Goal: Task Accomplishment & Management: Manage account settings

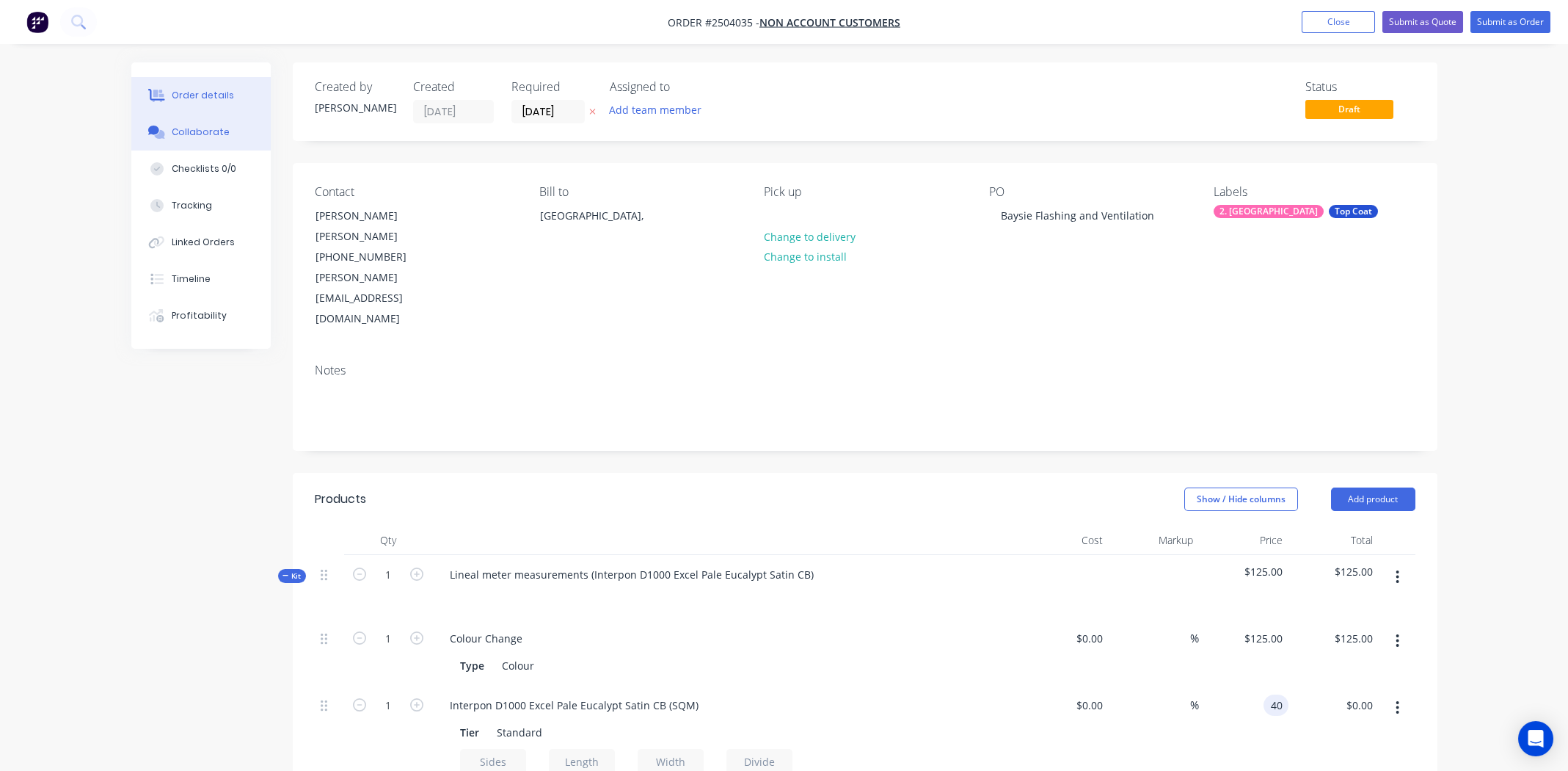
type input "$40.00"
click at [195, 127] on div "Collaborate" at bounding box center [200, 133] width 58 height 13
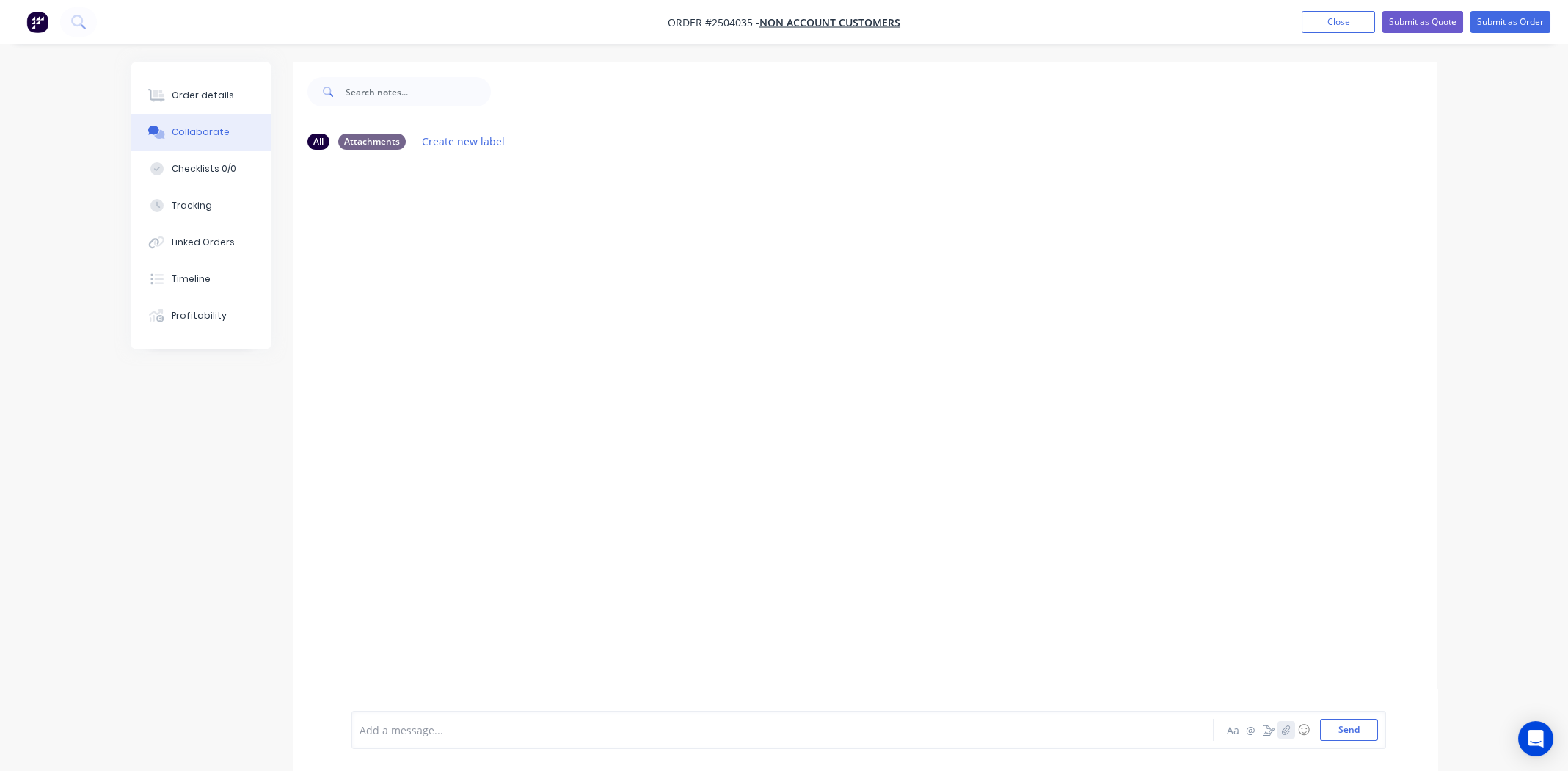
click at [1283, 730] on icon "button" at bounding box center [1286, 729] width 8 height 10
click at [1335, 726] on button "Send" at bounding box center [1348, 729] width 58 height 22
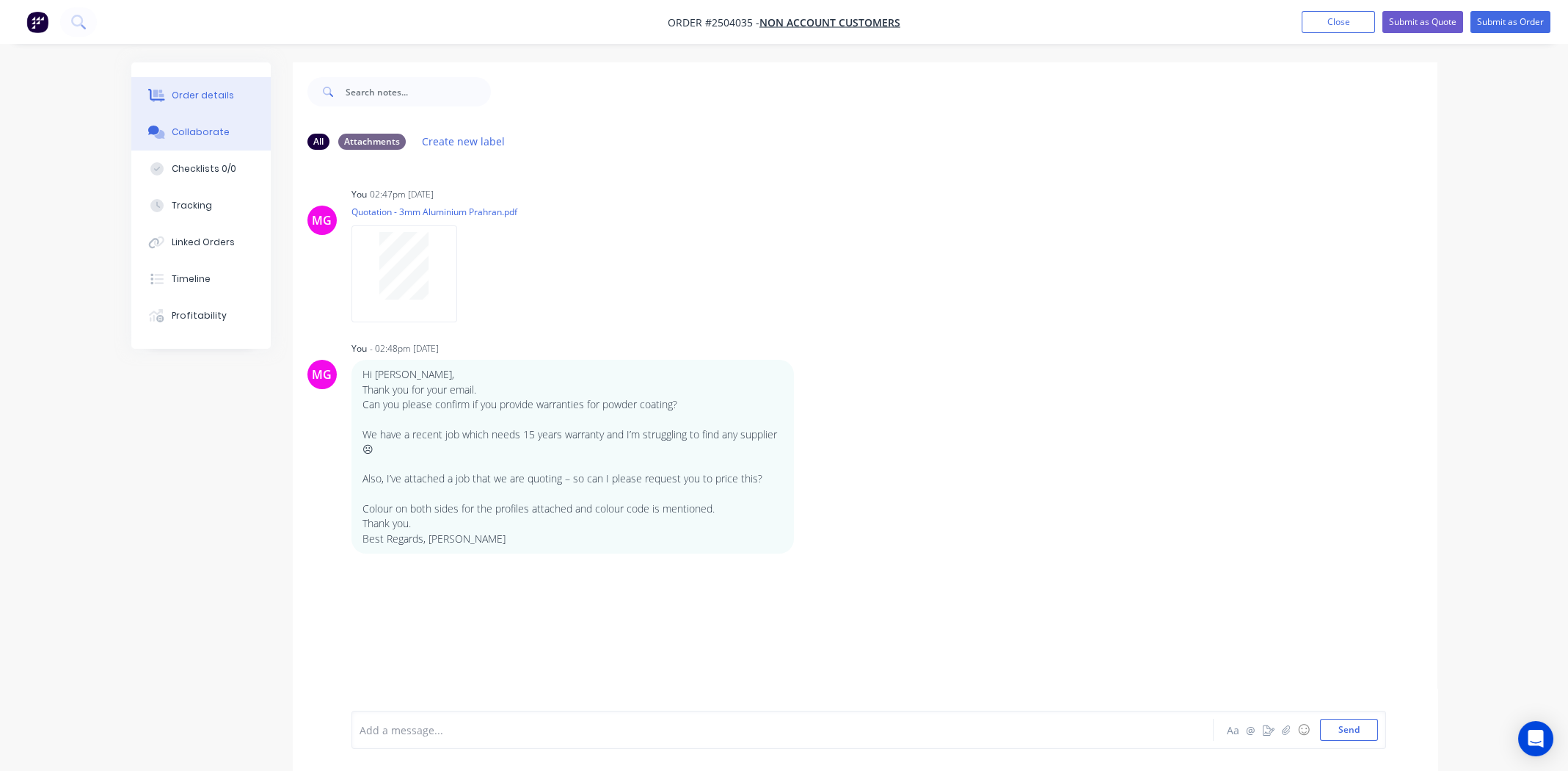
click at [193, 85] on button "Order details" at bounding box center [201, 95] width 139 height 37
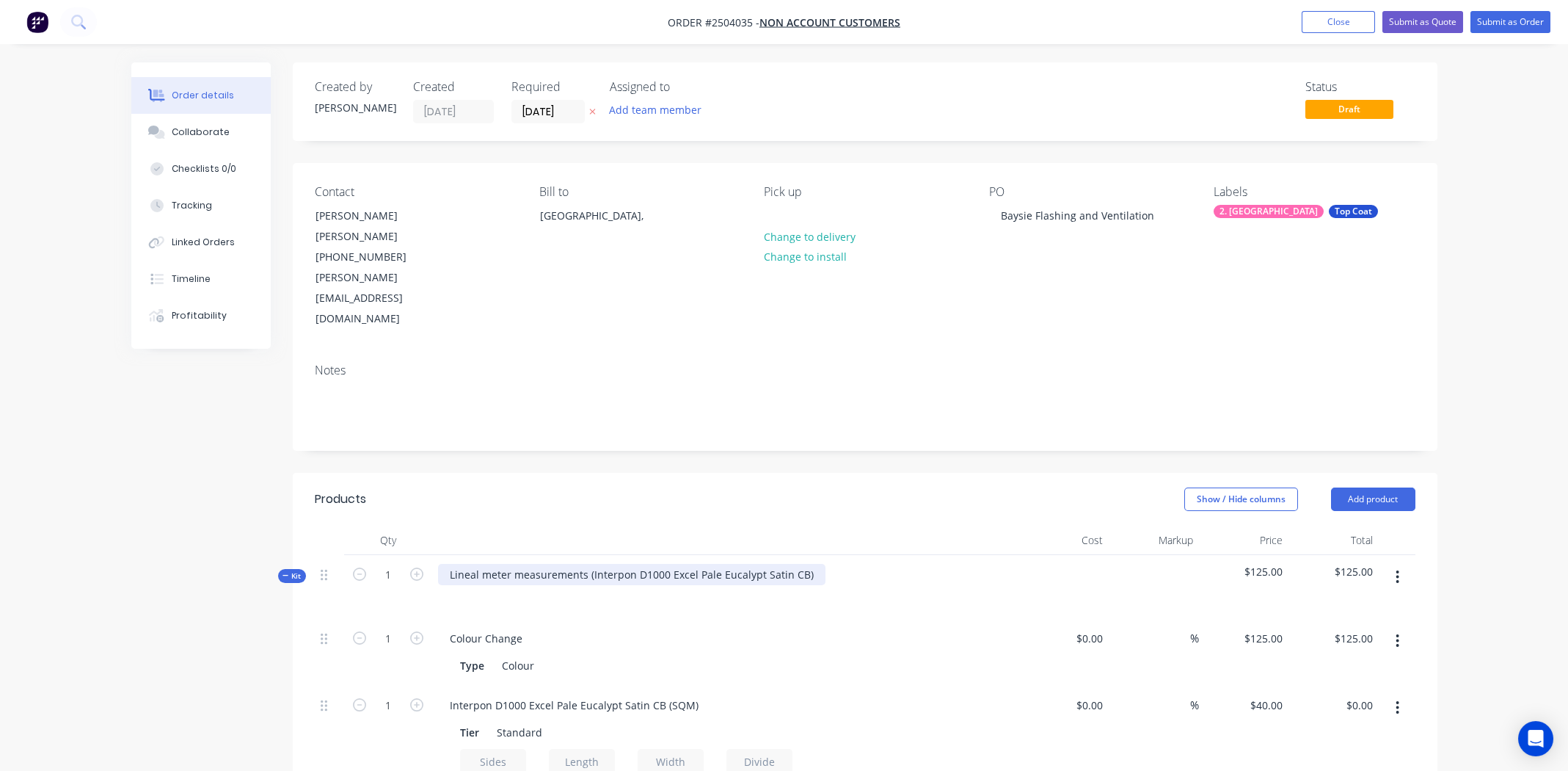
click at [807, 563] on div "Lineal meter measurements (Interpon D1000 Excel Pale Eucalypt Satin CB)" at bounding box center [631, 574] width 387 height 21
click at [545, 563] on div "Interpon D1000 Excel Pale Eucalypt Satin CB" at bounding box center [558, 574] width 240 height 21
click at [546, 563] on div "Interpon D1000 Excel Pale Eucalypt Satin CB" at bounding box center [558, 574] width 240 height 21
copy div "Interpon D1000 Excel Pale Eucalypt Satin CB"
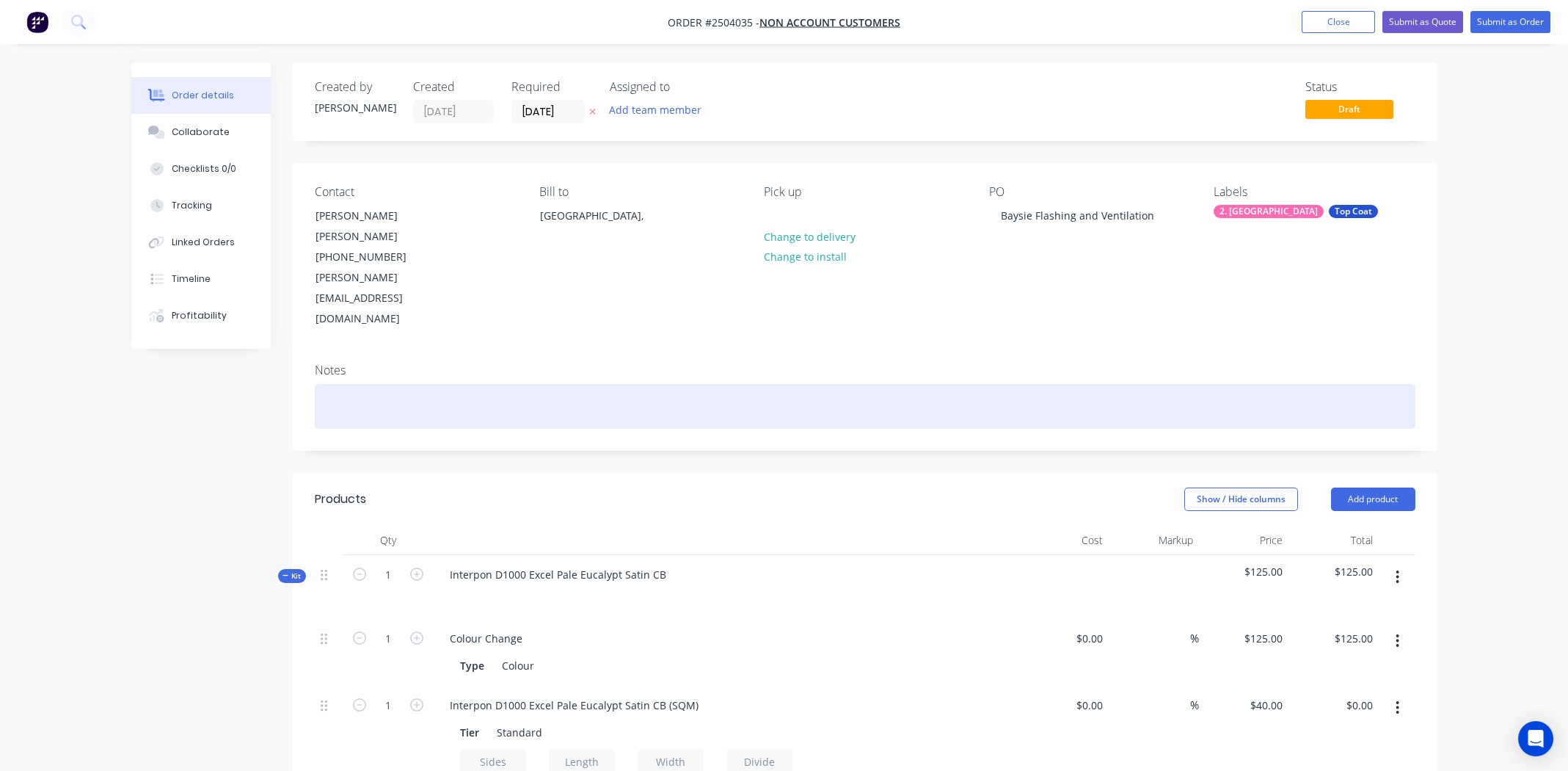
paste div
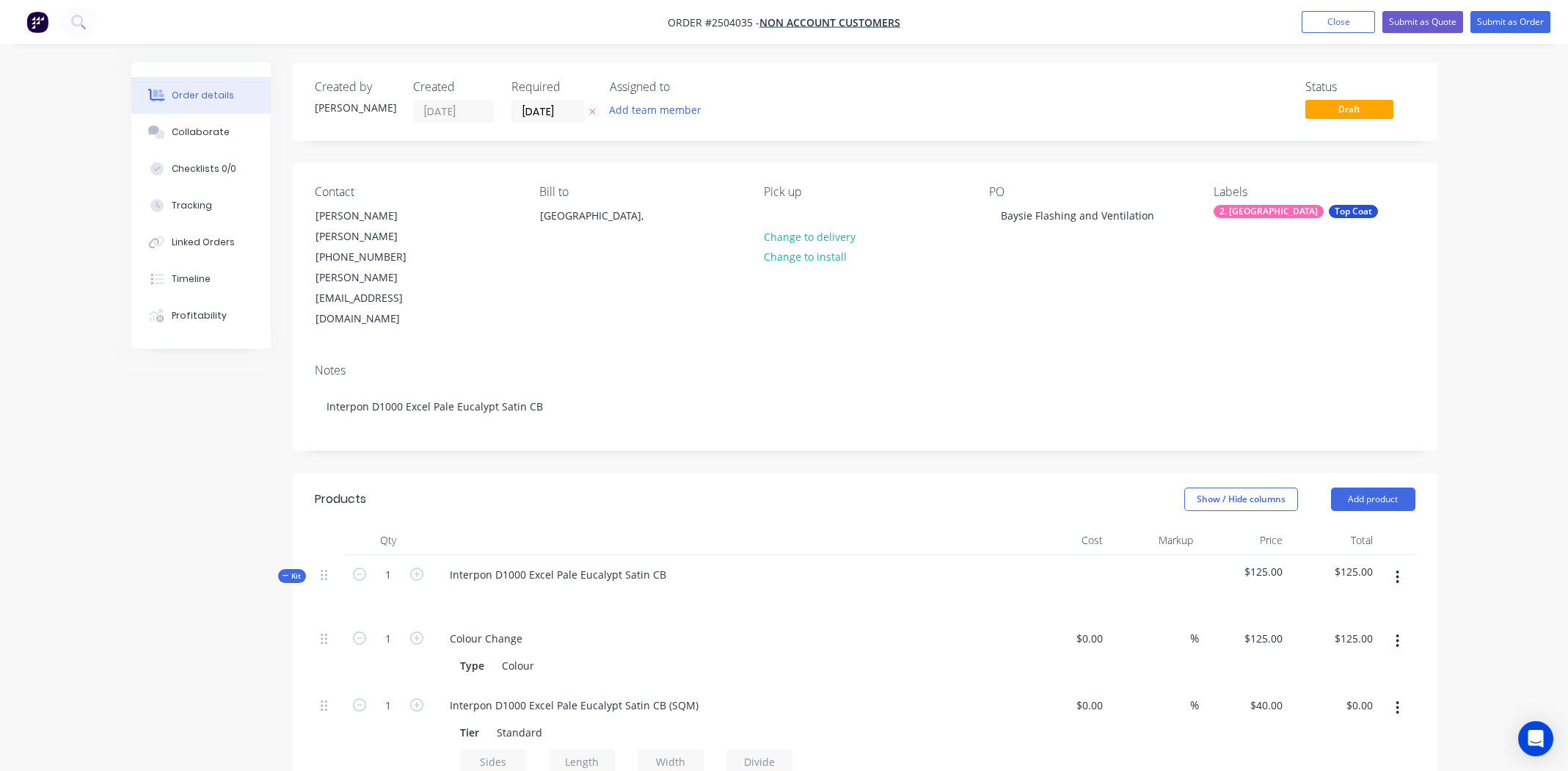
click at [1292, 363] on div "Notes" at bounding box center [865, 370] width 1101 height 14
click at [834, 655] on div "Type Colour" at bounding box center [722, 665] width 537 height 21
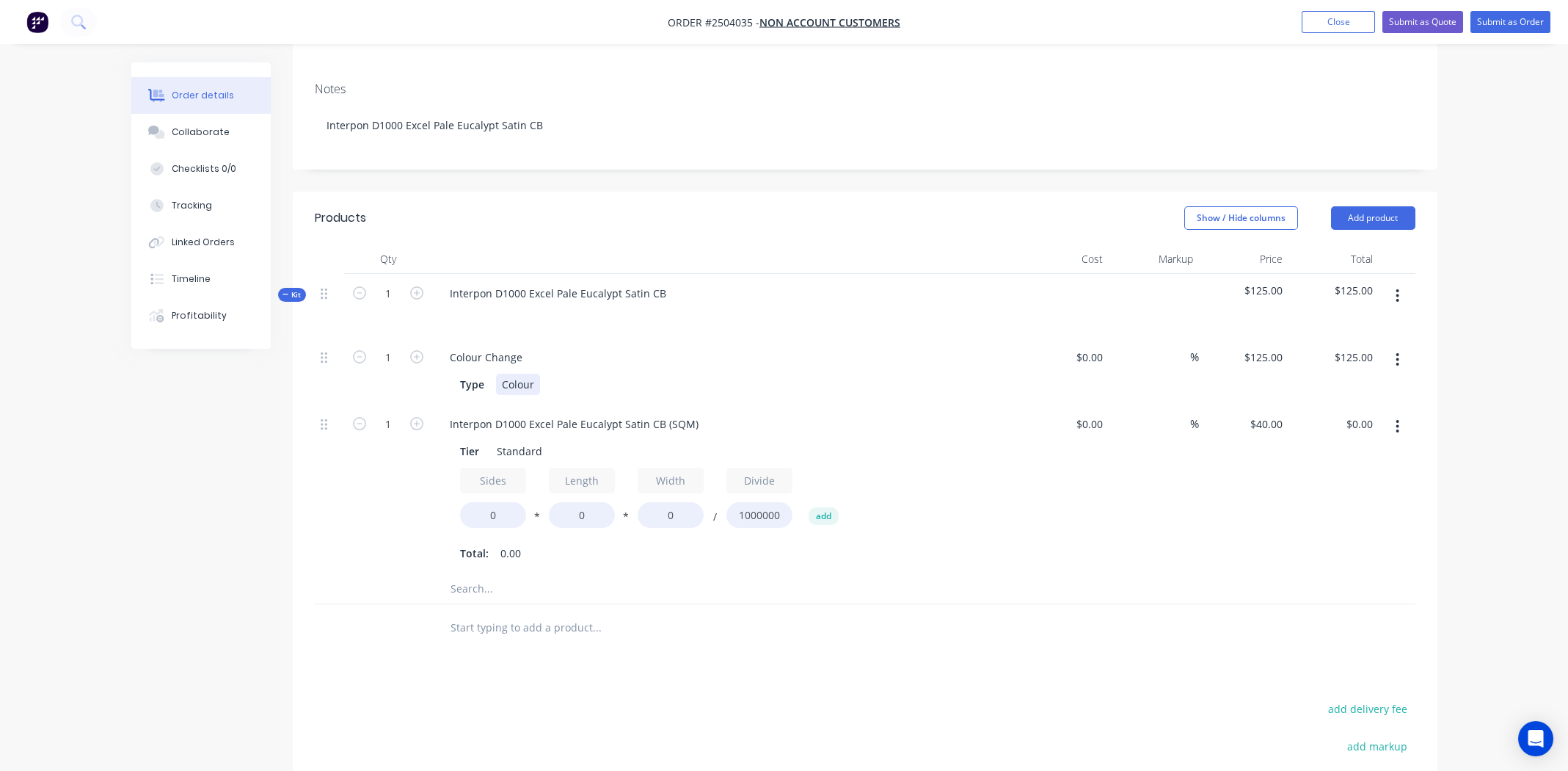
scroll to position [293, 0]
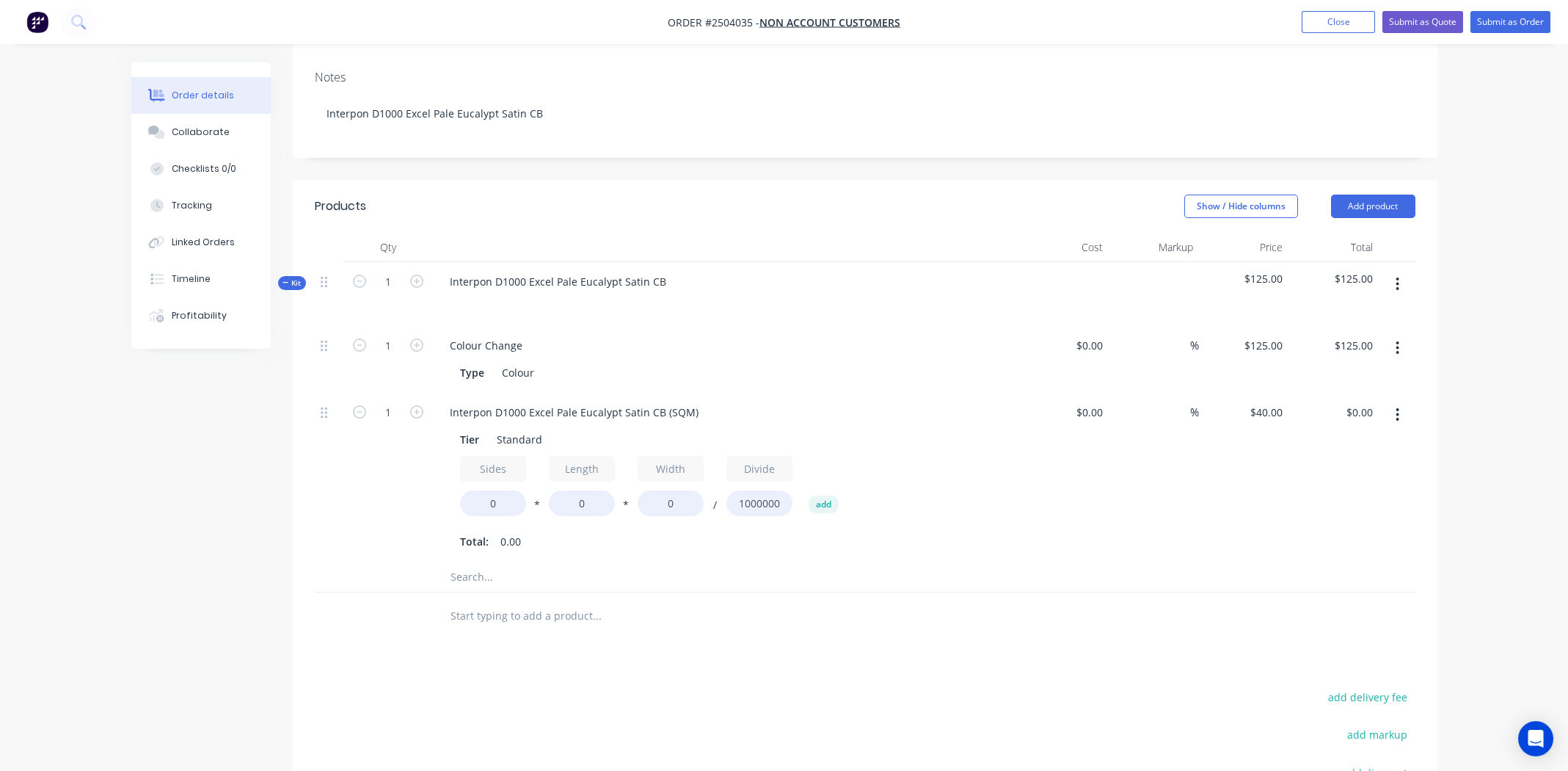
click at [860, 578] on div "Products Show / Hide columns Add product Qty Cost Markup Price Total Kit 1 Inte…" at bounding box center [865, 586] width 1144 height 813
drag, startPoint x: 650, startPoint y: 584, endPoint x: 733, endPoint y: 587, distance: 83.1
click at [651, 584] on div "Products Show / Hide columns Add product Qty Cost Markup Price Total Kit 1 Inte…" at bounding box center [865, 586] width 1144 height 813
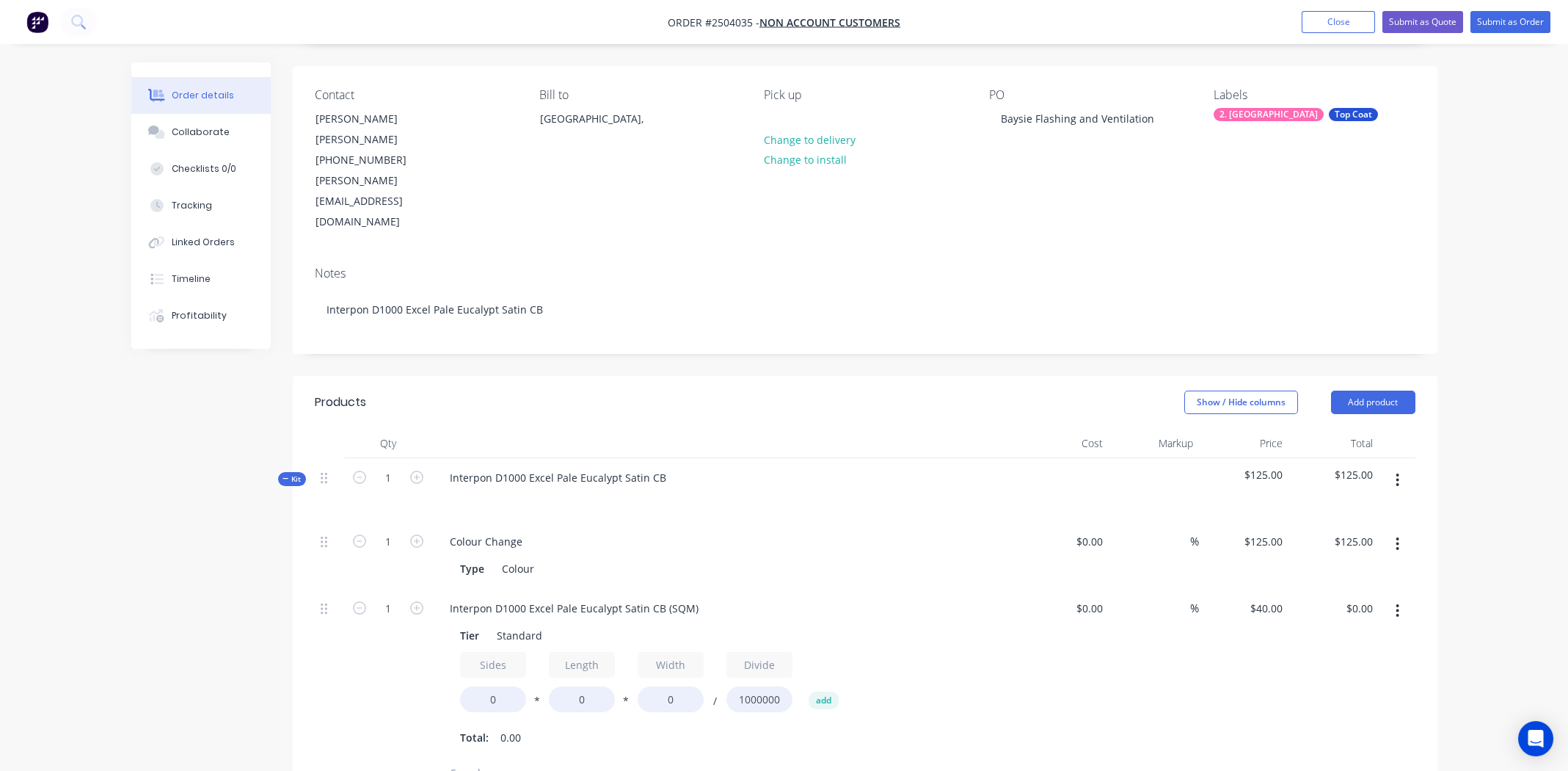
scroll to position [366, 0]
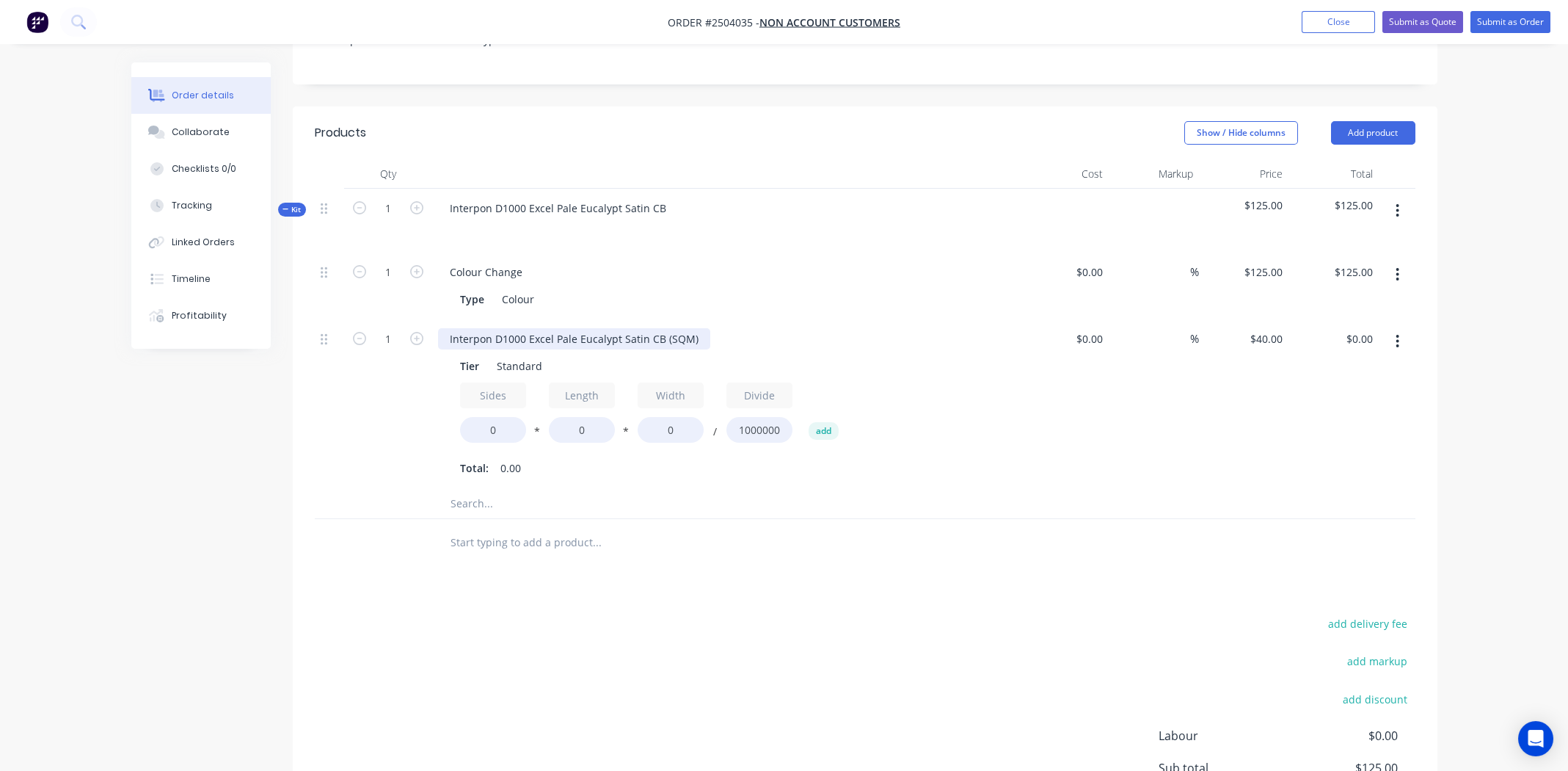
click at [559, 328] on div "Interpon D1000 Excel Pale Eucalypt Satin CB (SQM)" at bounding box center [574, 339] width 272 height 21
click at [560, 328] on div "Interpon D1000 Excel Pale Eucalypt Satin CB (SQM)" at bounding box center [574, 339] width 272 height 21
drag, startPoint x: 783, startPoint y: 513, endPoint x: 787, endPoint y: 505, distance: 8.9
click at [785, 510] on div "Products Show / Hide columns Add product Qty Cost Markup Price Total Kit 1 Inte…" at bounding box center [865, 513] width 1144 height 813
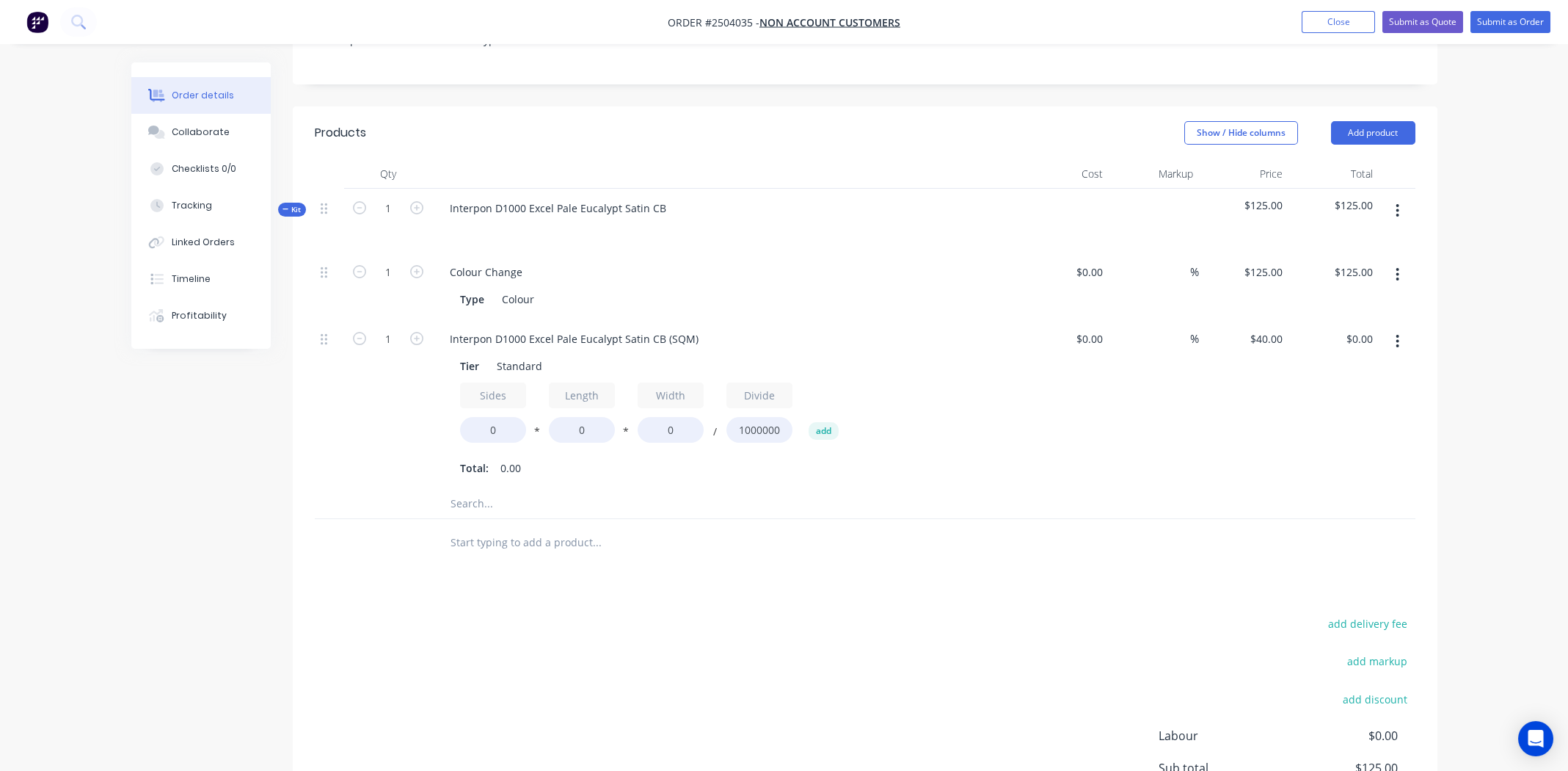
click at [1400, 328] on button "button" at bounding box center [1397, 341] width 34 height 26
click at [1343, 428] on div "Delete" at bounding box center [1345, 438] width 113 height 21
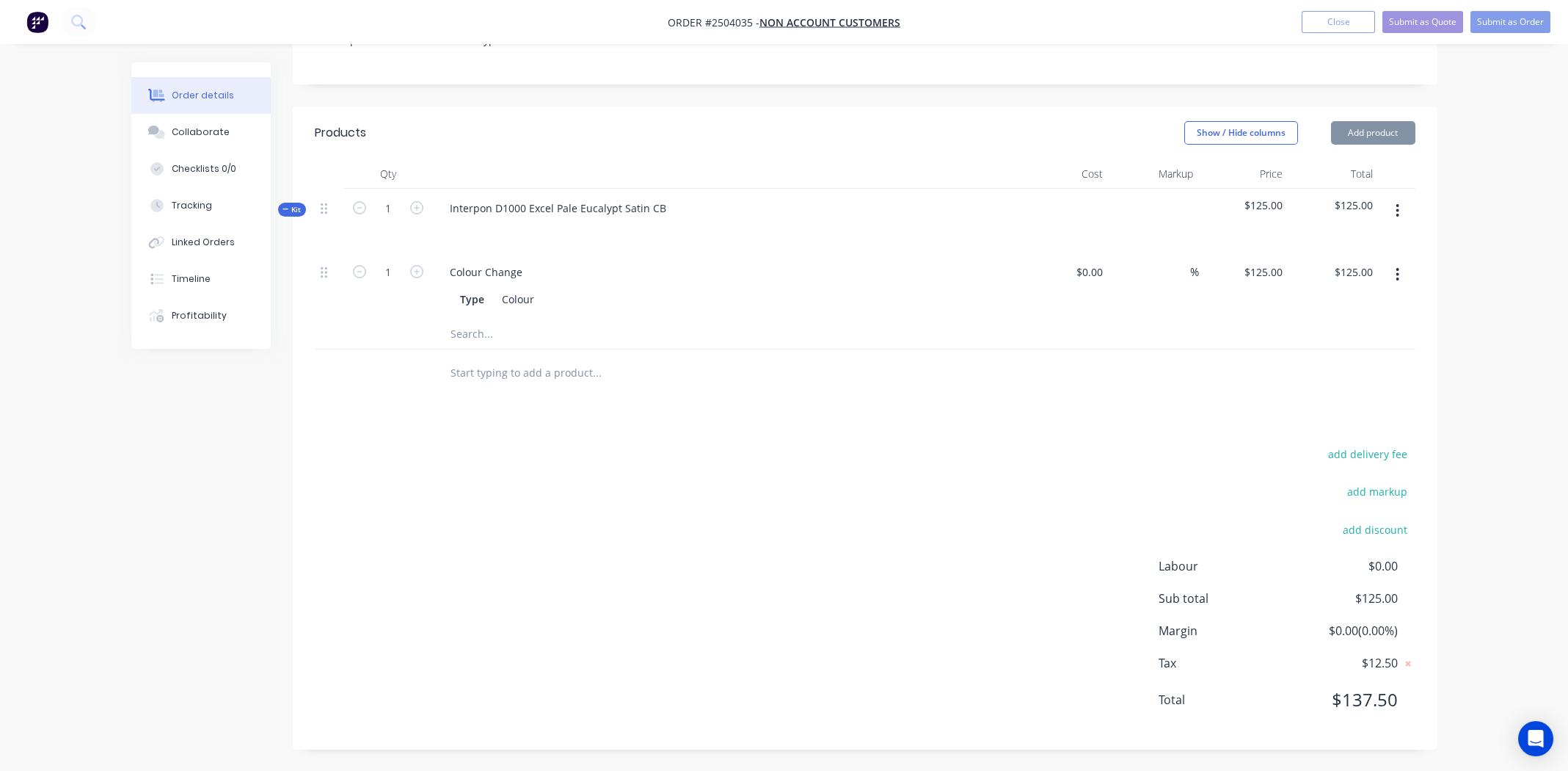
scroll to position [304, 0]
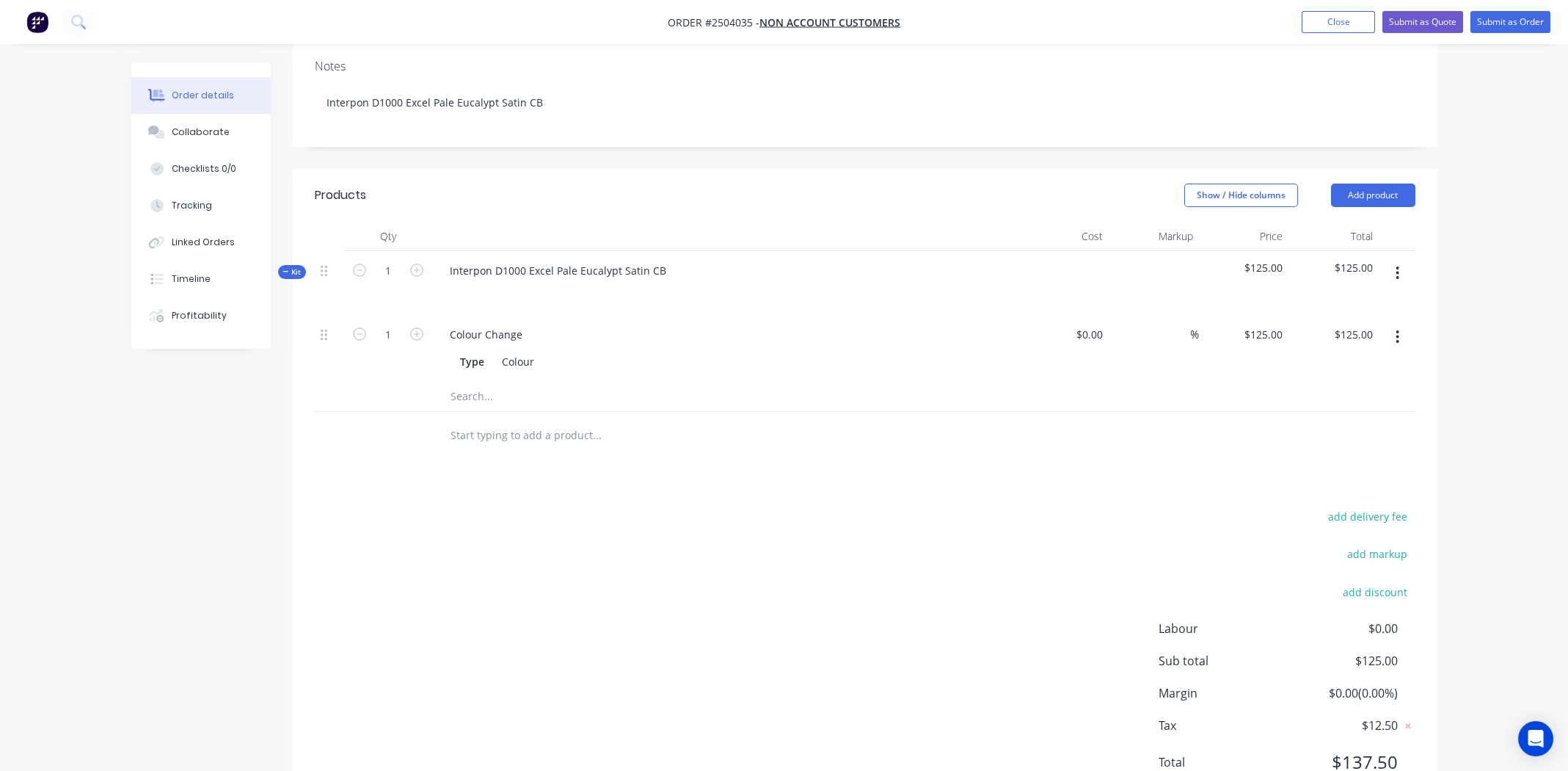
click at [1397, 267] on icon "button" at bounding box center [1397, 273] width 3 height 13
click at [1354, 301] on div "Add product to kit" at bounding box center [1345, 312] width 113 height 21
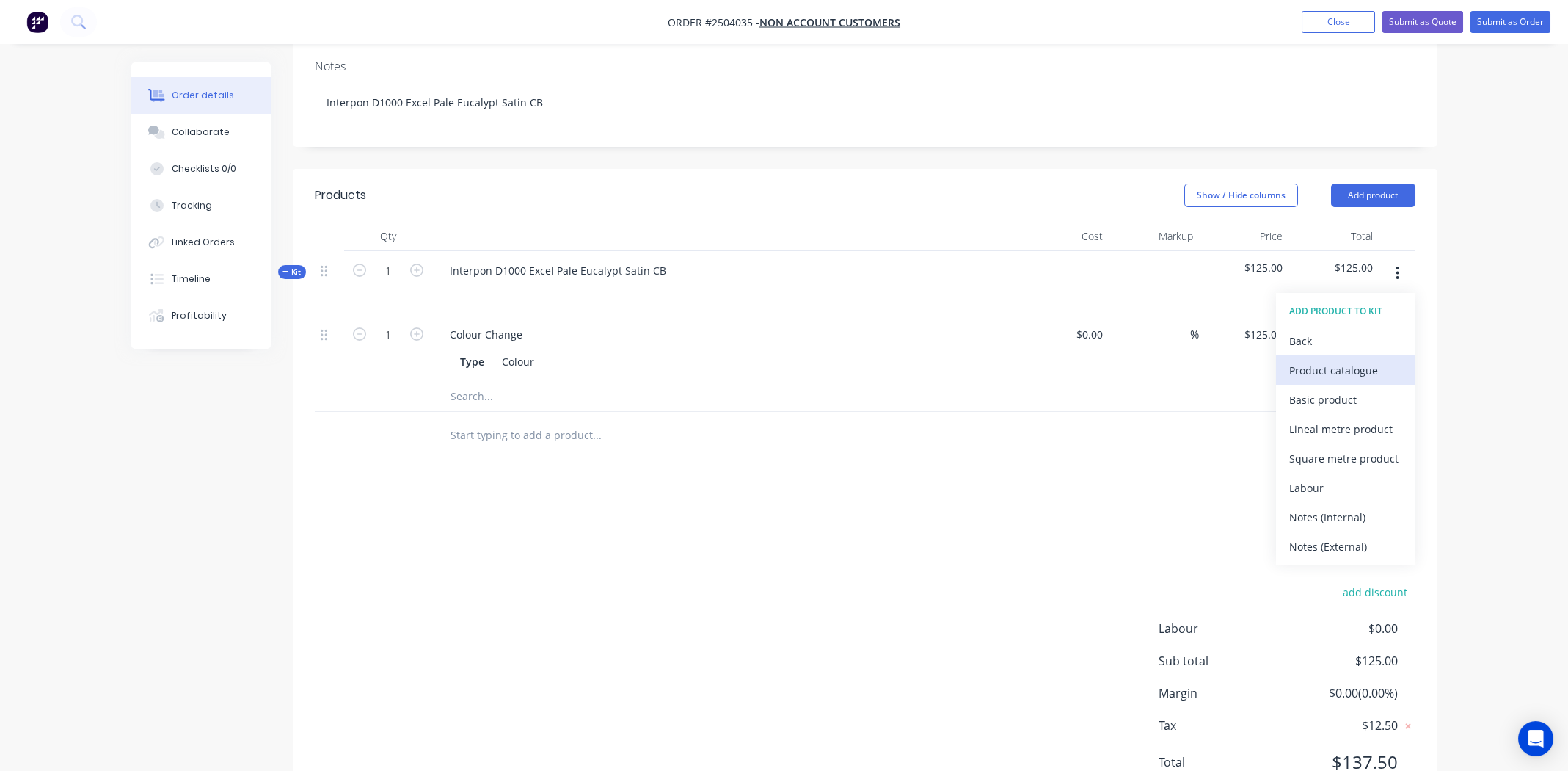
click at [1346, 360] on div "Product catalogue" at bounding box center [1345, 370] width 113 height 21
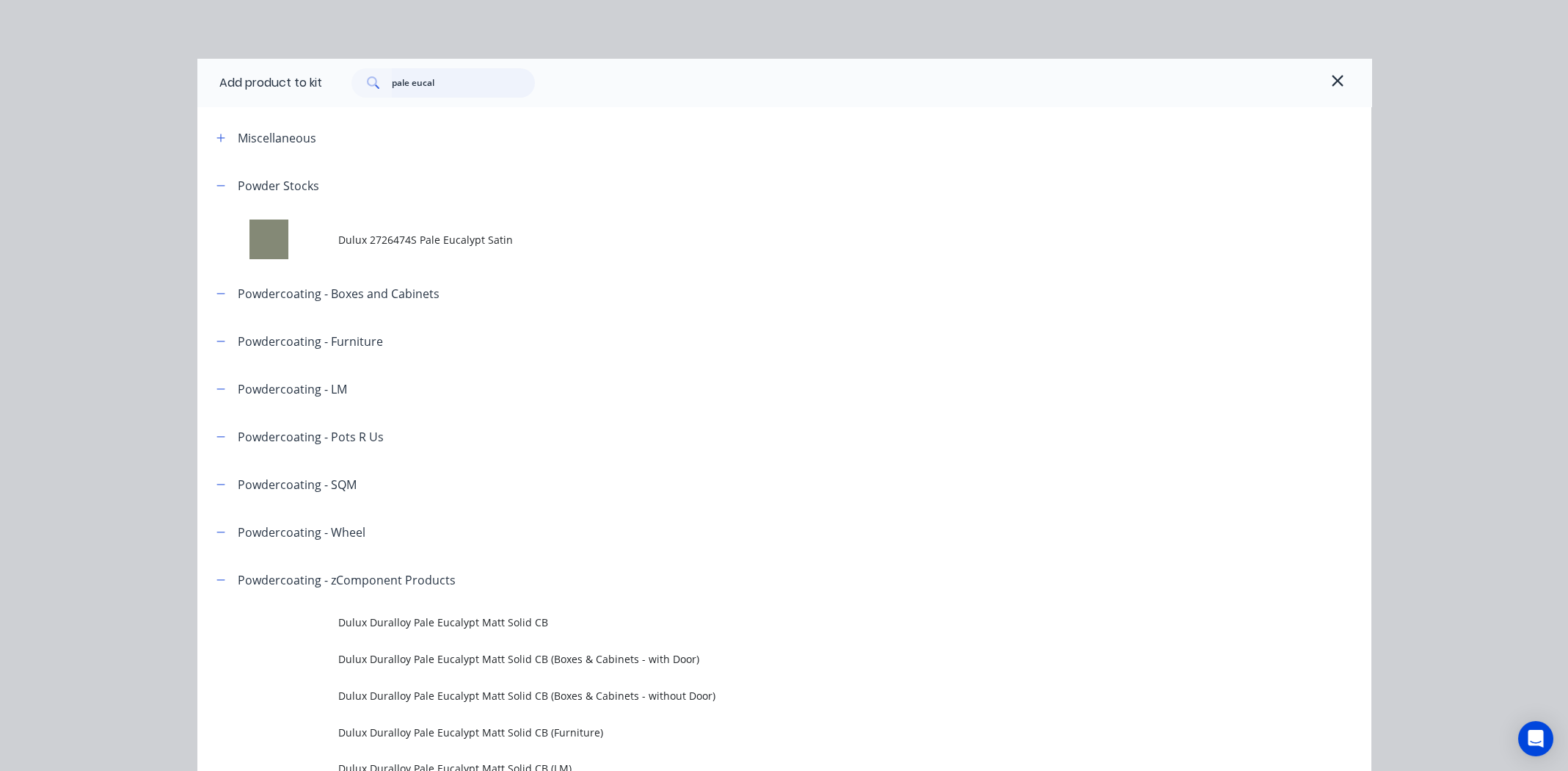
click at [452, 85] on input "pale eucal" at bounding box center [463, 82] width 143 height 29
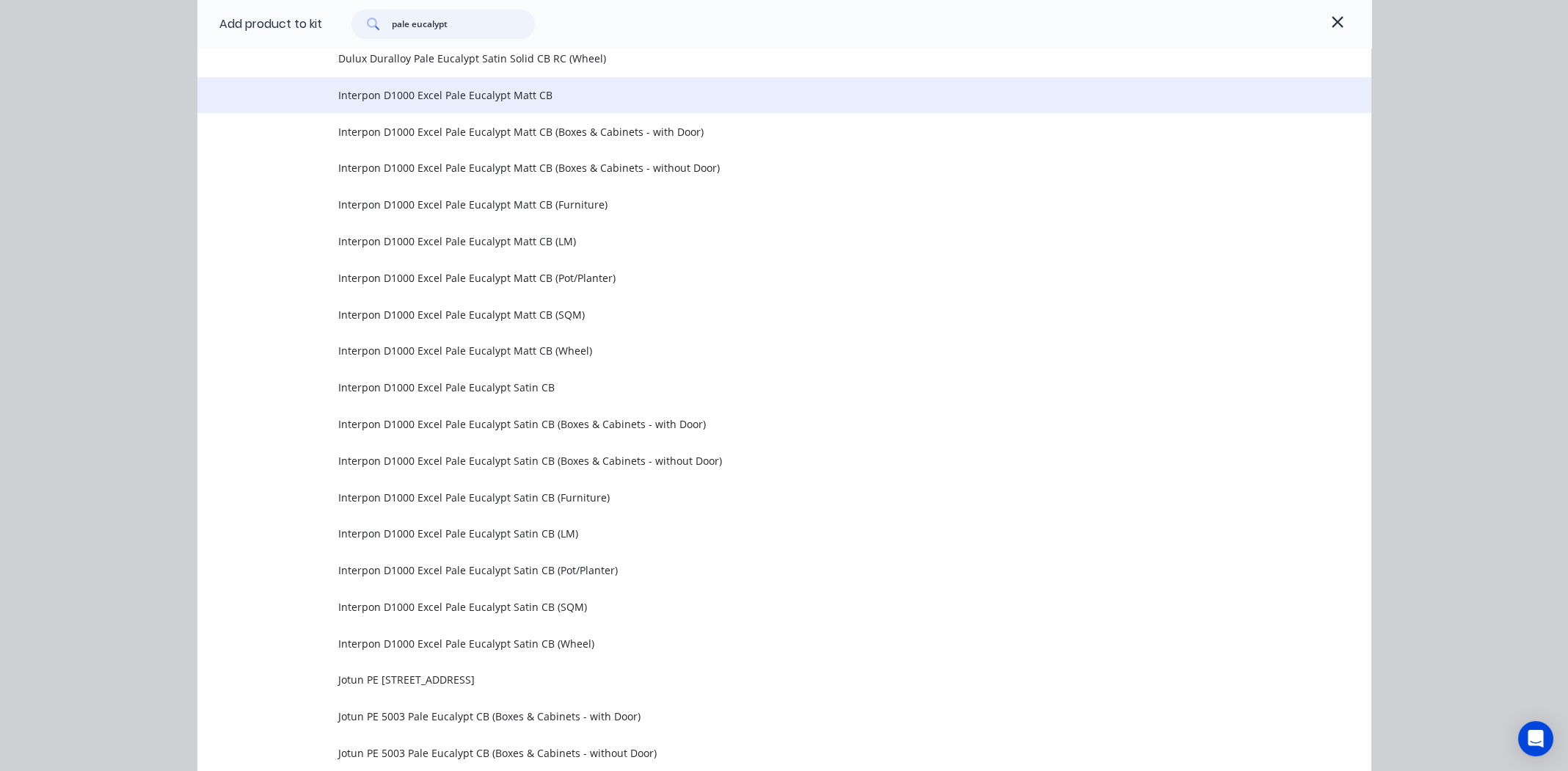
scroll to position [1101, 0]
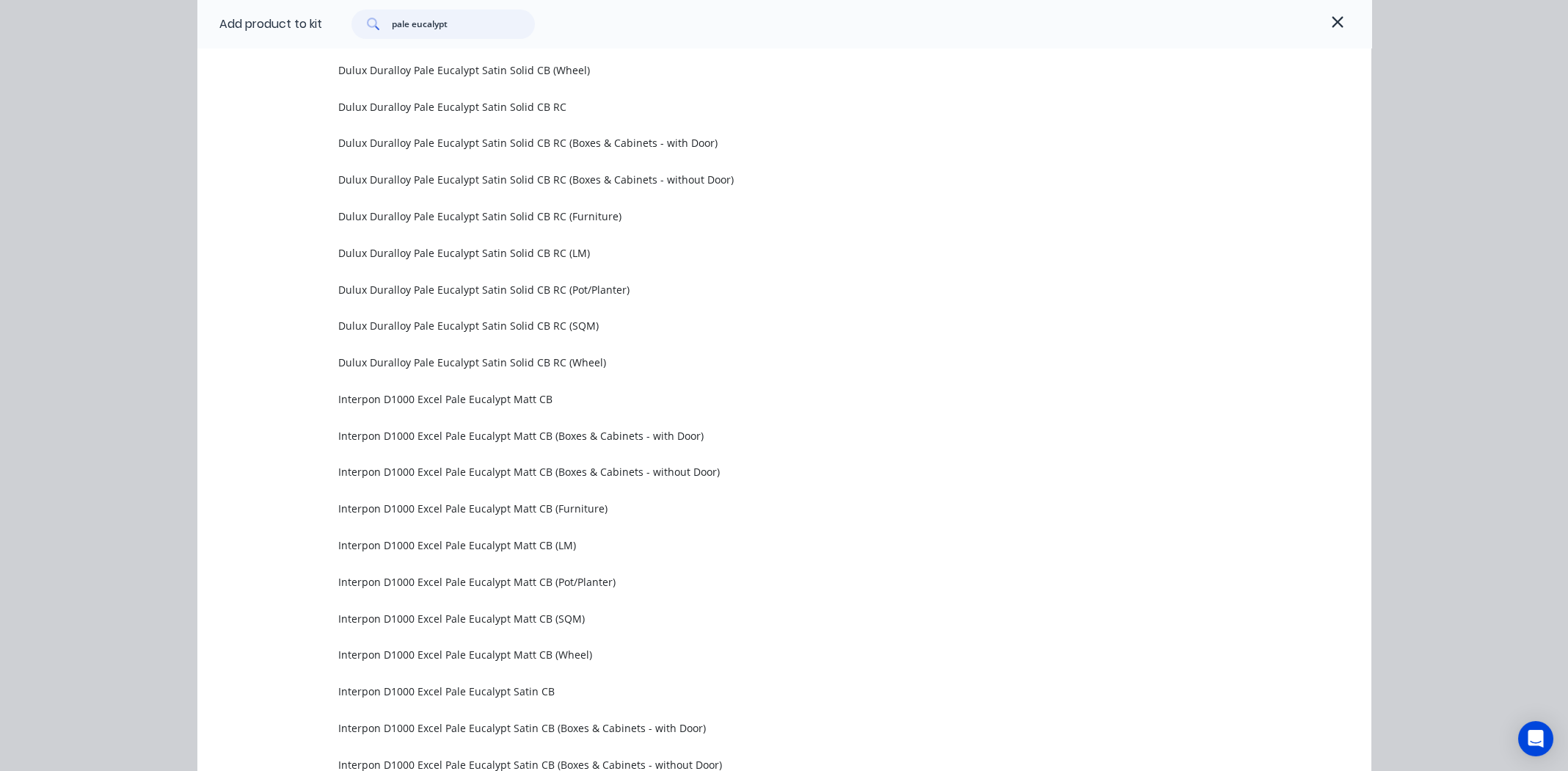
click at [466, 28] on input "pale eucalypt" at bounding box center [463, 24] width 143 height 29
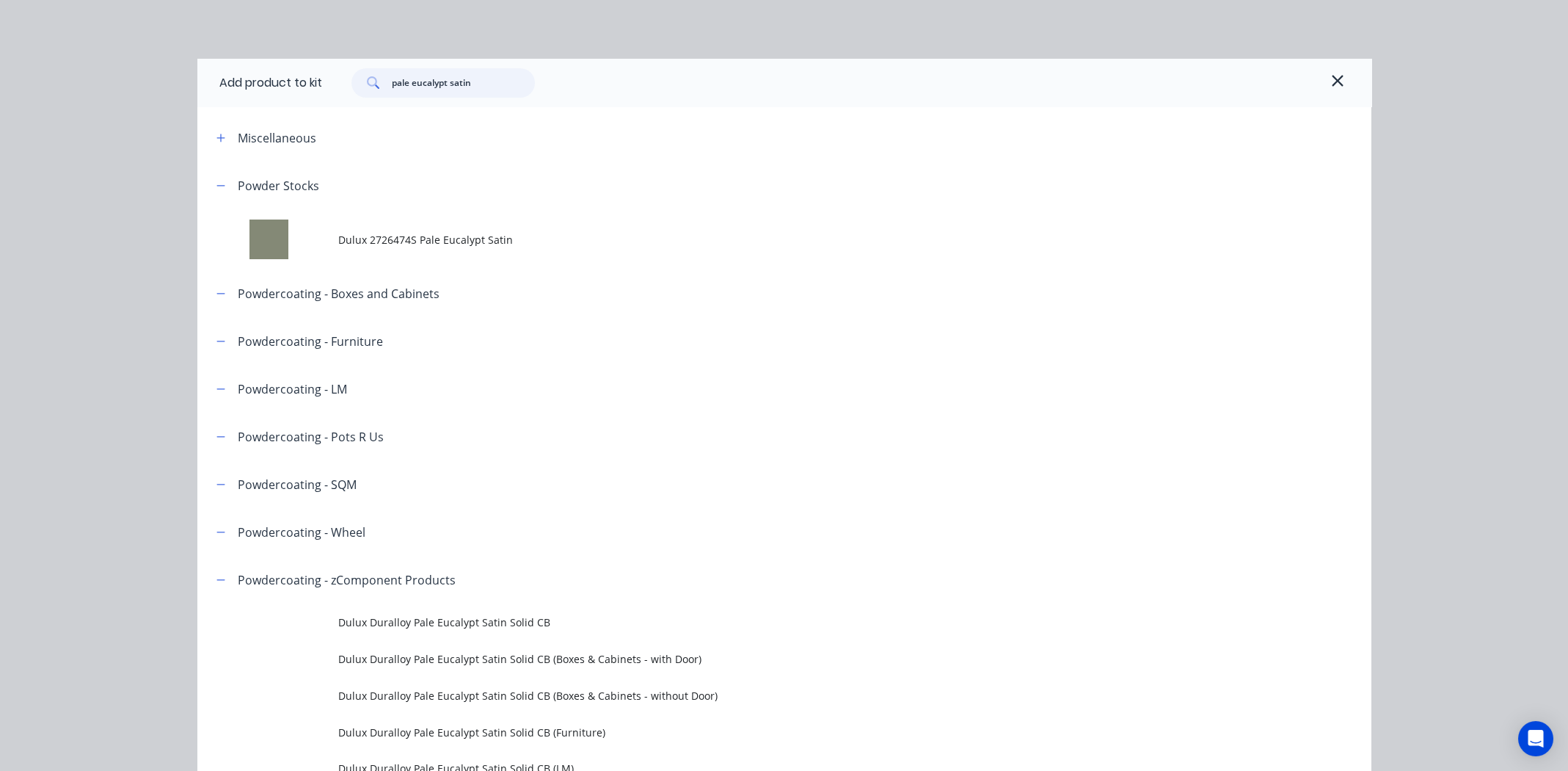
scroll to position [441, 0]
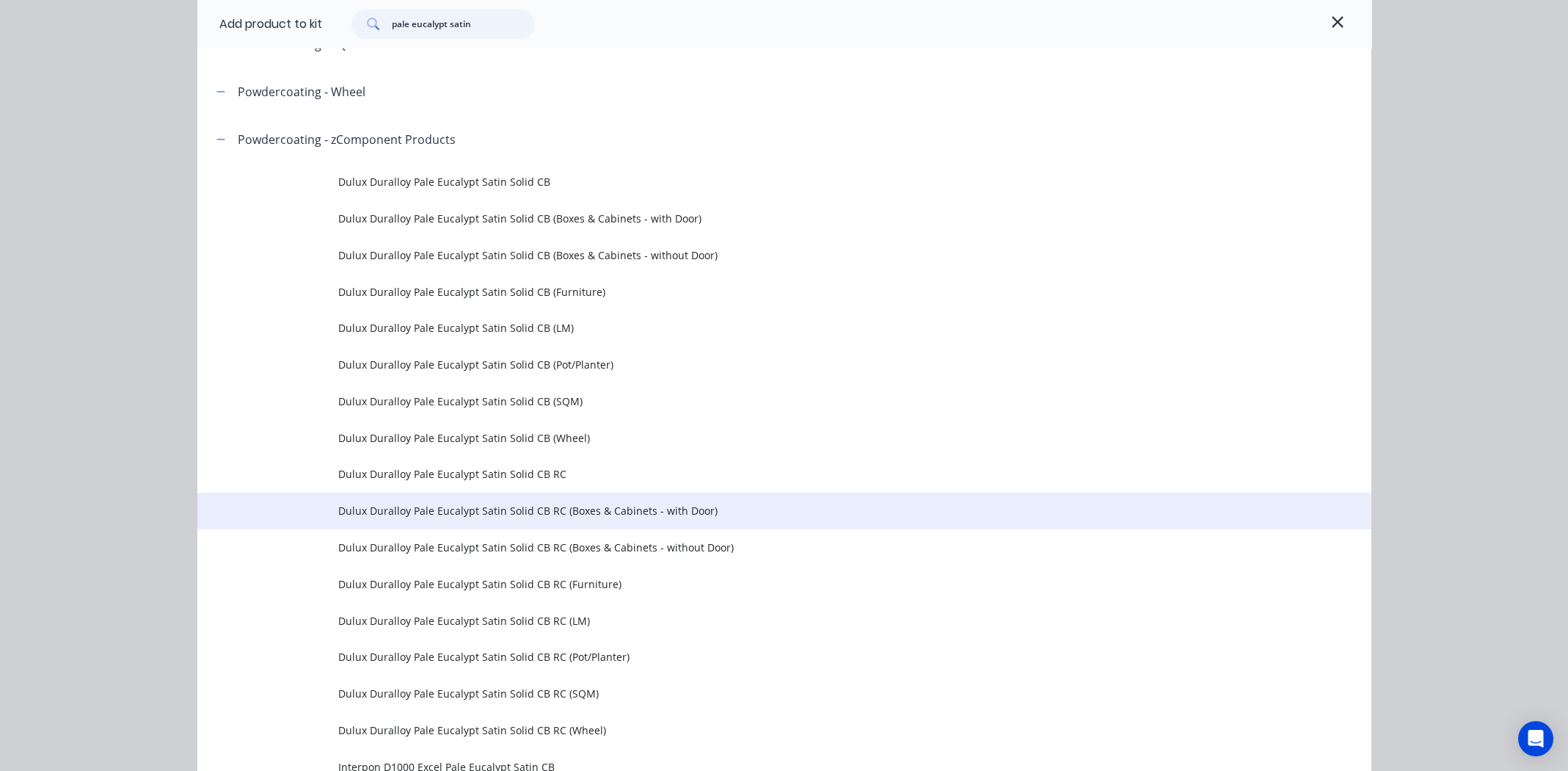
type input "pale eucalypt satin"
click at [541, 510] on span "Dulux Duralloy Pale Eucalypt Satin Solid CB RC (Boxes & Cabinets - with Door)" at bounding box center [751, 510] width 826 height 16
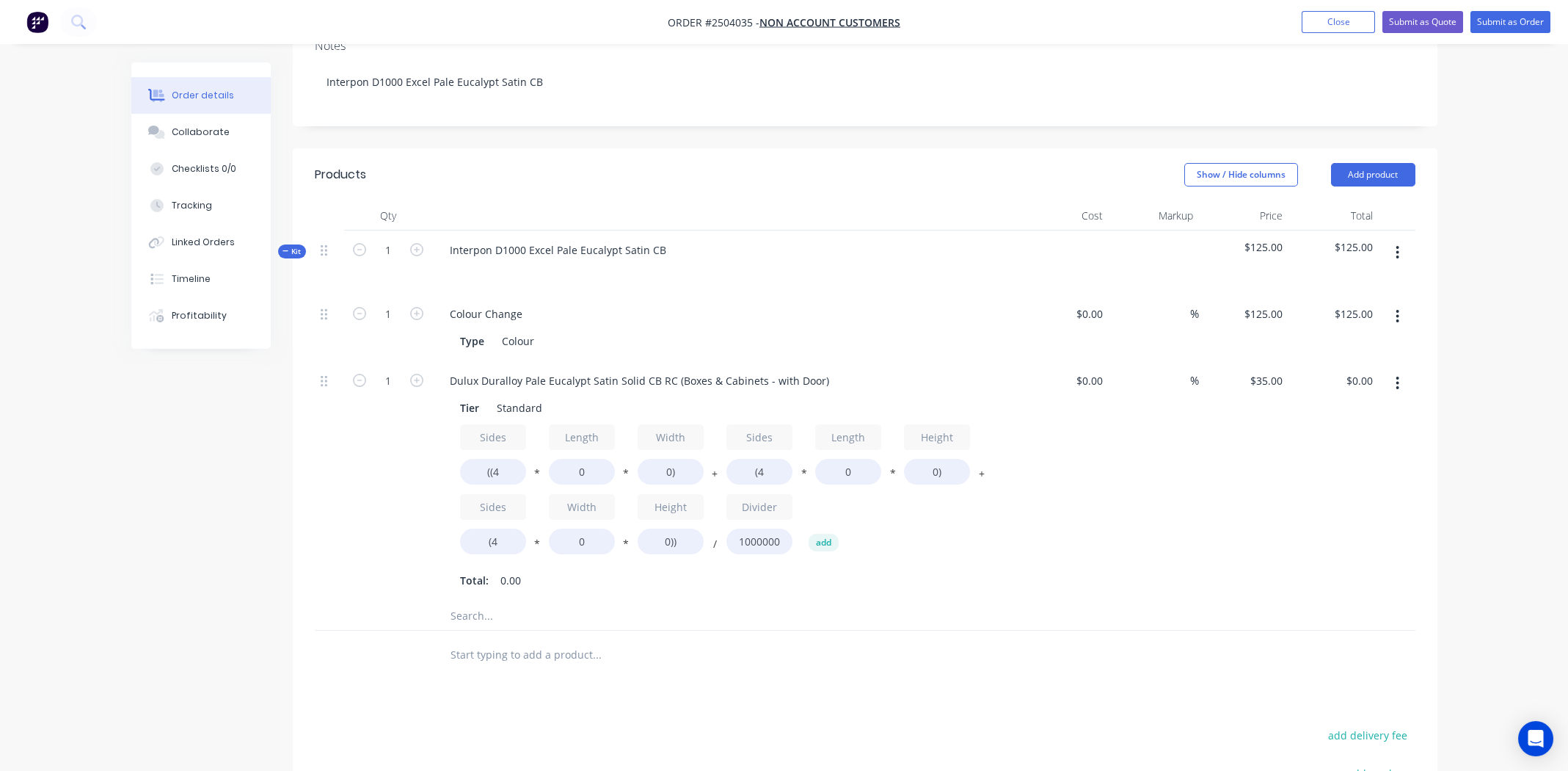
click at [1397, 377] on icon "button" at bounding box center [1397, 384] width 3 height 13
click at [1364, 470] on div "Delete" at bounding box center [1345, 480] width 113 height 21
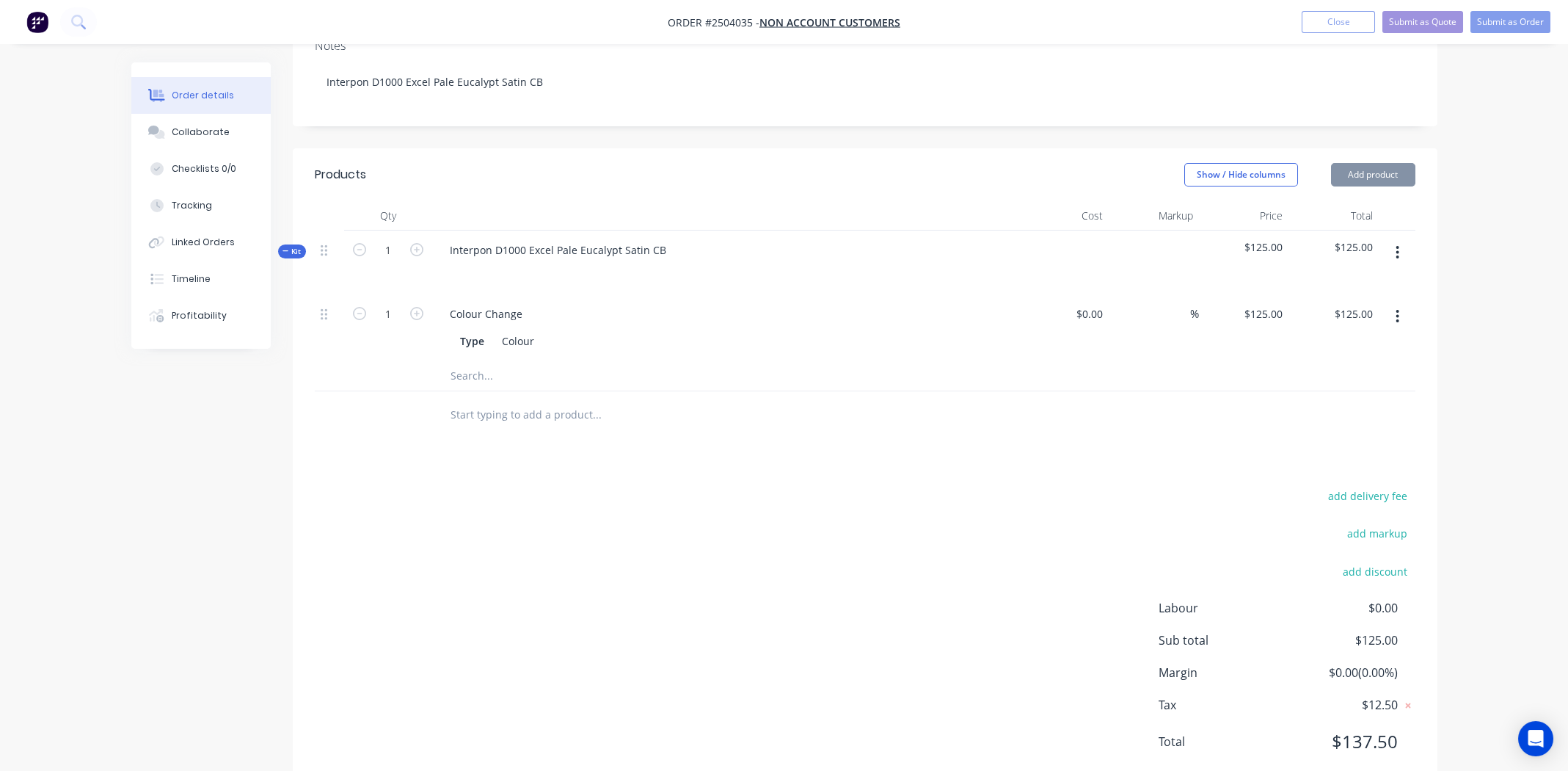
scroll to position [304, 0]
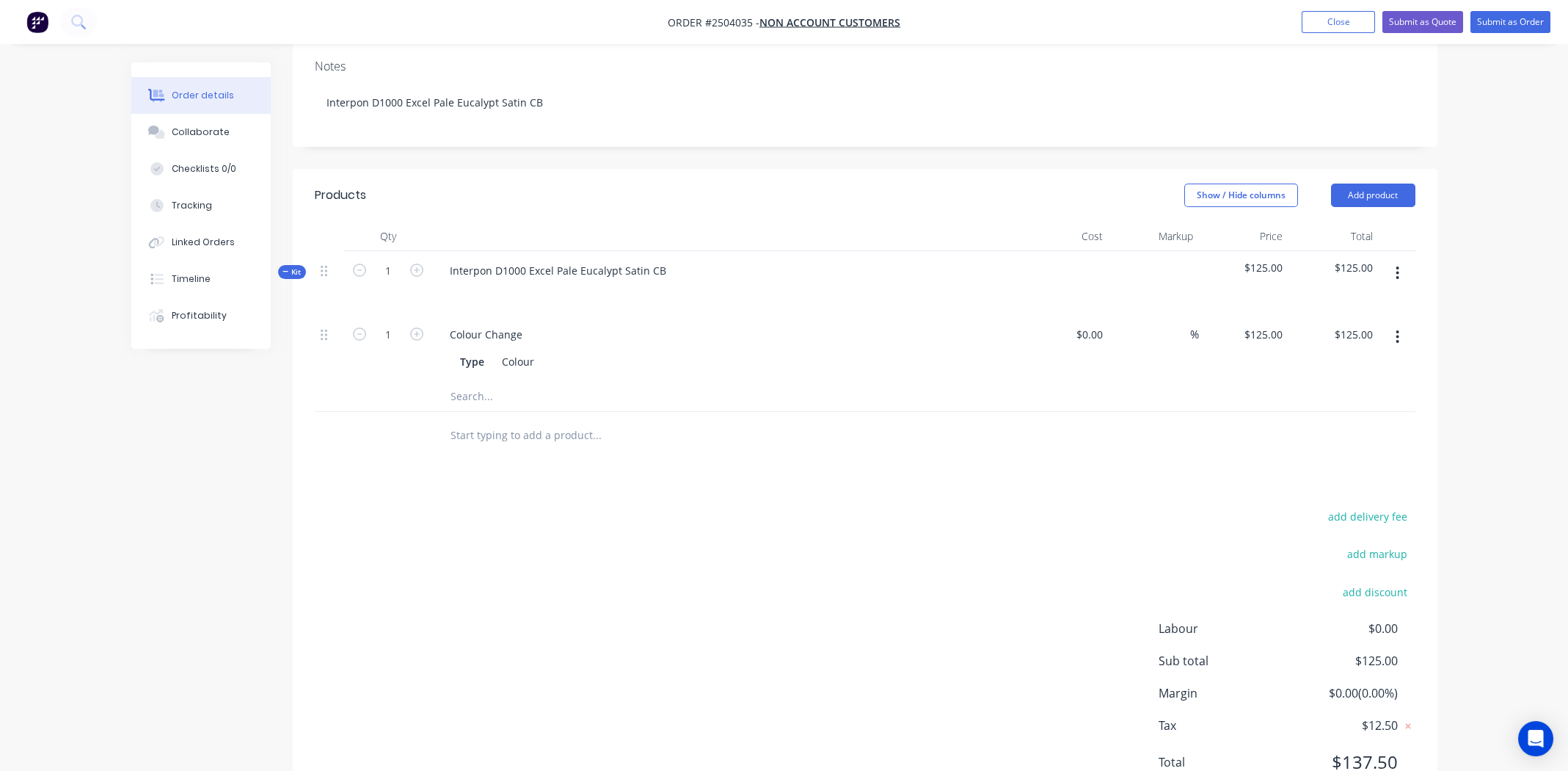
click at [1398, 265] on icon "button" at bounding box center [1397, 273] width 4 height 16
click at [1364, 301] on div "Add product to kit" at bounding box center [1345, 312] width 113 height 21
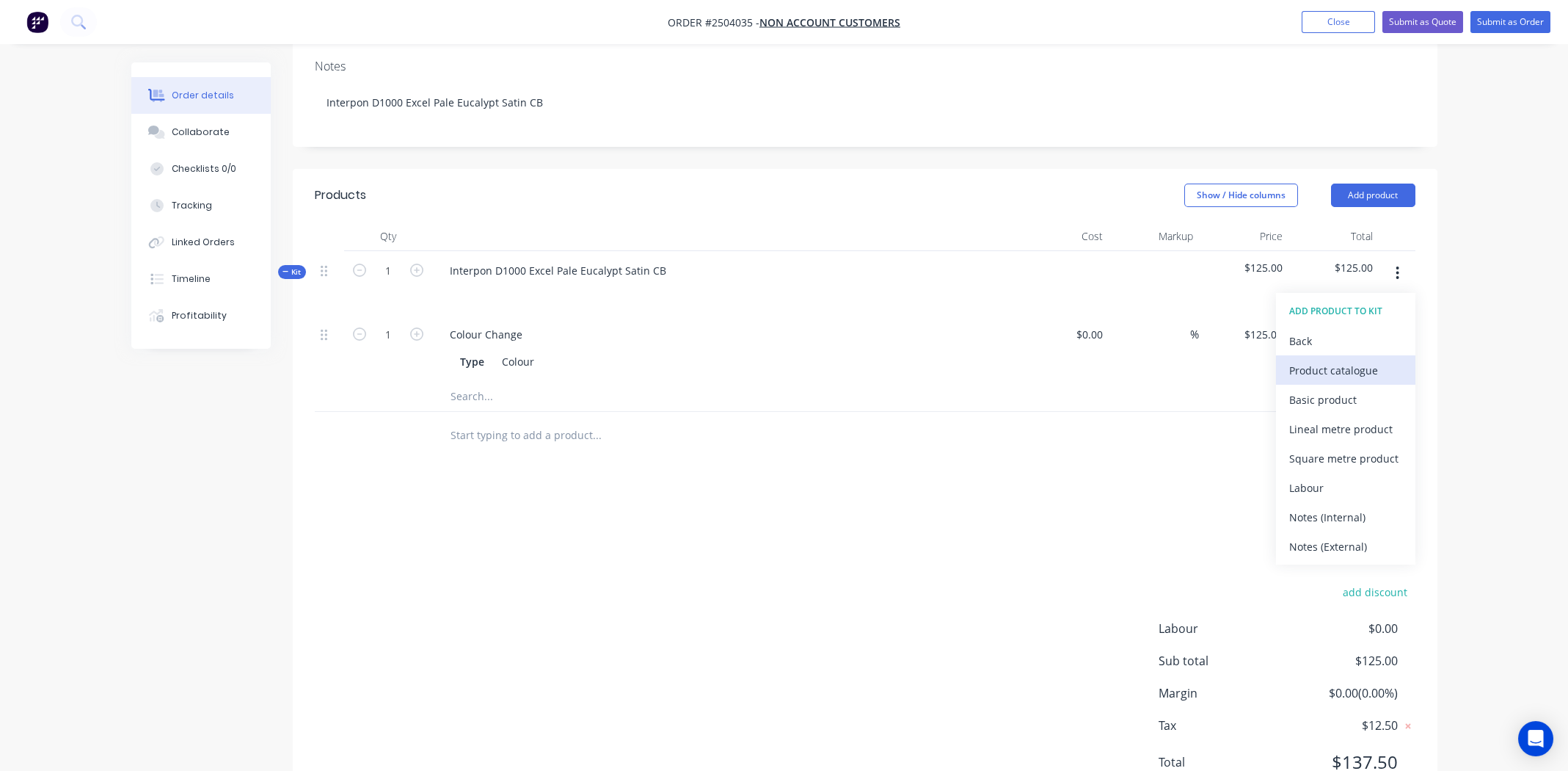
click at [1337, 360] on div "Product catalogue" at bounding box center [1345, 370] width 113 height 21
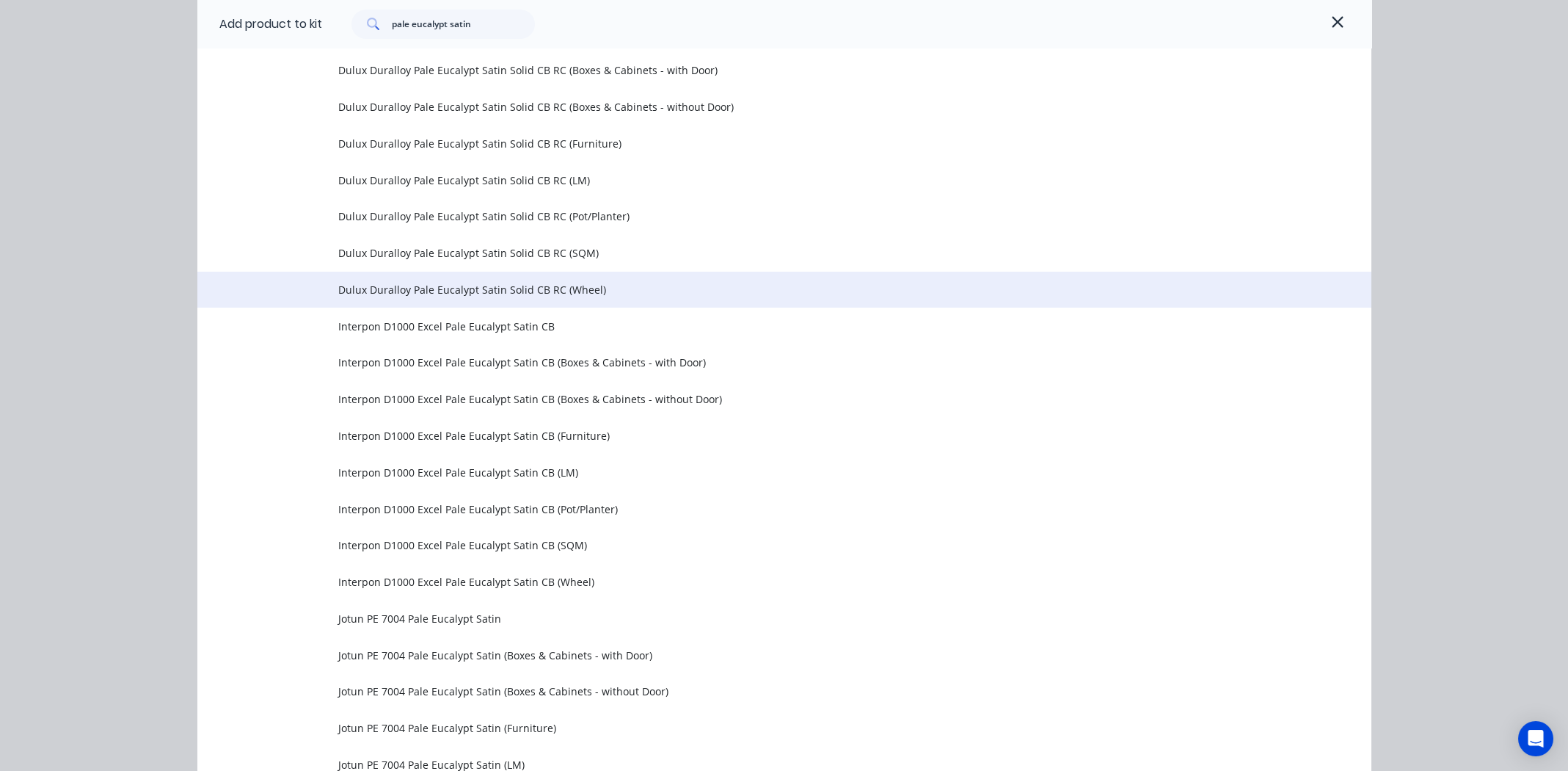
scroll to position [847, 0]
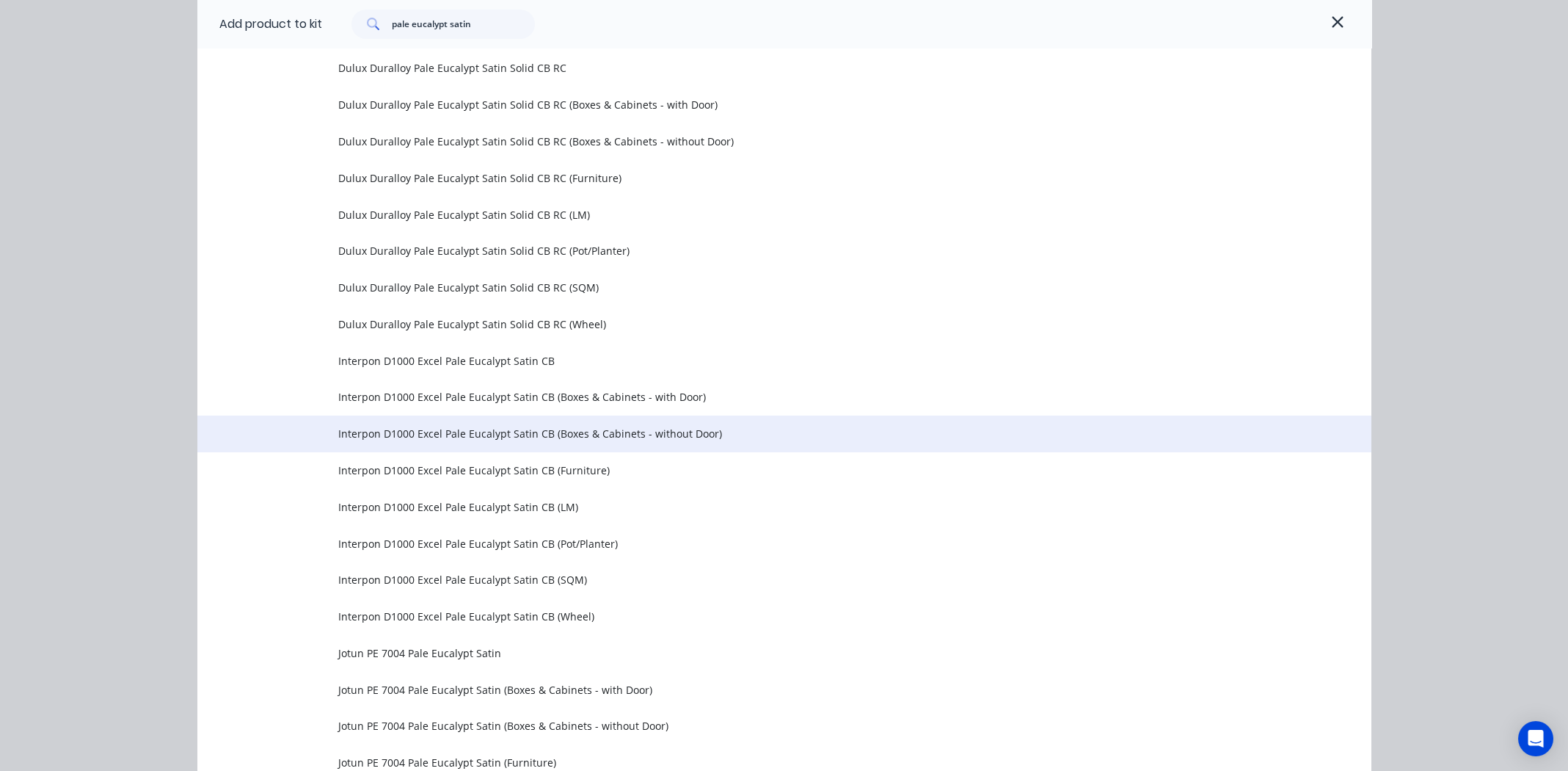
click at [465, 432] on span "Interpon D1000 Excel Pale Eucalypt Satin CB (Boxes & Cabinets - without Door)" at bounding box center [751, 433] width 826 height 16
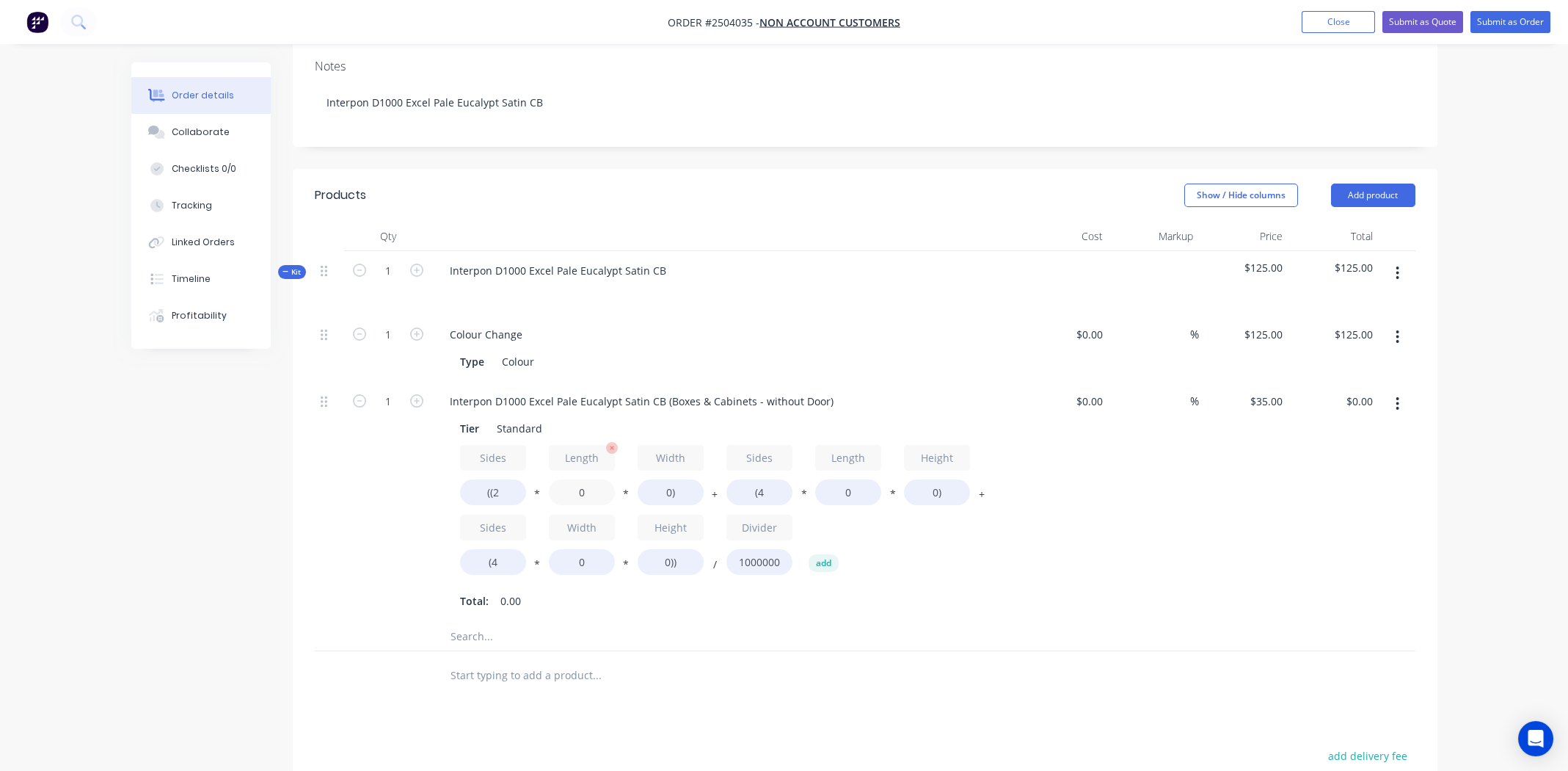
click at [583, 480] on input "0" at bounding box center [582, 492] width 66 height 25
type input "3600"
click at [668, 480] on input "0)" at bounding box center [670, 492] width 66 height 25
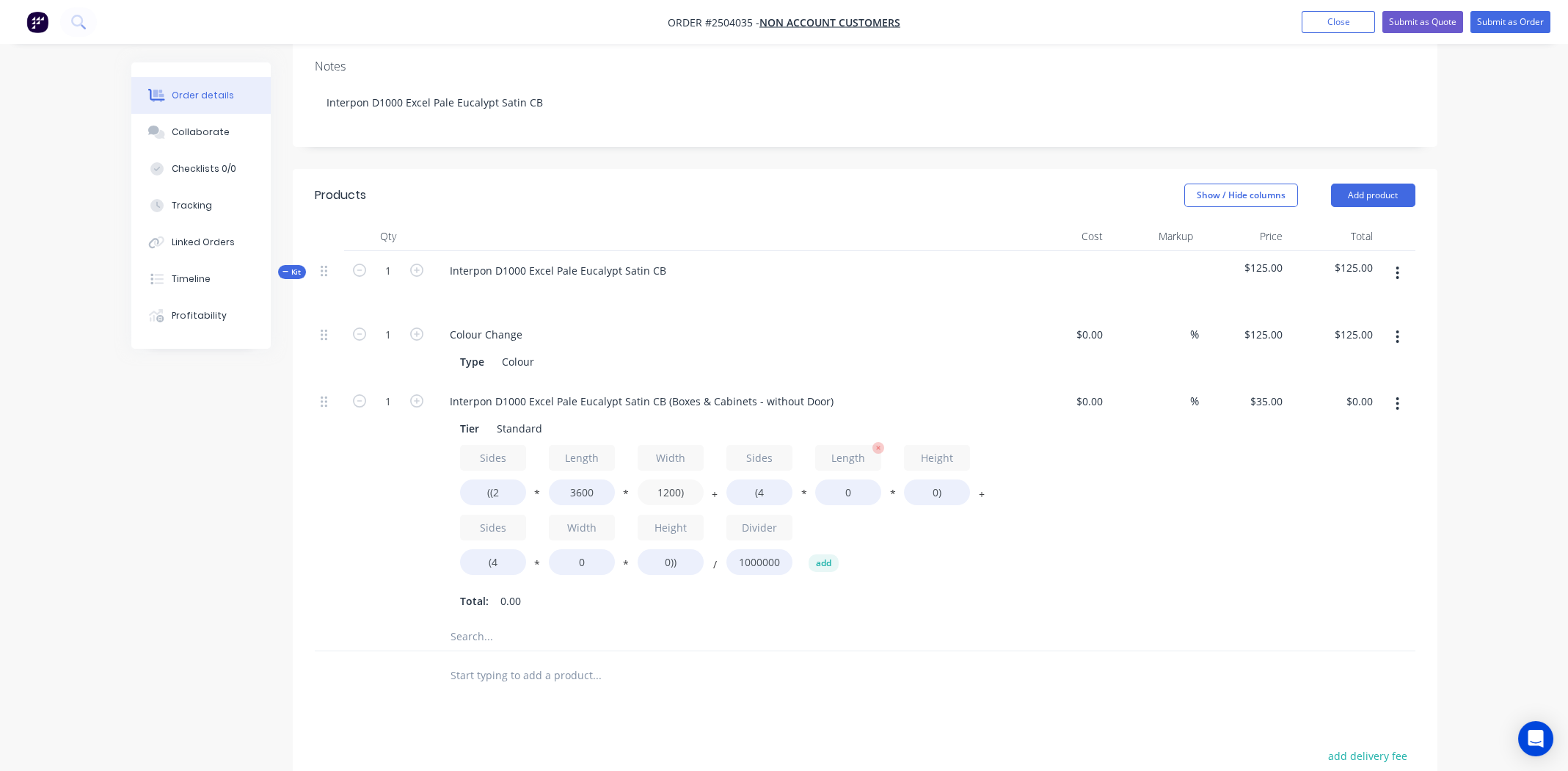
type input "1200)"
type input "$302.40"
click at [849, 480] on input "0" at bounding box center [848, 492] width 66 height 25
type input "3600"
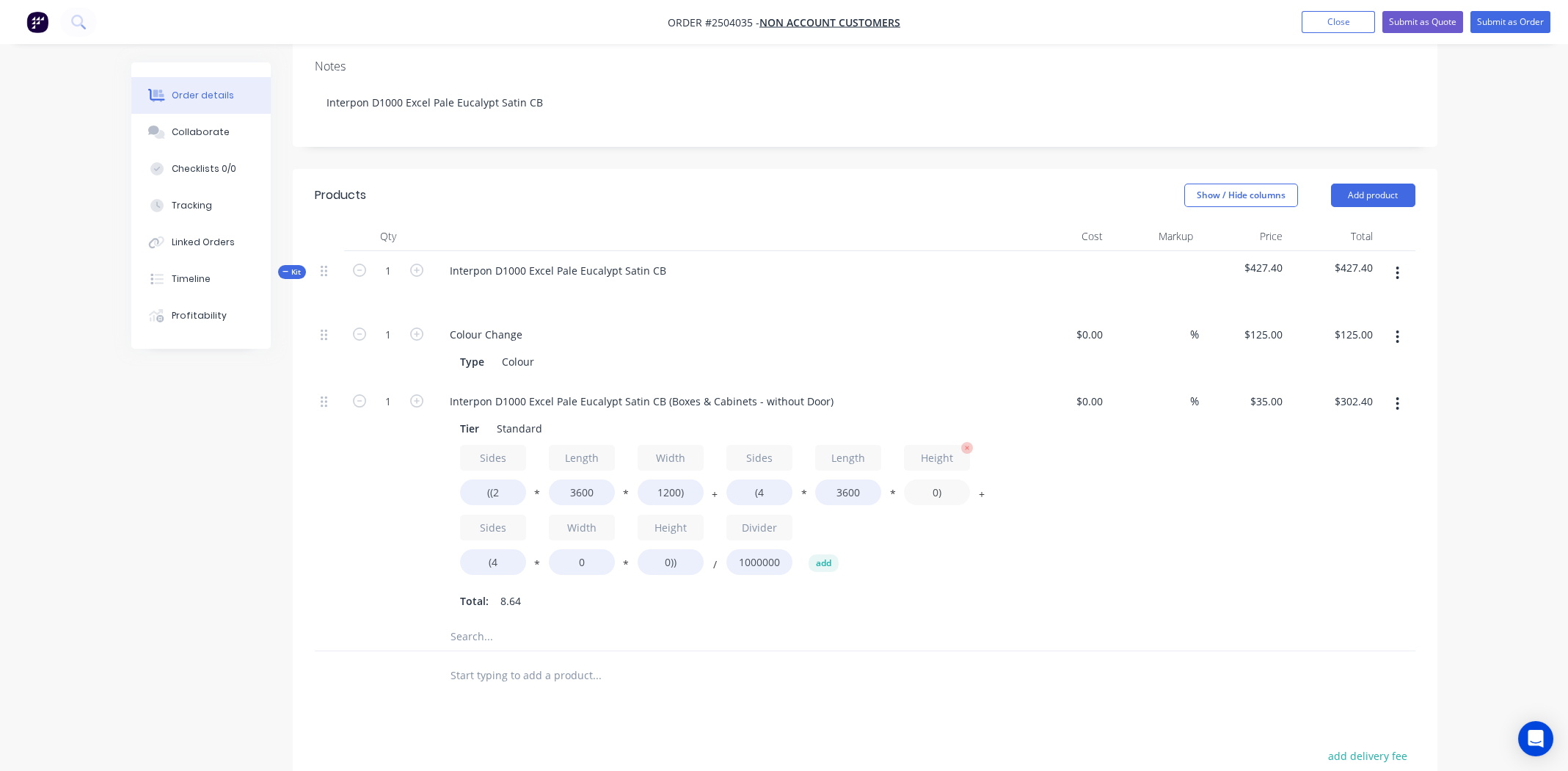
click at [932, 480] on input "0)" at bounding box center [937, 492] width 66 height 25
click at [933, 480] on input "0)" at bounding box center [937, 492] width 66 height 25
type input "150)"
type input "$378.00"
click at [582, 549] on input "0" at bounding box center [582, 562] width 66 height 25
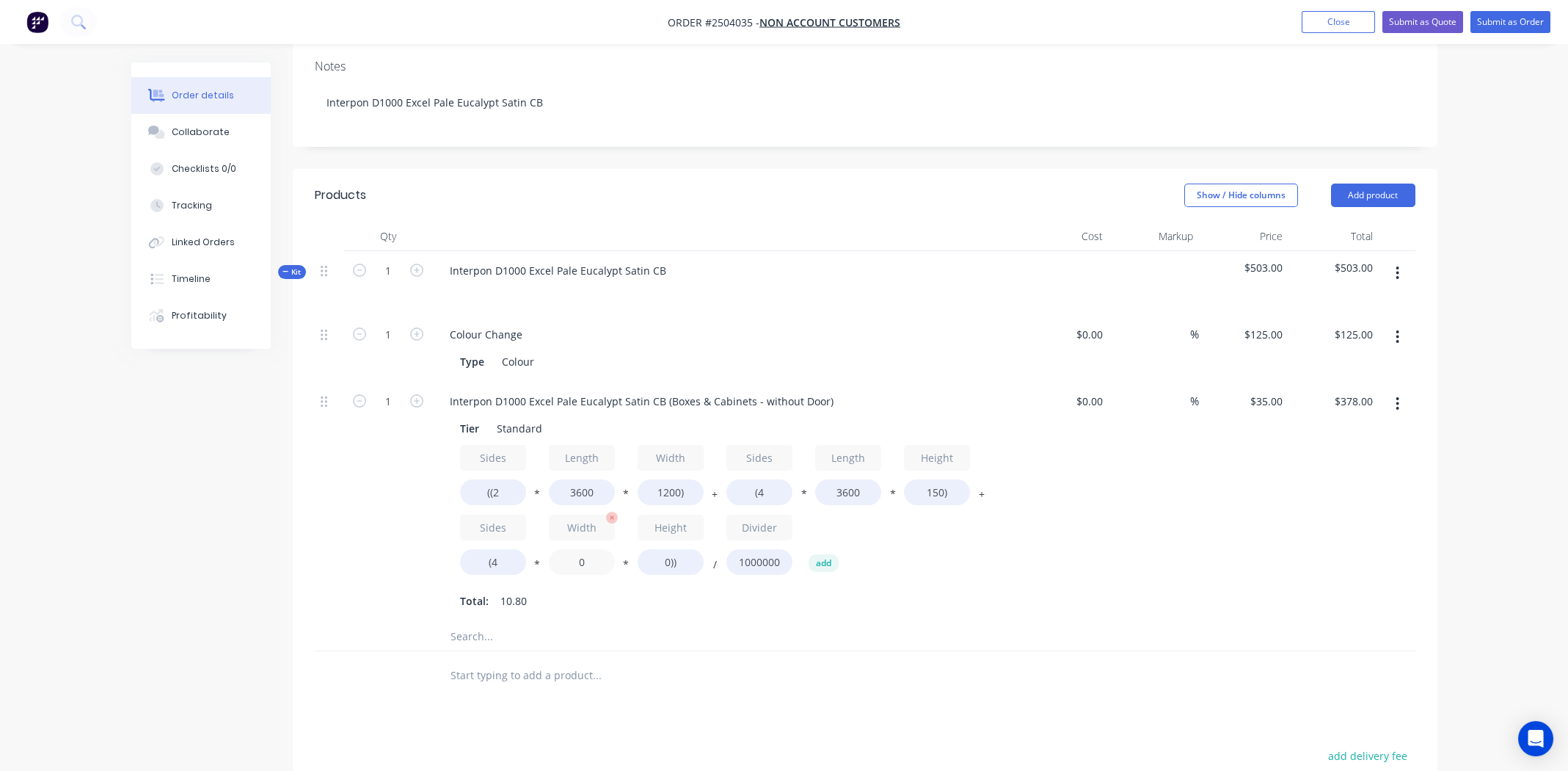
click at [582, 549] on input "0" at bounding box center [582, 562] width 66 height 25
type input "1200"
click at [668, 549] on input "0))" at bounding box center [670, 562] width 66 height 25
click at [666, 549] on input "0))" at bounding box center [670, 562] width 66 height 25
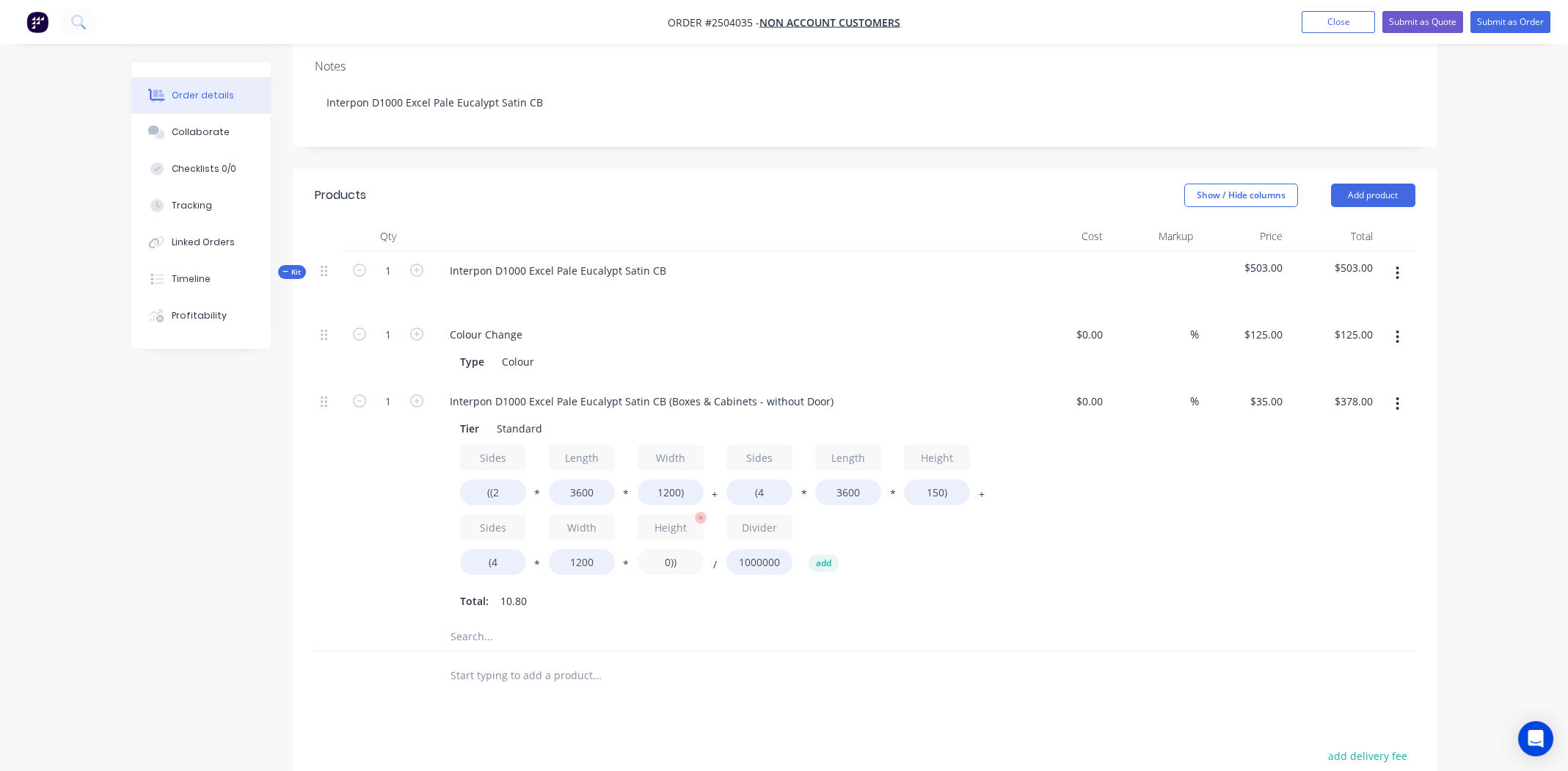
click at [664, 549] on input "0))" at bounding box center [670, 562] width 66 height 25
type input "150))"
type input "$403.20"
click at [974, 512] on div "Sides ((2 * Length 3600 * Width 1200) + Sides (4 * Length 3600 * Height 150) + …" at bounding box center [725, 513] width 531 height 136
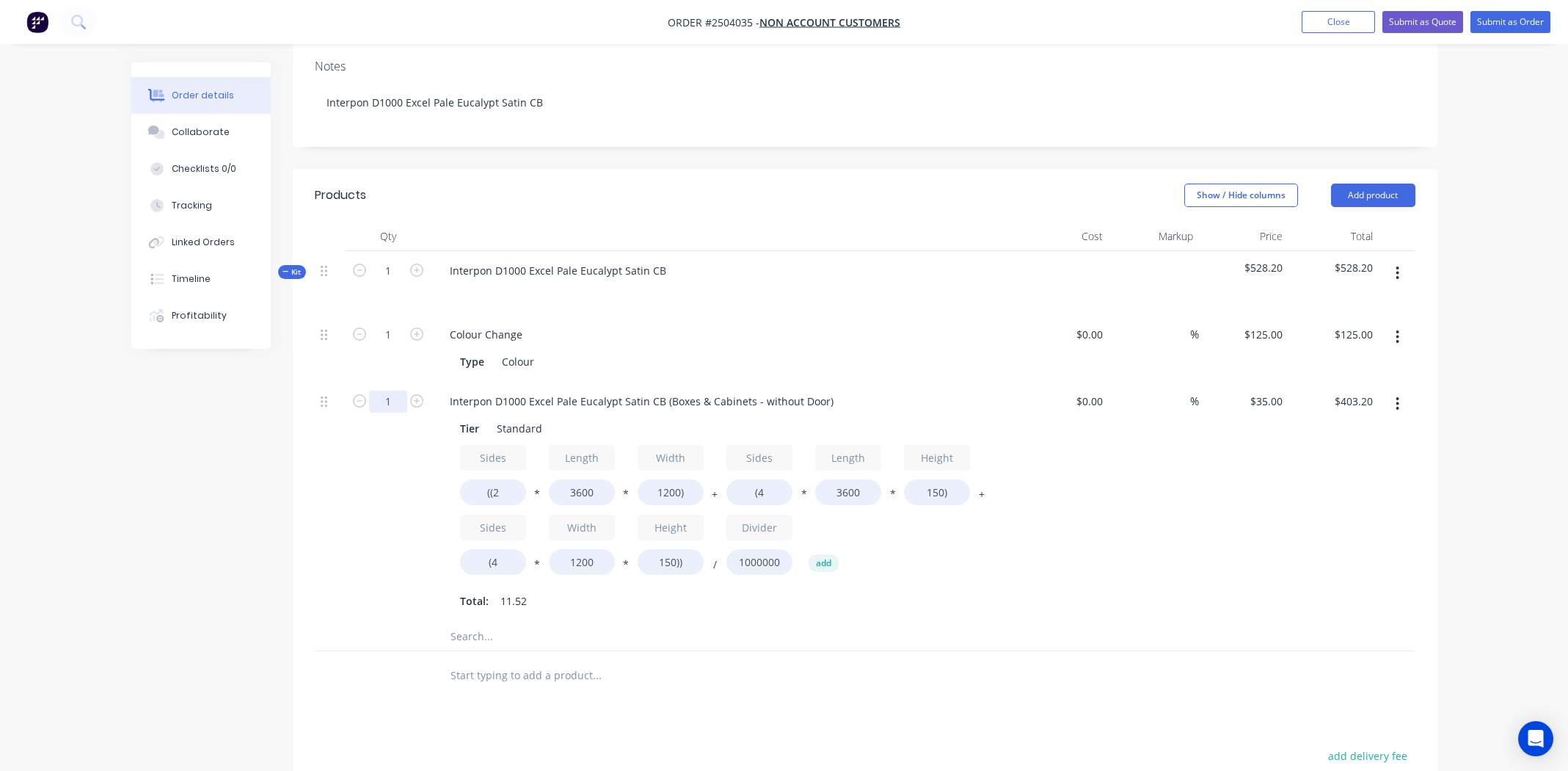
click at [394, 390] on input "1" at bounding box center [388, 401] width 38 height 22
type input "8"
type input "$3,225.60"
click at [1152, 621] on div at bounding box center [865, 636] width 1101 height 30
click at [995, 550] on div "Interpon D1000 Excel Pale Eucalypt Satin CB (Boxes & Cabinets - without Door) T…" at bounding box center [726, 501] width 587 height 240
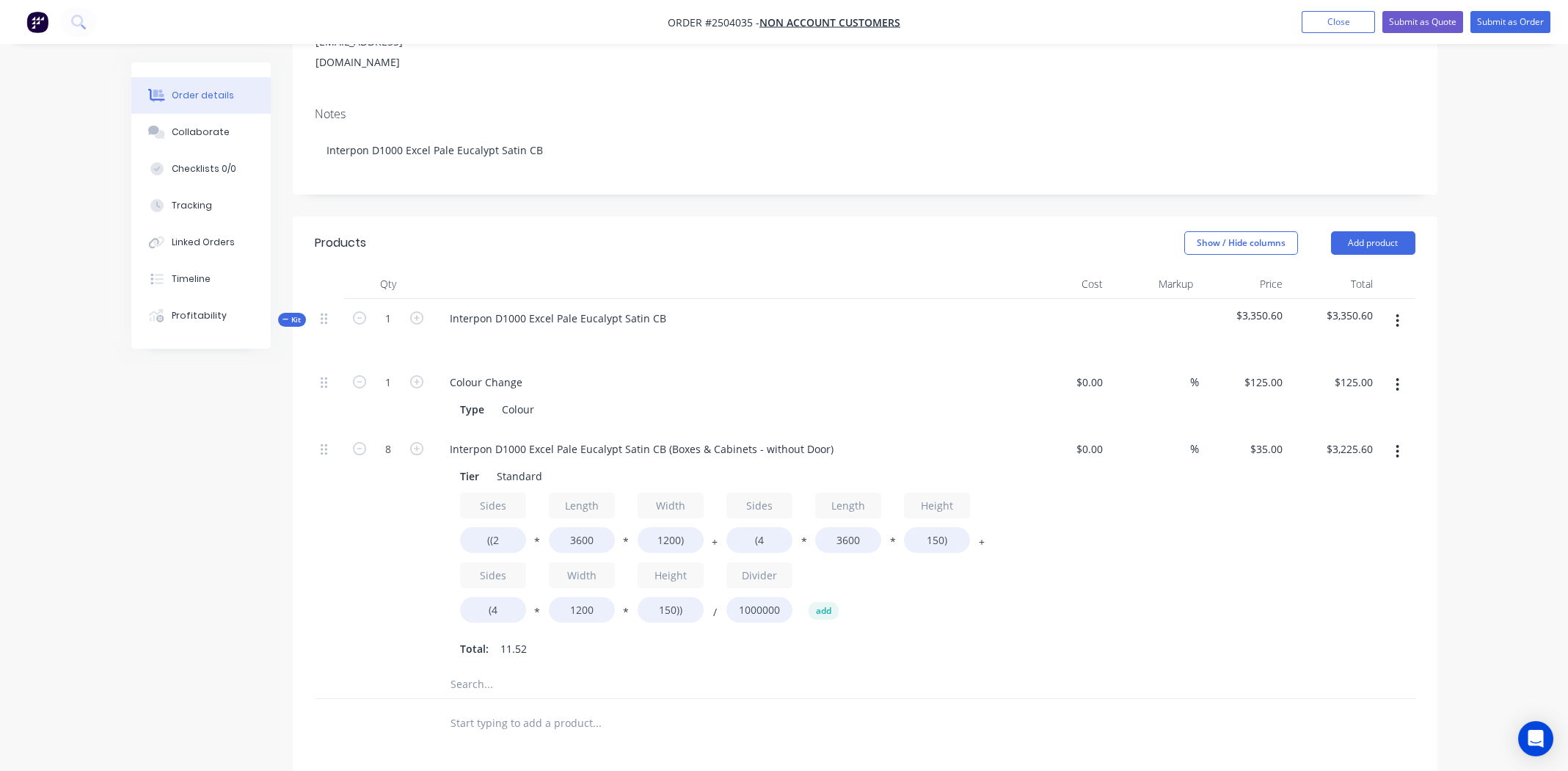
scroll to position [231, 0]
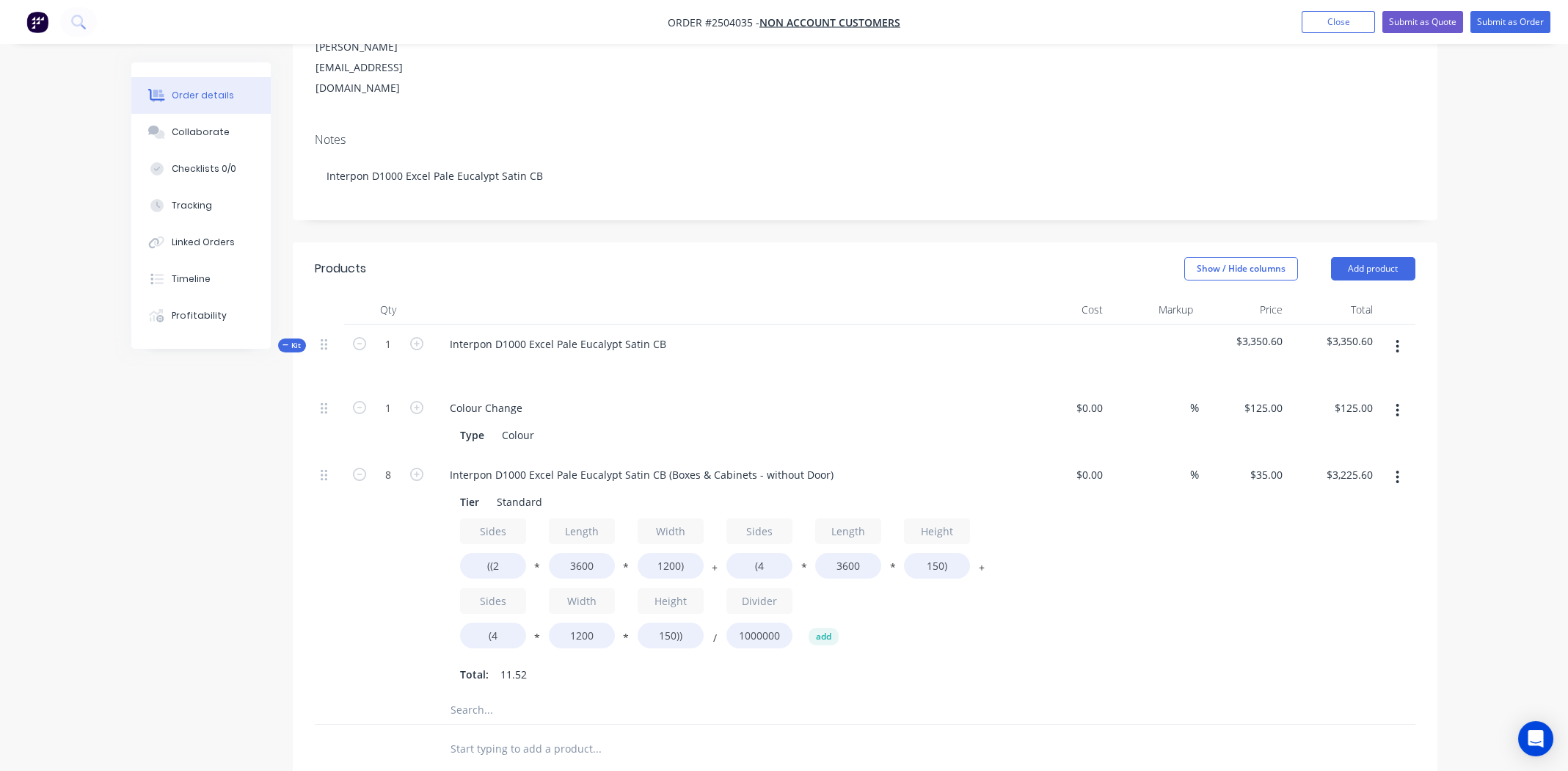
click at [904, 695] on div at bounding box center [696, 709] width 528 height 29
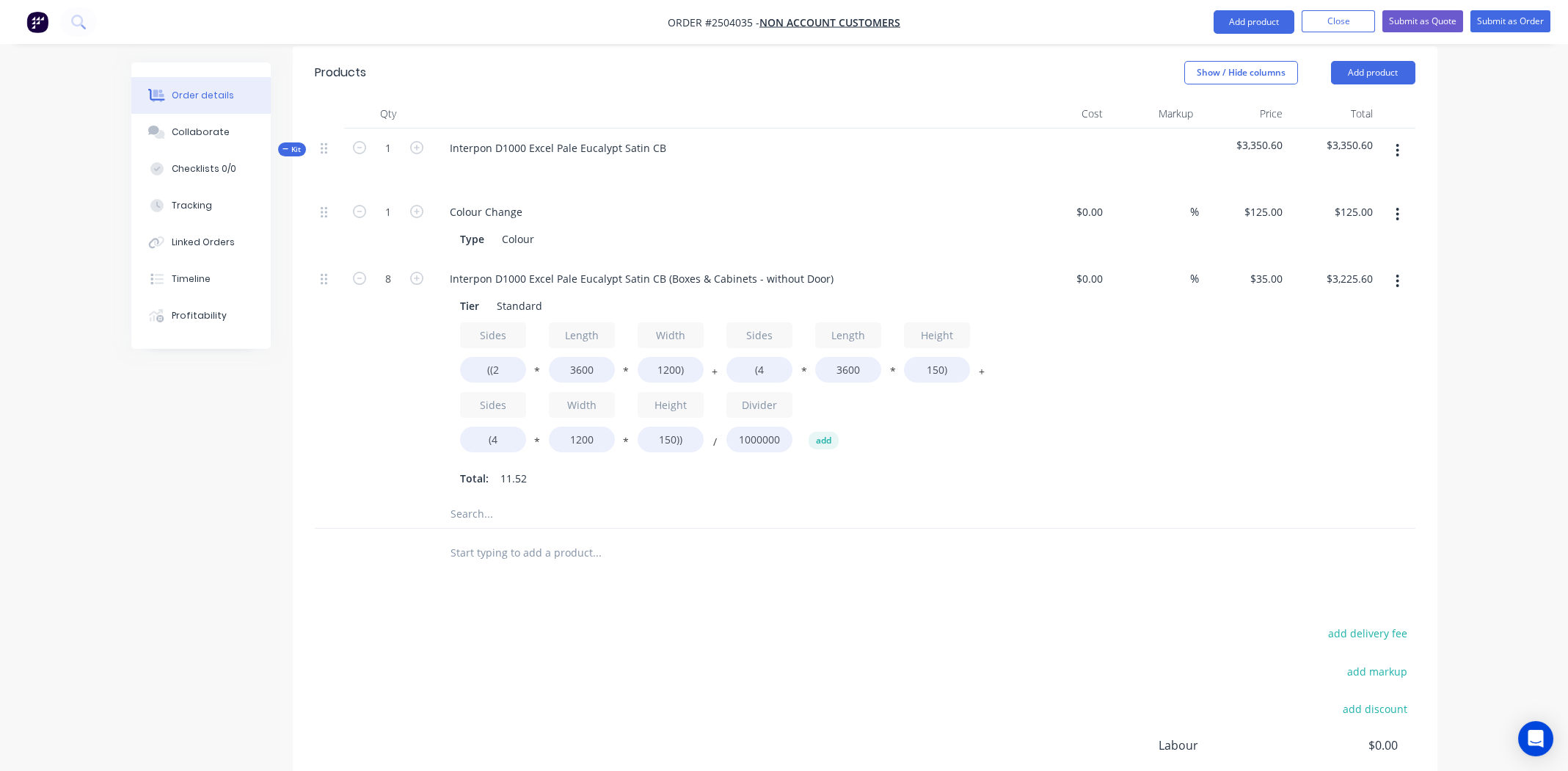
scroll to position [396, 0]
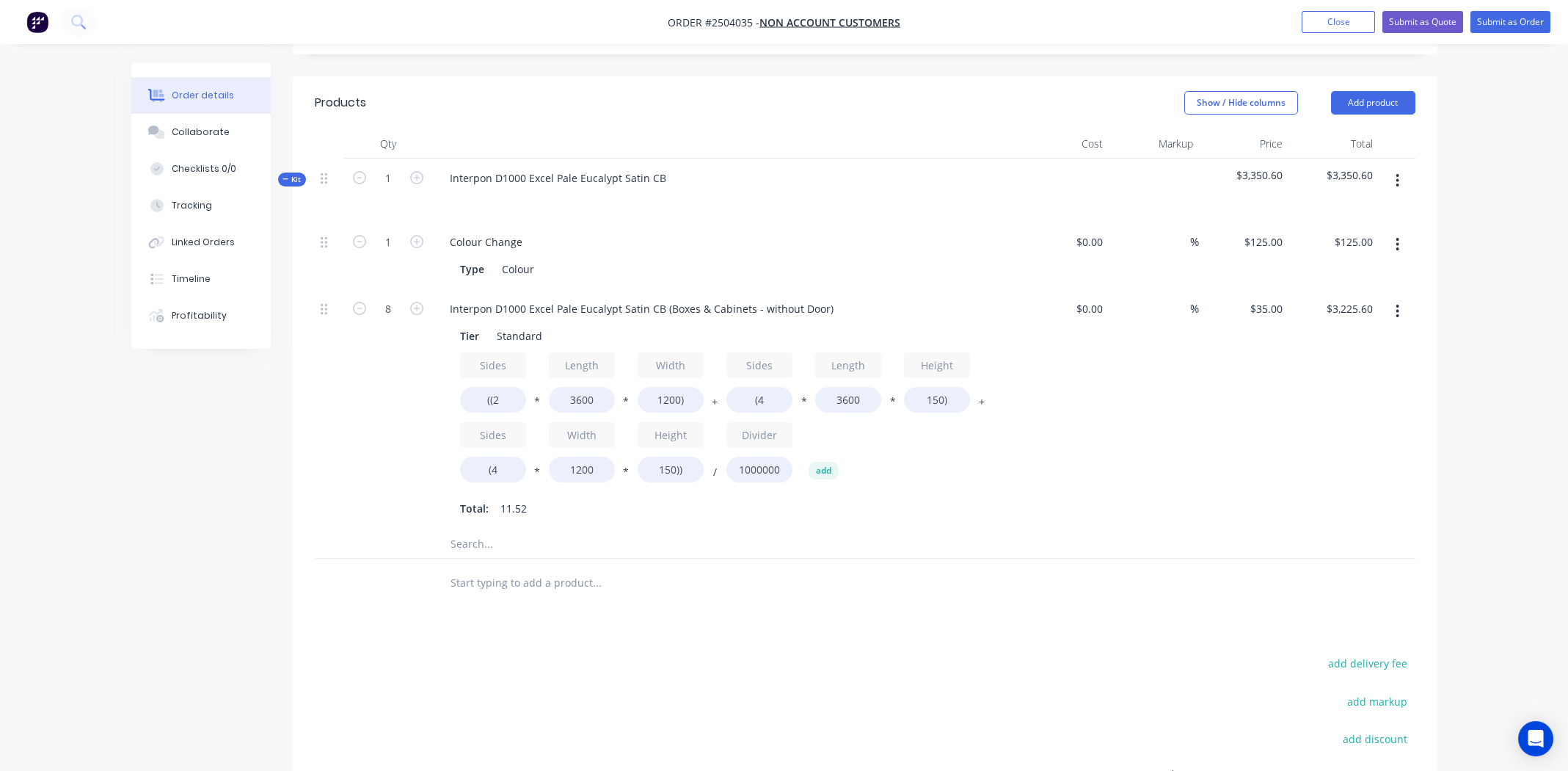
click at [1395, 303] on icon "button" at bounding box center [1397, 312] width 4 height 16
click at [1361, 339] on div "Duplicate" at bounding box center [1345, 350] width 113 height 21
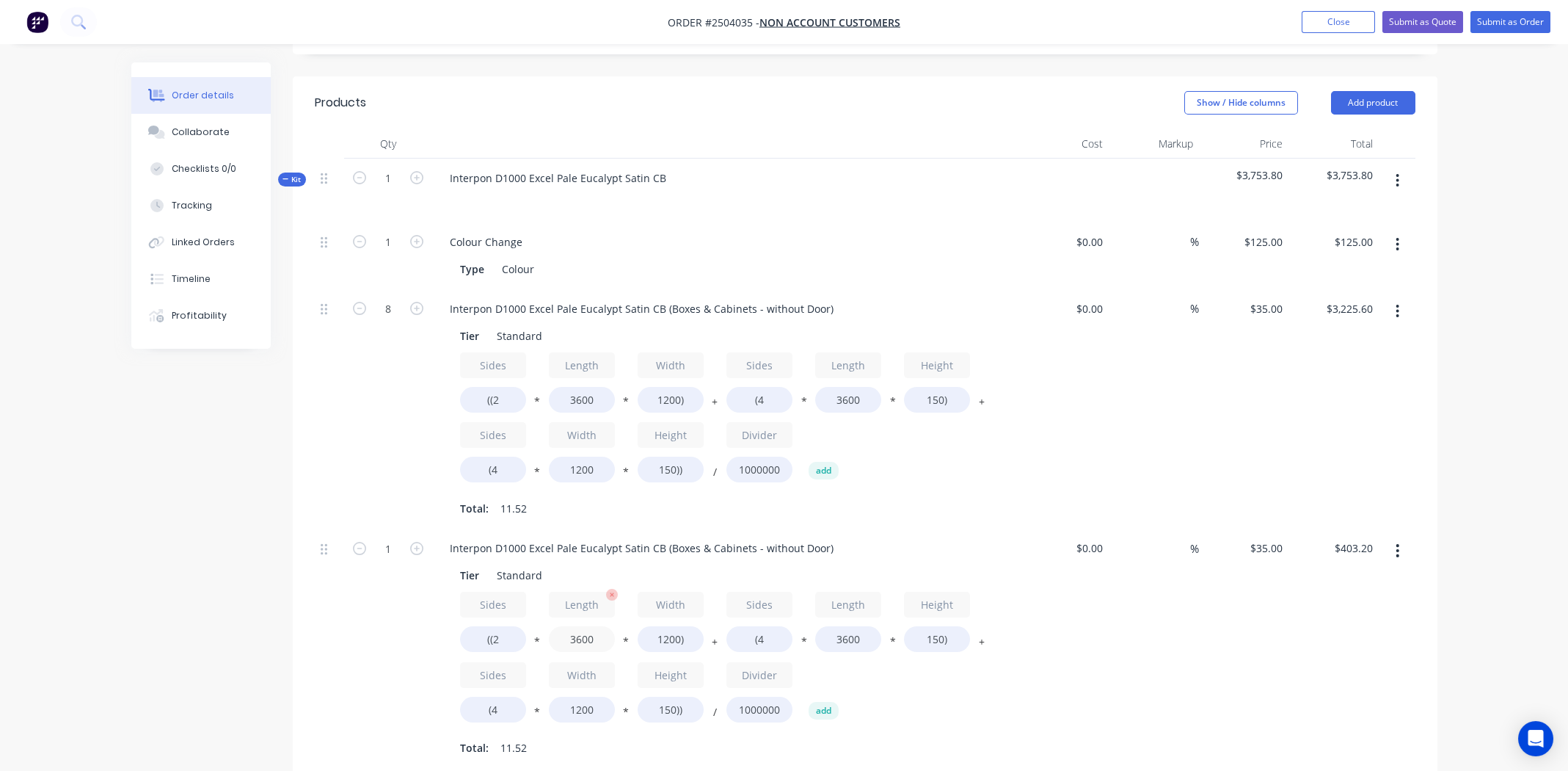
click at [582, 626] on input "3600" at bounding box center [582, 639] width 66 height 25
type input "3000"
type input "$352.80"
click at [845, 626] on input "3600" at bounding box center [848, 639] width 66 height 25
type input "3000"
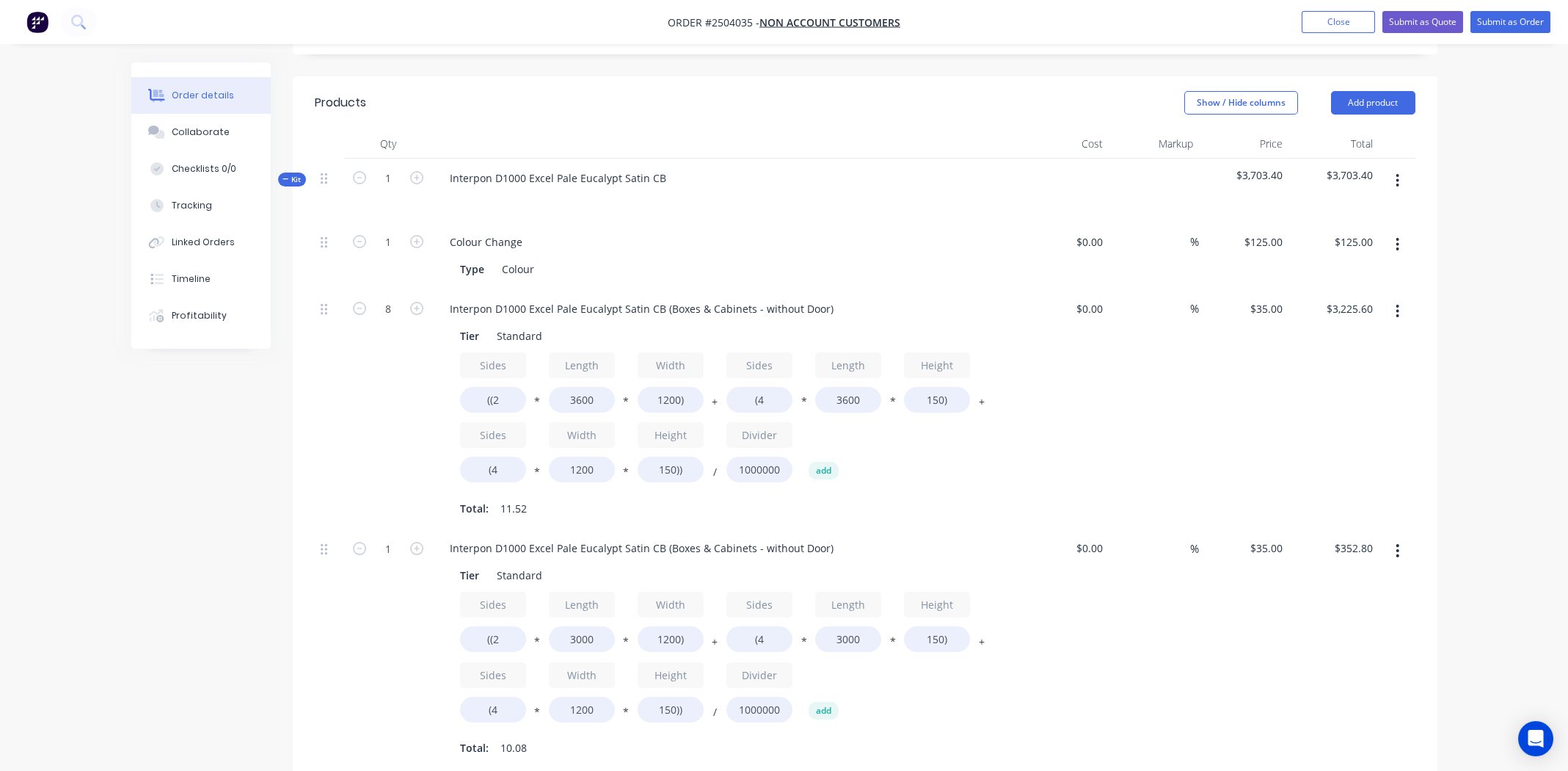
type input "$340.20"
click at [992, 630] on div "Tier Standard Sides ((2 * Length 3000 * Width 1200) + Sides (4 * Length 3000 * …" at bounding box center [726, 660] width 575 height 198
click at [382, 537] on input "1" at bounding box center [388, 548] width 38 height 22
type input "8"
type input "$2,721.60"
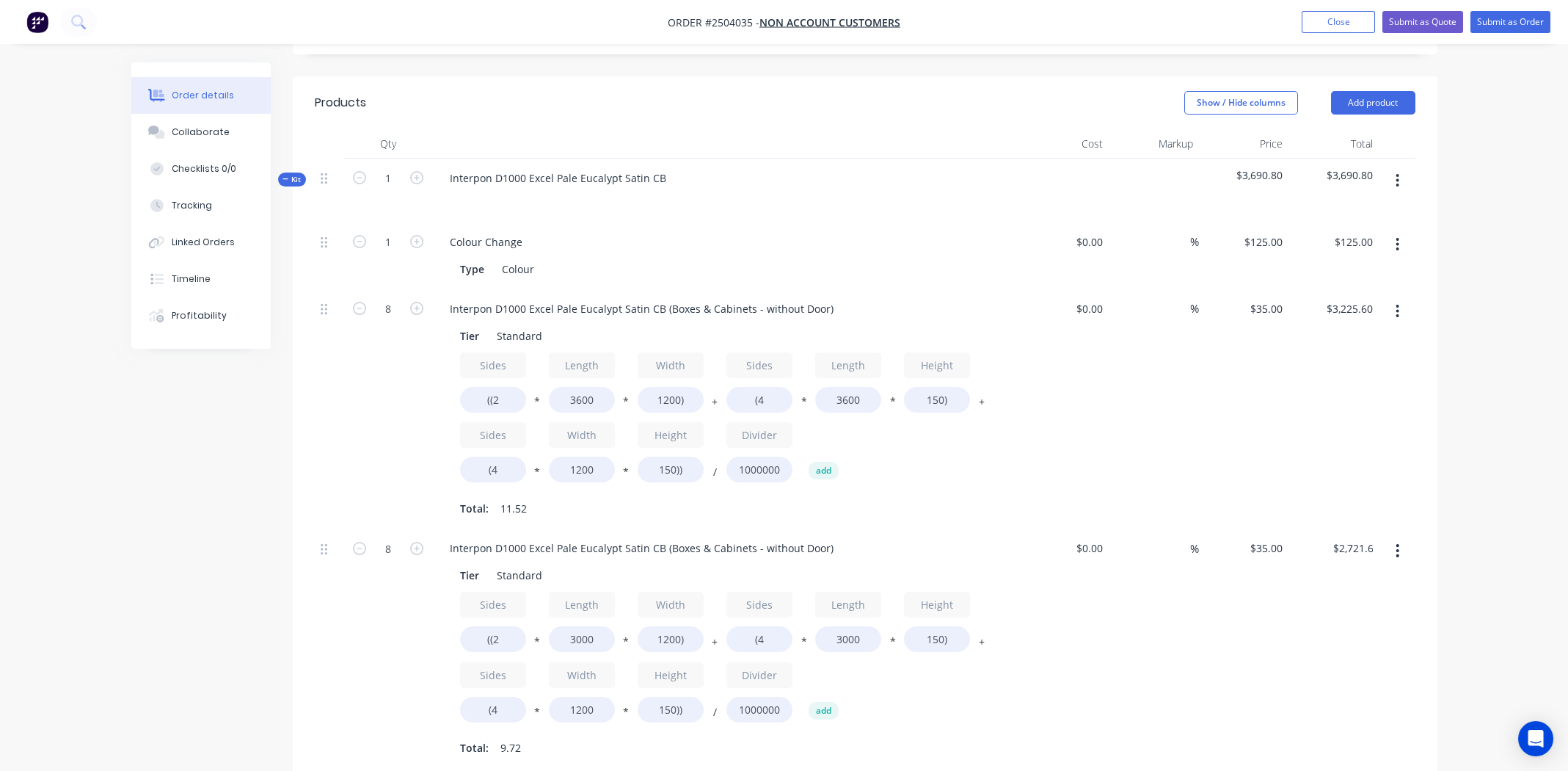
drag, startPoint x: 1190, startPoint y: 656, endPoint x: 1191, endPoint y: 647, distance: 9.1
click at [1190, 656] on div "%" at bounding box center [1153, 648] width 91 height 240
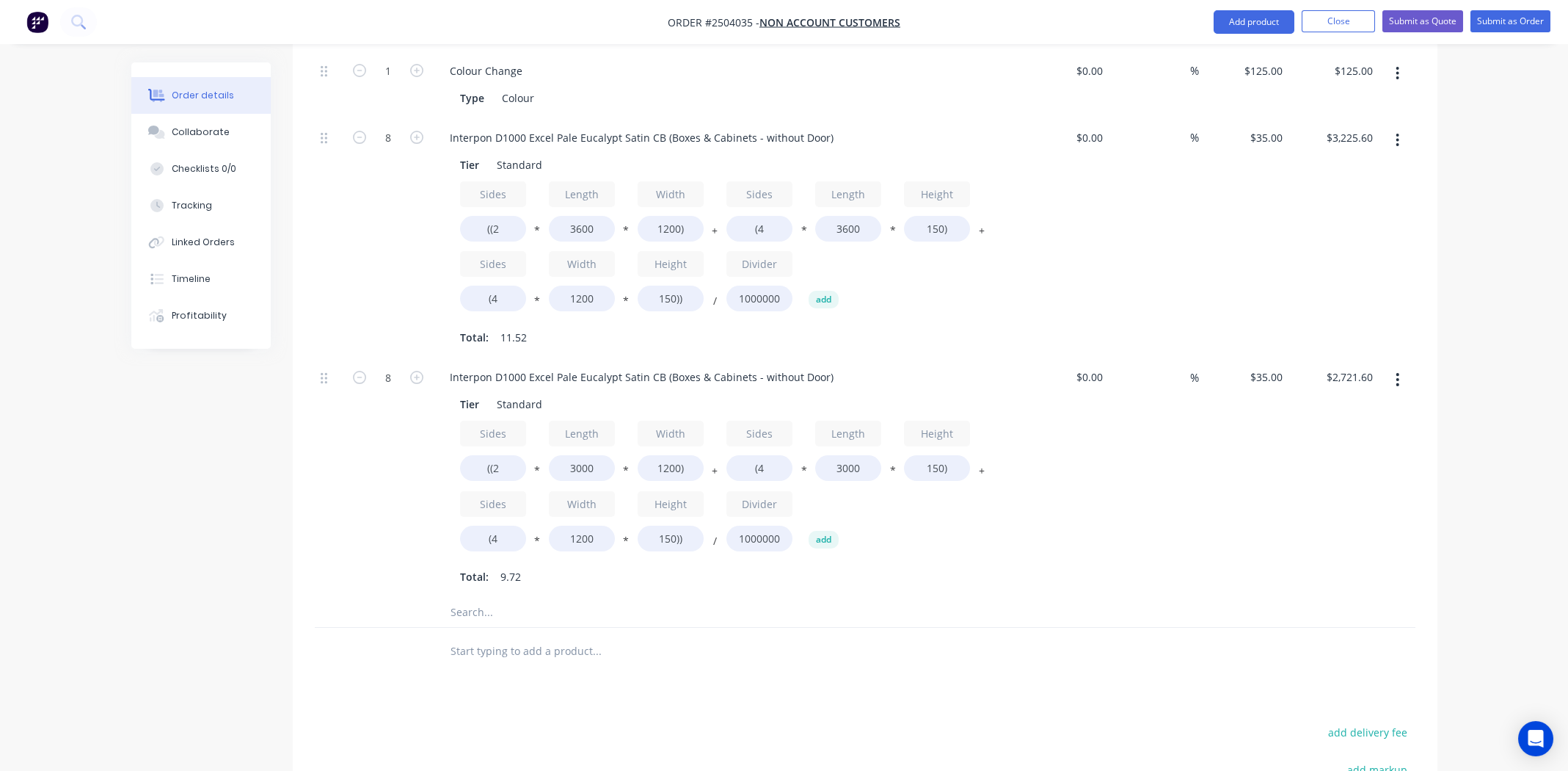
scroll to position [764, 0]
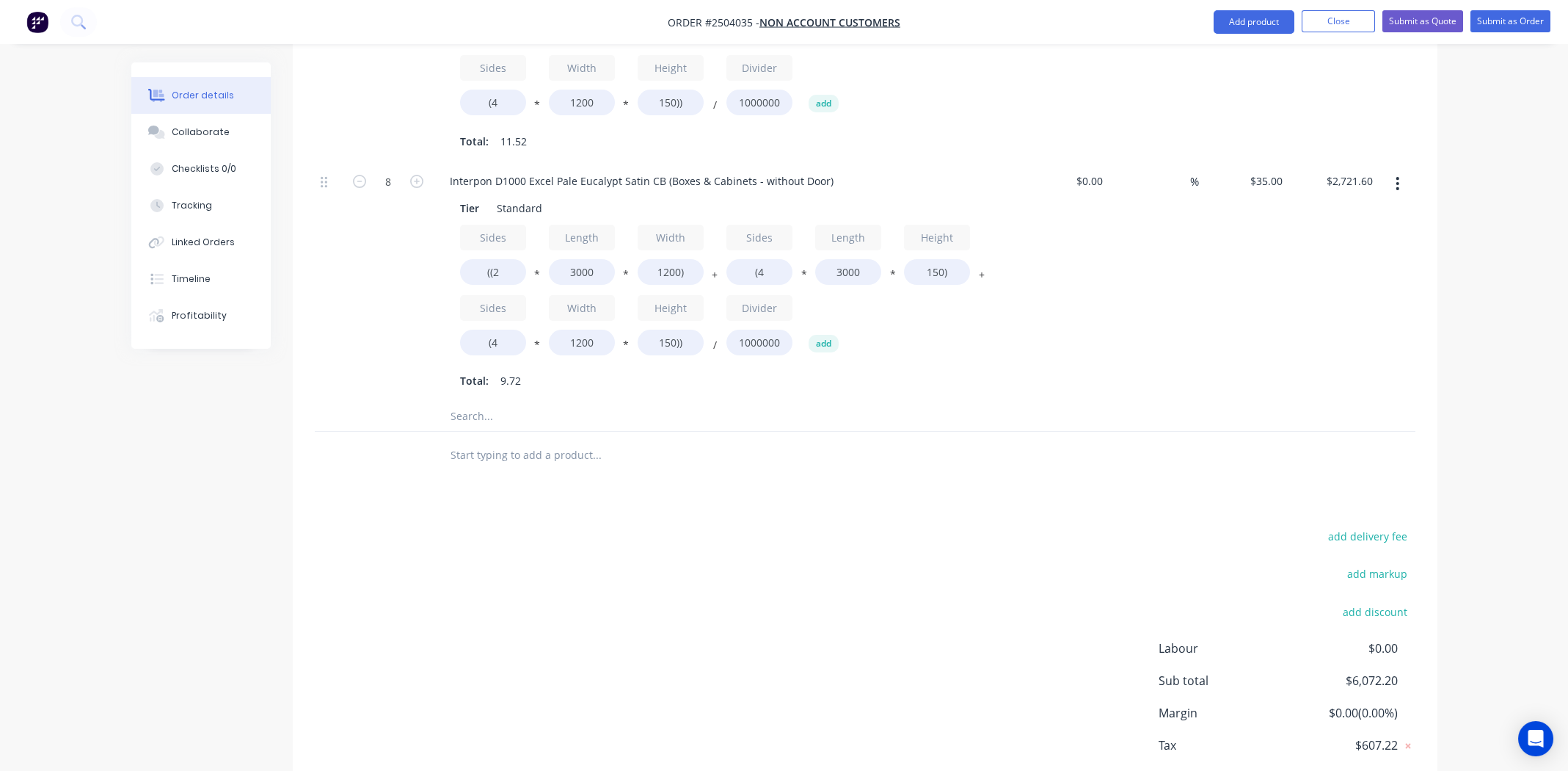
click at [1397, 177] on icon "button" at bounding box center [1397, 184] width 3 height 13
click at [1337, 270] on div "Delete" at bounding box center [1345, 281] width 113 height 21
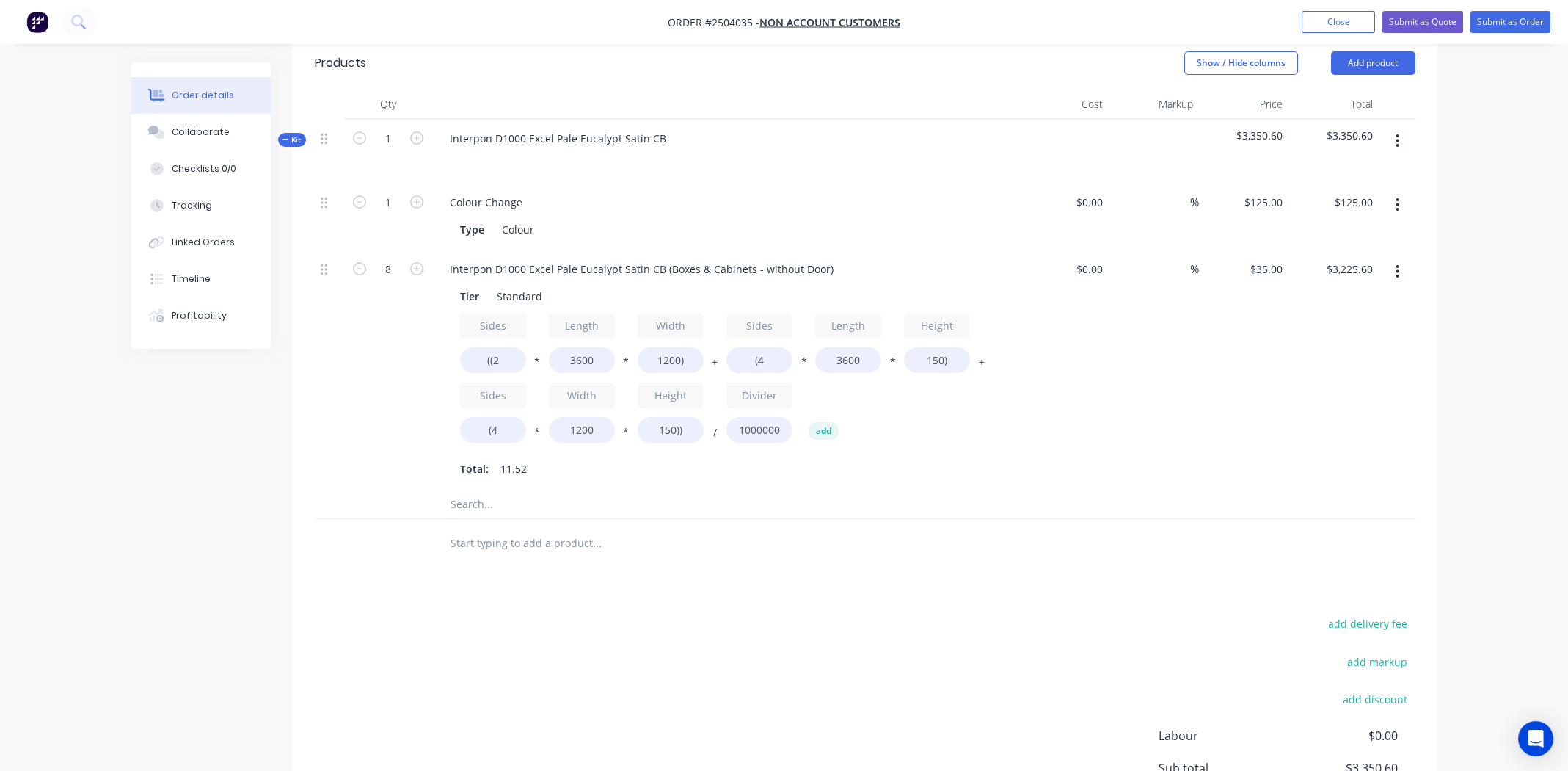
scroll to position [323, 0]
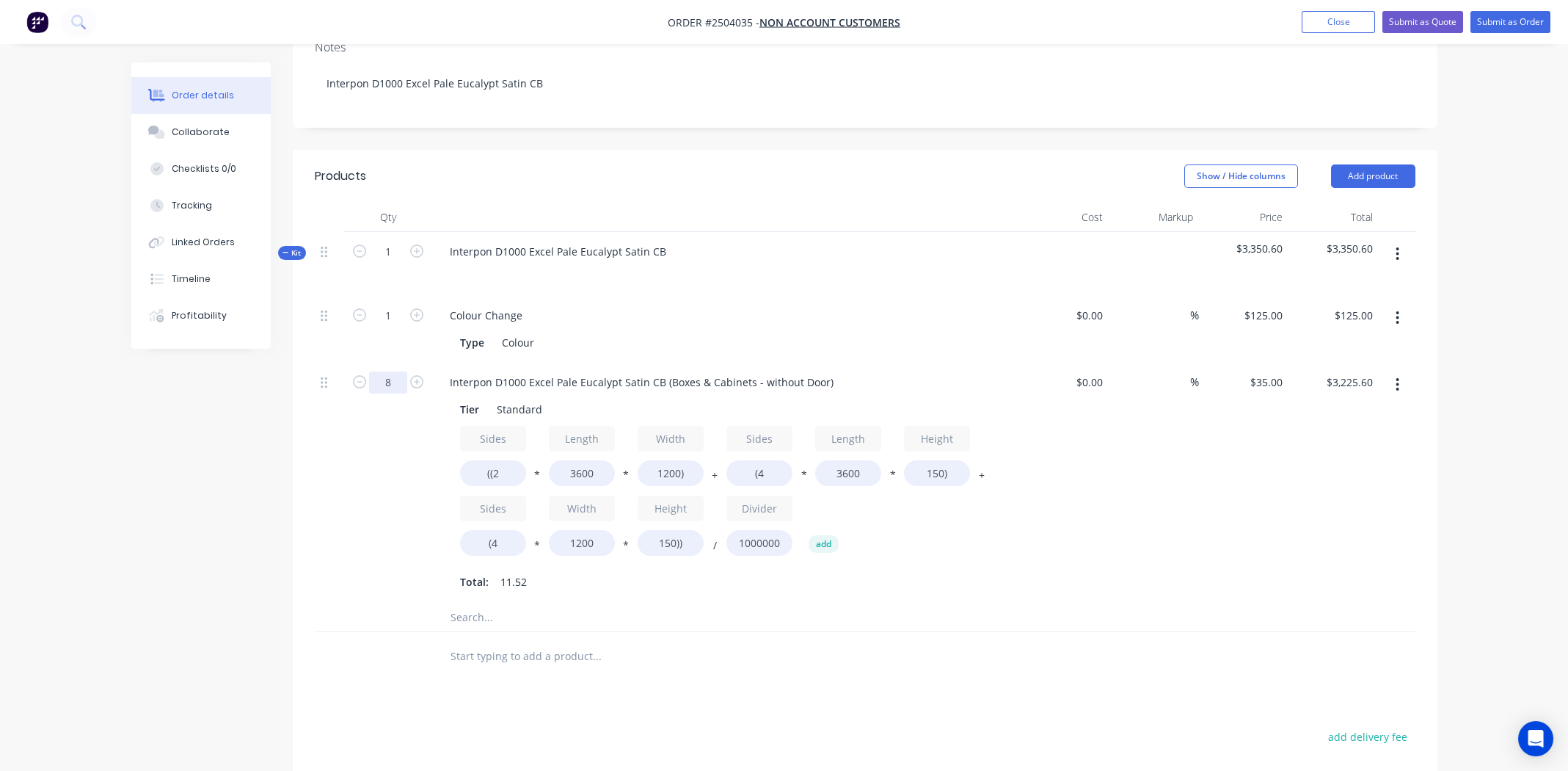
click at [389, 372] on input "8" at bounding box center [388, 382] width 38 height 22
click at [390, 372] on input "8" at bounding box center [388, 382] width 38 height 22
type input "11"
type input "$4,435.20"
click at [581, 460] on input "3600" at bounding box center [582, 473] width 66 height 25
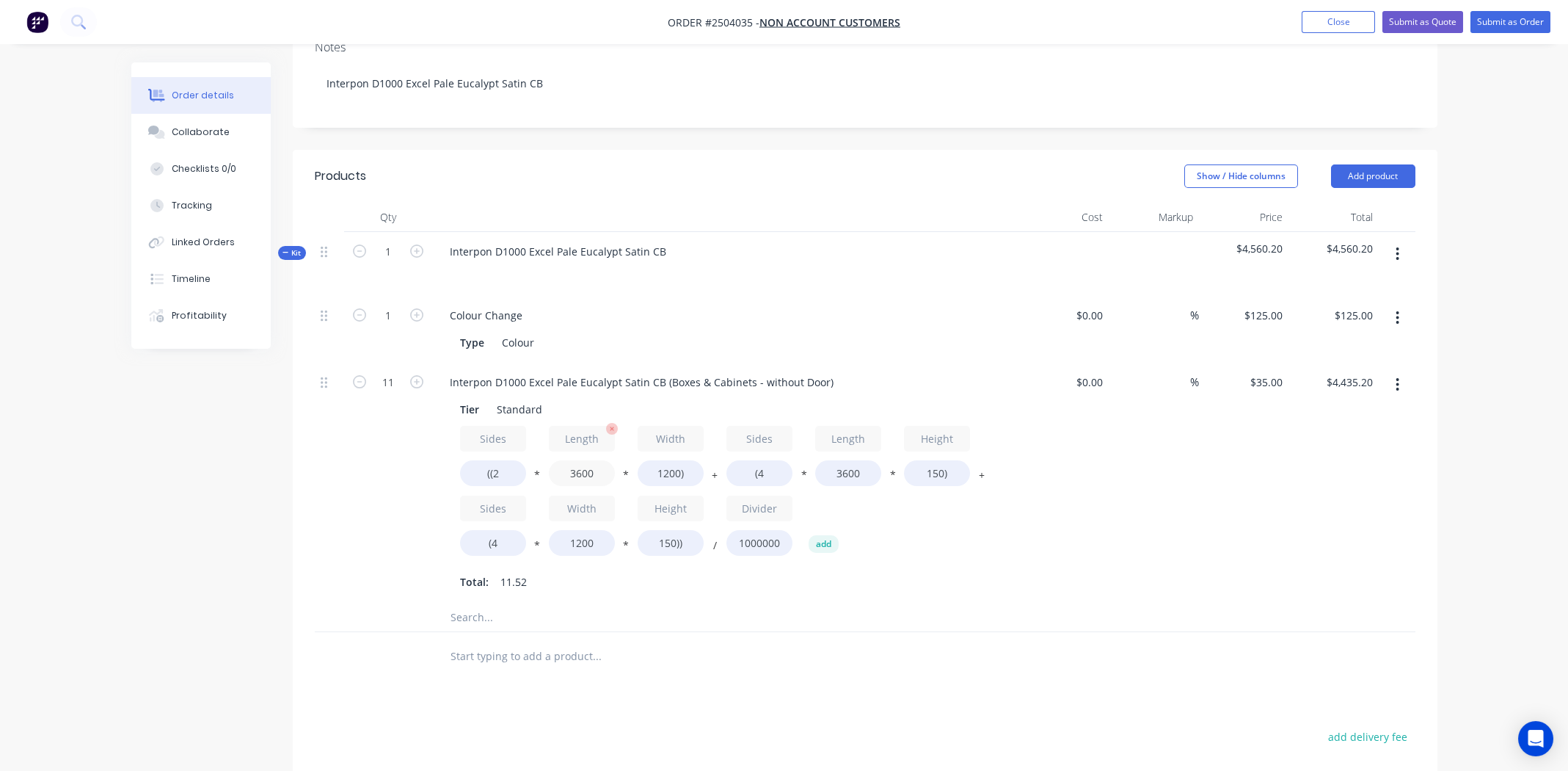
click at [581, 460] on input "3600" at bounding box center [582, 473] width 66 height 25
type input "2400"
type input "$3,326.40"
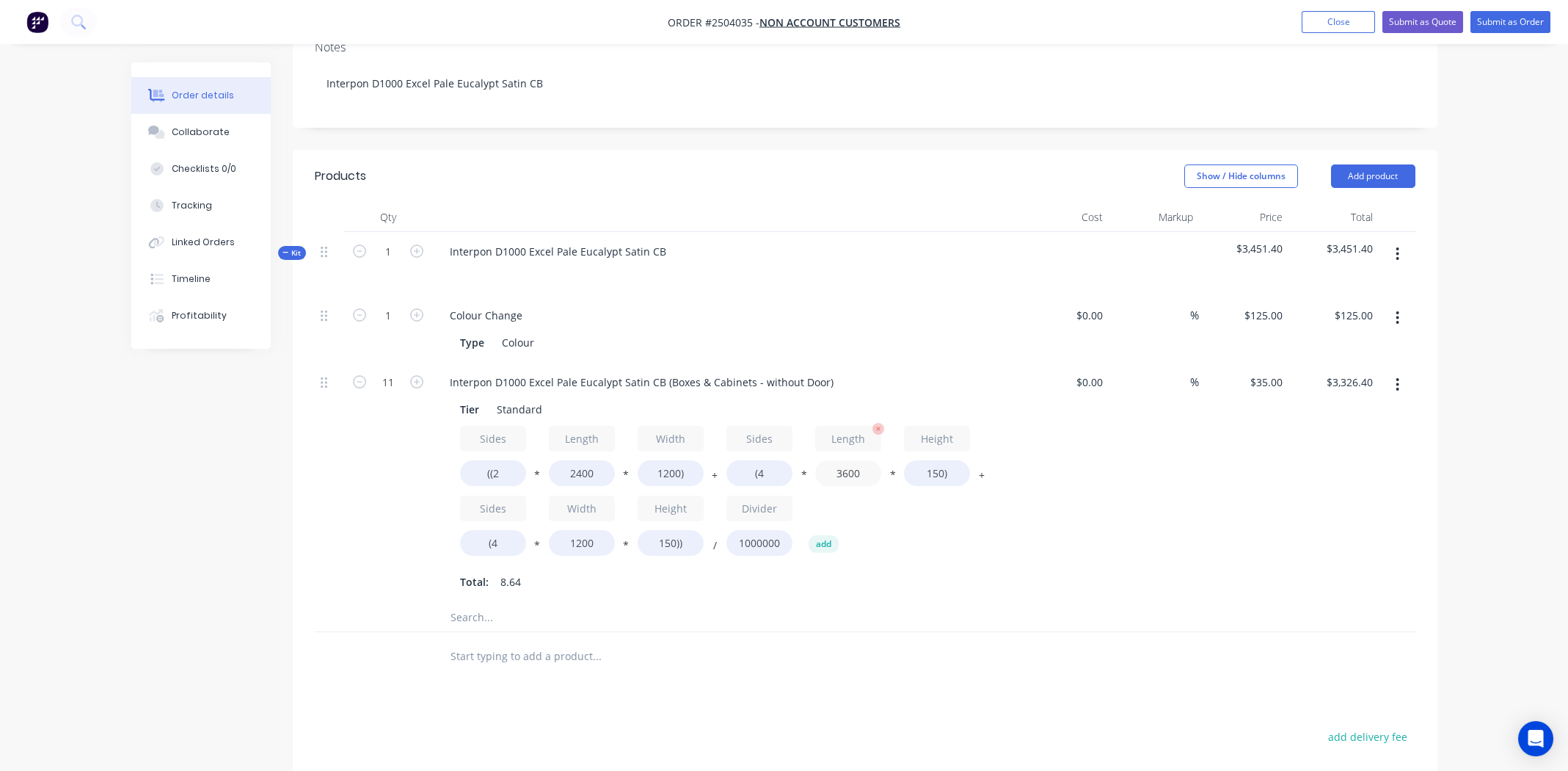
click at [848, 460] on input "3600" at bounding box center [848, 473] width 66 height 25
type input "2400"
type input "$3,049.20"
click at [1090, 487] on div "$0.00 $0.00" at bounding box center [1064, 483] width 91 height 240
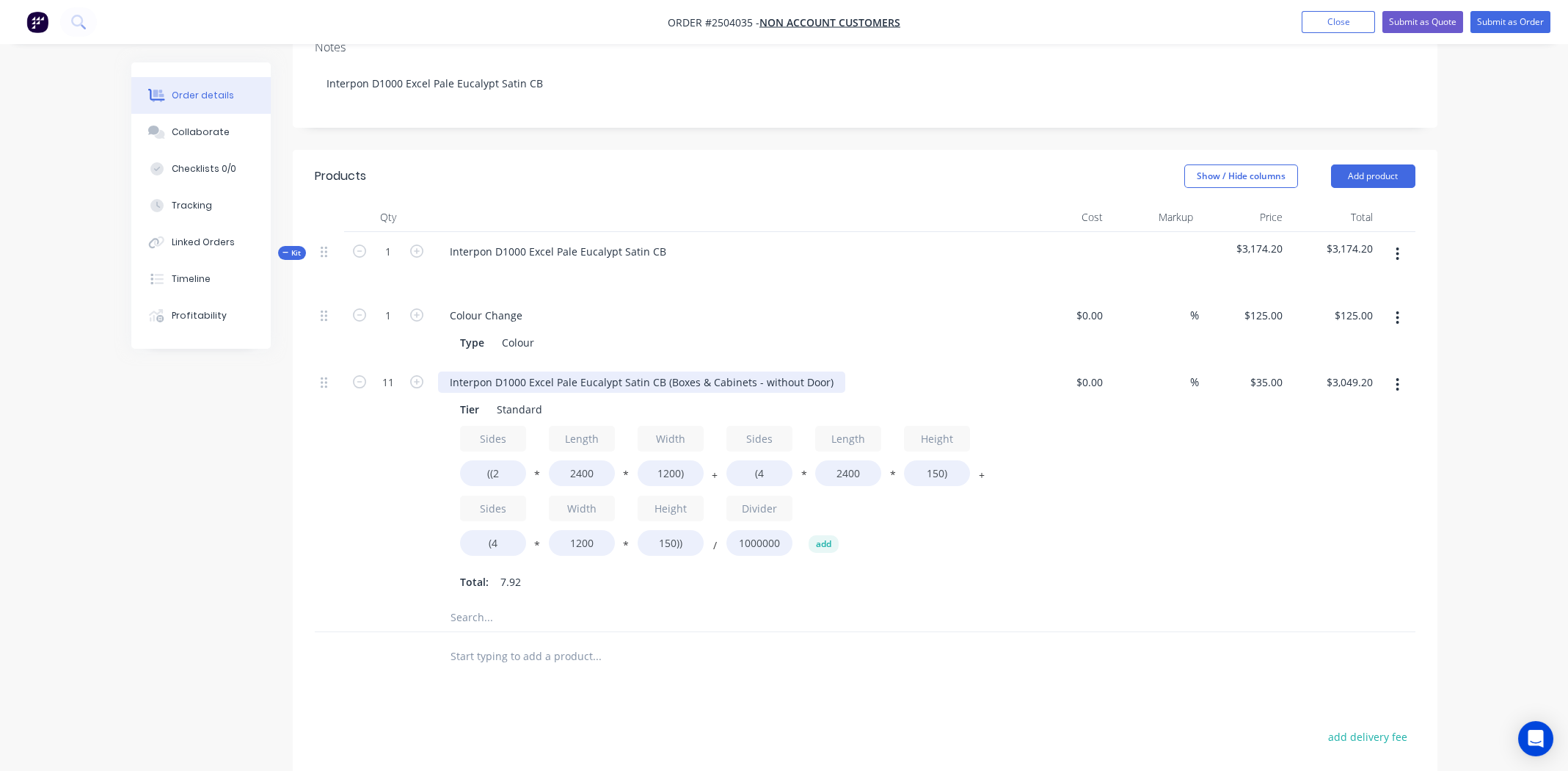
click at [739, 372] on div "Interpon D1000 Excel Pale Eucalypt Satin CB (Boxes & Cabinets - without Door)" at bounding box center [642, 382] width 407 height 21
click at [763, 363] on div "Lids Pale Eucalypt Tier Standard Sides ((2 * Length 2400 * Width 1200) + Sides …" at bounding box center [726, 483] width 587 height 240
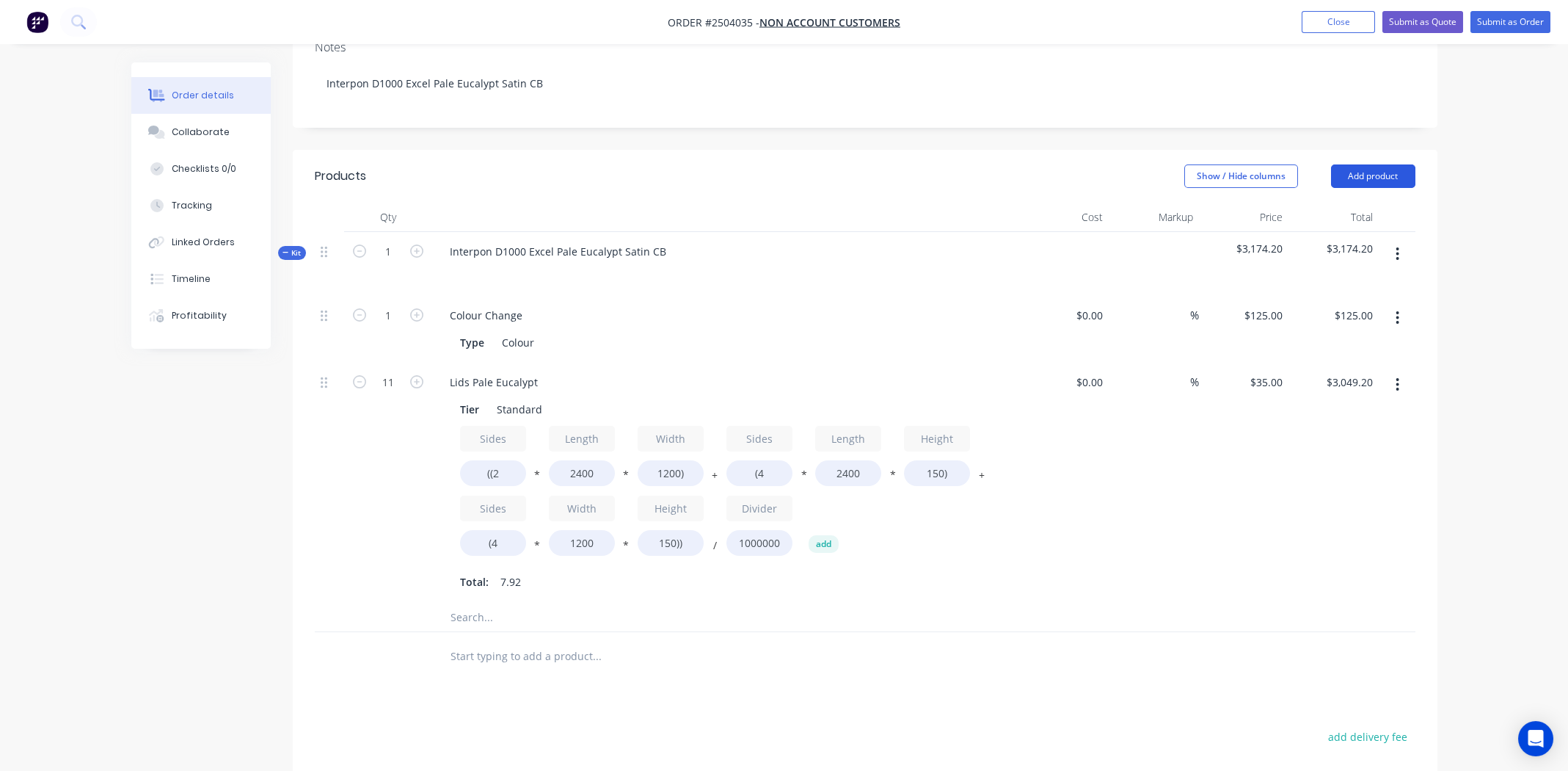
click at [1389, 164] on button "Add product" at bounding box center [1373, 175] width 85 height 23
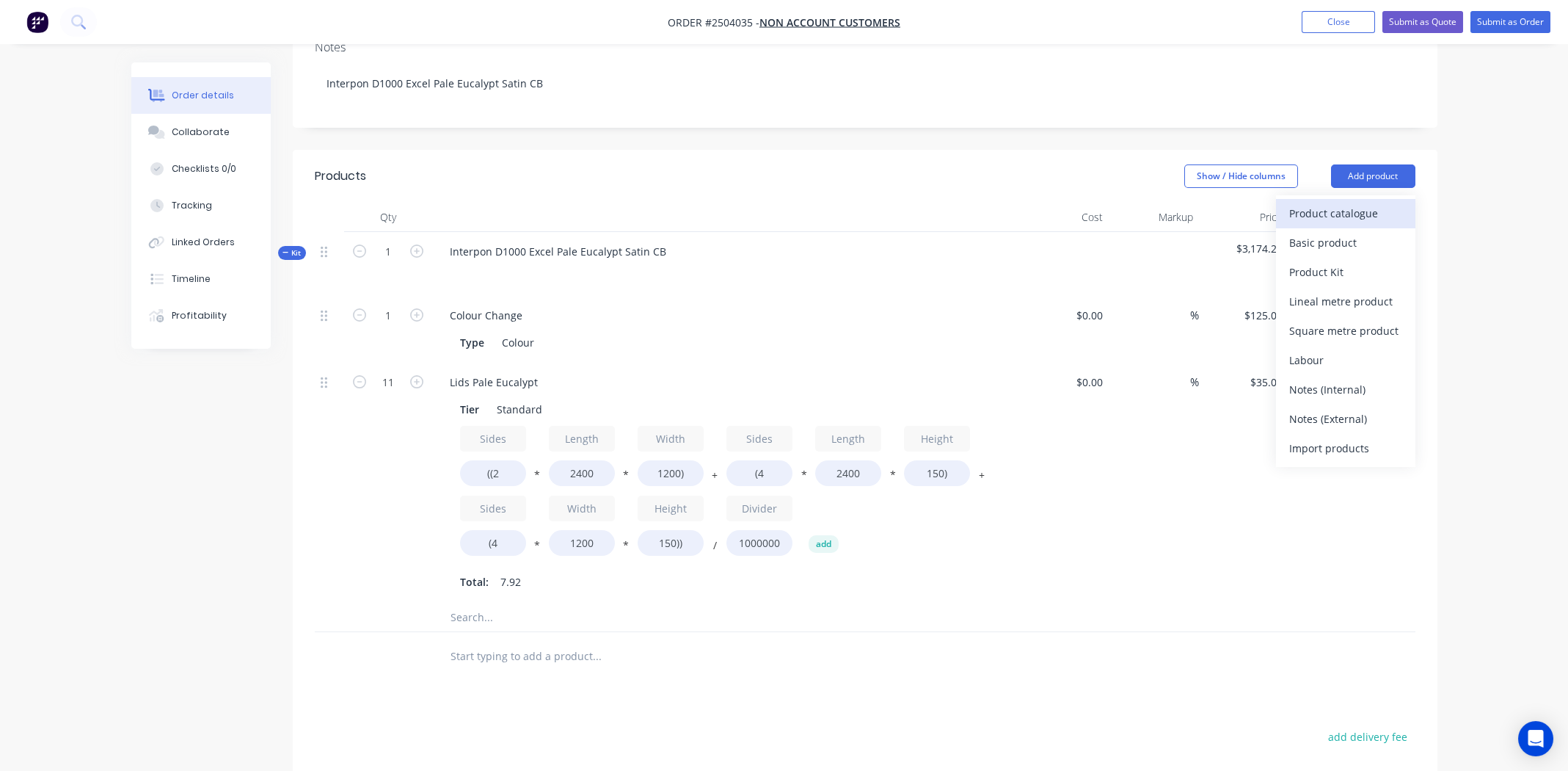
click at [1364, 202] on div "Product catalogue" at bounding box center [1345, 213] width 113 height 21
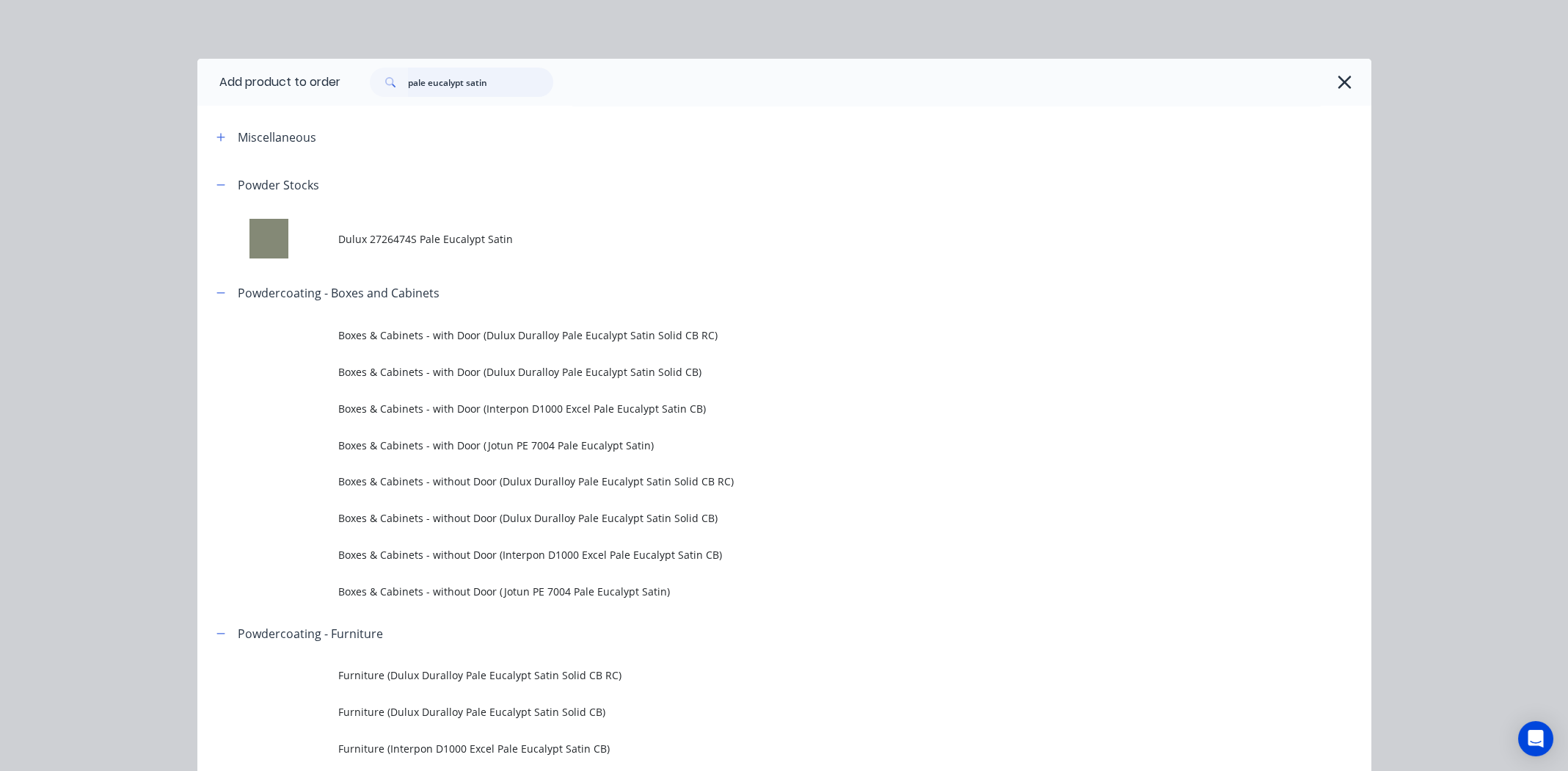
click at [492, 84] on input "pale eucalypt satin" at bounding box center [481, 82] width 145 height 29
click at [493, 85] on input "pale eucalypt satin" at bounding box center [481, 82] width 145 height 29
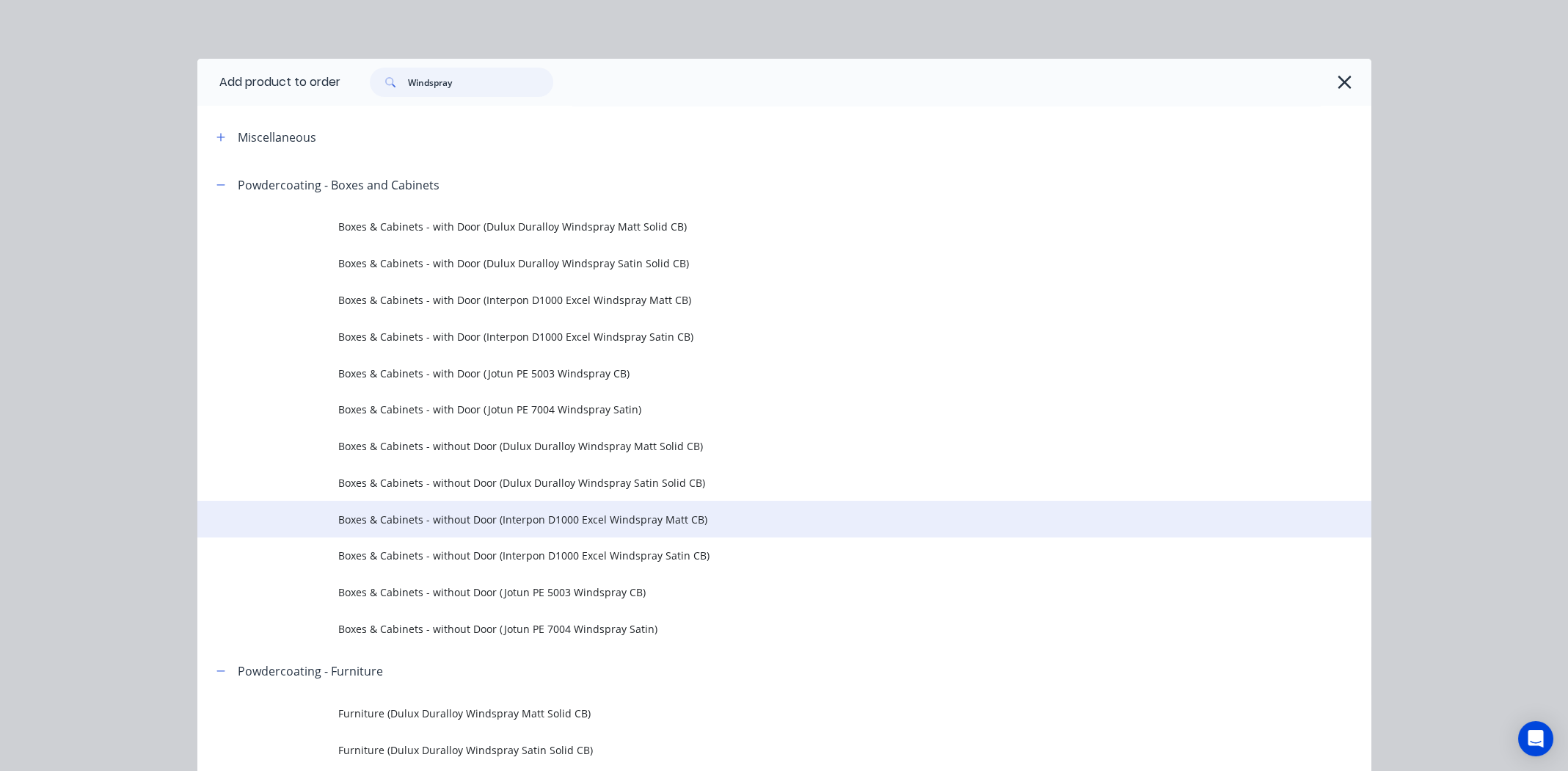
type input "Windspray"
click at [497, 520] on span "Boxes & Cabinets - without Door (Interpon D1000 Excel Windspray Matt CB)" at bounding box center [751, 519] width 826 height 16
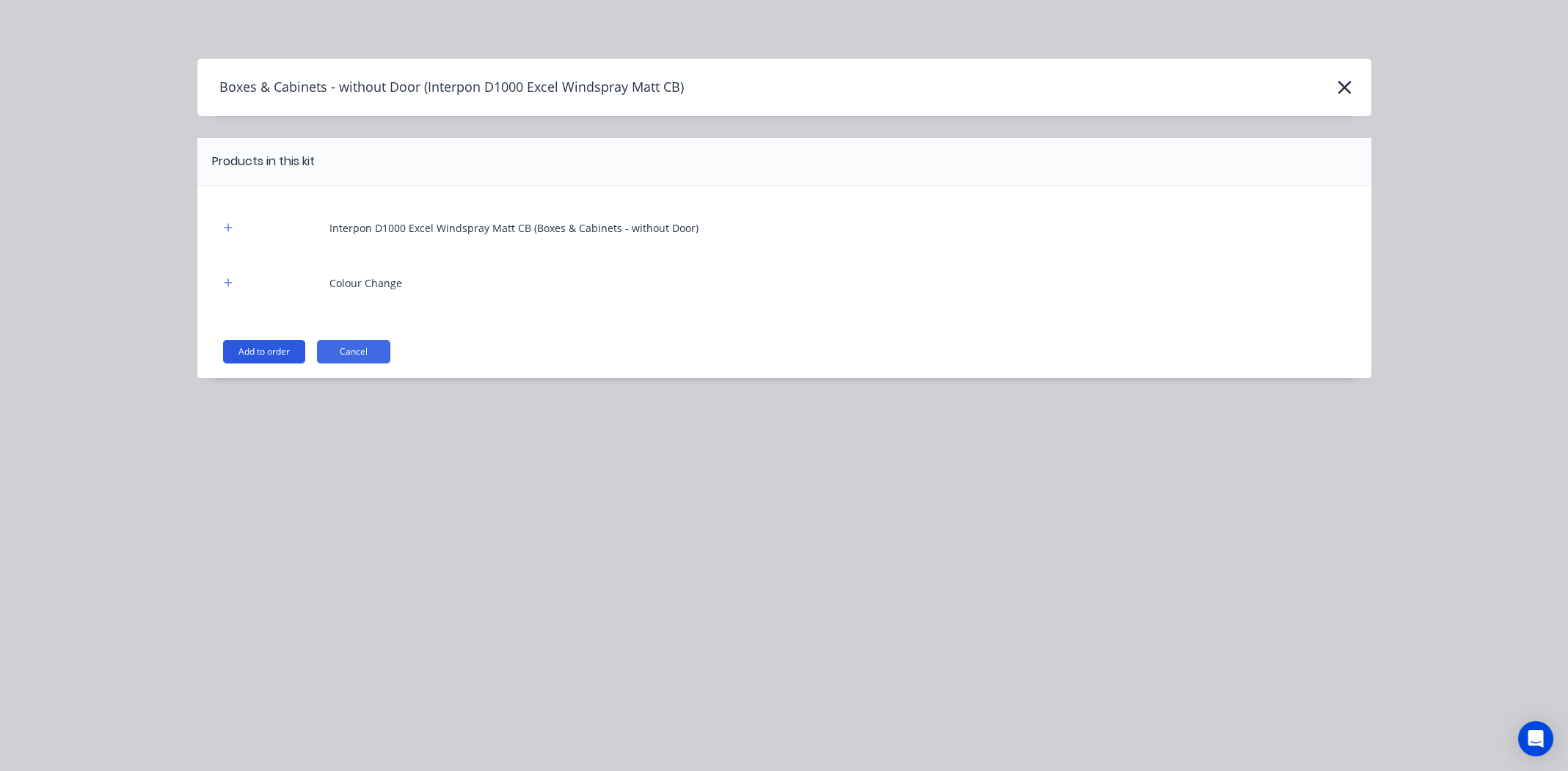
click at [285, 349] on button "Add to order" at bounding box center [264, 351] width 82 height 23
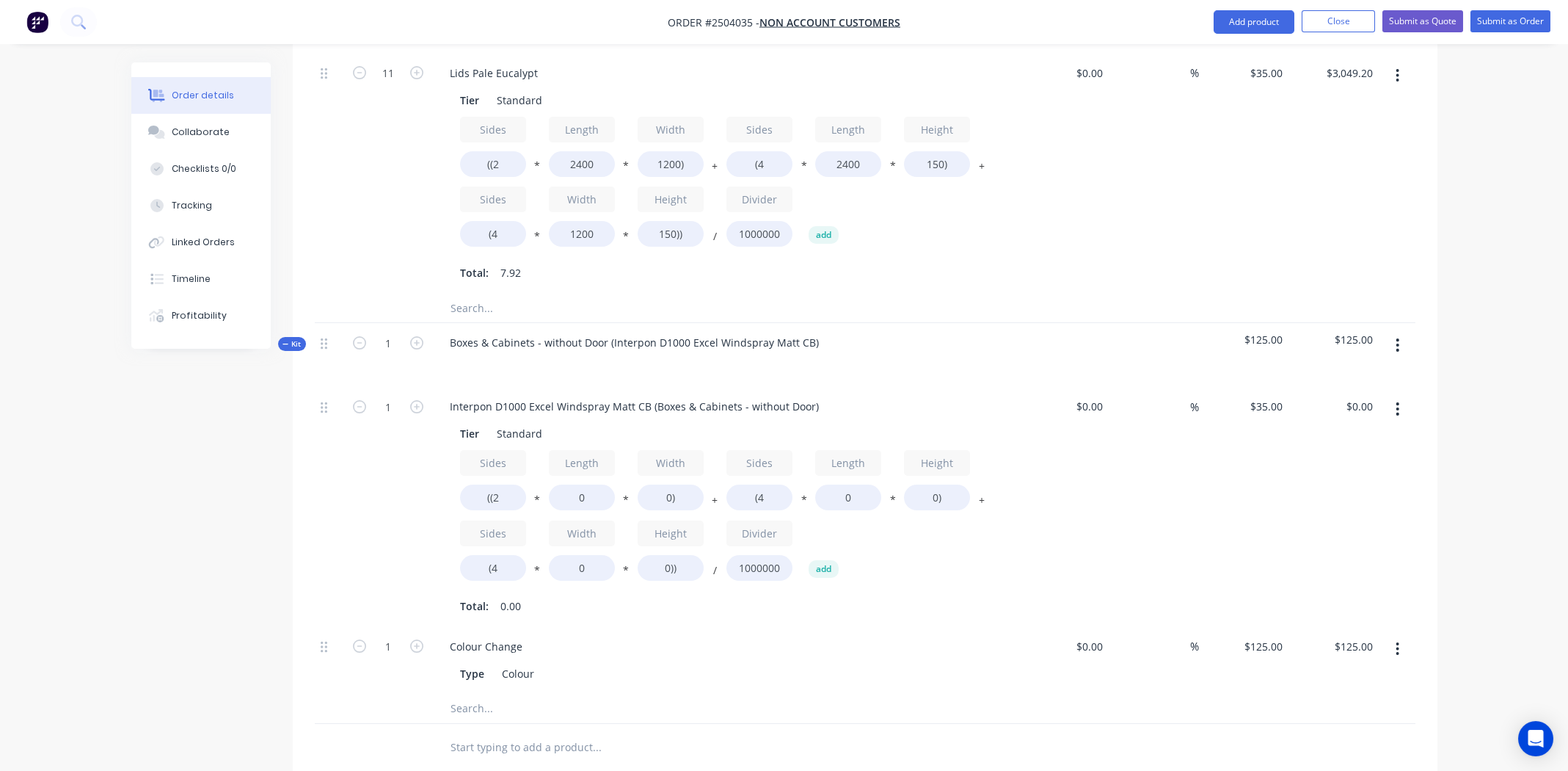
scroll to position [690, 0]
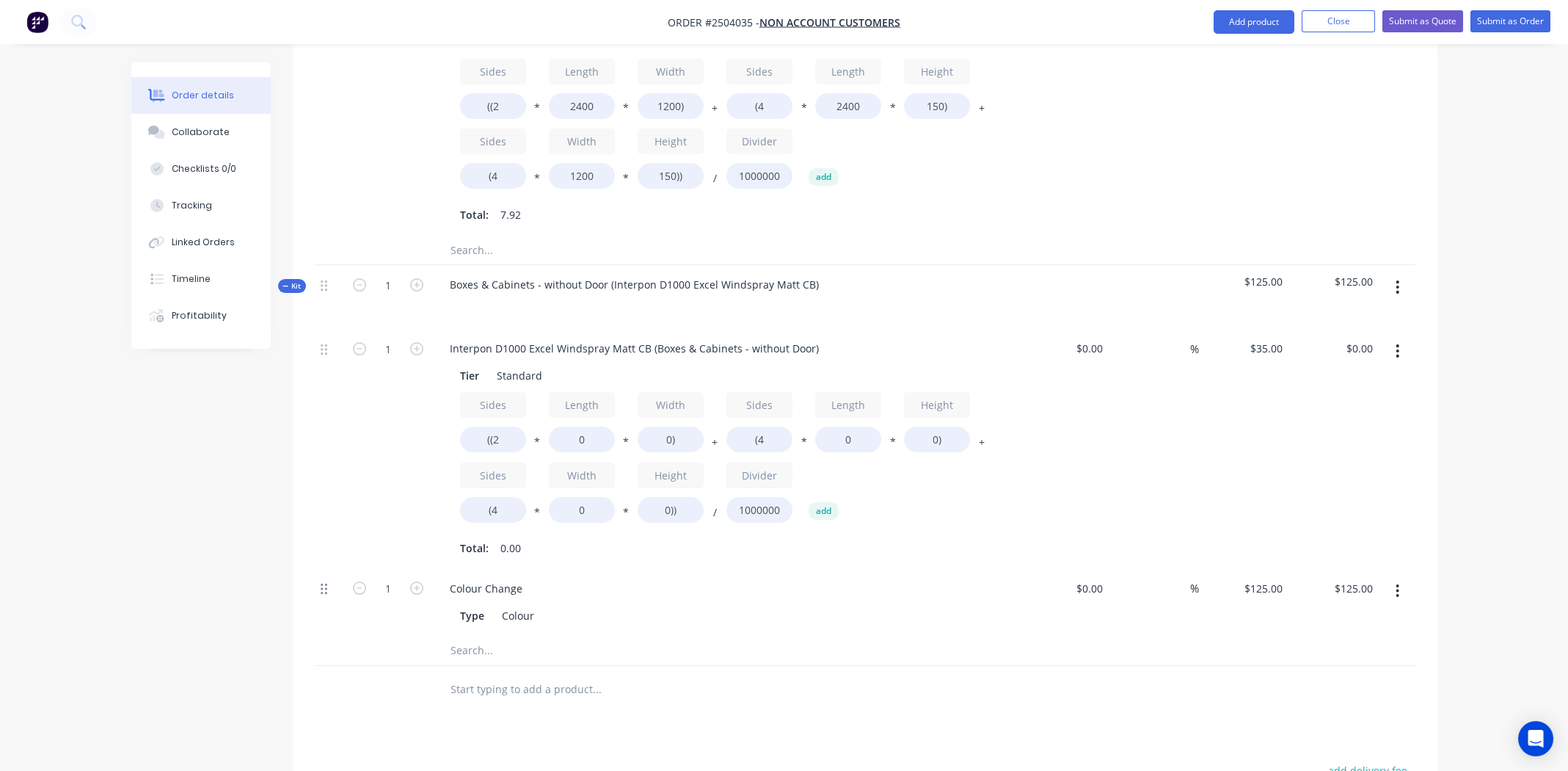
click at [330, 569] on div at bounding box center [329, 602] width 29 height 67
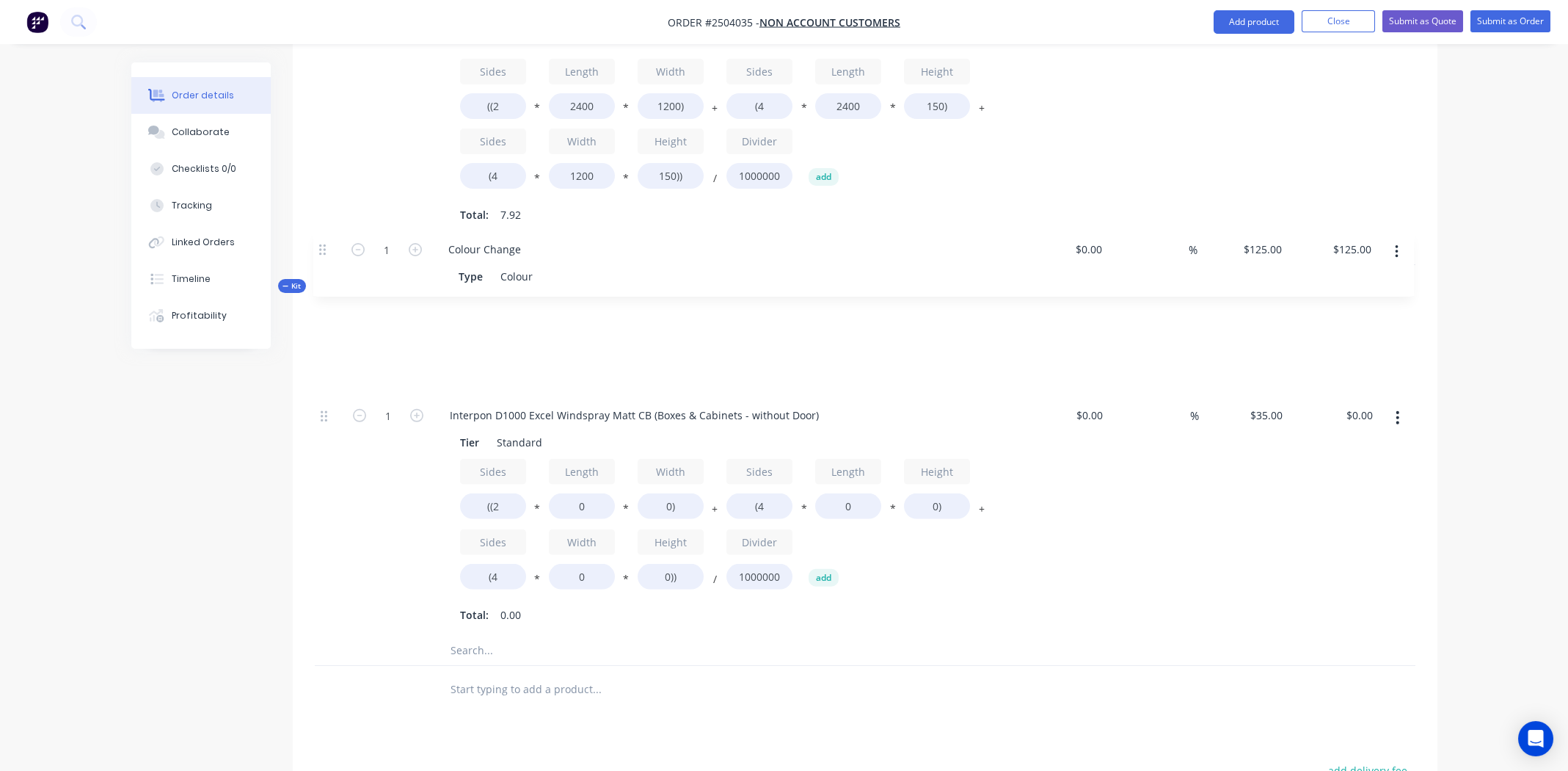
drag, startPoint x: 323, startPoint y: 529, endPoint x: 323, endPoint y: 250, distance: 279.0
click at [323, 265] on div "Kit 1 Boxes & Cabinets - without Door (Interpon D1000 Excel Windspray Matt CB) …" at bounding box center [865, 465] width 1101 height 400
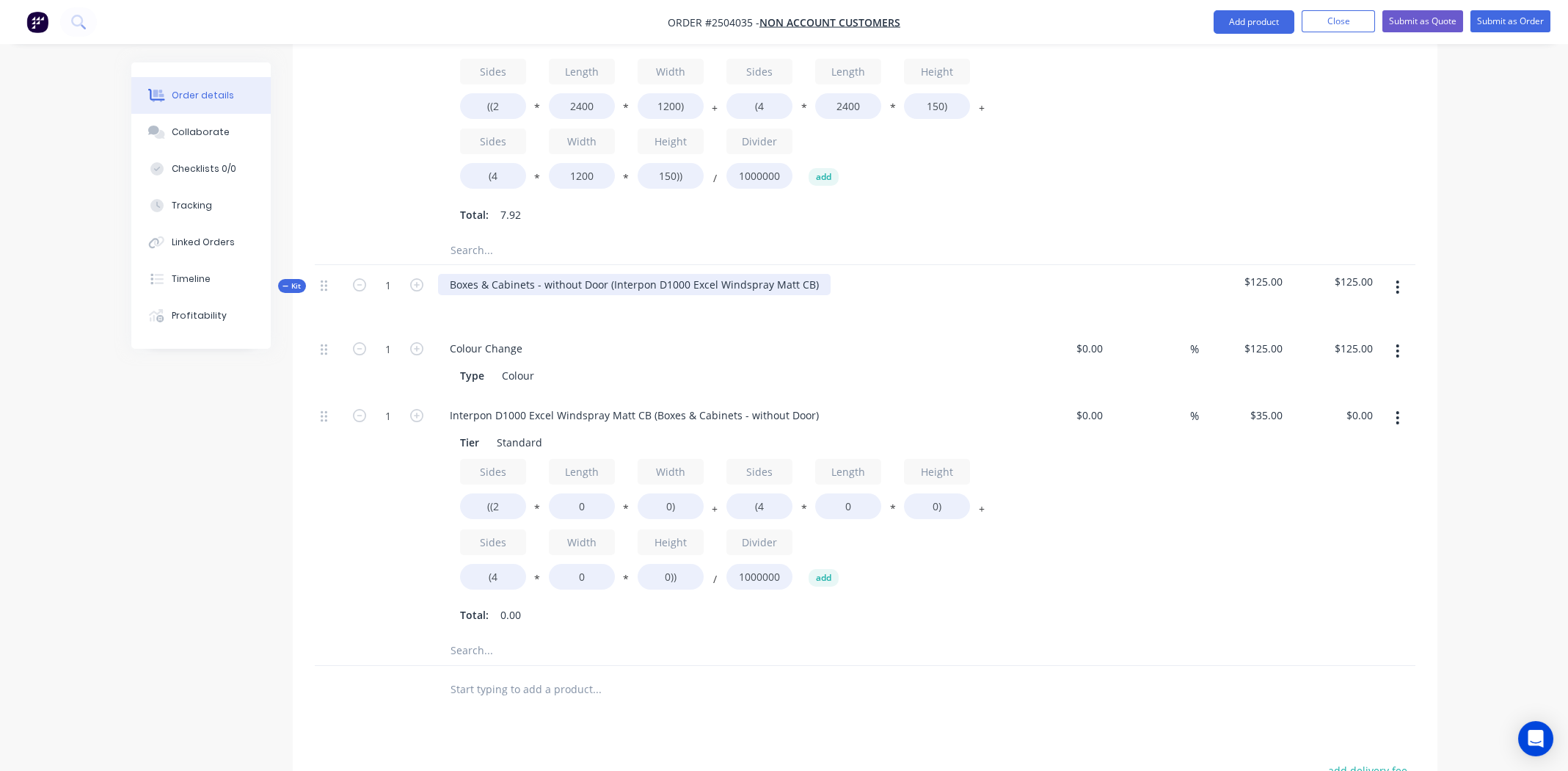
click at [610, 273] on div "Boxes & Cabinets - without Door (Interpon D1000 Excel Windspray Matt CB)" at bounding box center [634, 284] width 392 height 21
click at [650, 273] on div "Interpon D1000 Excel Windspray Matt CB)" at bounding box center [552, 284] width 228 height 21
click at [1397, 279] on icon "button" at bounding box center [1397, 287] width 4 height 16
click at [1302, 403] on div "Delete" at bounding box center [1345, 414] width 113 height 21
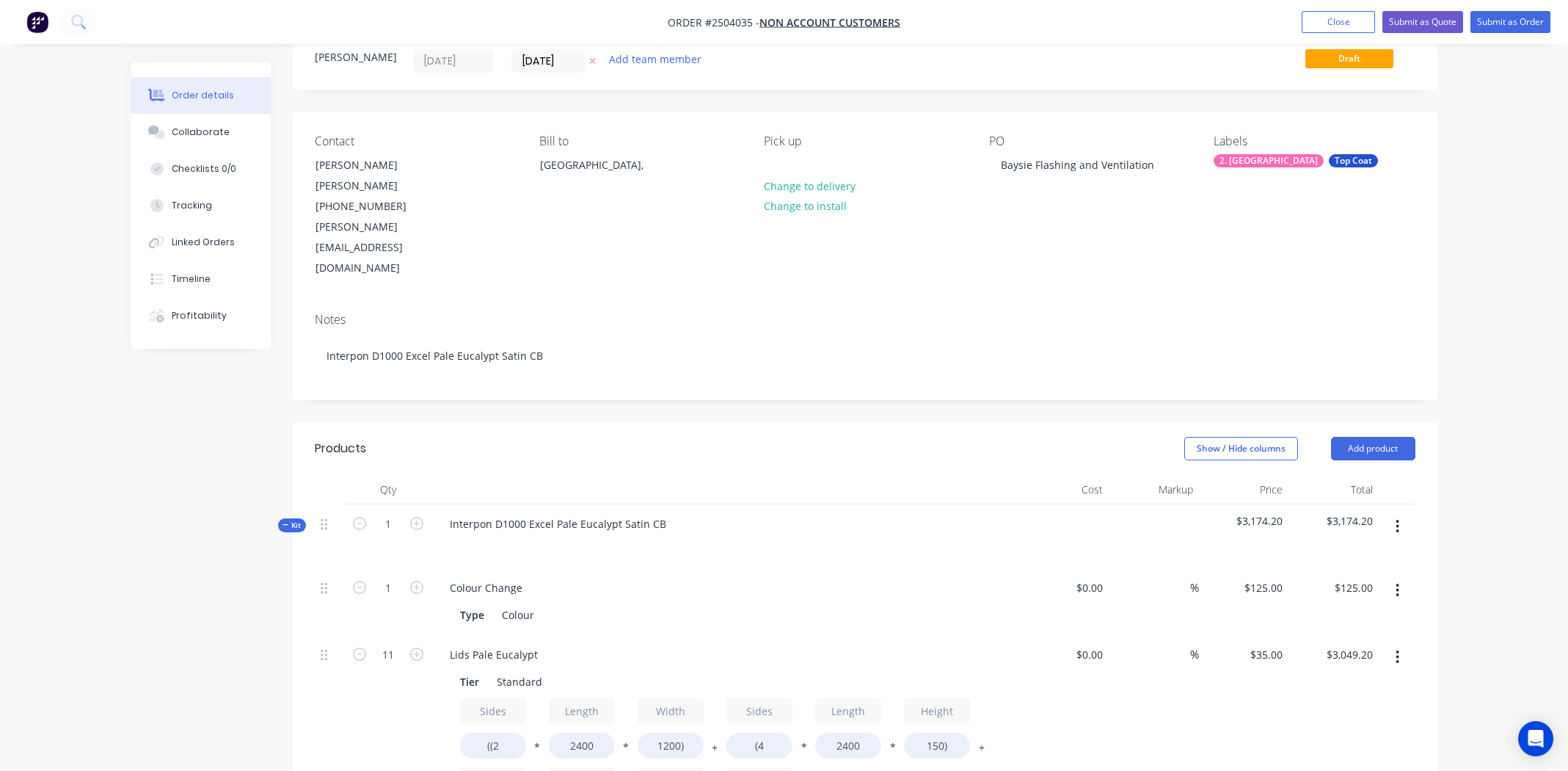
scroll to position [0, 0]
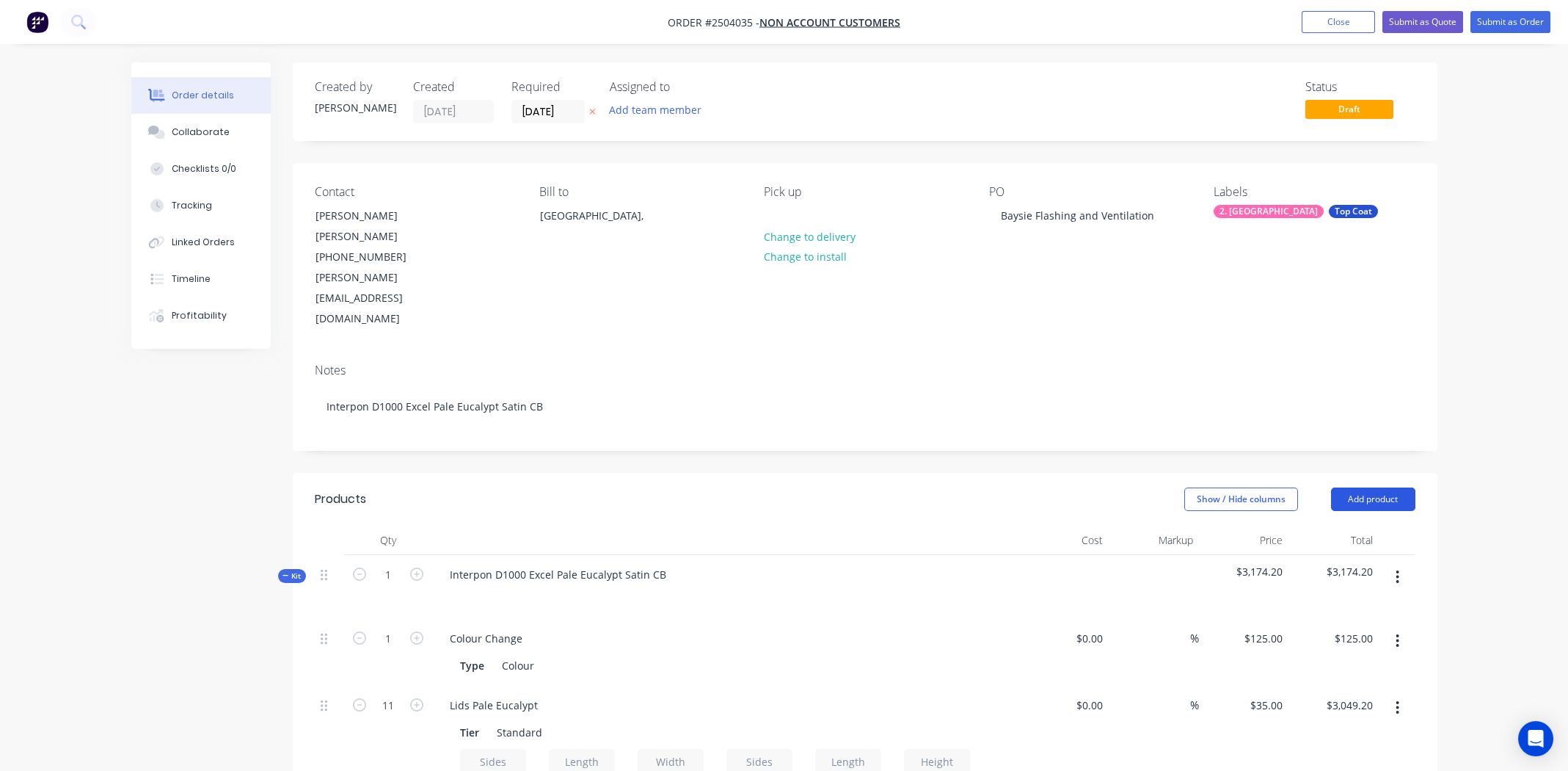
click at [1378, 488] on button "Add product" at bounding box center [1373, 499] width 85 height 23
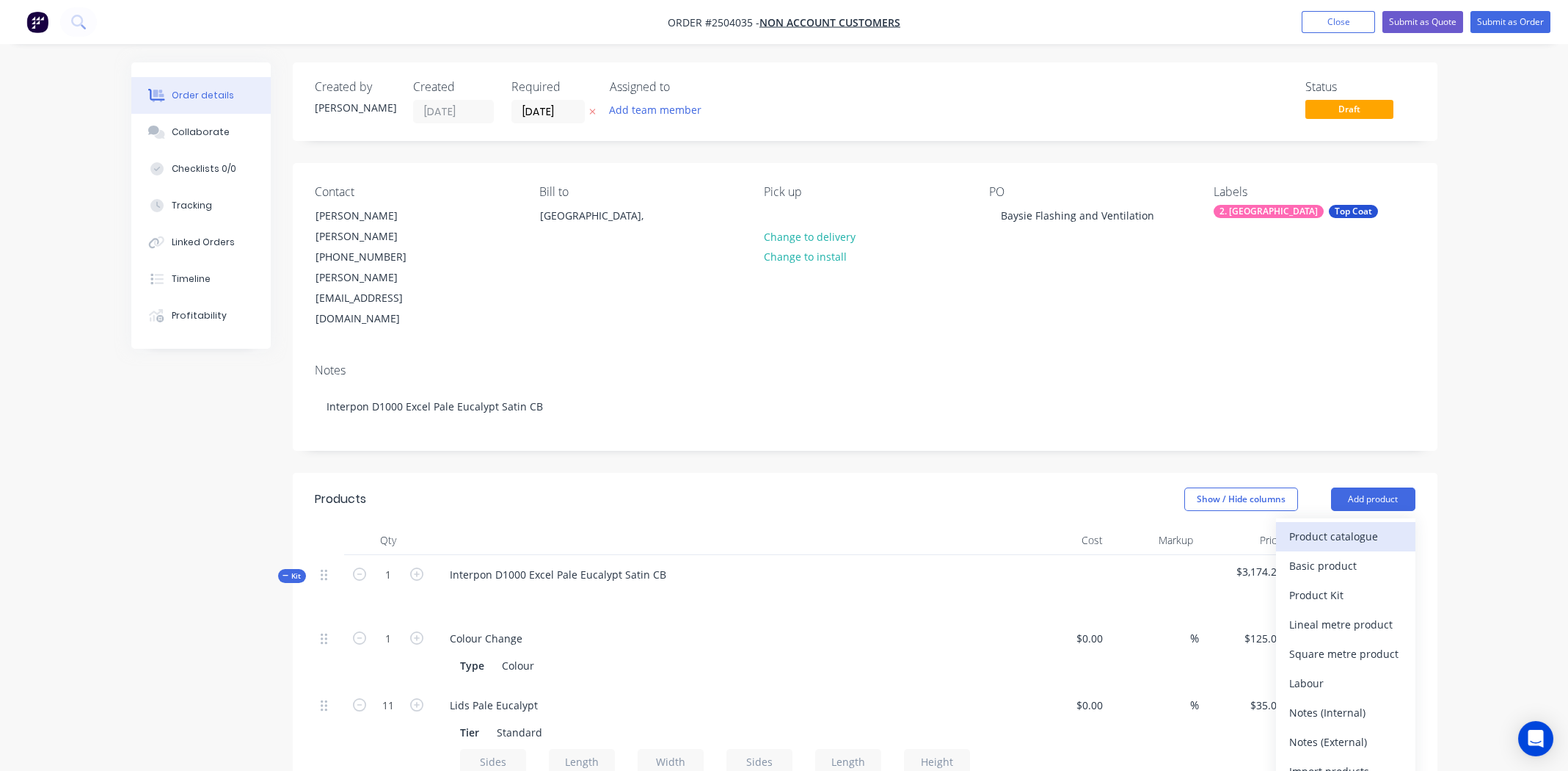
click at [1349, 525] on div "Product catalogue" at bounding box center [1345, 536] width 113 height 21
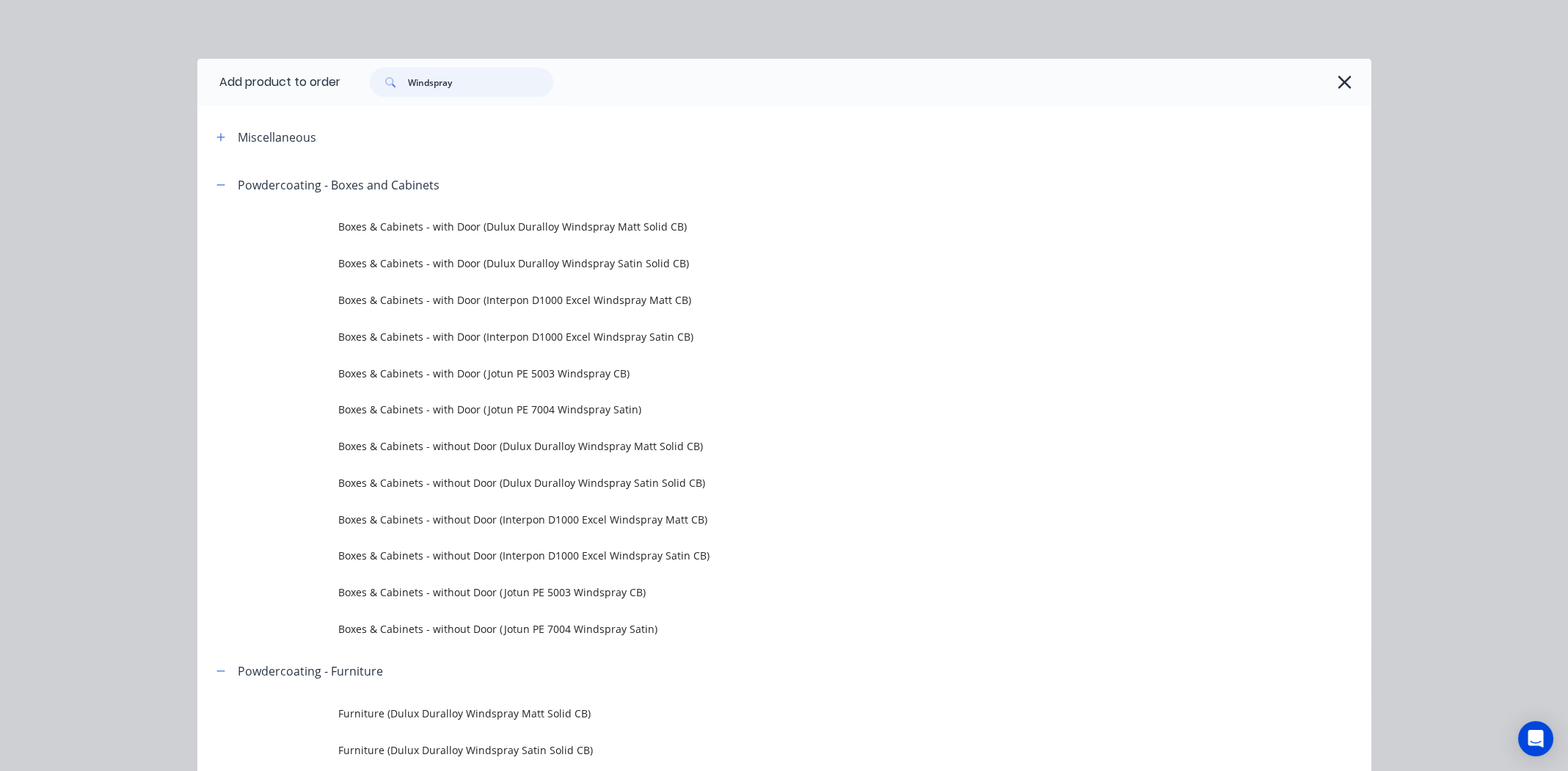
click at [473, 86] on input "Windspray" at bounding box center [481, 82] width 145 height 29
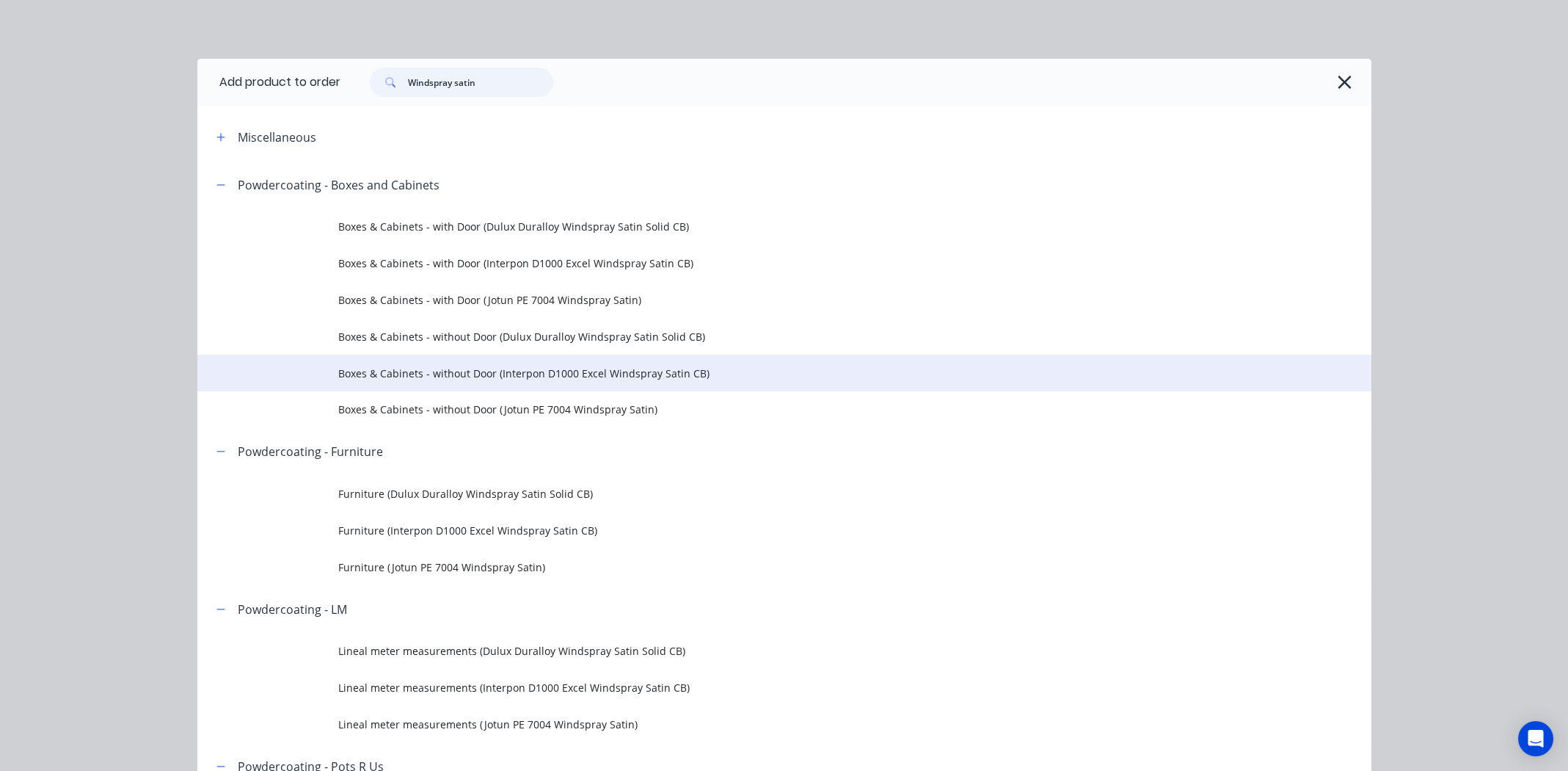
type input "Windspray satin"
click at [558, 371] on span "Boxes & Cabinets - without Door (Interpon D1000 Excel Windspray Satin CB)" at bounding box center [751, 373] width 826 height 16
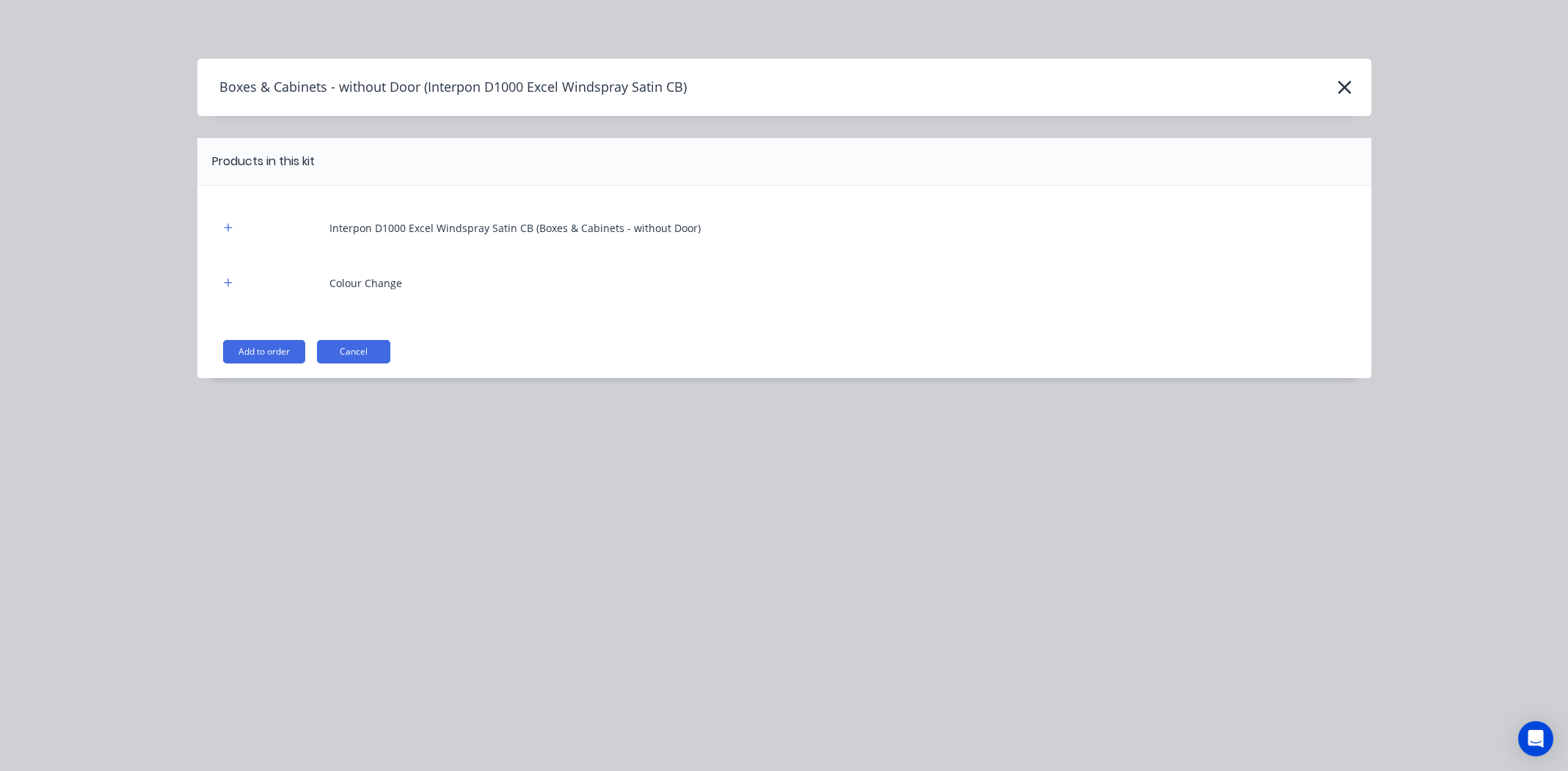
drag, startPoint x: 235, startPoint y: 352, endPoint x: 275, endPoint y: 355, distance: 40.1
click at [235, 351] on button "Add to order" at bounding box center [264, 351] width 82 height 23
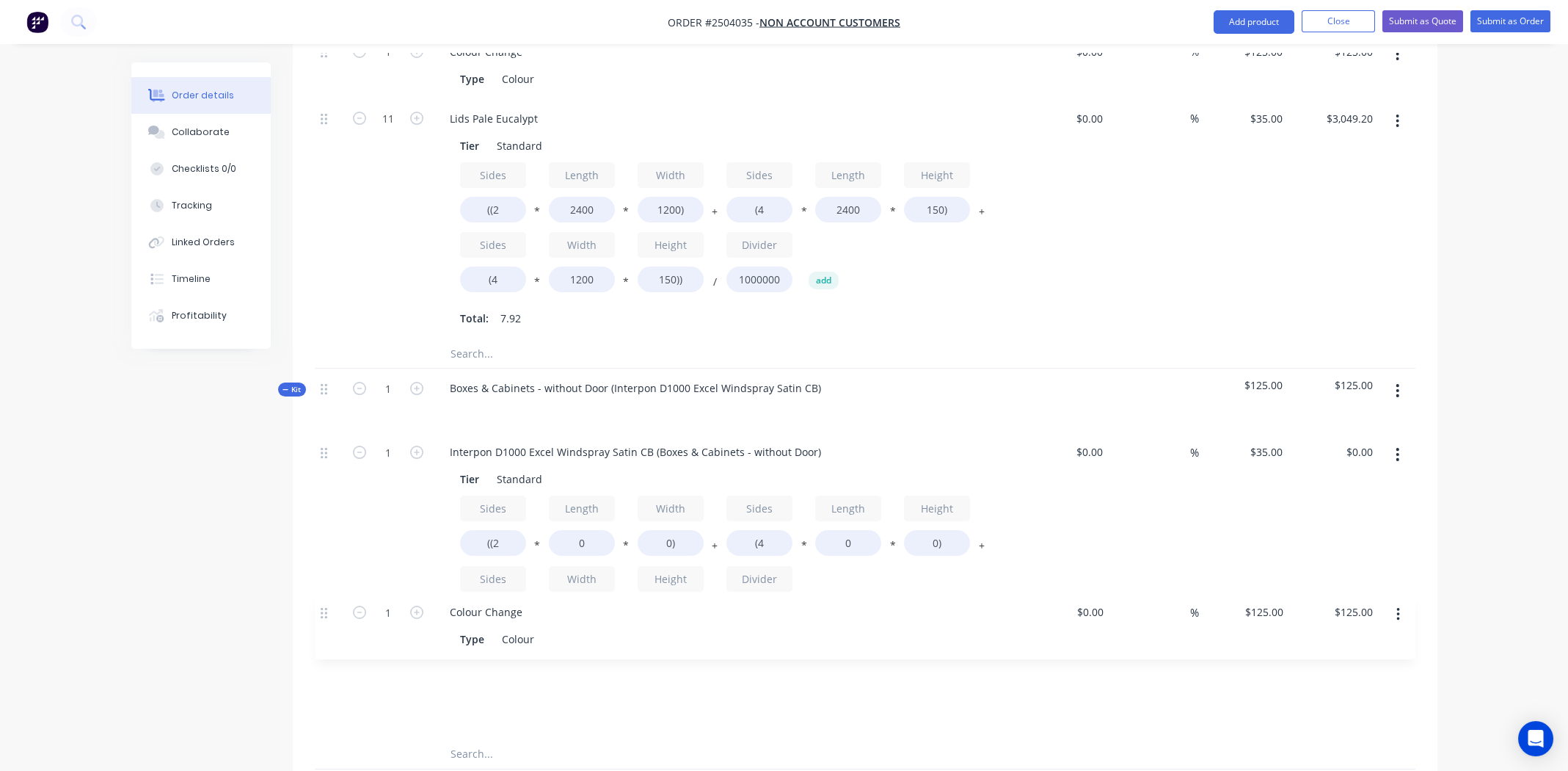
scroll to position [591, 0]
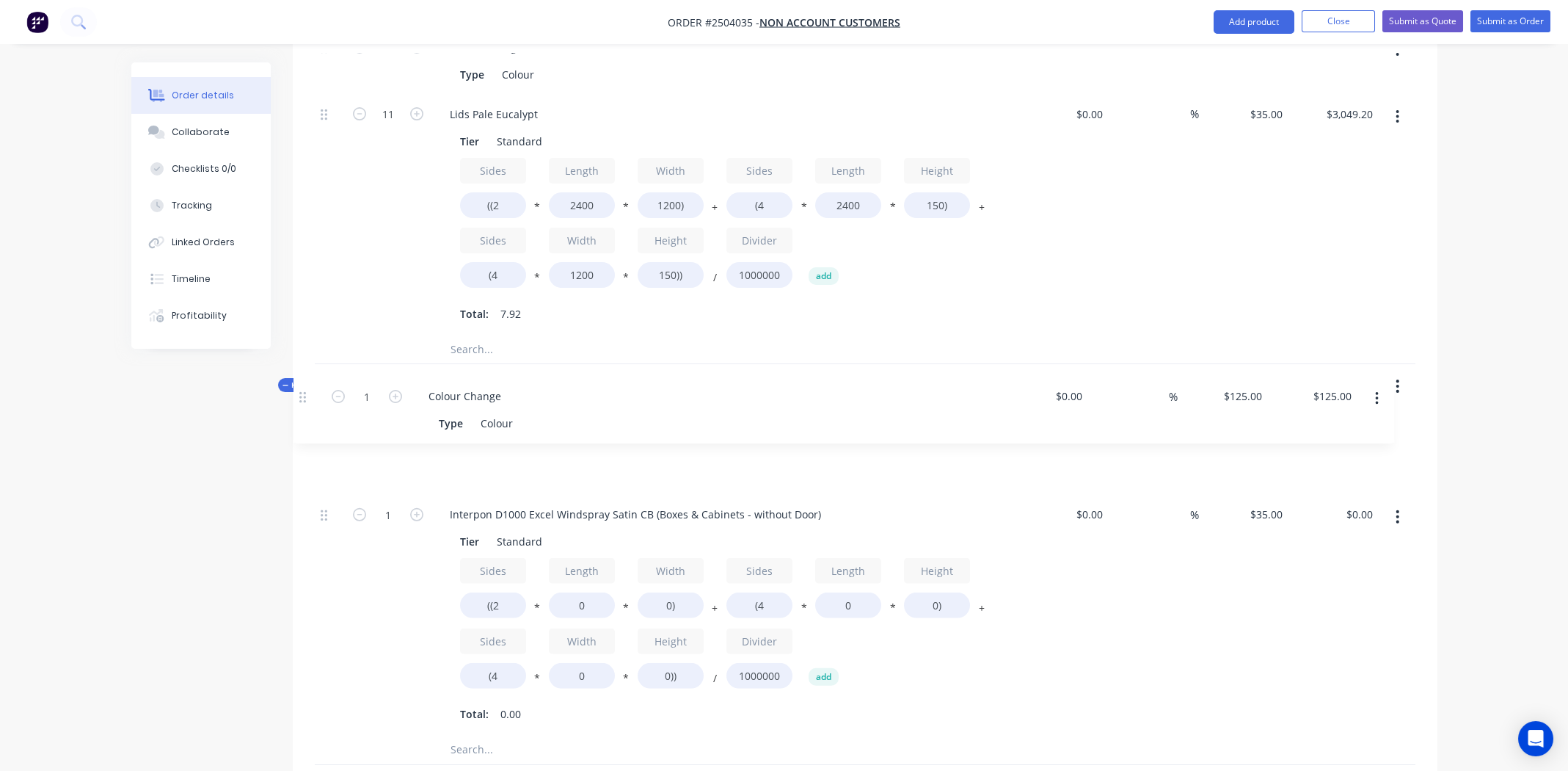
drag, startPoint x: 321, startPoint y: 627, endPoint x: 305, endPoint y: 392, distance: 235.5
click at [305, 392] on div "Qty Cost Markup Price Total Kit 1 Interpon D1000 Excel Pale Eucalypt Satin CB $…" at bounding box center [865, 374] width 1144 height 878
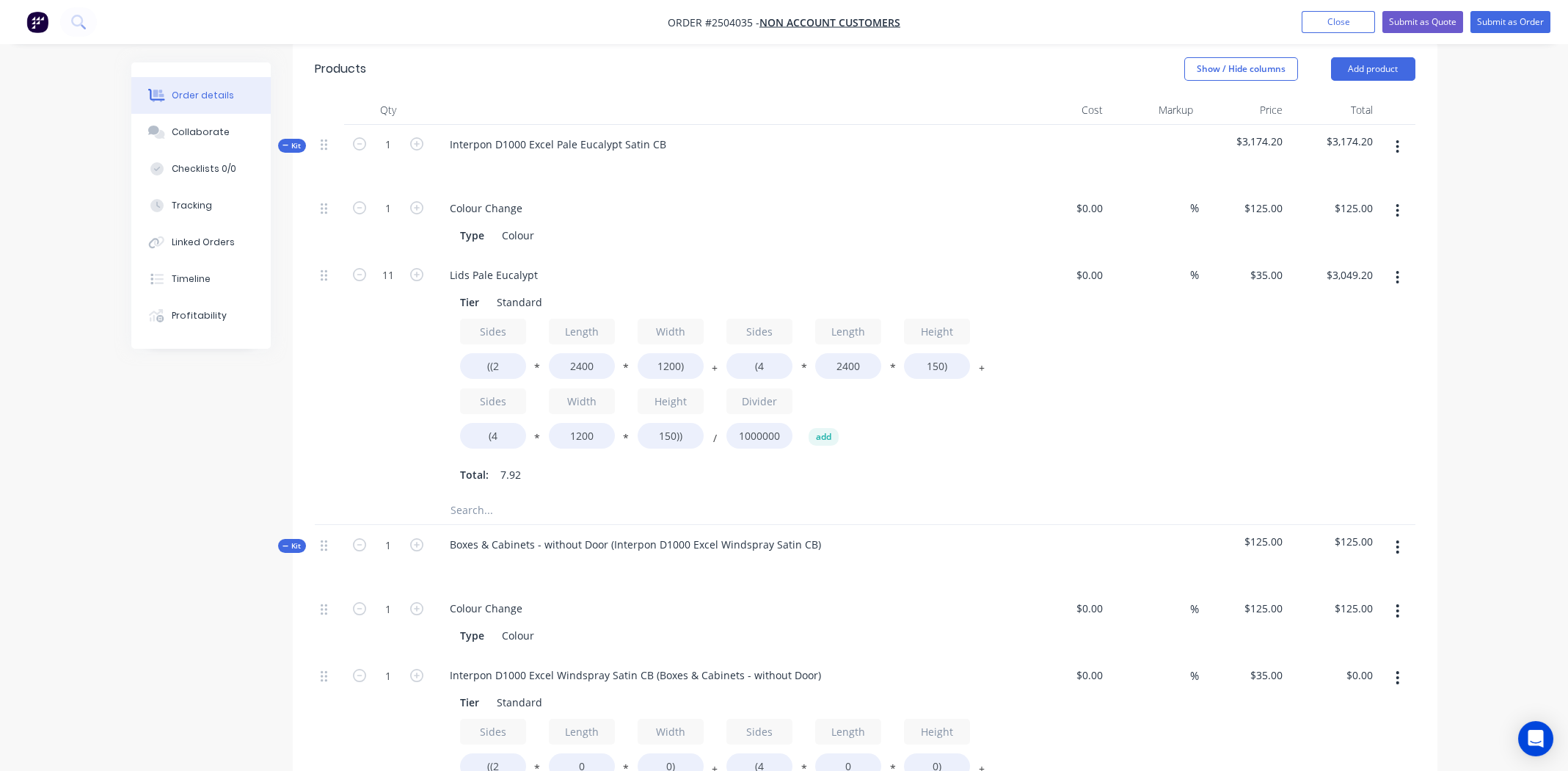
scroll to position [297, 0]
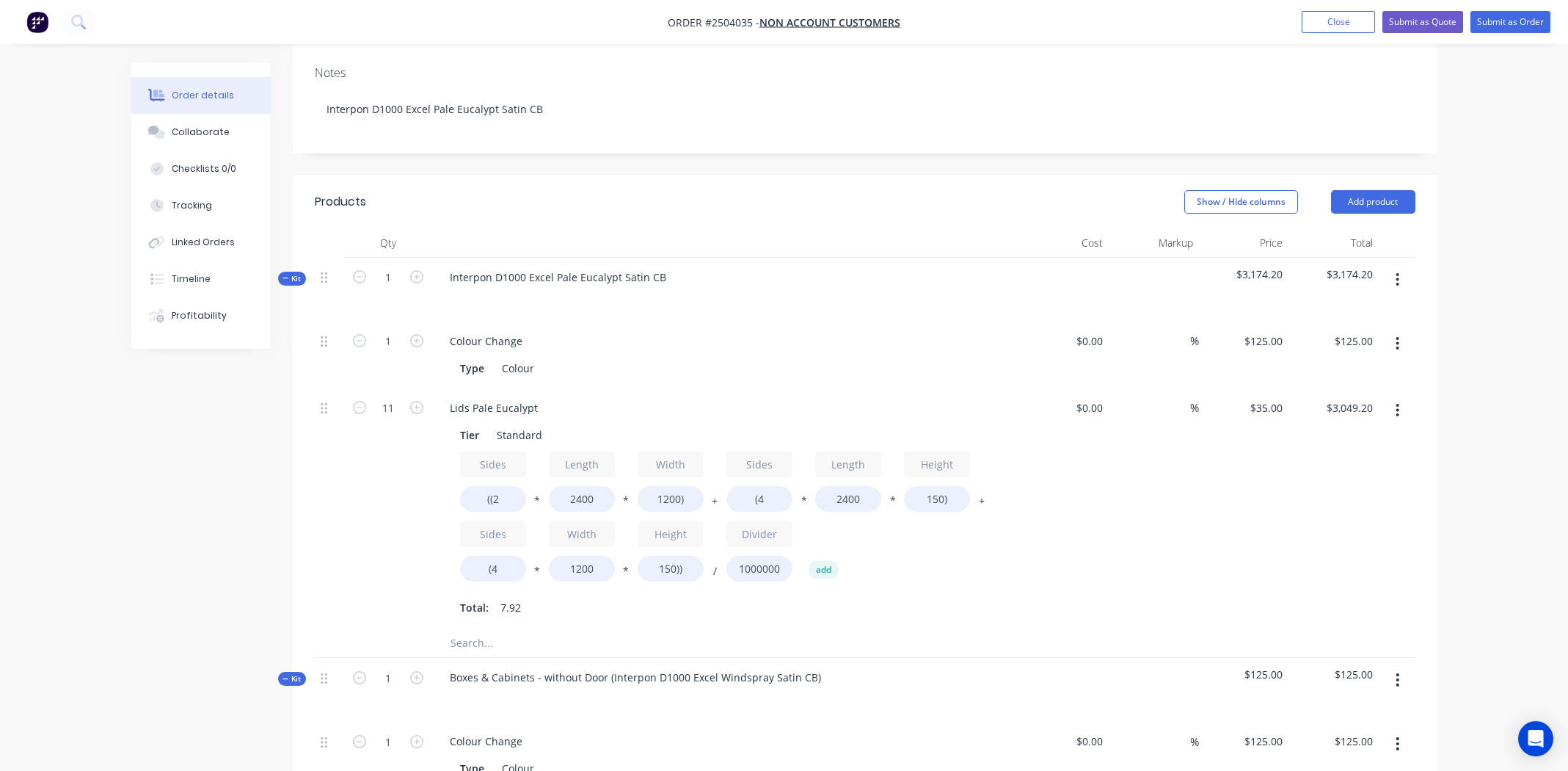
click at [1395, 271] on icon "button" at bounding box center [1397, 279] width 4 height 16
click at [1354, 307] on div "Add product to kit" at bounding box center [1345, 318] width 113 height 21
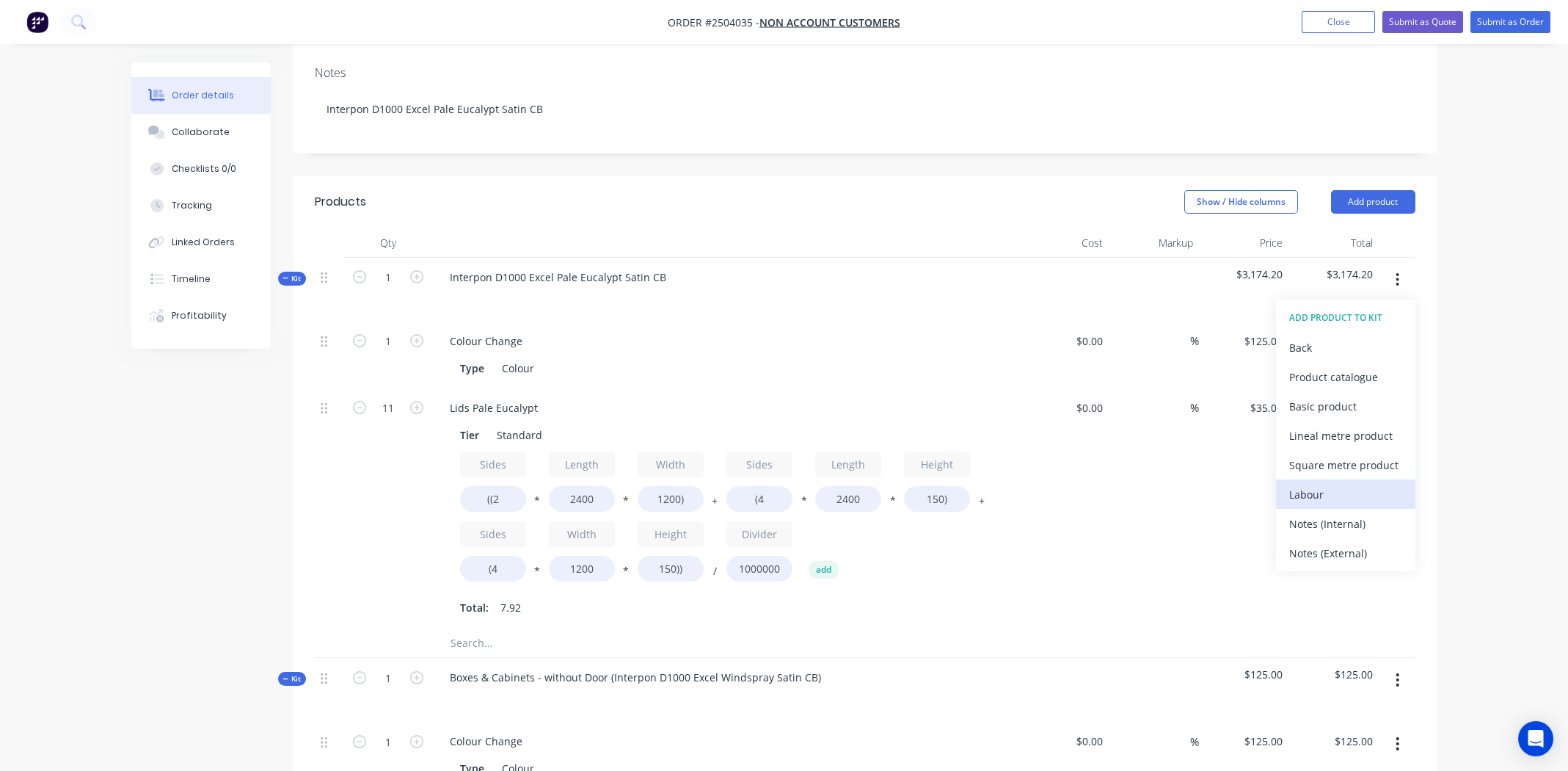
click at [1342, 484] on div "Labour" at bounding box center [1345, 495] width 113 height 21
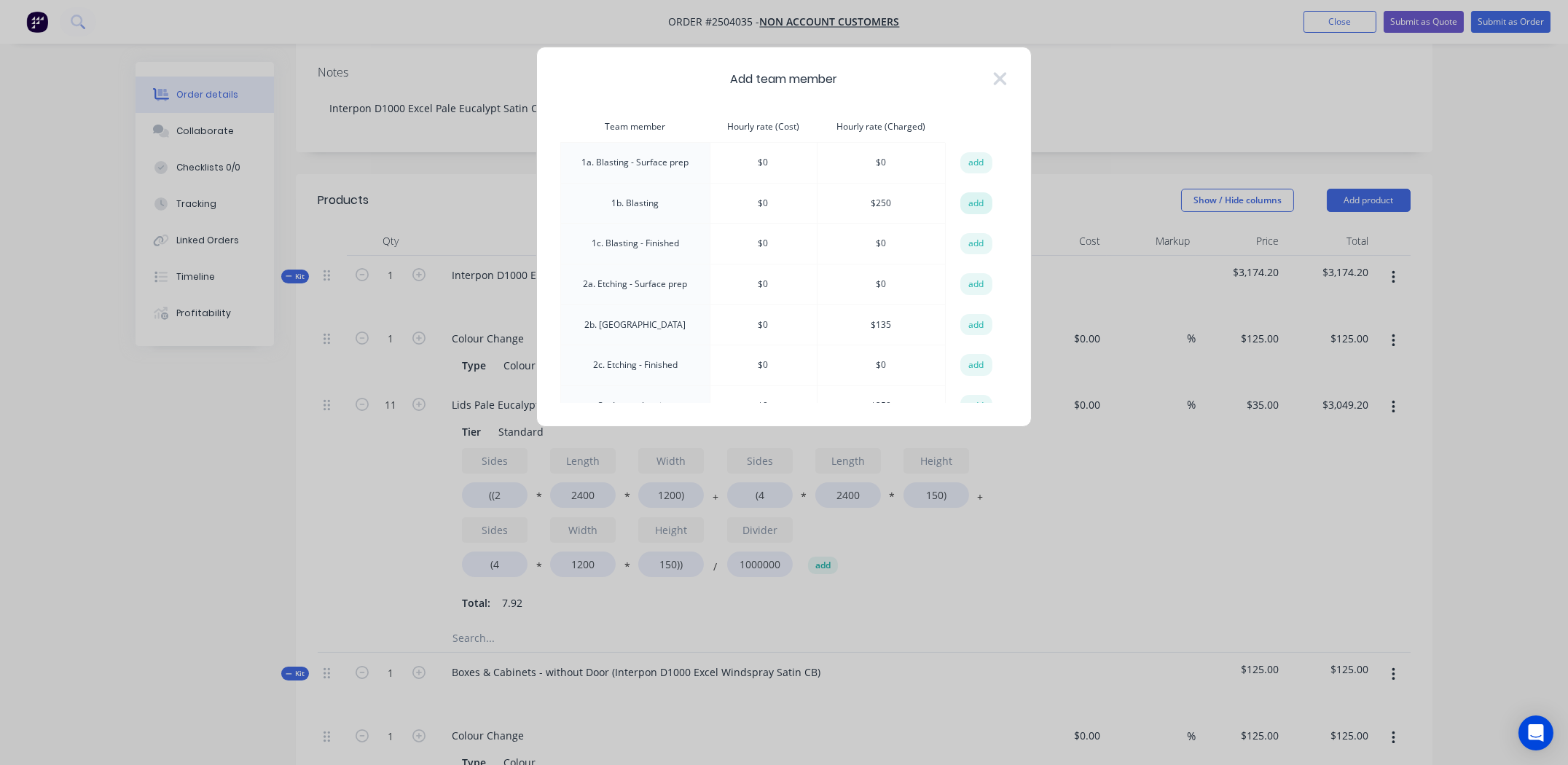
click at [973, 205] on button "add" at bounding box center [976, 203] width 32 height 22
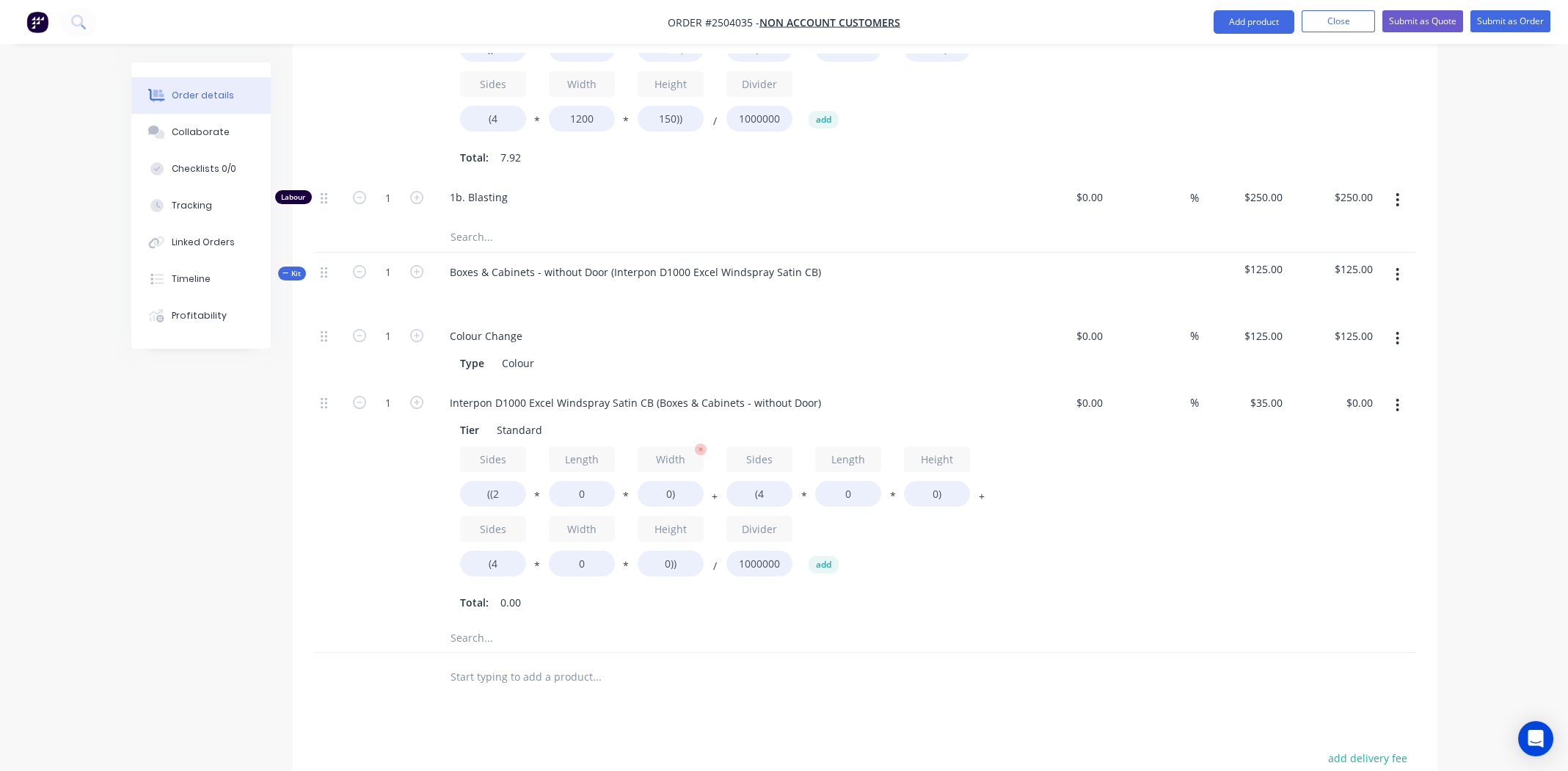
scroll to position [738, 0]
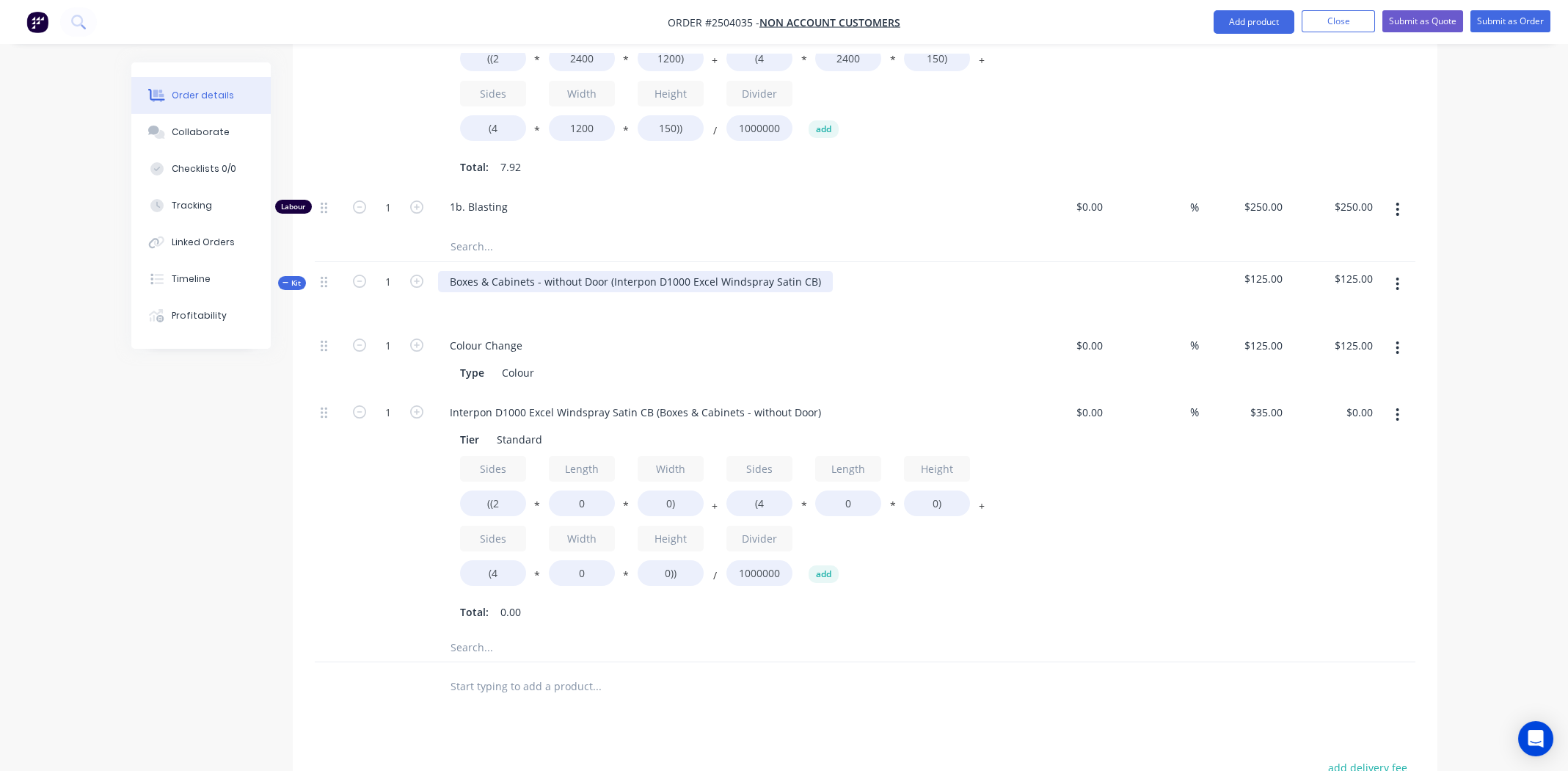
click at [814, 271] on div "Boxes & Cabinets - without Door (Interpon D1000 Excel Windspray Satin CB)" at bounding box center [635, 282] width 395 height 21
click at [813, 326] on div "Colour Change Type Colour" at bounding box center [726, 359] width 587 height 67
click at [1131, 456] on div "%" at bounding box center [1153, 513] width 91 height 240
click at [583, 490] on input "0" at bounding box center [582, 503] width 66 height 25
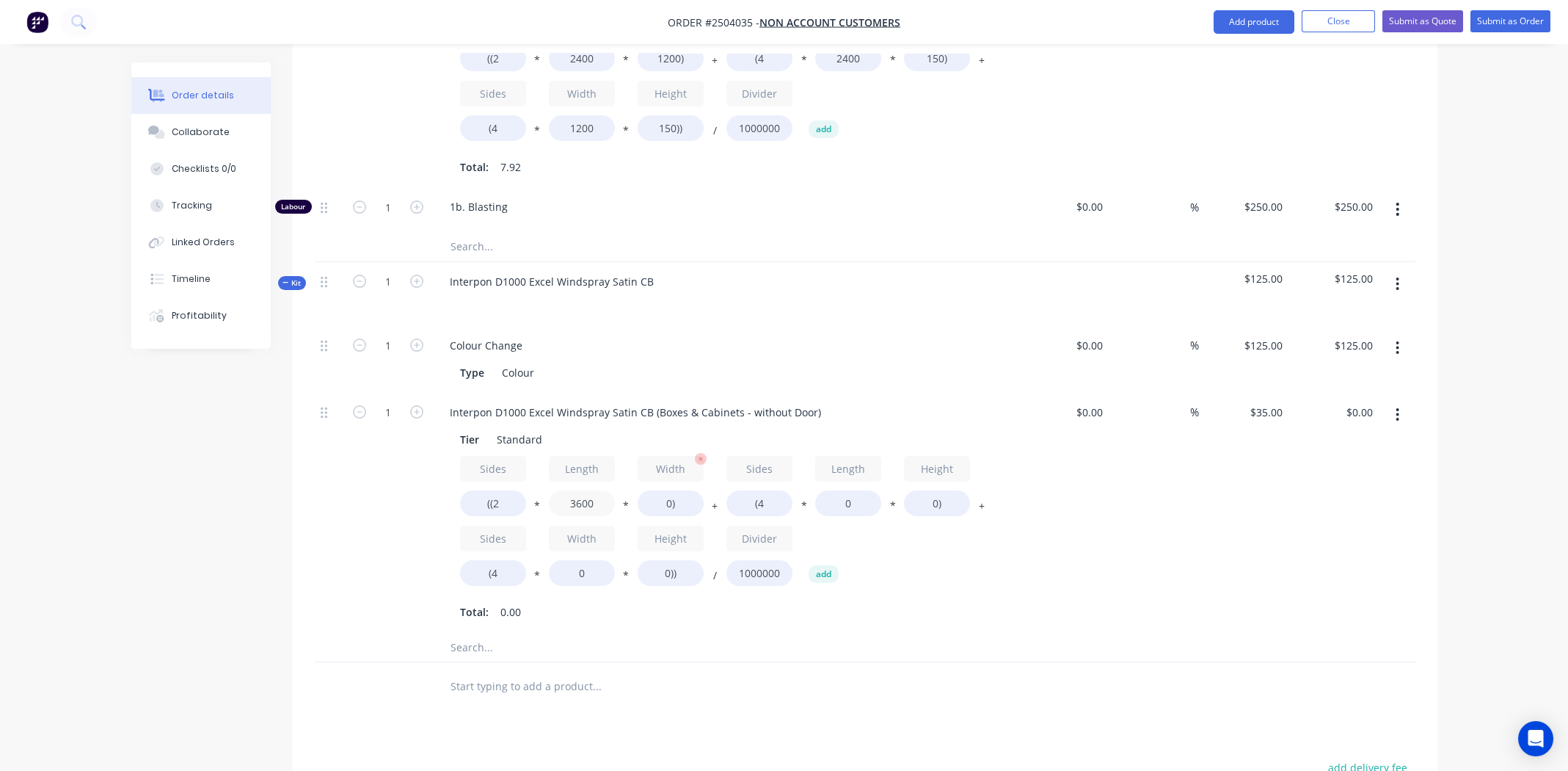
type input "3600"
click at [665, 490] on input "0)" at bounding box center [670, 503] width 66 height 25
type input "1200)"
type input "$302.40"
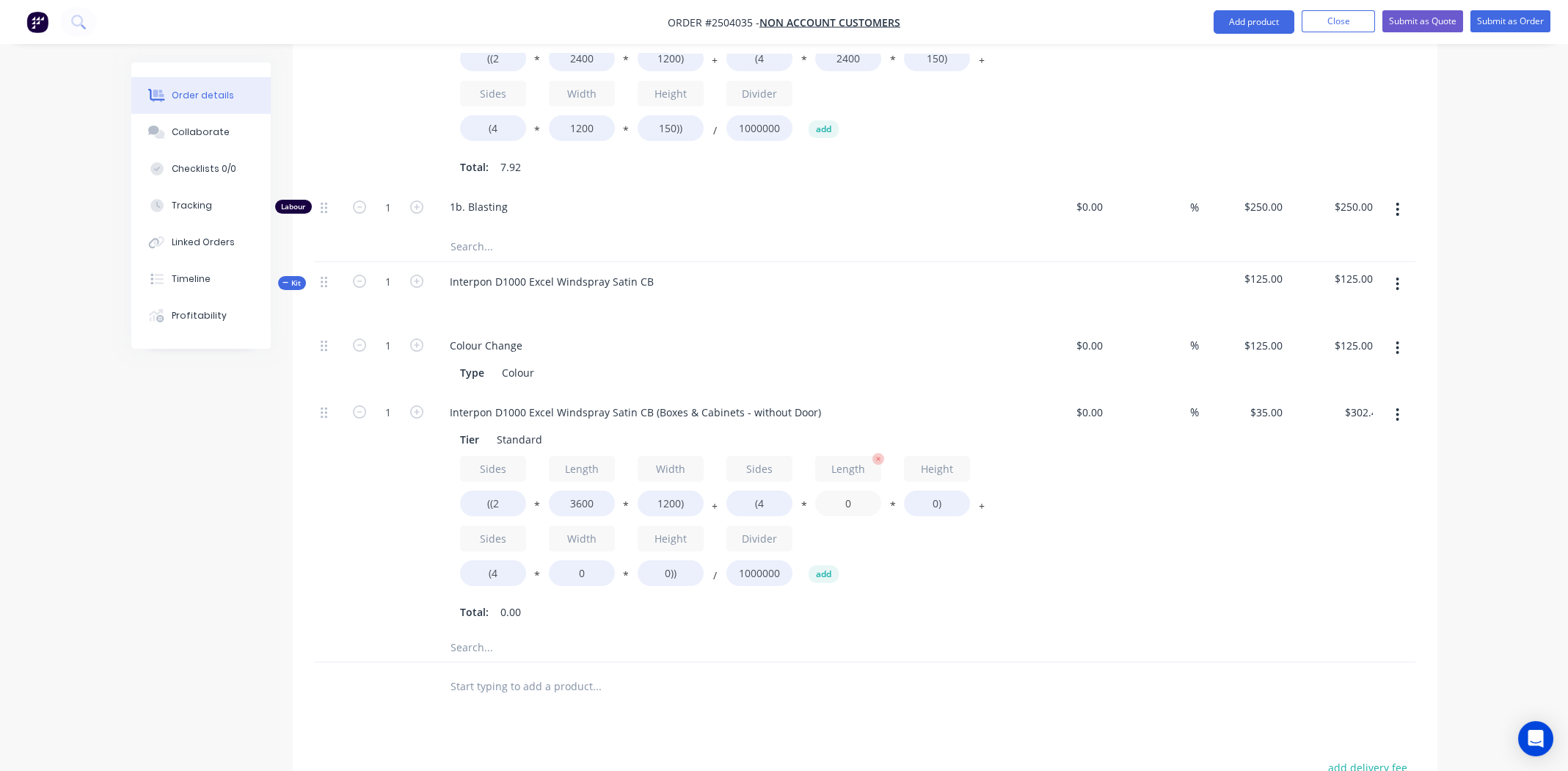
click at [849, 490] on input "0" at bounding box center [848, 503] width 66 height 25
type input "3600"
click at [929, 490] on input "0)" at bounding box center [937, 503] width 66 height 25
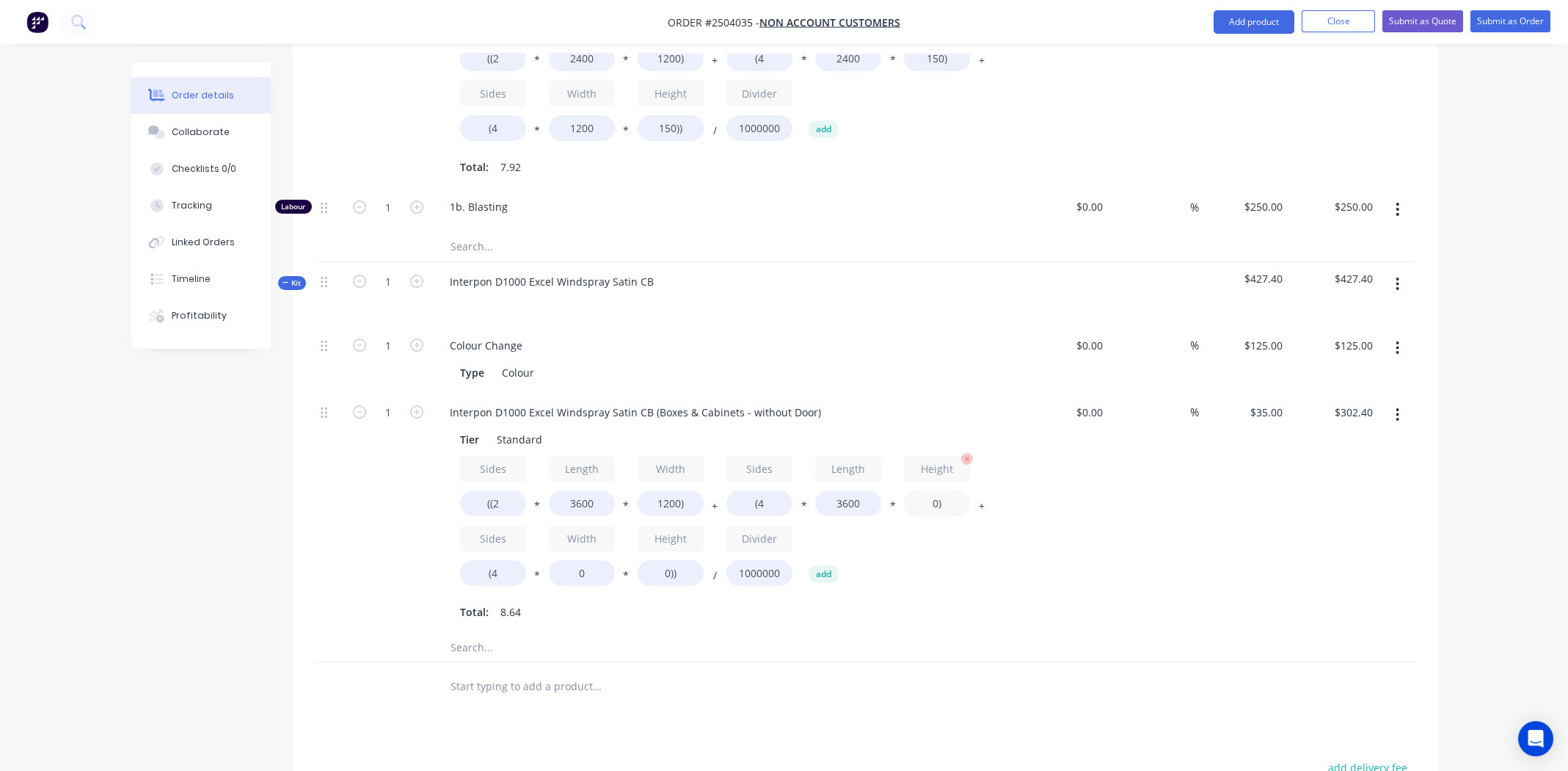
click at [929, 490] on input "0)" at bounding box center [937, 503] width 66 height 25
type input "150)"
type input "$378.00"
click at [1016, 498] on div "Interpon D1000 Excel Windspray Satin CB (Boxes & Cabinets - without Door) Tier …" at bounding box center [726, 513] width 587 height 240
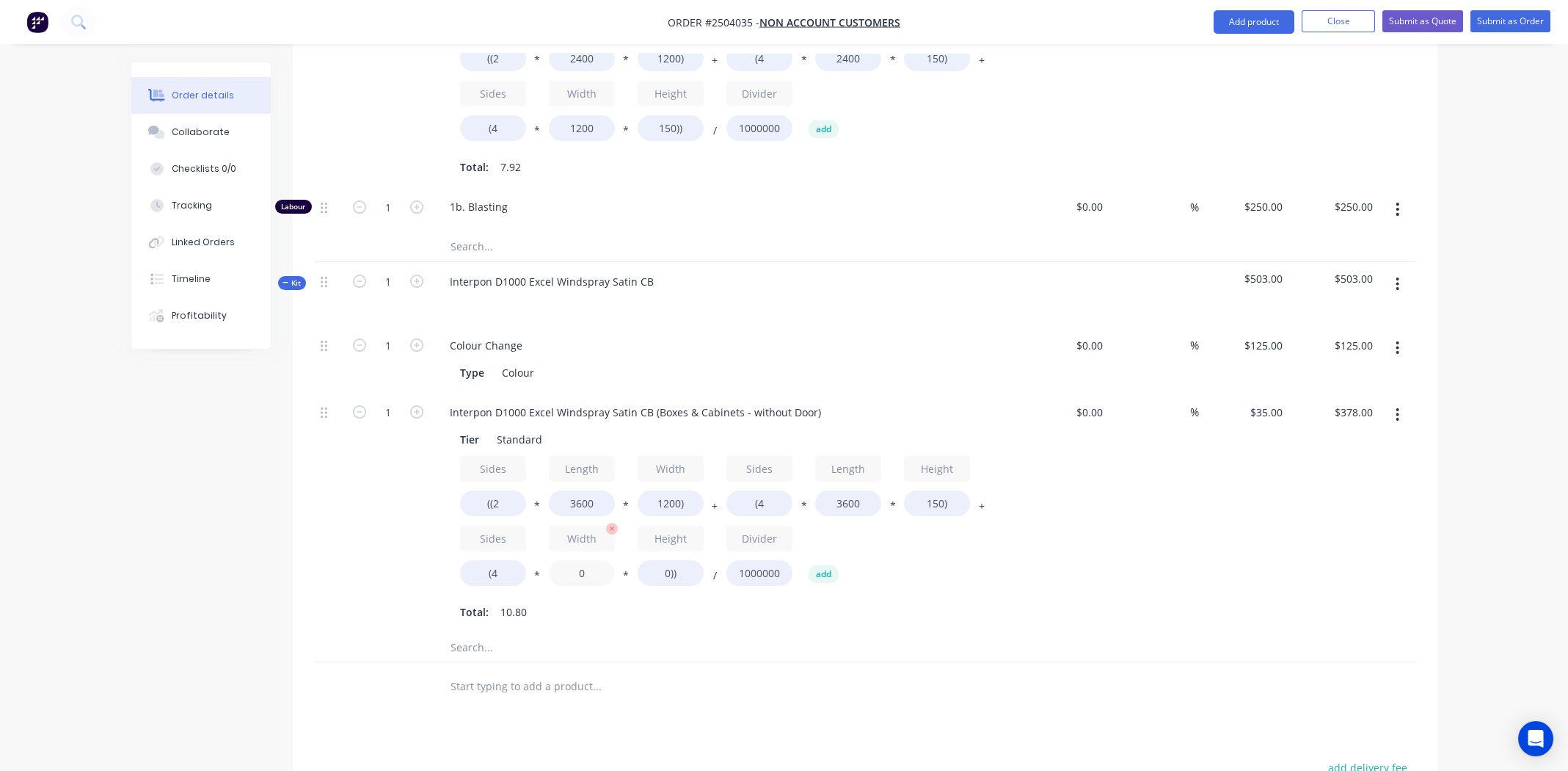
click at [583, 560] on input "0" at bounding box center [582, 573] width 66 height 25
click at [583, 560] on input "0" at bounding box center [582, 573] width 66 height 25
type input "1200"
click at [663, 560] on input "0))" at bounding box center [670, 573] width 66 height 25
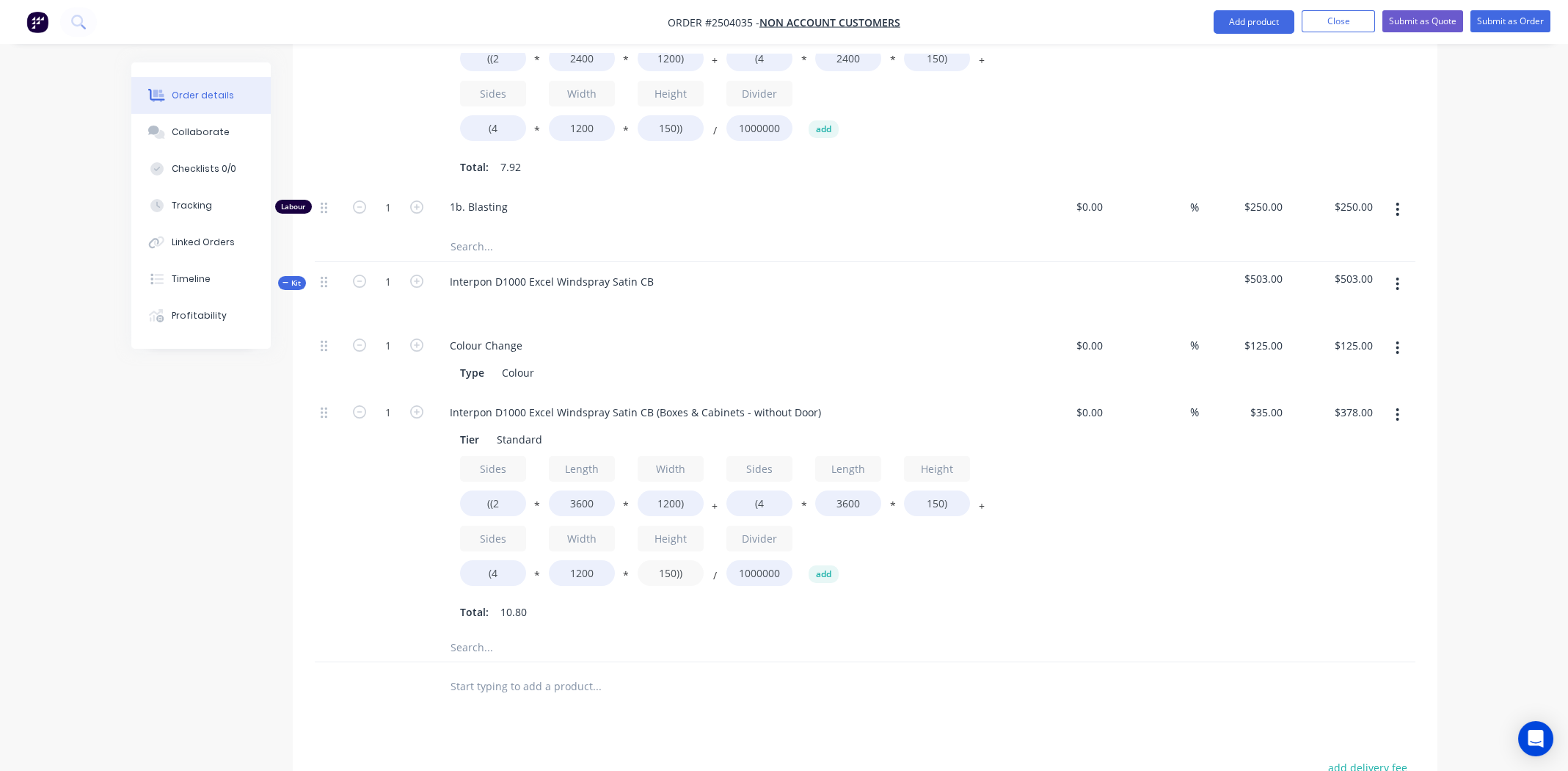
type input "150))"
type input "$403.20"
click at [983, 510] on div "Sides ((2 * Length 3600 * Width 1200) + Sides (4 * Length 3600 * Height 150) + …" at bounding box center [725, 524] width 531 height 136
click at [385, 402] on input "1" at bounding box center [388, 412] width 38 height 22
type input "8"
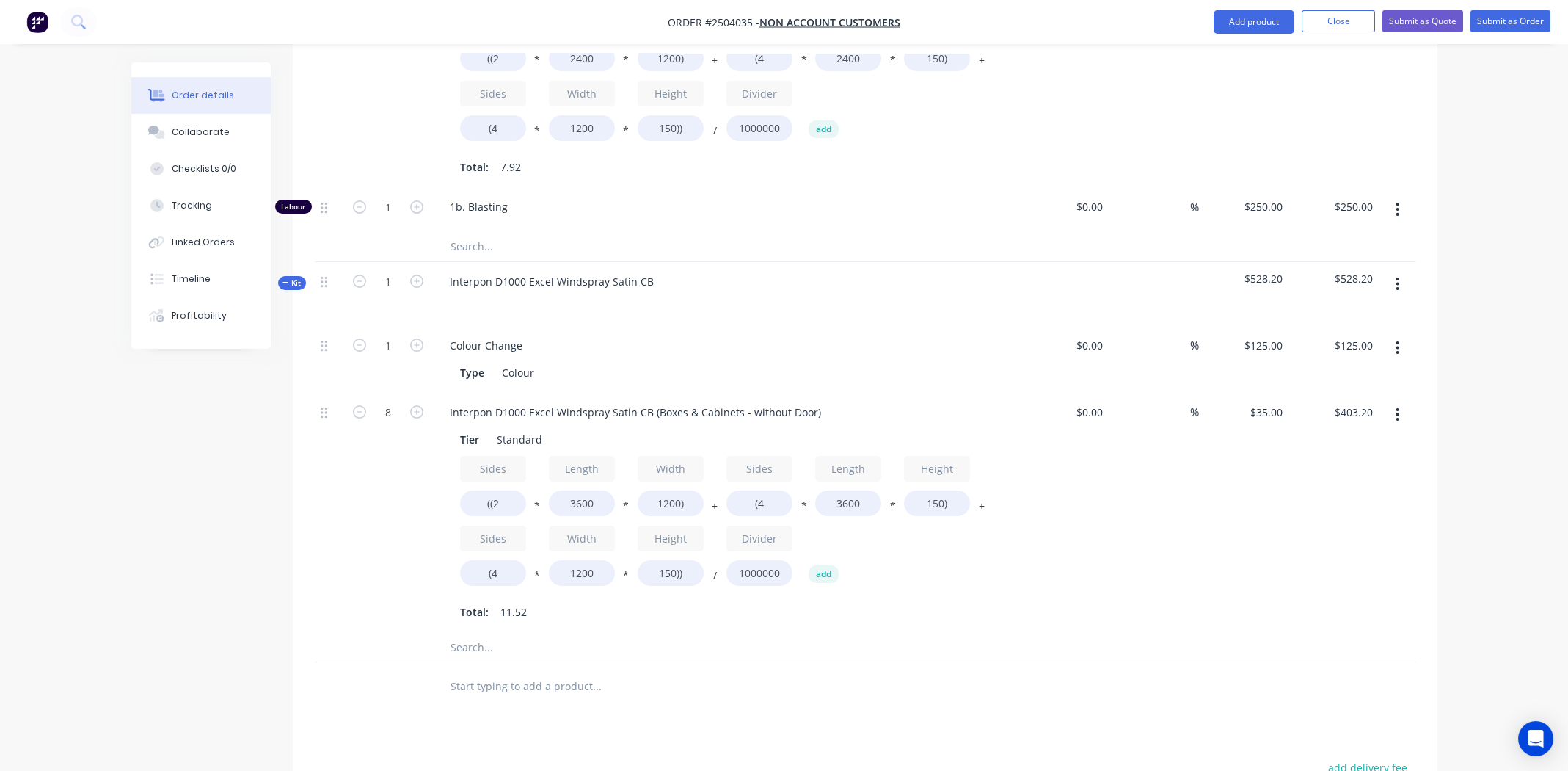
type input "$3,225.60"
click at [1089, 489] on div "$0.00 $0.00" at bounding box center [1064, 513] width 91 height 240
click at [1397, 408] on icon "button" at bounding box center [1397, 415] width 3 height 13
click at [1355, 443] on div "Duplicate" at bounding box center [1345, 453] width 113 height 21
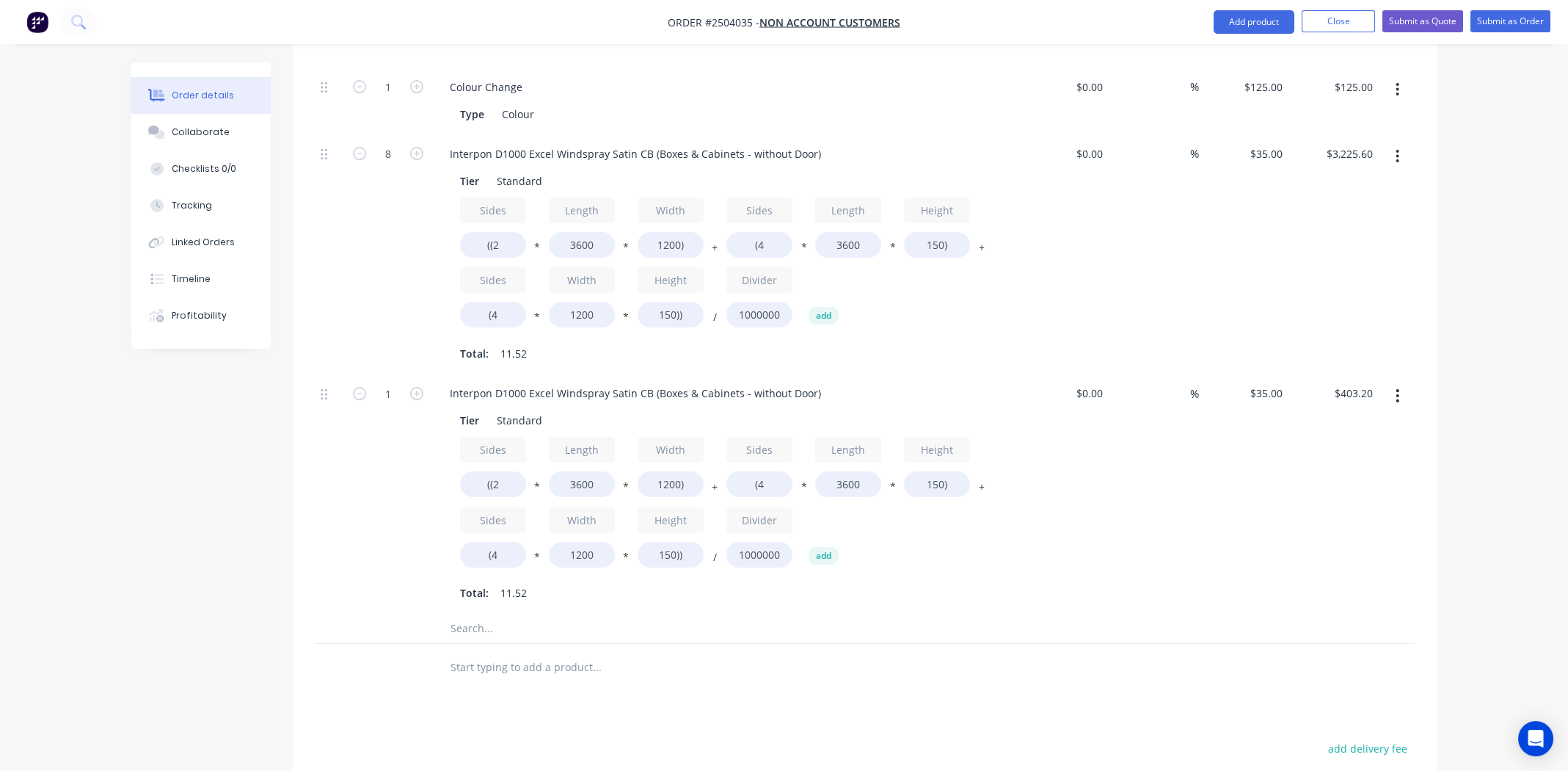
scroll to position [1031, 0]
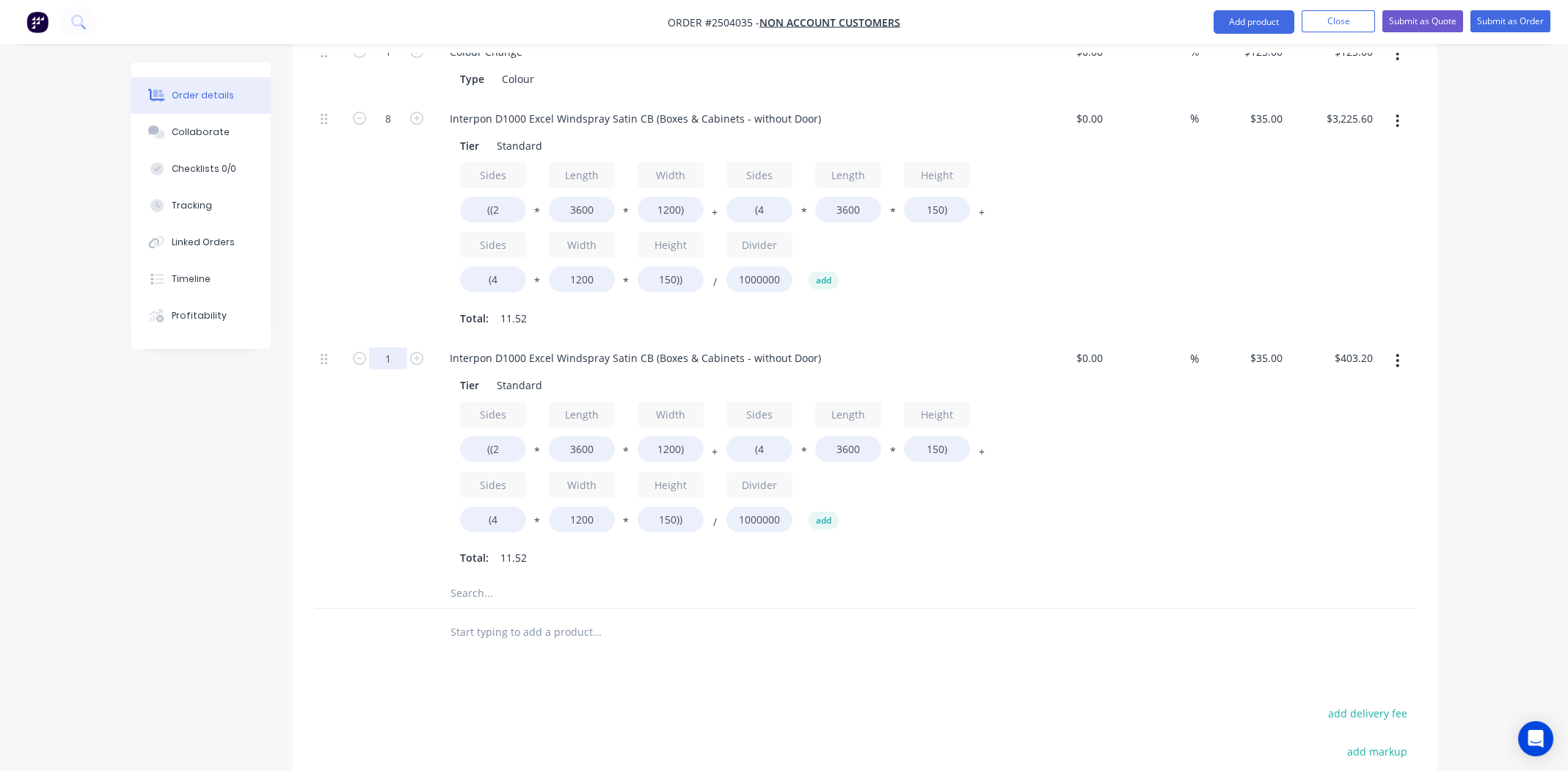
click at [381, 347] on input "1" at bounding box center [388, 357] width 38 height 22
type input "8"
type input "$3,225.60"
click at [584, 436] on input "3600" at bounding box center [582, 449] width 66 height 25
click at [580, 436] on input "3600" at bounding box center [582, 449] width 66 height 25
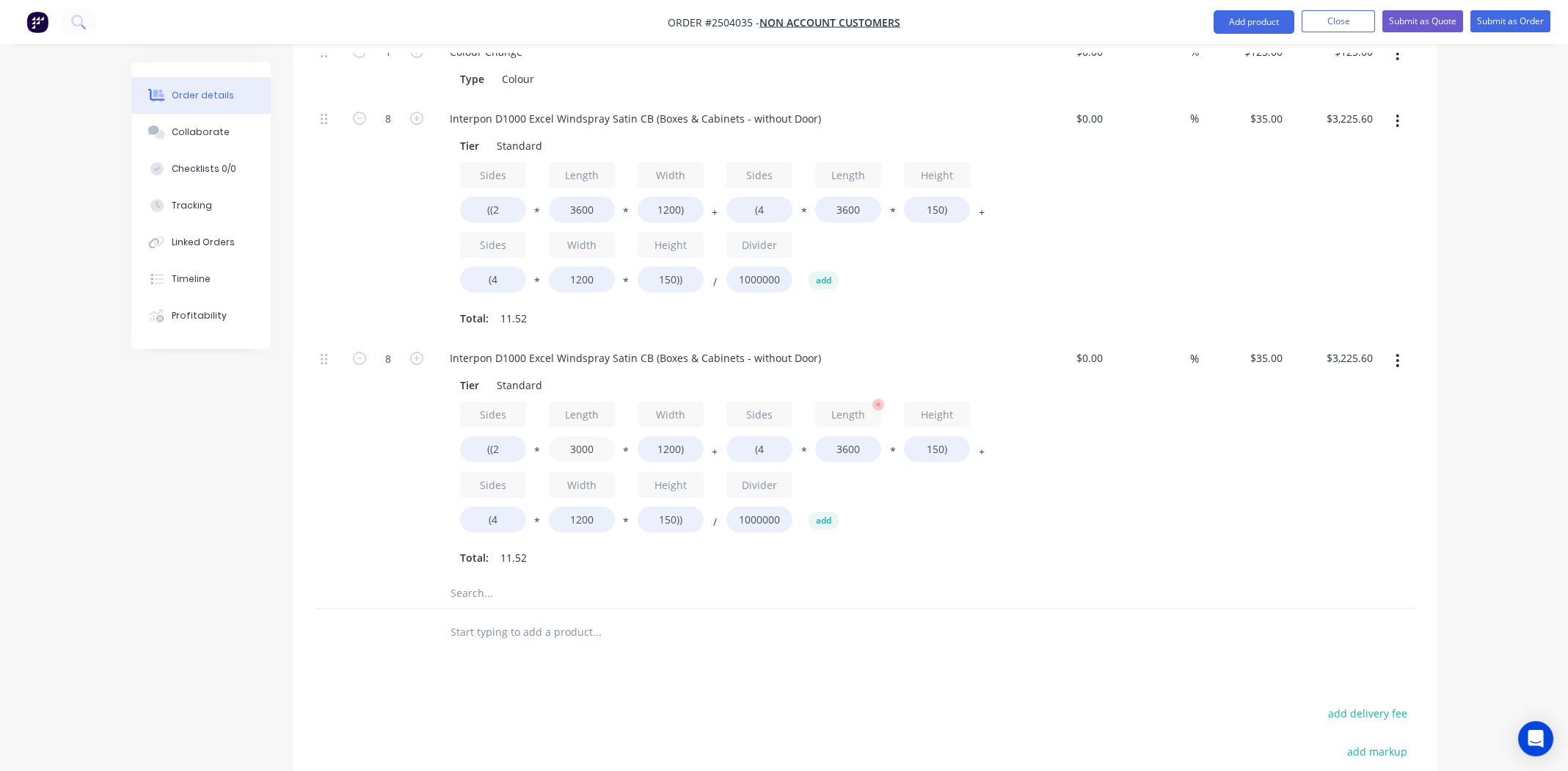
type input "3000"
type input "$2,822.40"
click at [842, 436] on input "3600" at bounding box center [848, 449] width 66 height 25
type input "3000"
type input "$2,721.60"
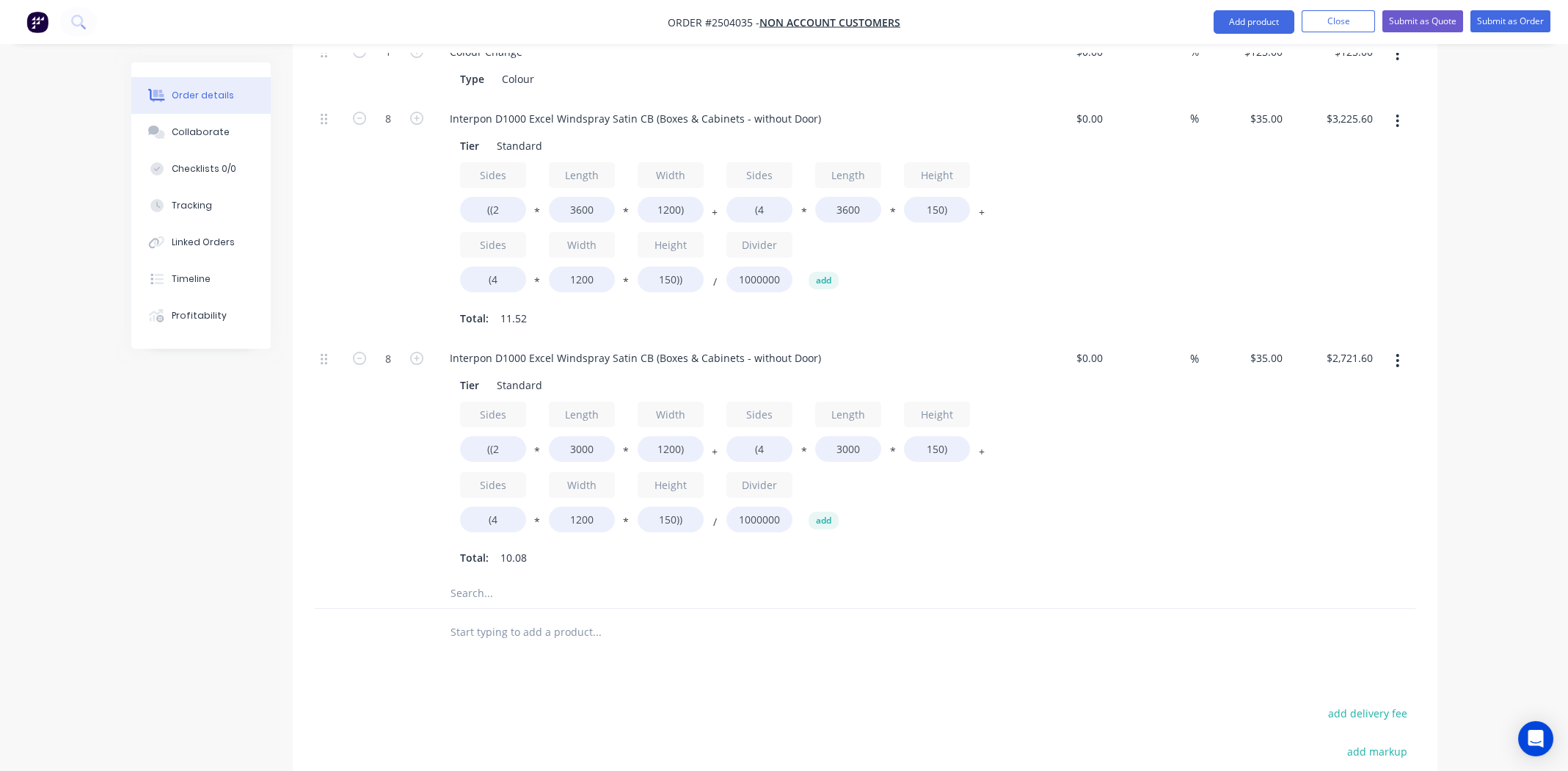
click at [938, 465] on div "Sides ((2 * Length 3000 * Width 1200) + Sides (4 * Length 3000 * Height 150) + …" at bounding box center [725, 470] width 531 height 136
click at [997, 434] on div "Tier Standard Sides ((2 * Length 3000 * Width 1200) + Sides (4 * Length 3000 * …" at bounding box center [726, 471] width 575 height 198
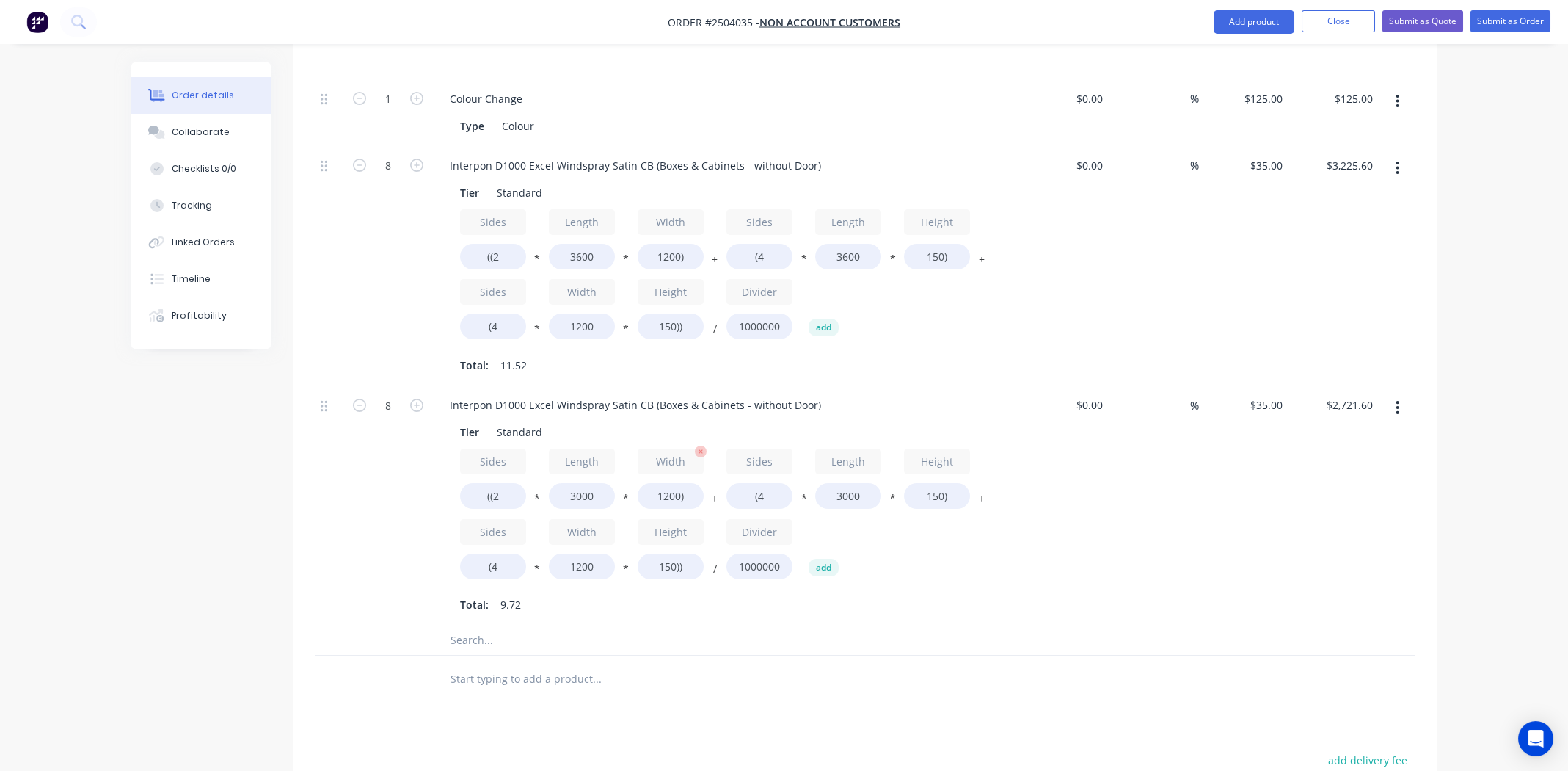
scroll to position [958, 0]
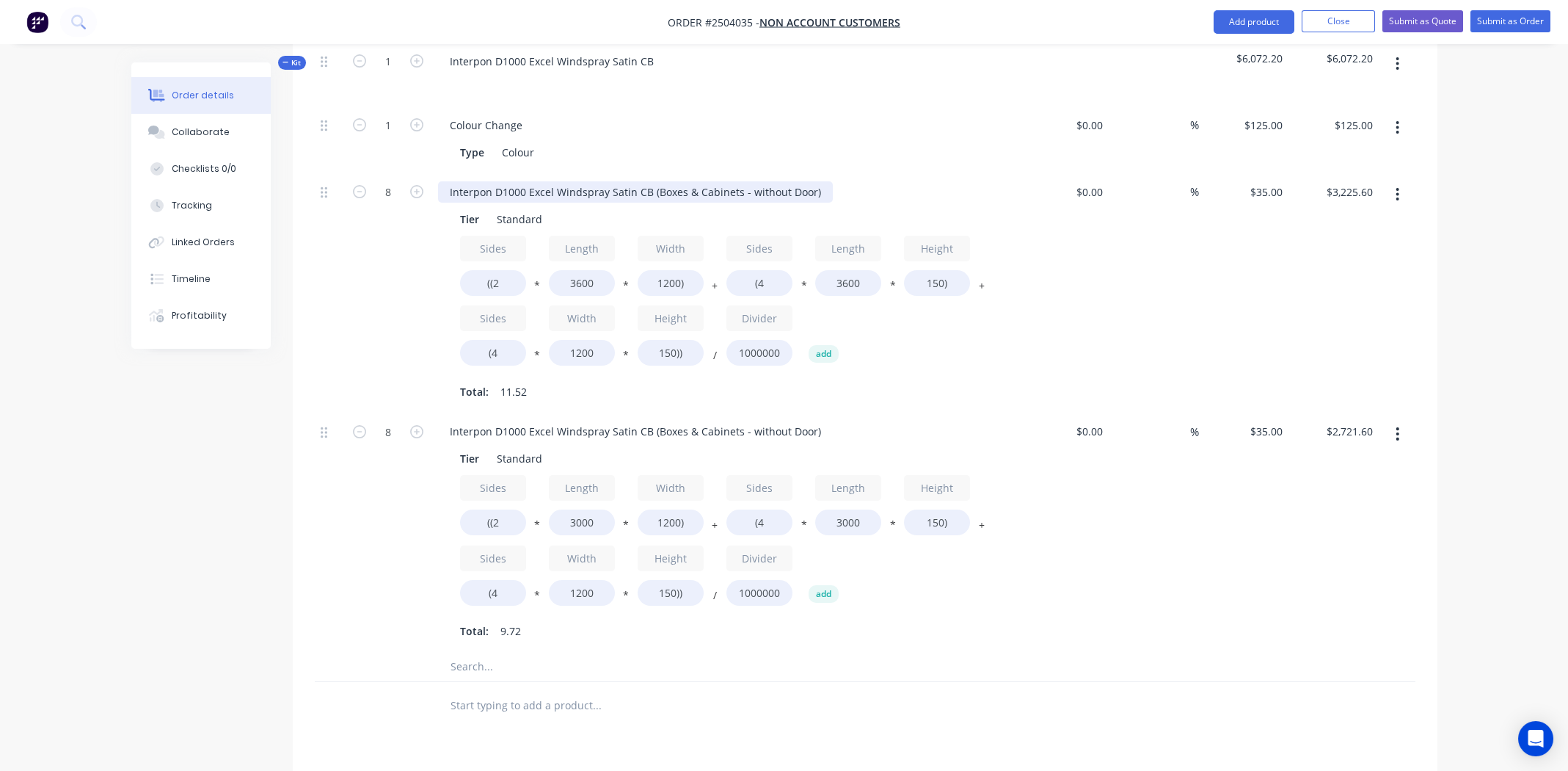
click at [643, 181] on div "Interpon D1000 Excel Windspray Satin CB (Boxes & Cabinets - without Door)" at bounding box center [635, 192] width 395 height 21
click at [472, 181] on div "Lids Windspray" at bounding box center [487, 192] width 99 height 21
click at [488, 181] on div "Lids 1 Windspray" at bounding box center [493, 192] width 111 height 21
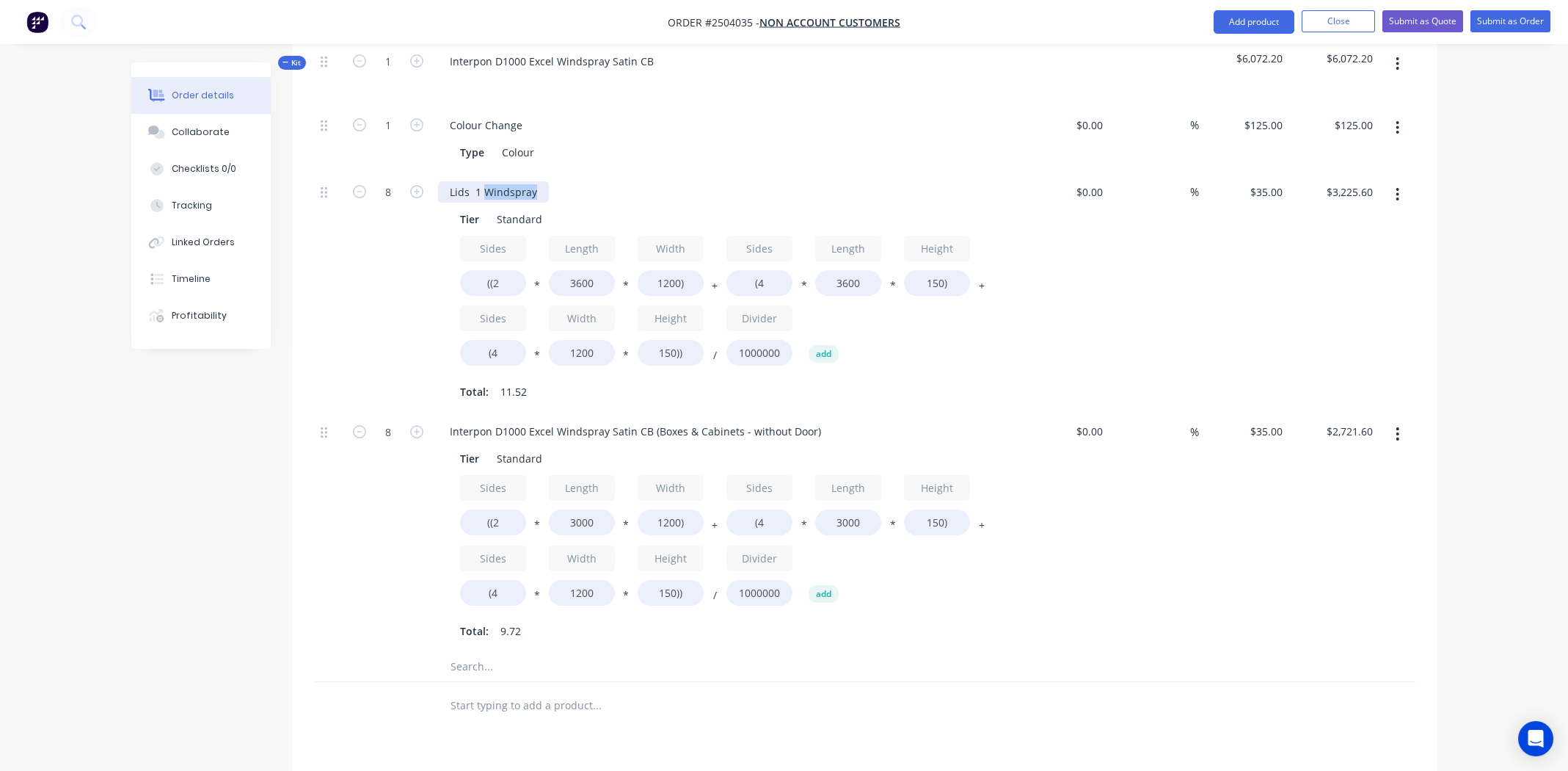
click at [488, 181] on div "Lids 1 Windspray" at bounding box center [493, 192] width 111 height 21
copy div "Lids 1 Windspray"
click at [568, 420] on div "Interpon D1000 Excel Windspray Satin CB (Boxes & Cabinets - without Door)" at bounding box center [635, 431] width 395 height 21
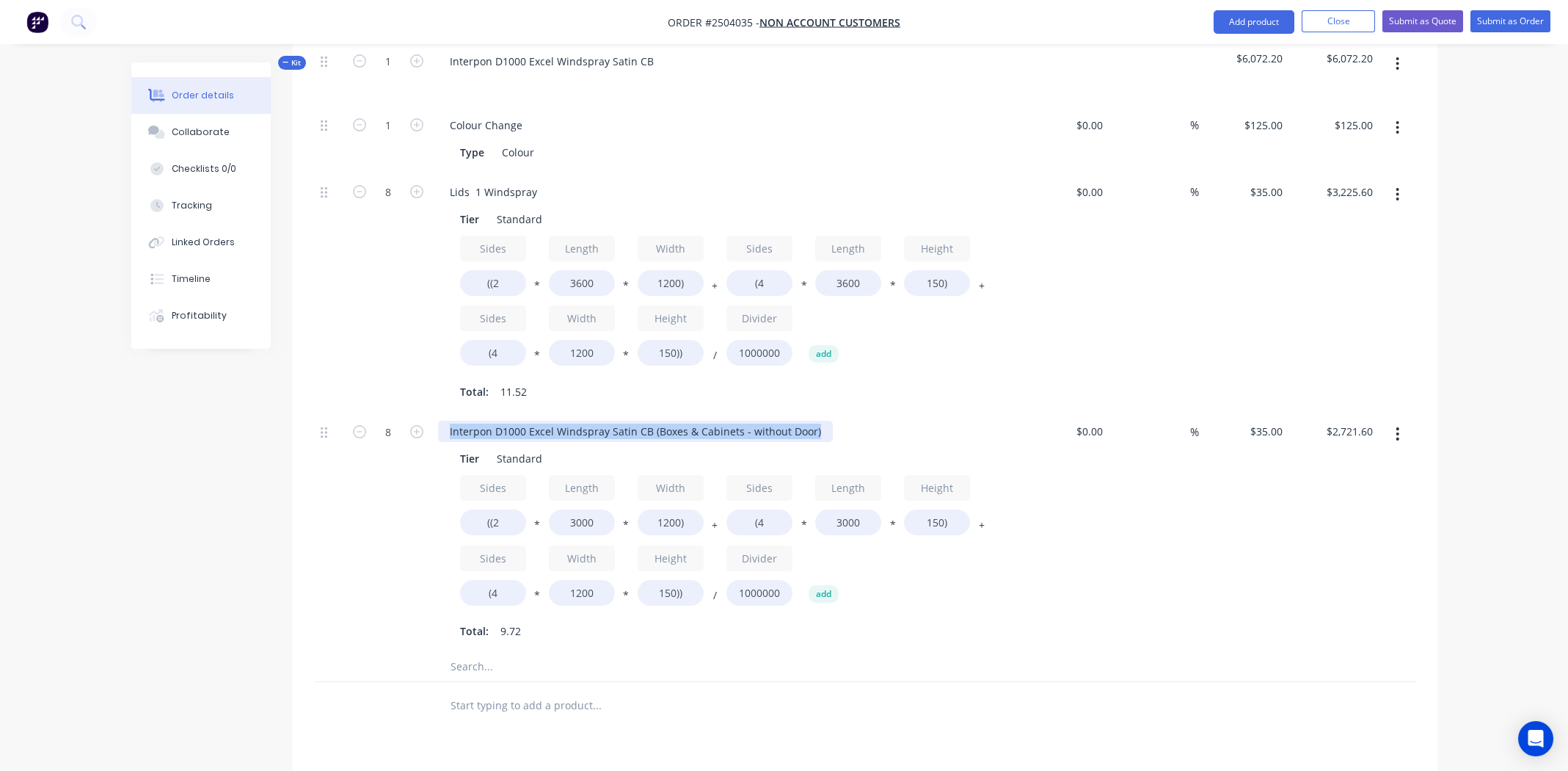
click at [568, 420] on div "Interpon D1000 Excel Windspray Satin CB (Boxes & Cabinets - without Door)" at bounding box center [635, 431] width 395 height 21
paste div
click at [476, 420] on div "Lids 1 Windspray" at bounding box center [493, 431] width 111 height 21
click at [1161, 477] on div "%" at bounding box center [1153, 532] width 91 height 240
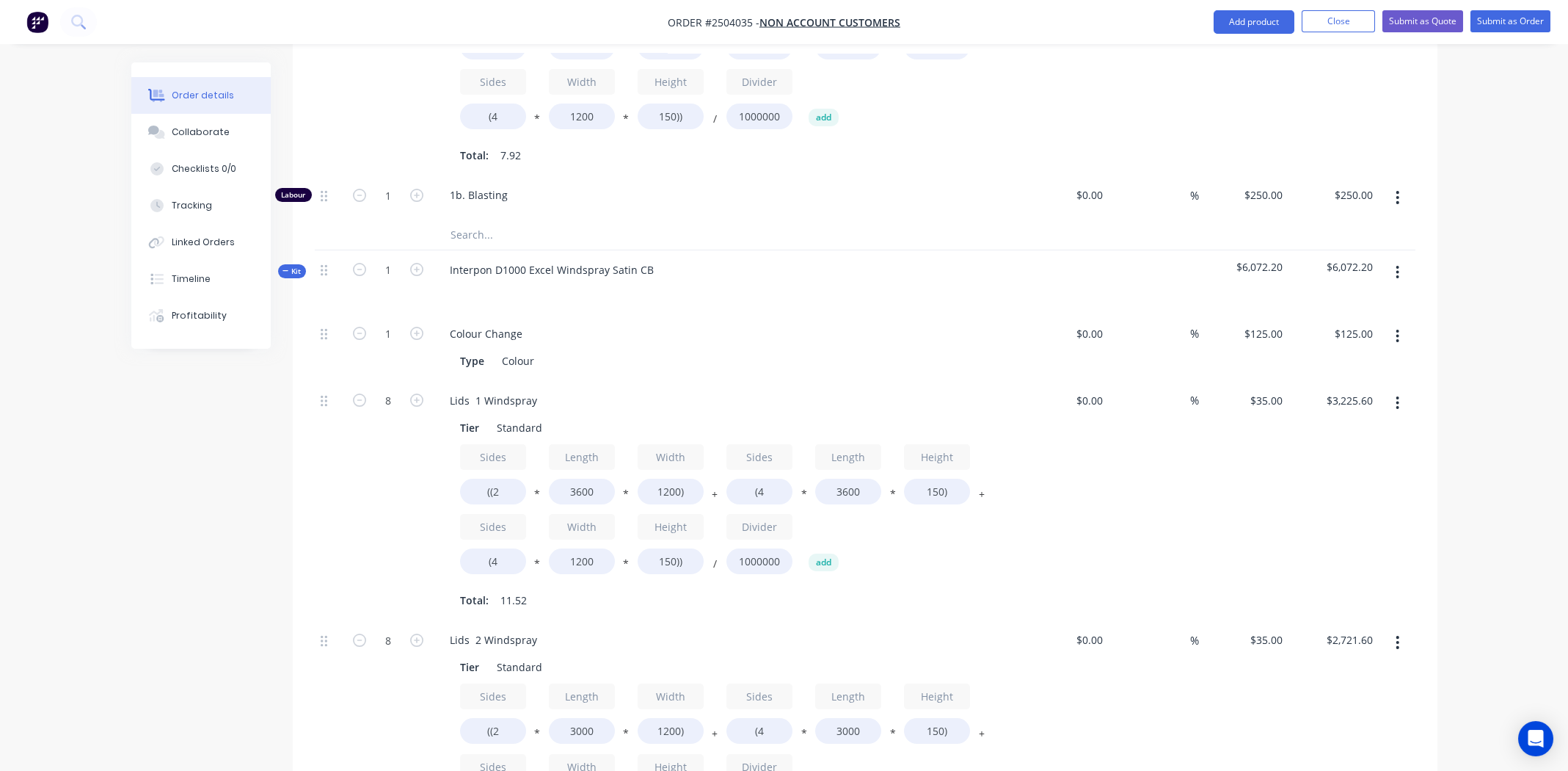
scroll to position [665, 0]
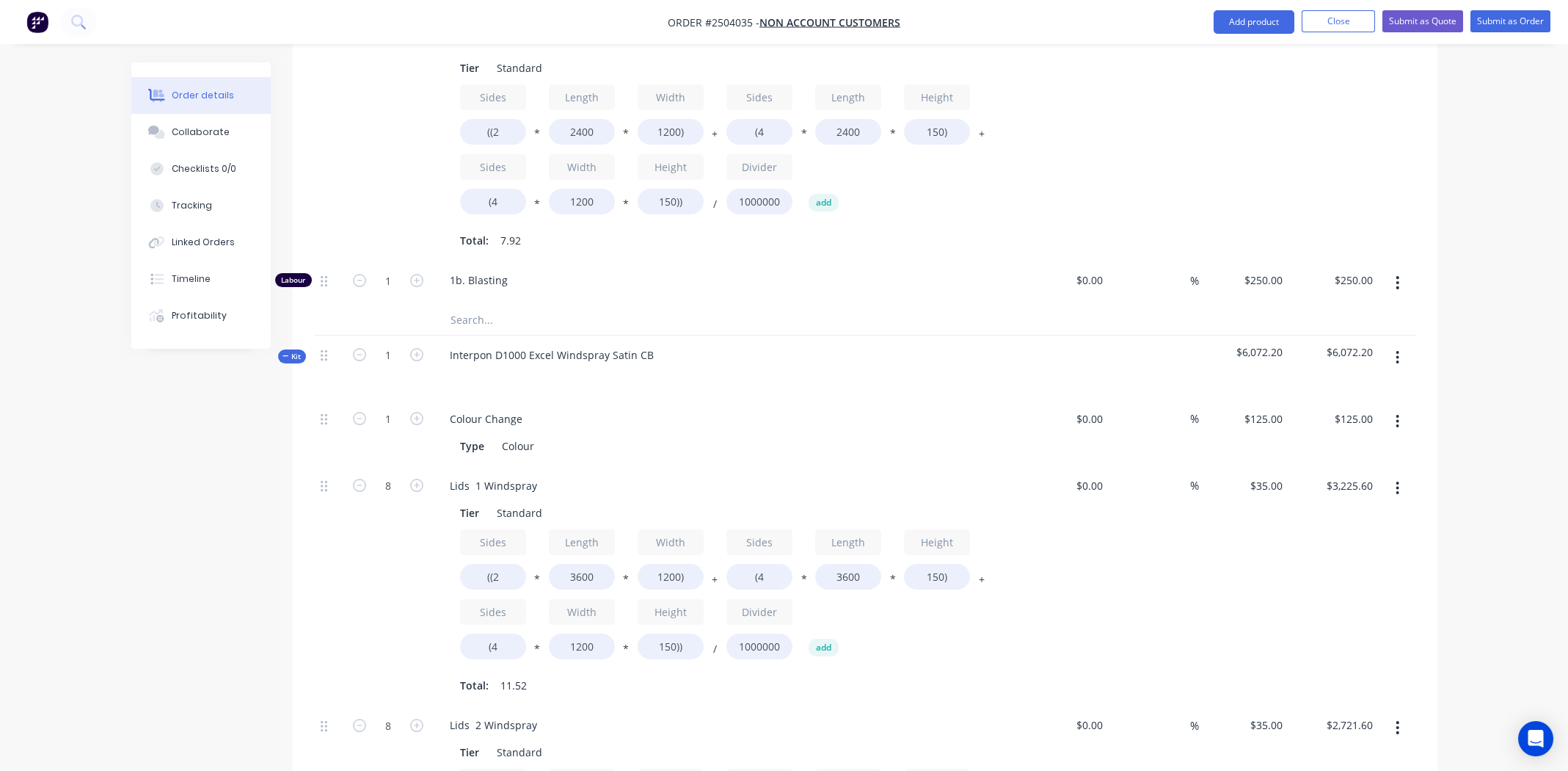
click at [1397, 351] on icon "button" at bounding box center [1397, 357] width 3 height 13
click at [1350, 385] on div "Add product to kit" at bounding box center [1345, 396] width 113 height 21
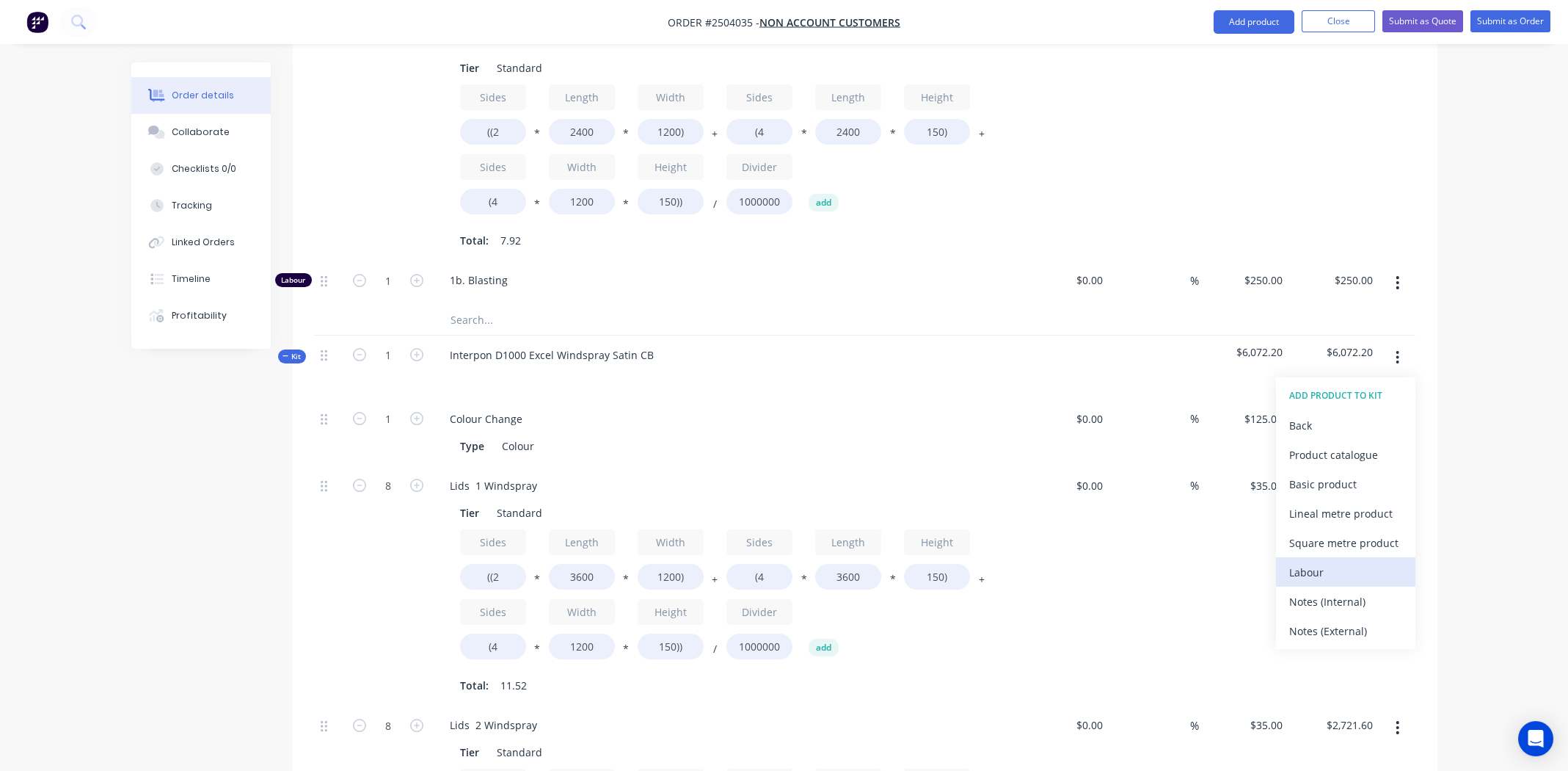
click at [1317, 561] on div "Labour" at bounding box center [1345, 572] width 113 height 21
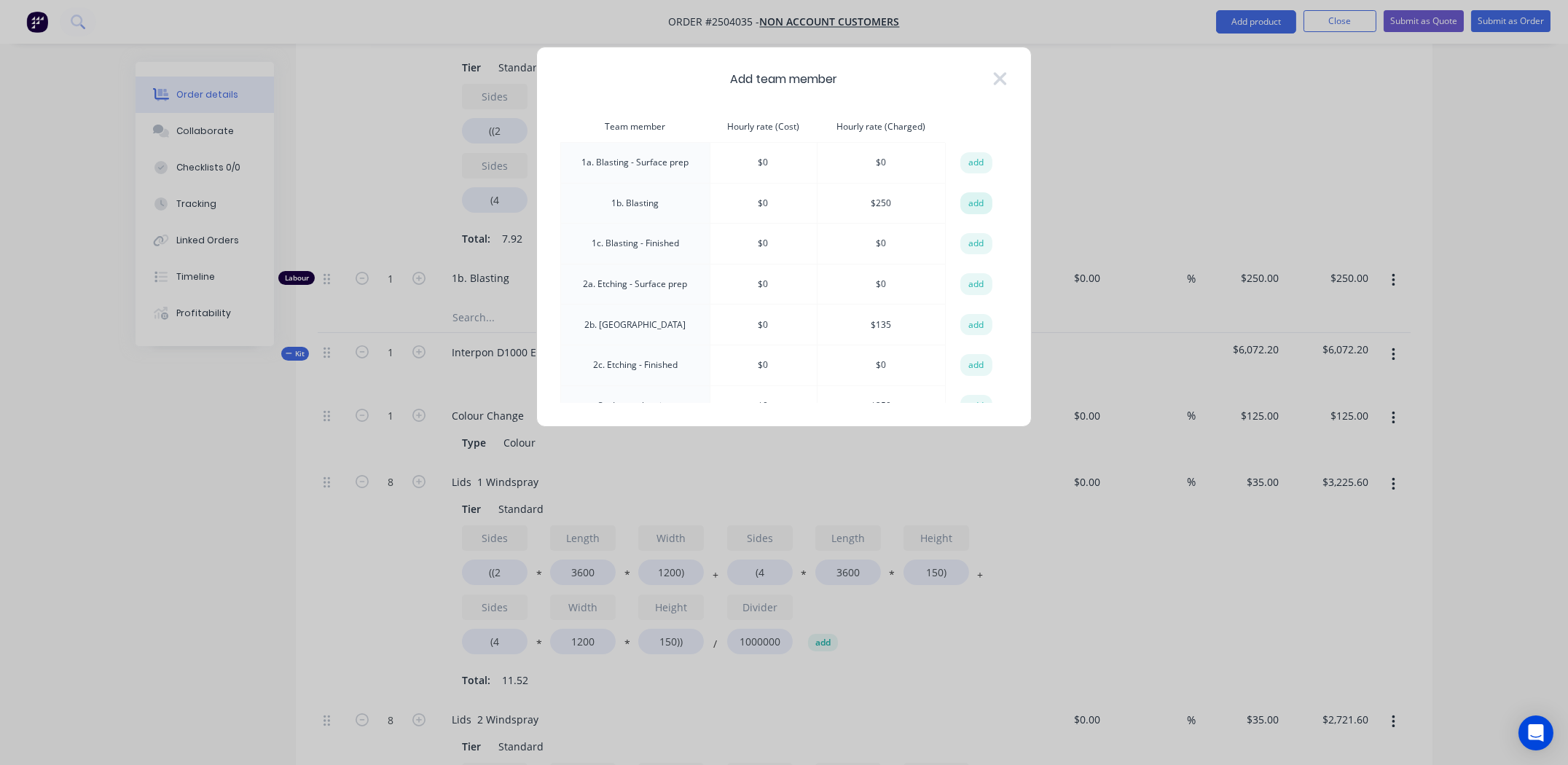
click at [970, 201] on button "add" at bounding box center [976, 203] width 32 height 22
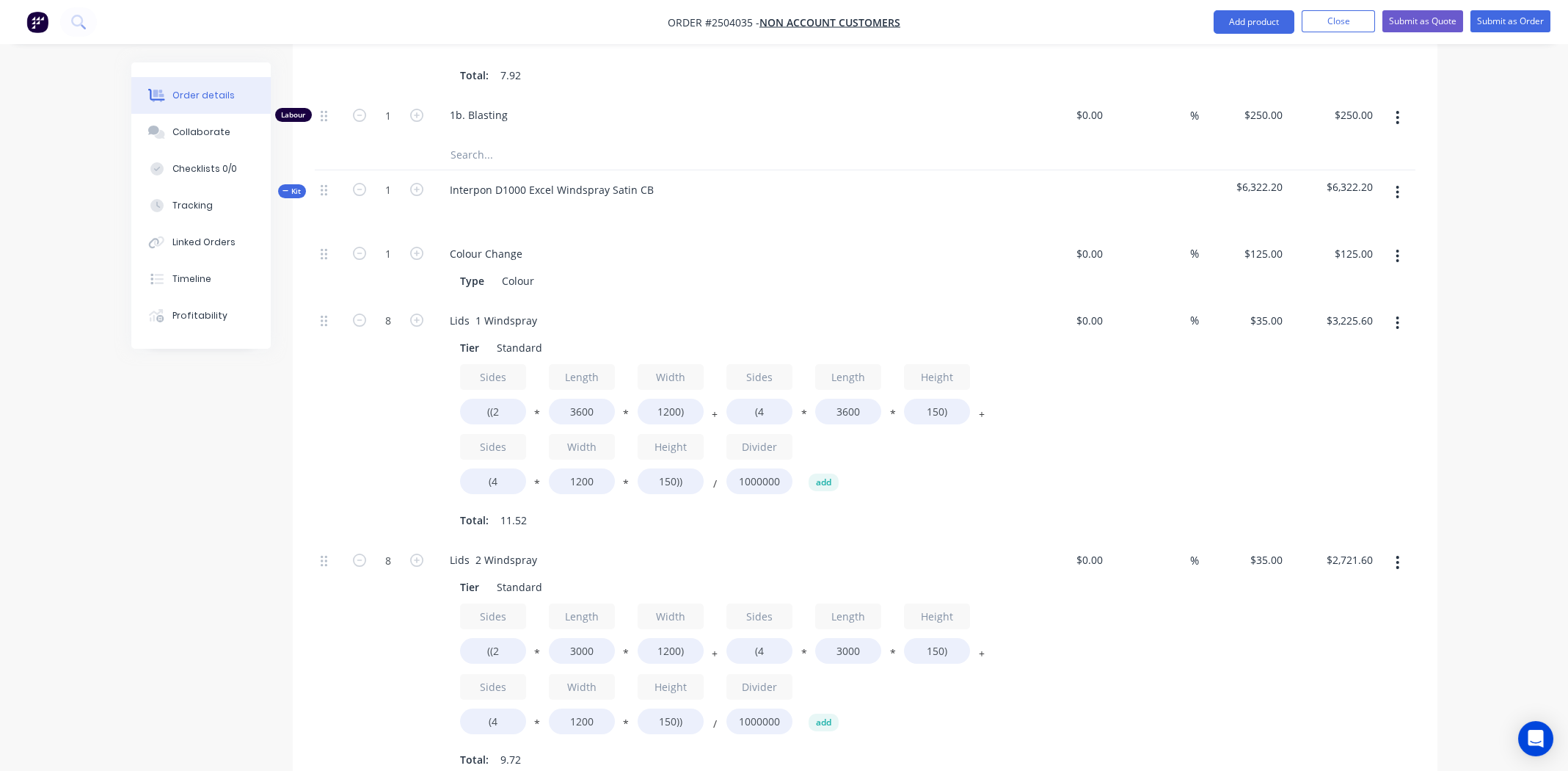
scroll to position [1031, 0]
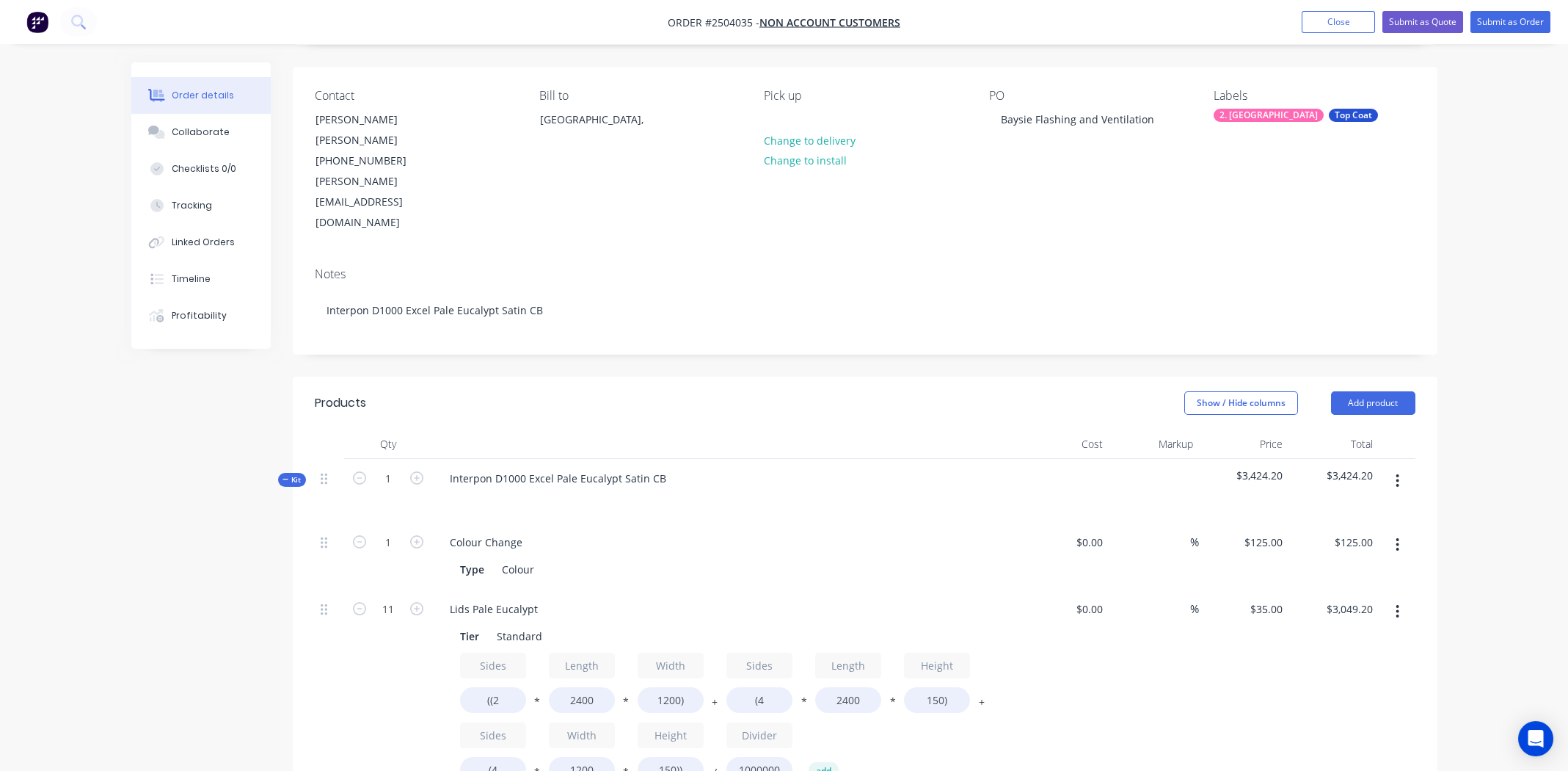
scroll to position [169, 0]
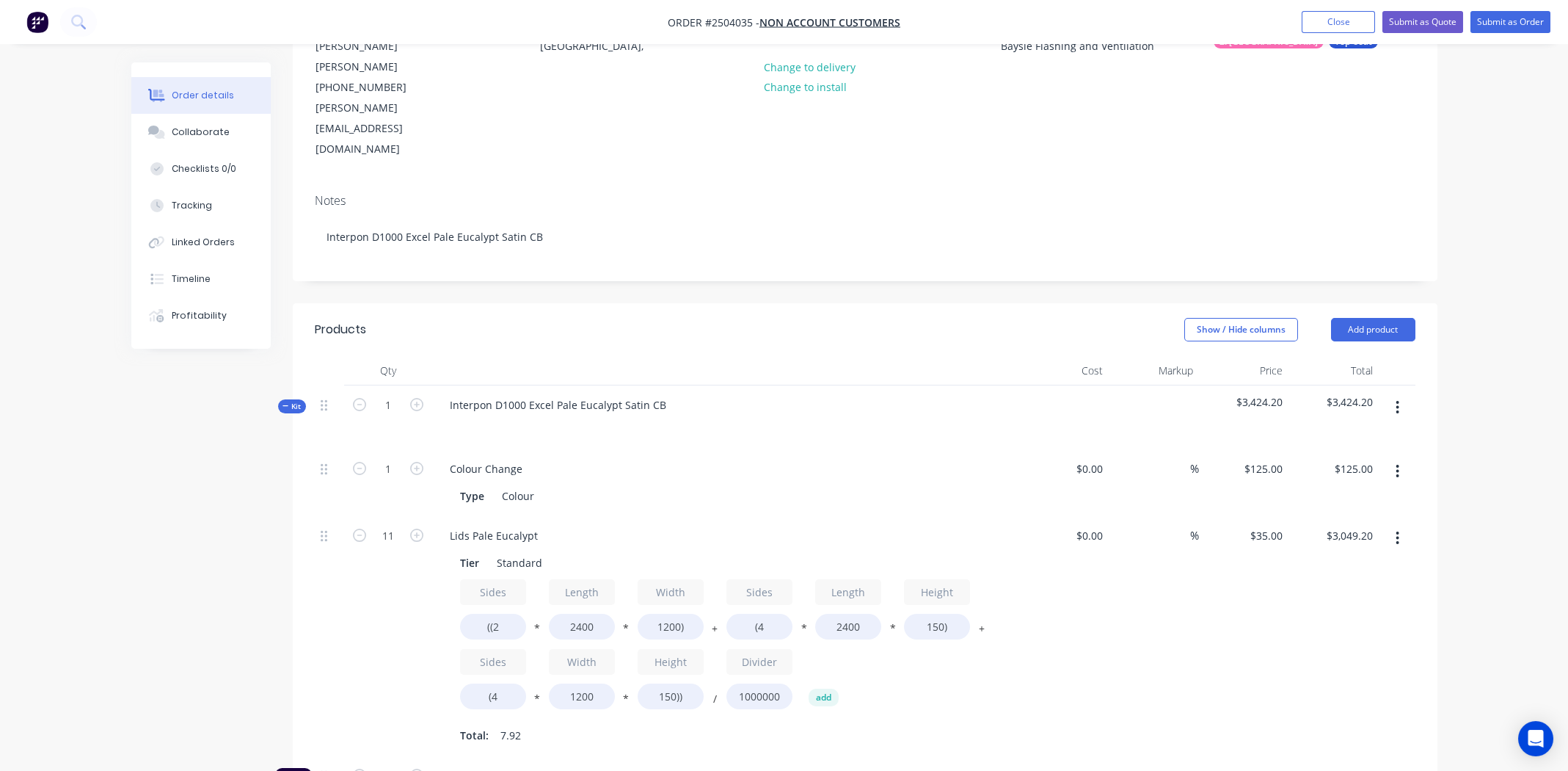
click at [1397, 399] on icon "button" at bounding box center [1397, 408] width 4 height 16
click at [1378, 435] on div "Add product to kit" at bounding box center [1345, 446] width 113 height 21
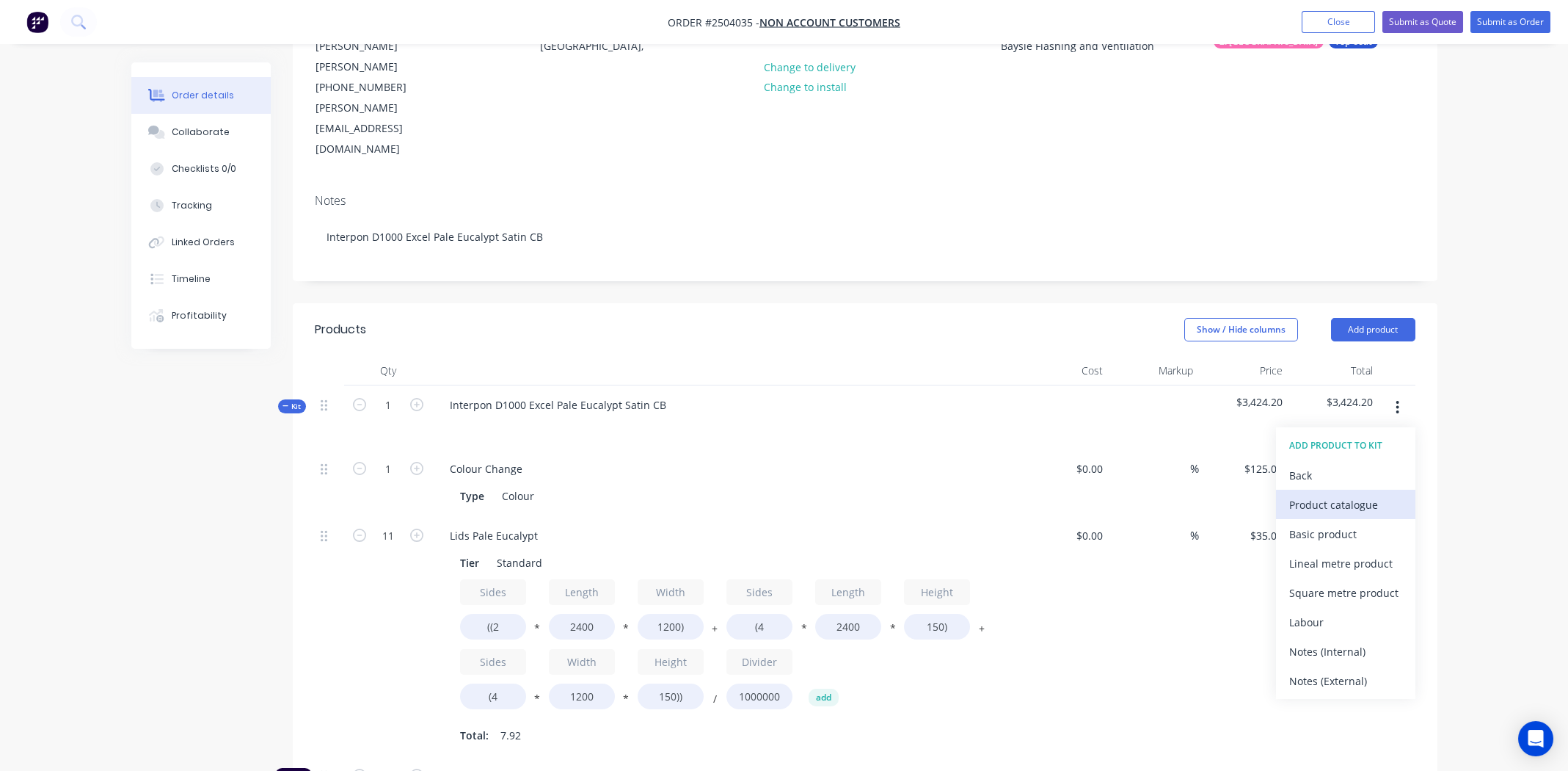
click at [1353, 494] on div "Product catalogue" at bounding box center [1345, 504] width 113 height 21
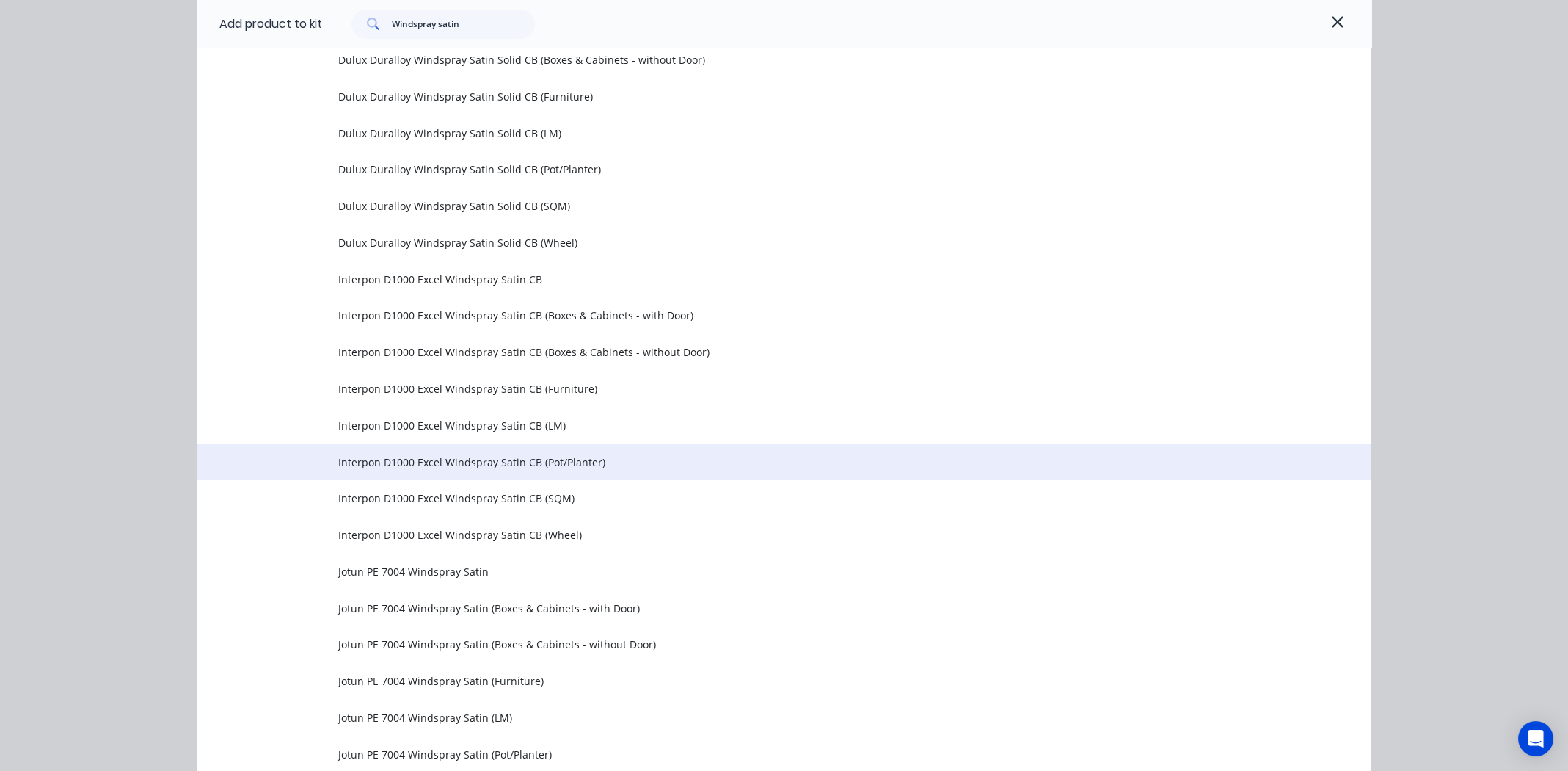
scroll to position [519, 0]
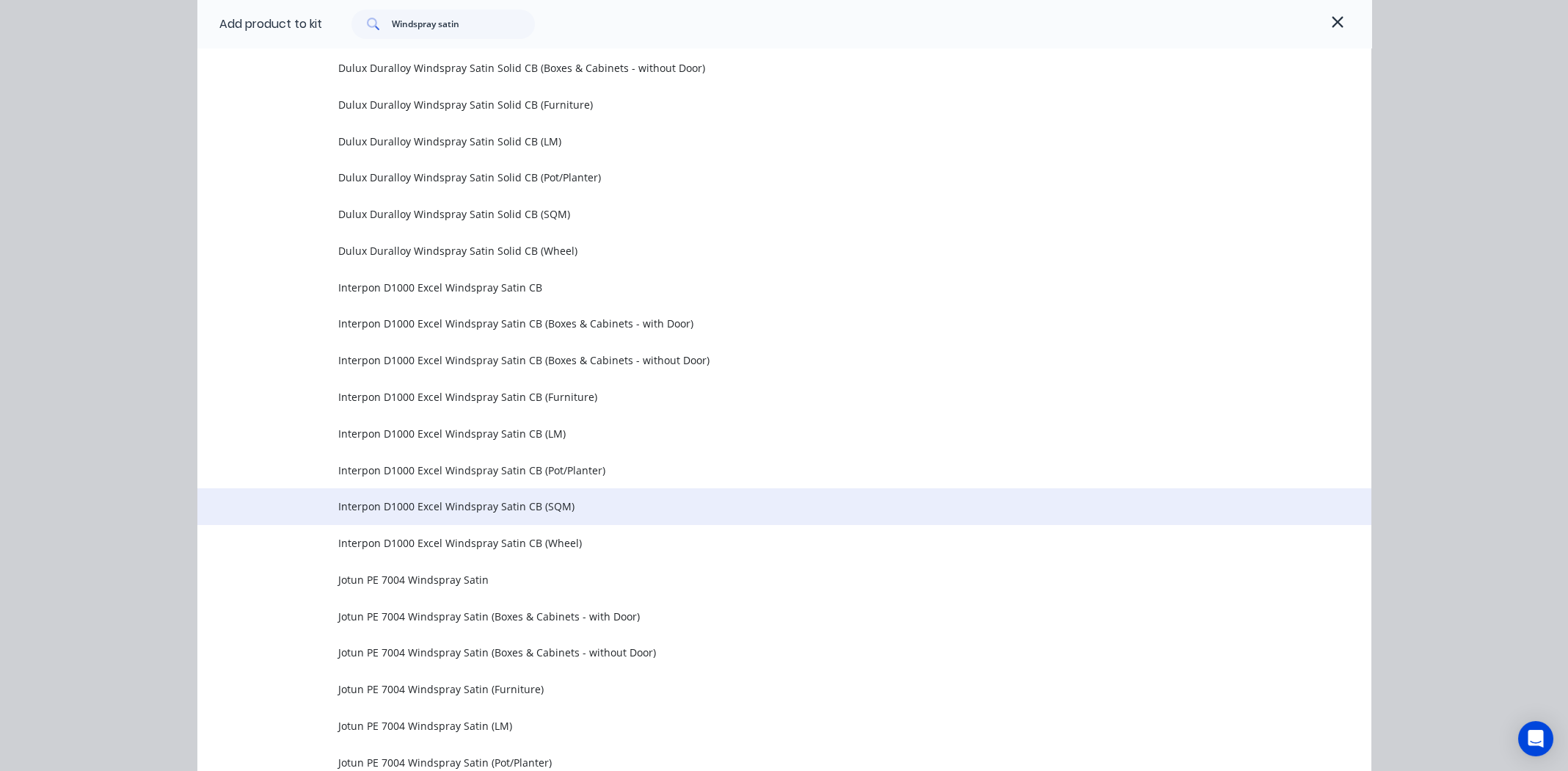
click at [452, 504] on span "Interpon D1000 Excel Windspray Satin CB (SQM)" at bounding box center [751, 506] width 826 height 16
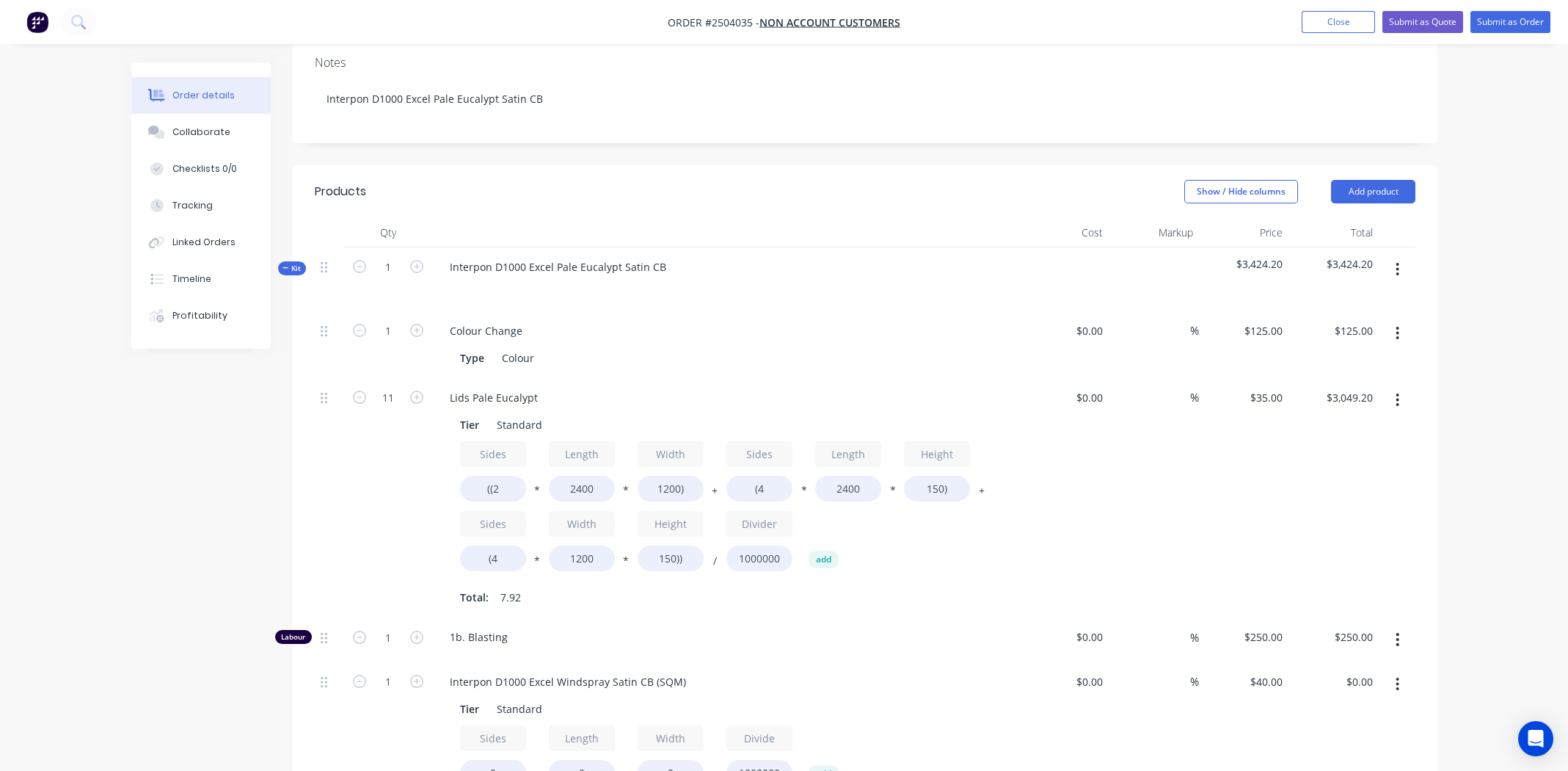
scroll to position [610, 0]
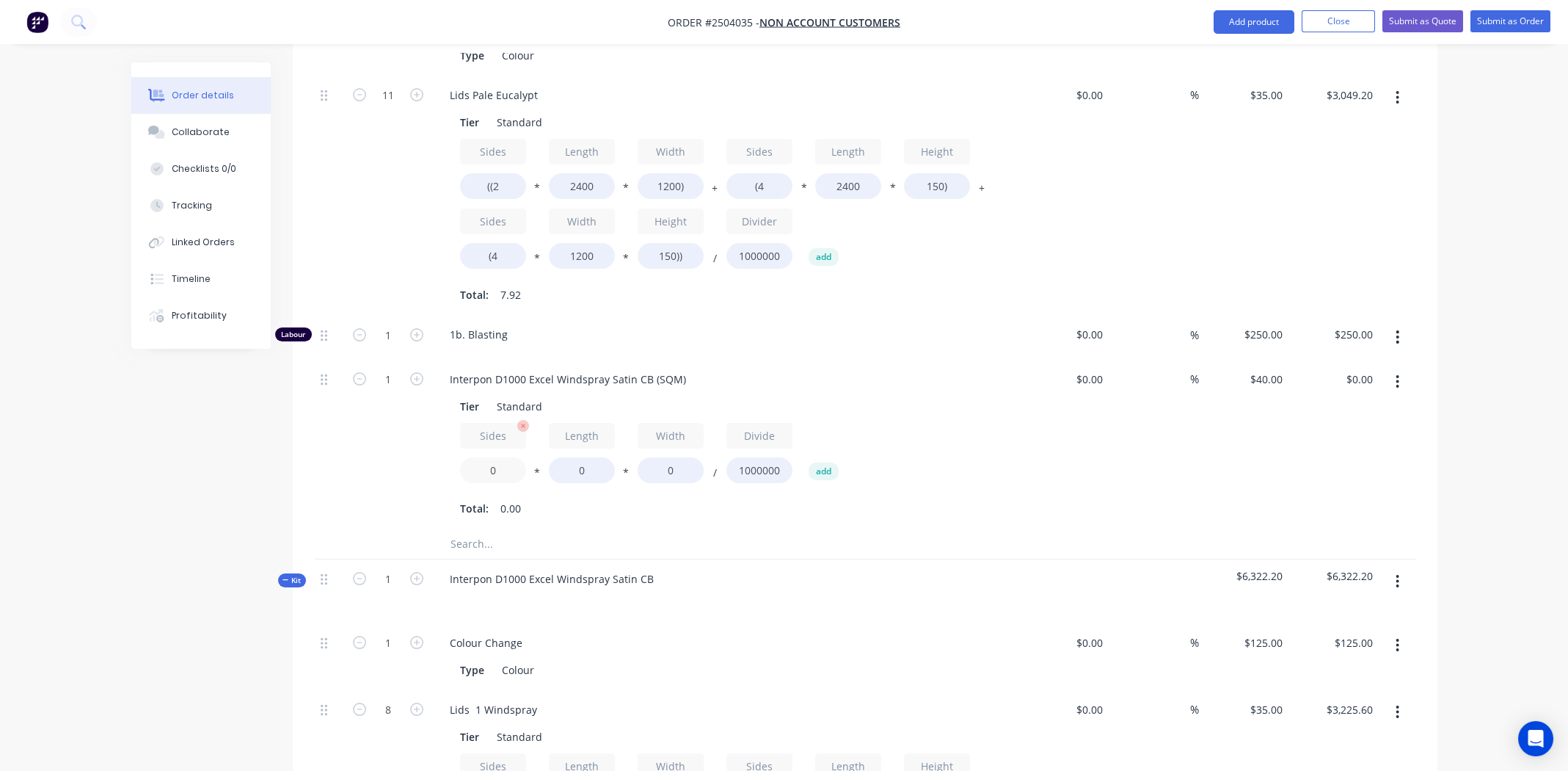
click at [500, 457] on input "0" at bounding box center [493, 470] width 66 height 25
click at [499, 457] on input "0" at bounding box center [493, 470] width 66 height 25
type input "2"
click at [586, 457] on input "0" at bounding box center [582, 470] width 66 height 25
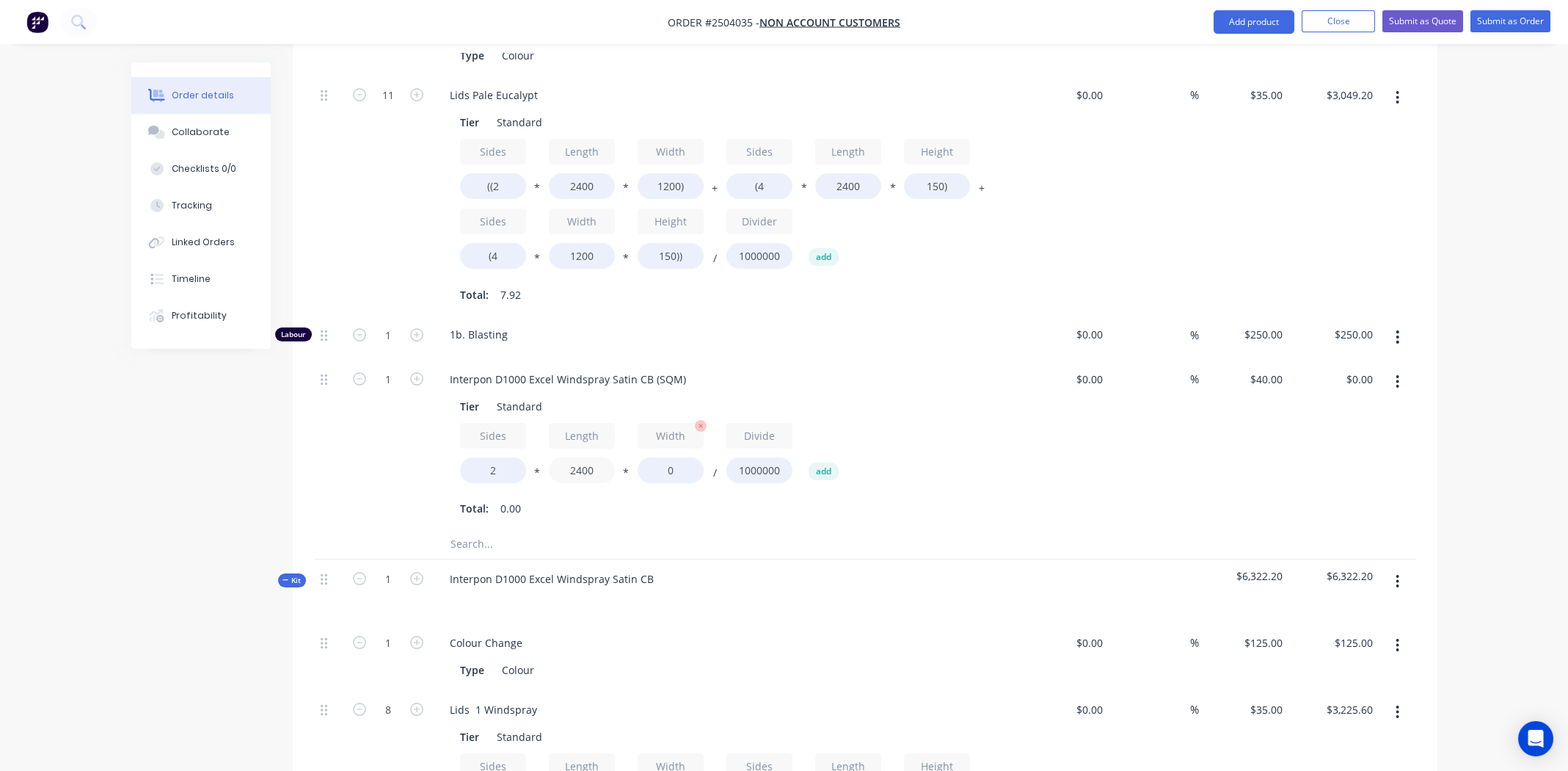
type input "2400"
type input "1200"
type input "$230.40"
click at [971, 423] on div "Sides 2 * Length 2400 * Width 1200 / Divide 1000000 add" at bounding box center [725, 456] width 531 height 66
click at [389, 369] on input "1" at bounding box center [388, 379] width 38 height 22
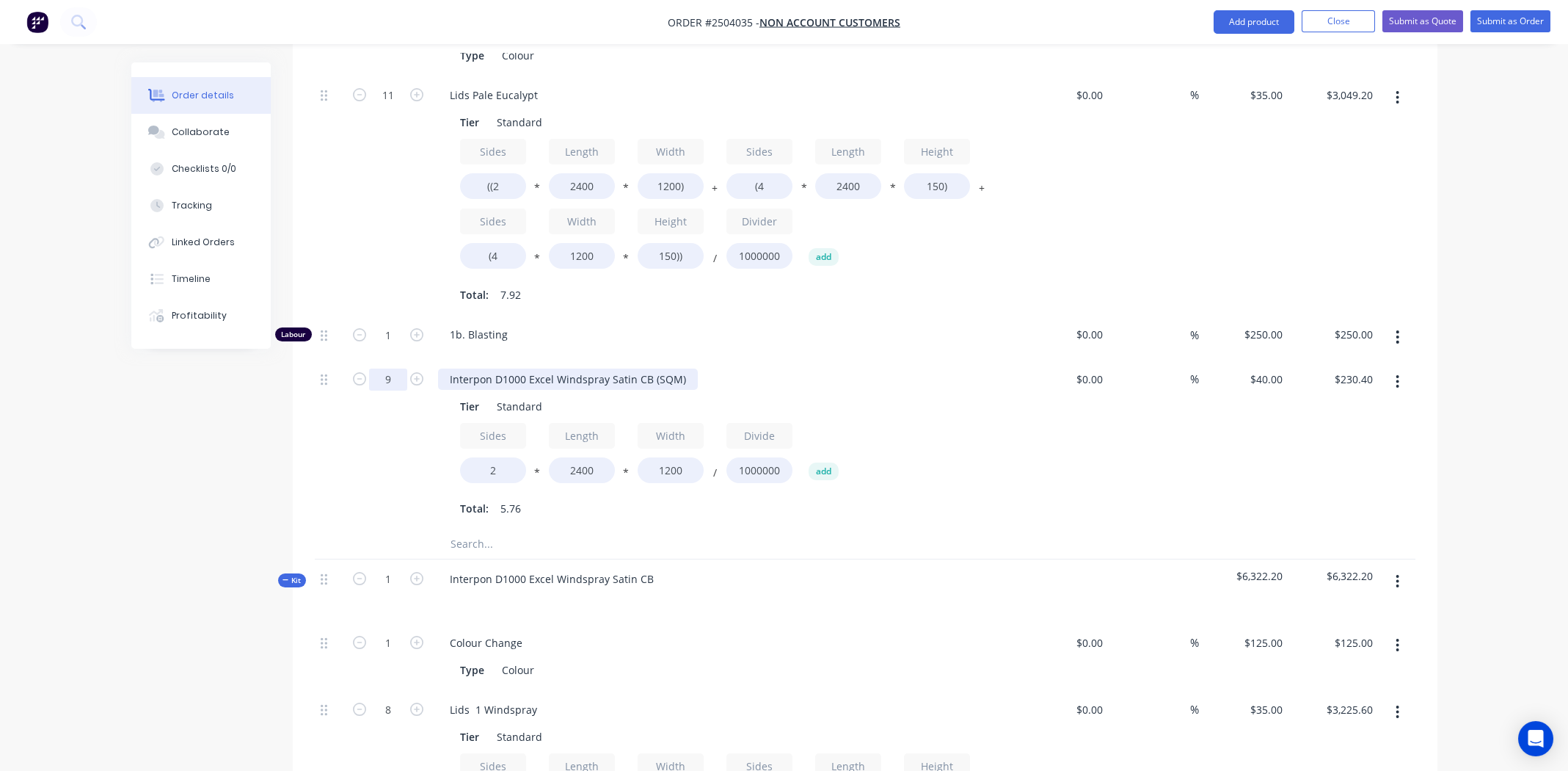
type input "9"
type input "$2,073.60"
click at [549, 369] on div "Interpon D1000 Excel Windspray Satin CB (SQM)" at bounding box center [568, 379] width 260 height 21
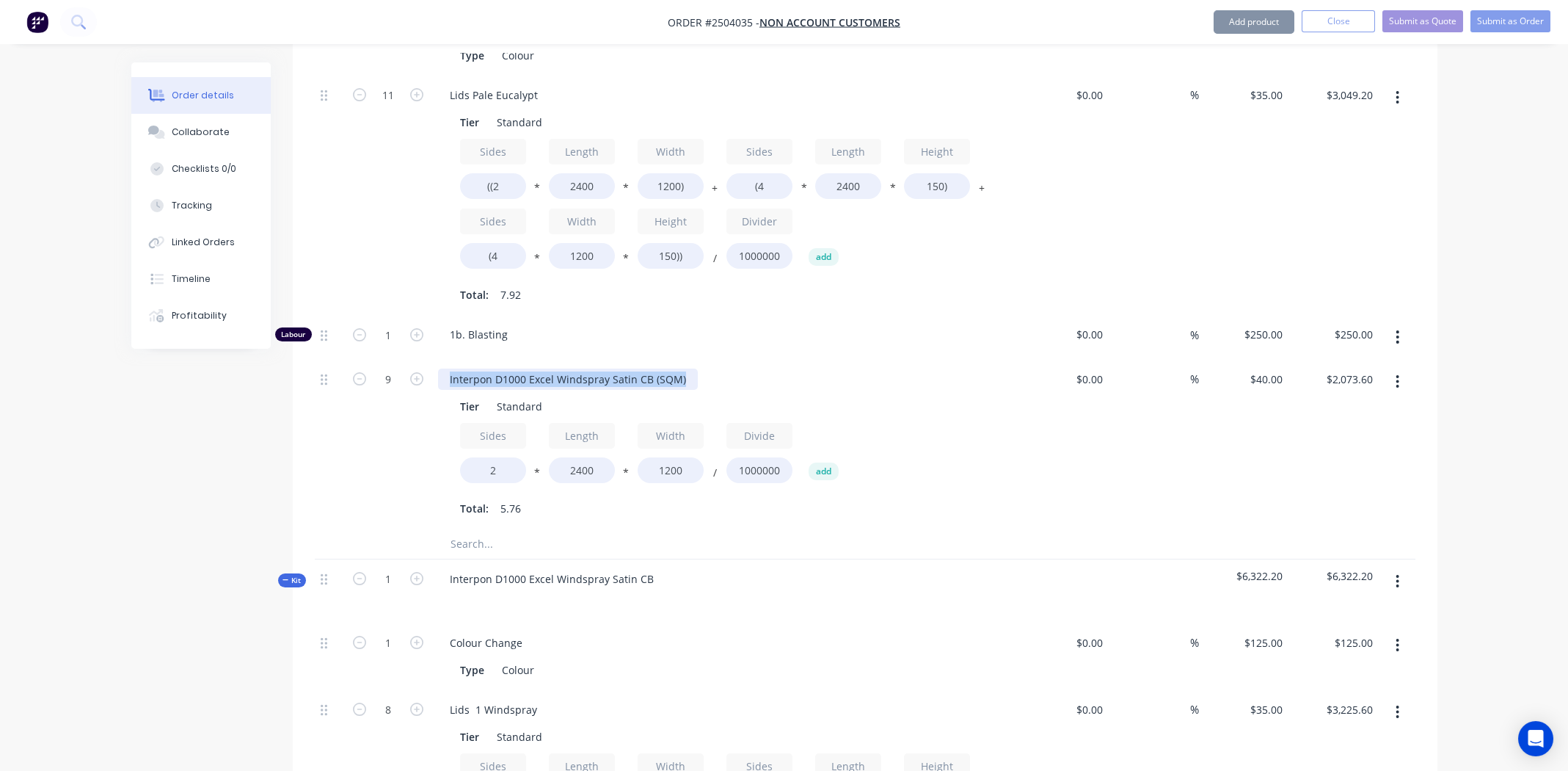
click at [549, 369] on div "Interpon D1000 Excel Windspray Satin CB (SQM)" at bounding box center [568, 379] width 260 height 21
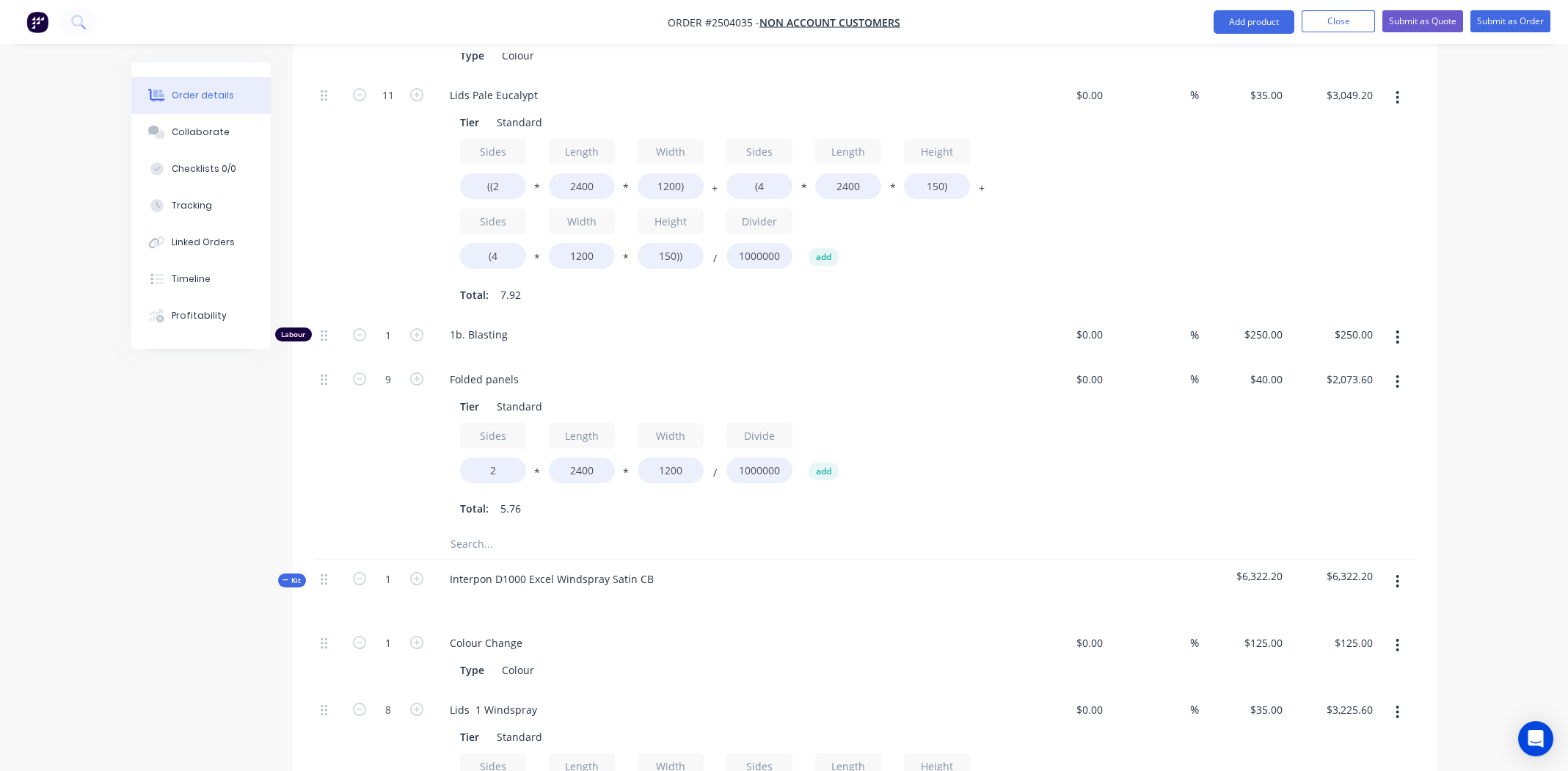
click at [654, 360] on div "Folded panels Tier Standard Sides 2 * Length 2400 * Width 1200 / Divide 1000000…" at bounding box center [726, 444] width 587 height 169
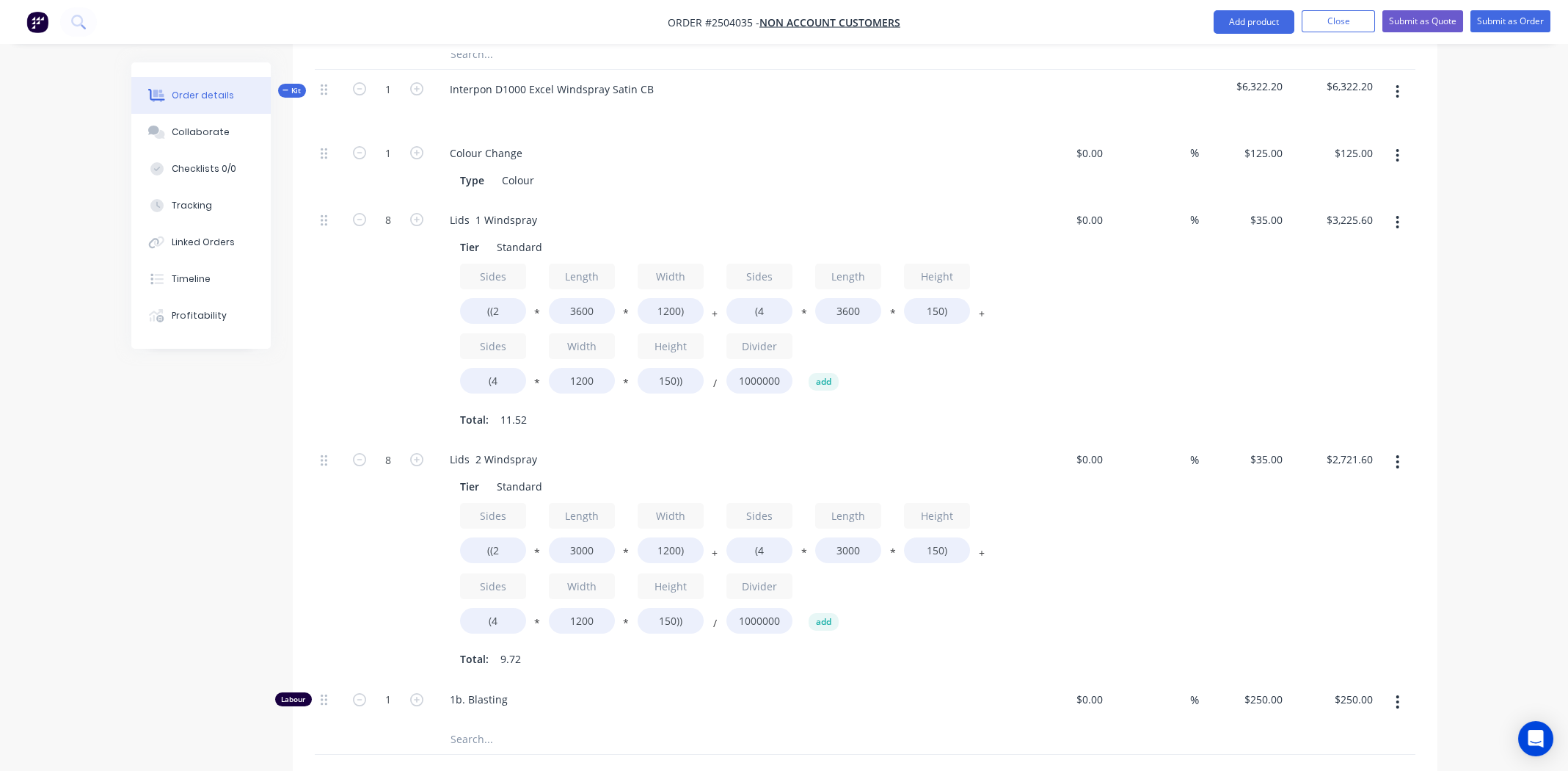
scroll to position [1197, 0]
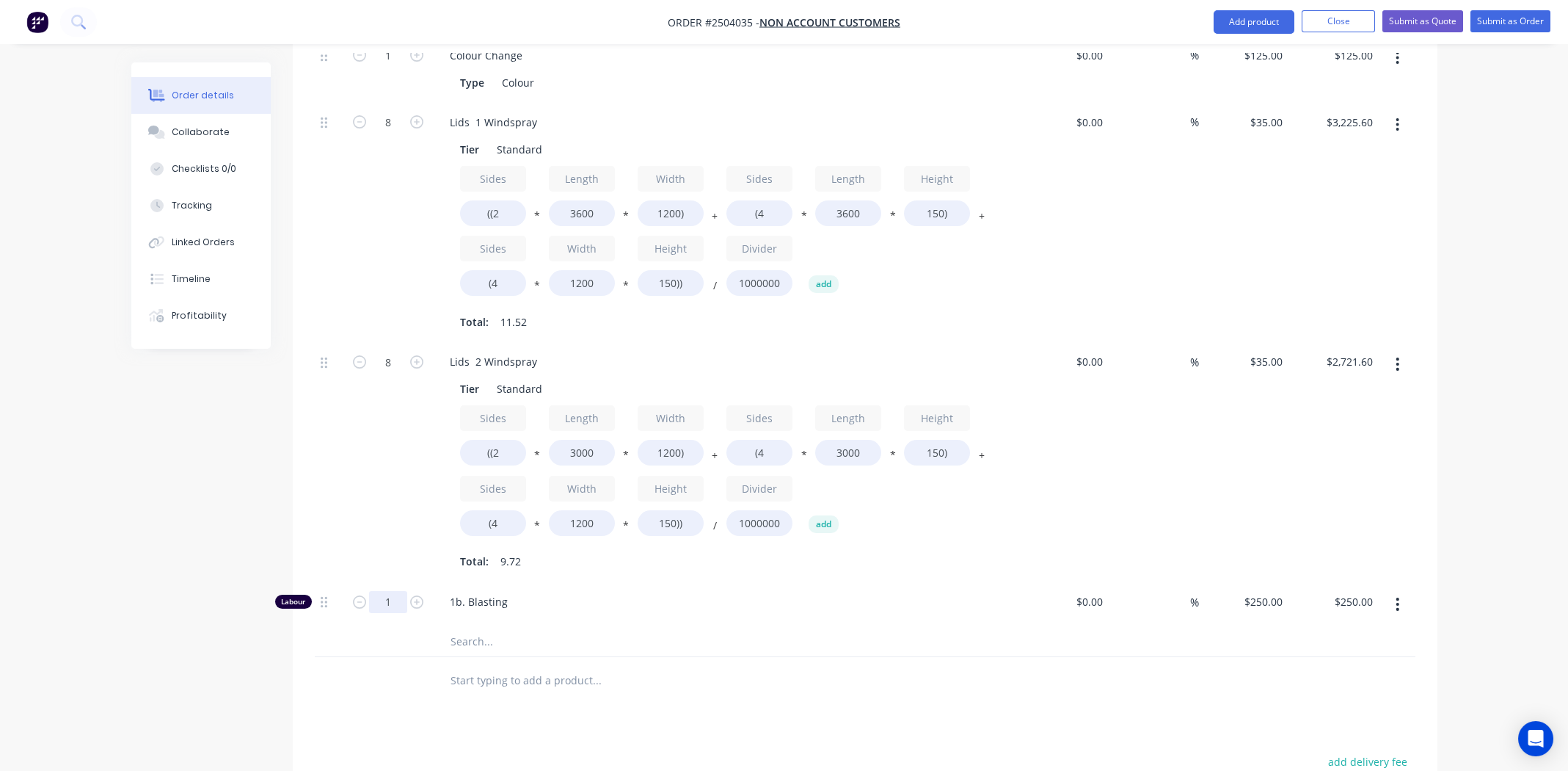
click at [385, 591] on input "1" at bounding box center [388, 602] width 38 height 22
type input "1.5"
type input "$375.00"
click at [891, 551] on div "Total: 9.72" at bounding box center [725, 561] width 531 height 22
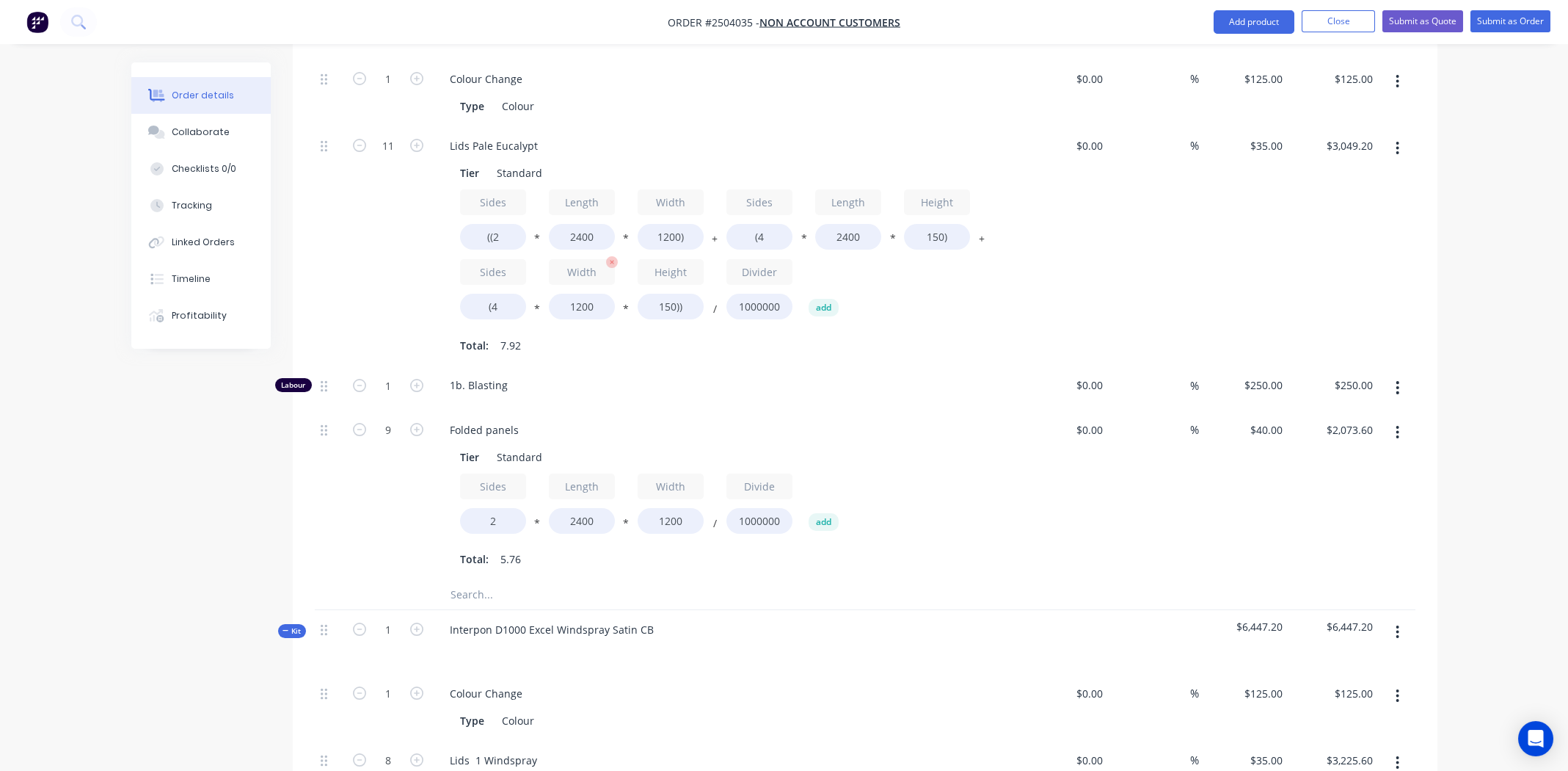
scroll to position [486, 0]
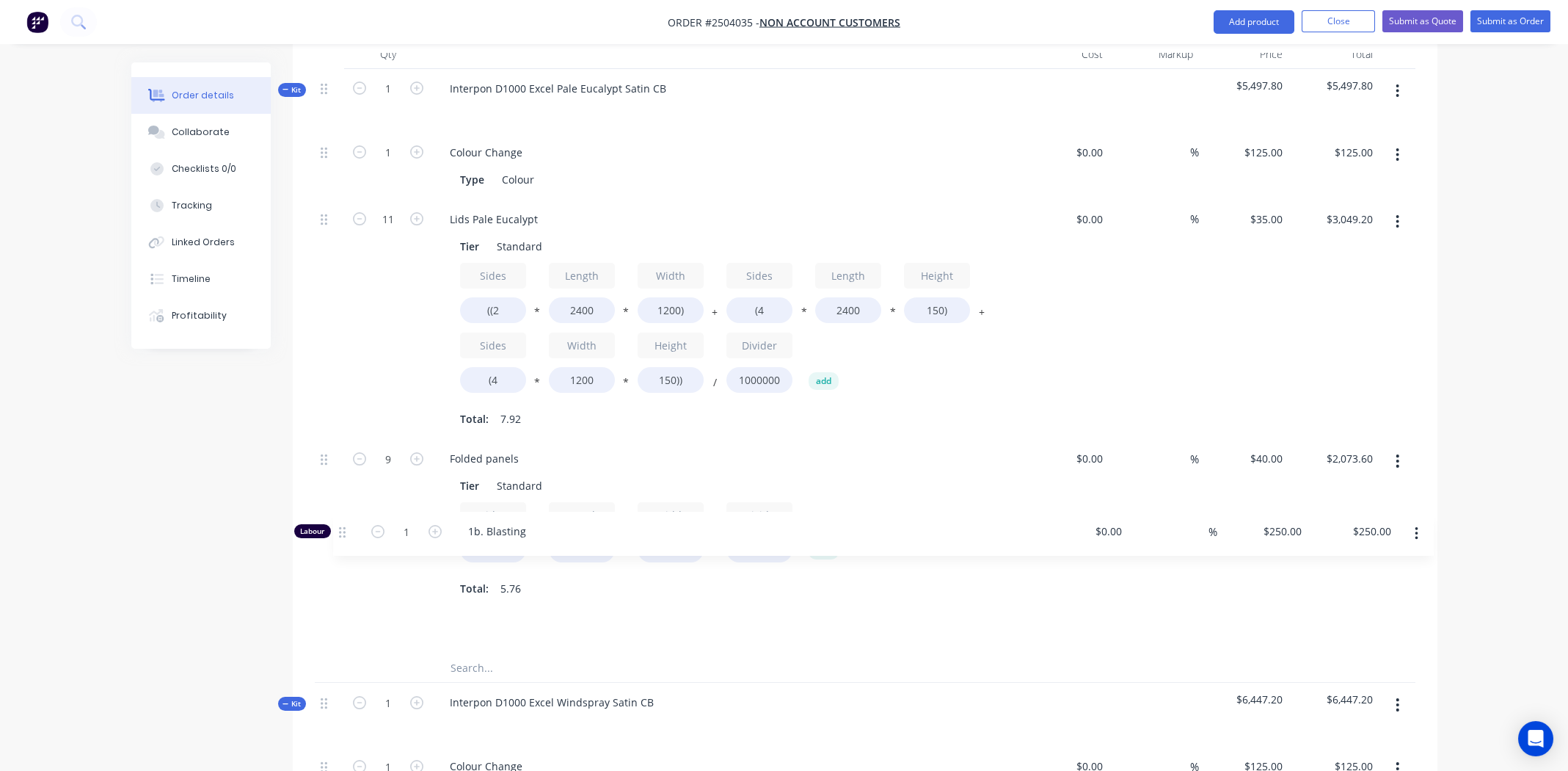
drag, startPoint x: 323, startPoint y: 395, endPoint x: 344, endPoint y: 535, distance: 141.6
click at [344, 536] on div "1 Colour Change Type Colour $0.00 $0.00 % $125.00 $125.00 $125.00 $125.00 11 Li…" at bounding box center [865, 393] width 1101 height 521
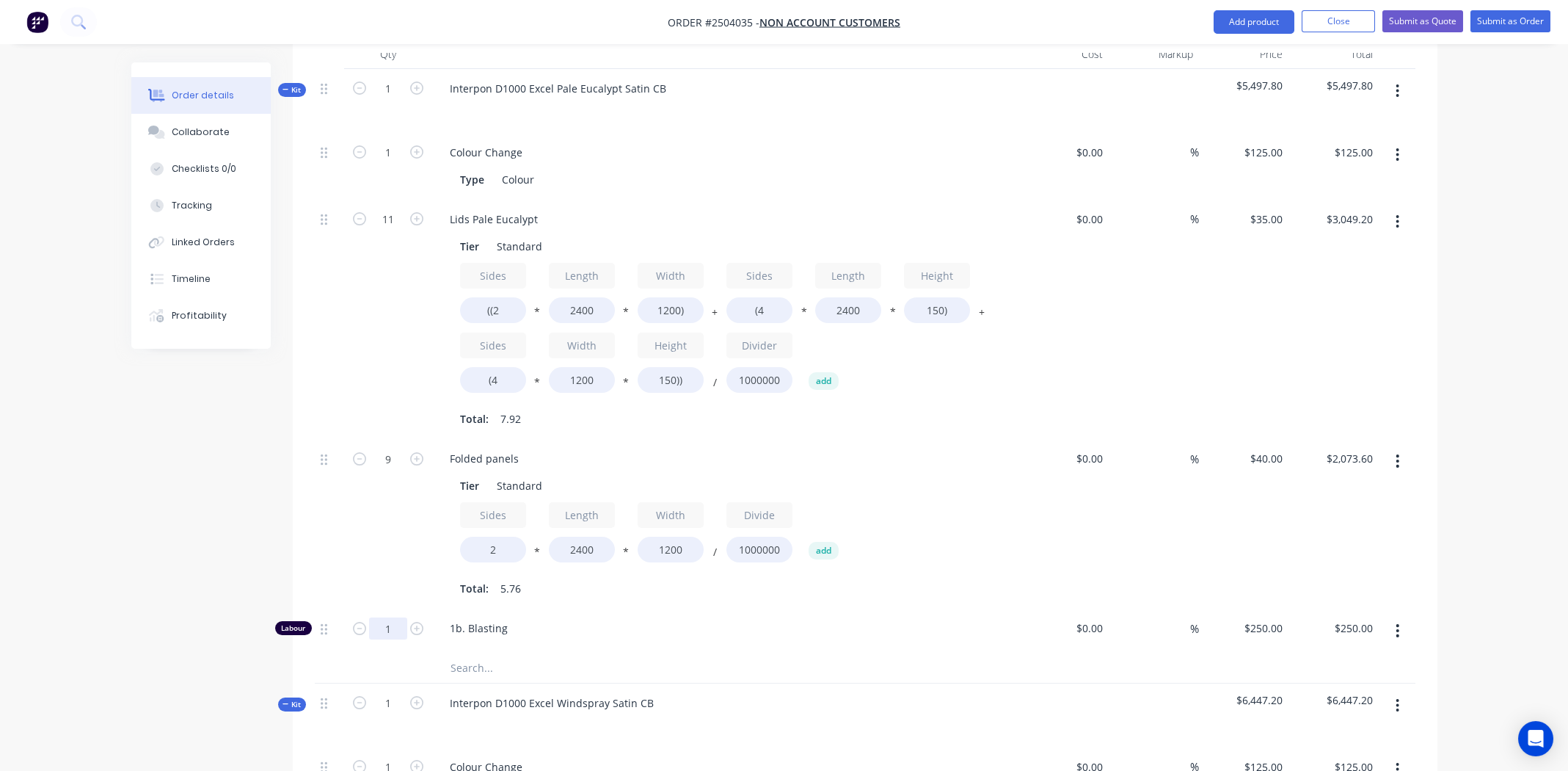
click at [382, 617] on input "1" at bounding box center [388, 628] width 38 height 22
type input "1.5"
type input "$375.00"
click at [644, 608] on div "1b. Blasting" at bounding box center [726, 631] width 587 height 45
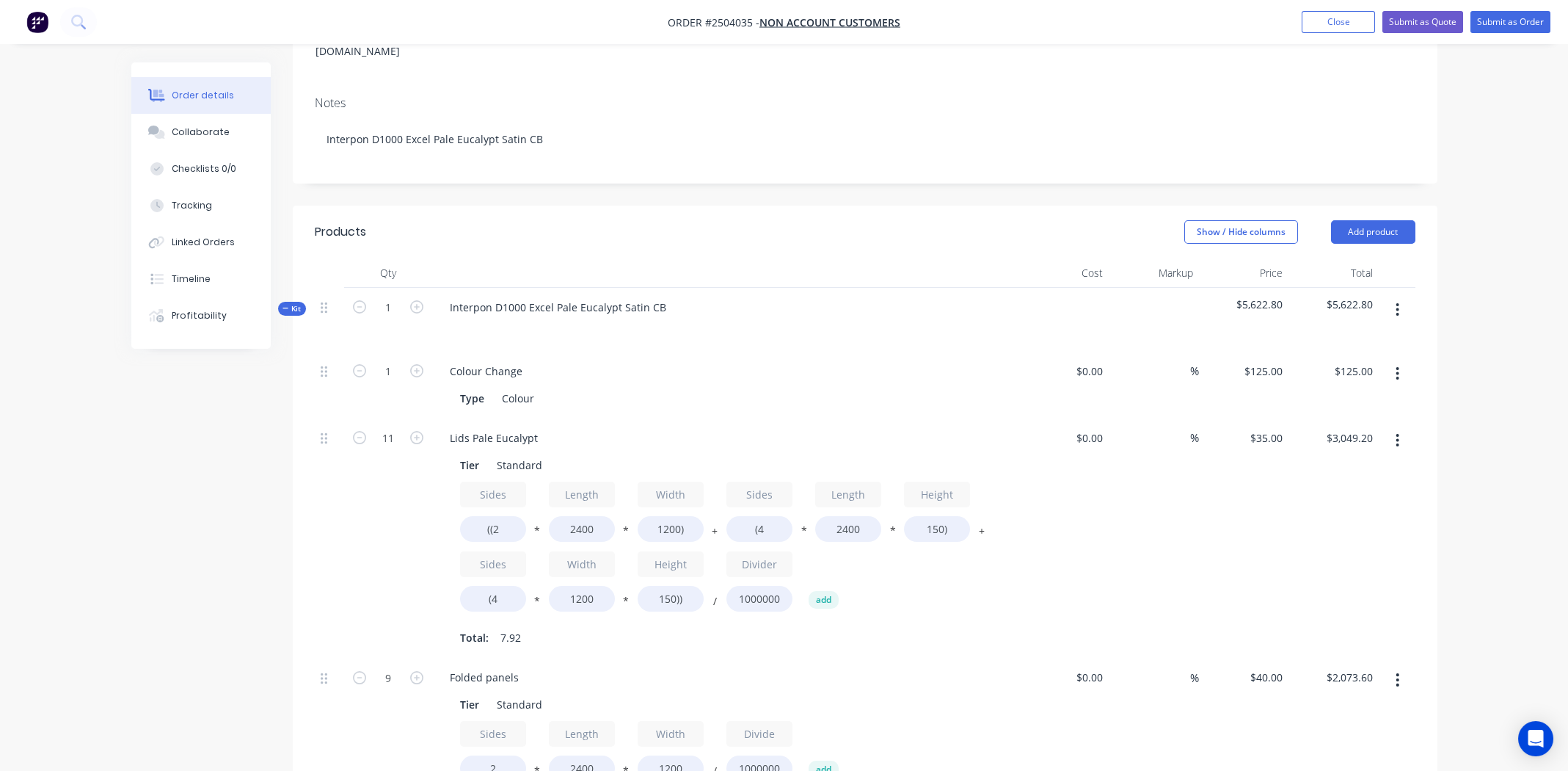
scroll to position [266, 0]
click at [1379, 222] on button "Add product" at bounding box center [1373, 233] width 85 height 23
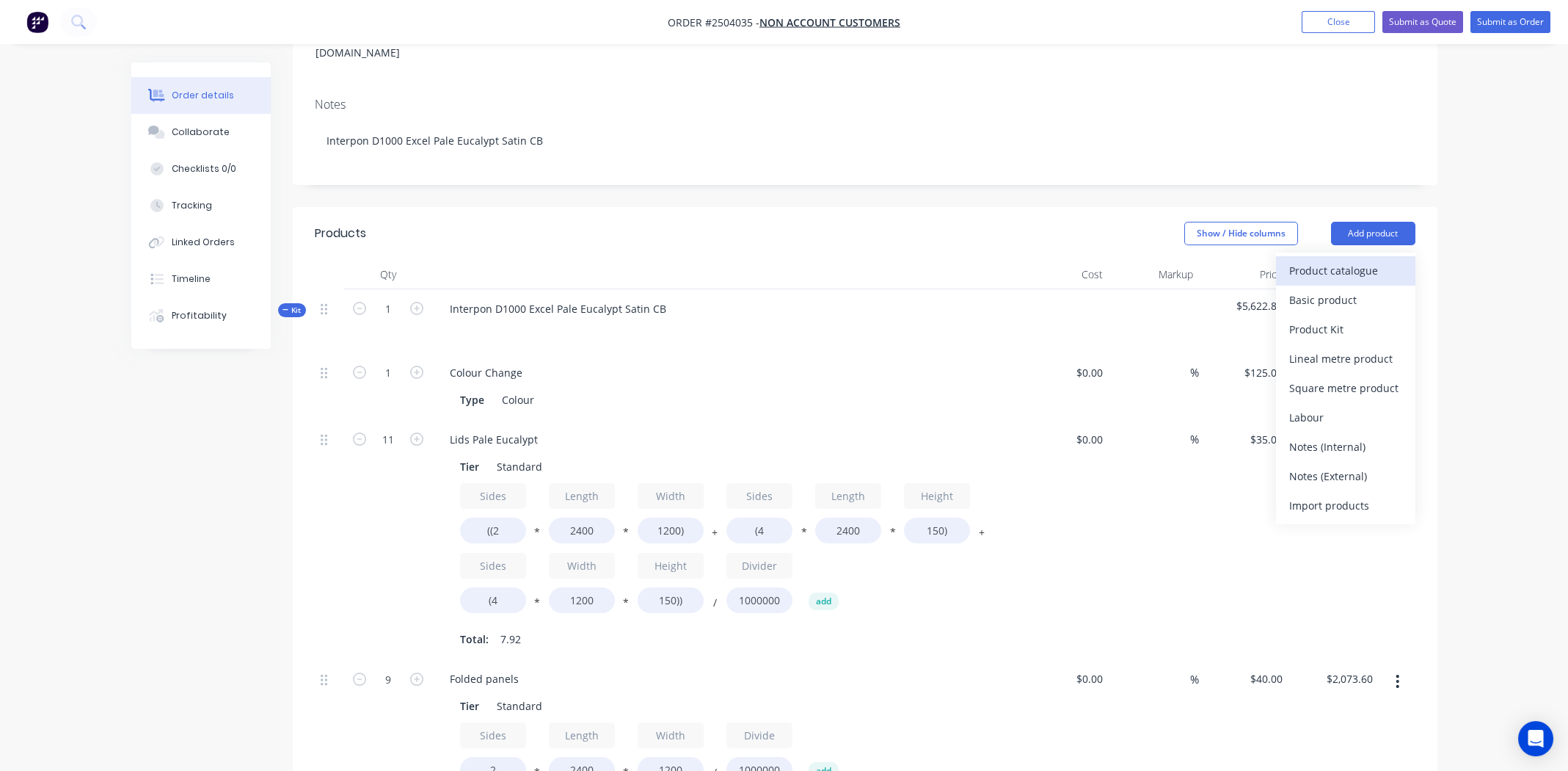
click at [1347, 260] on div "Product catalogue" at bounding box center [1345, 270] width 113 height 21
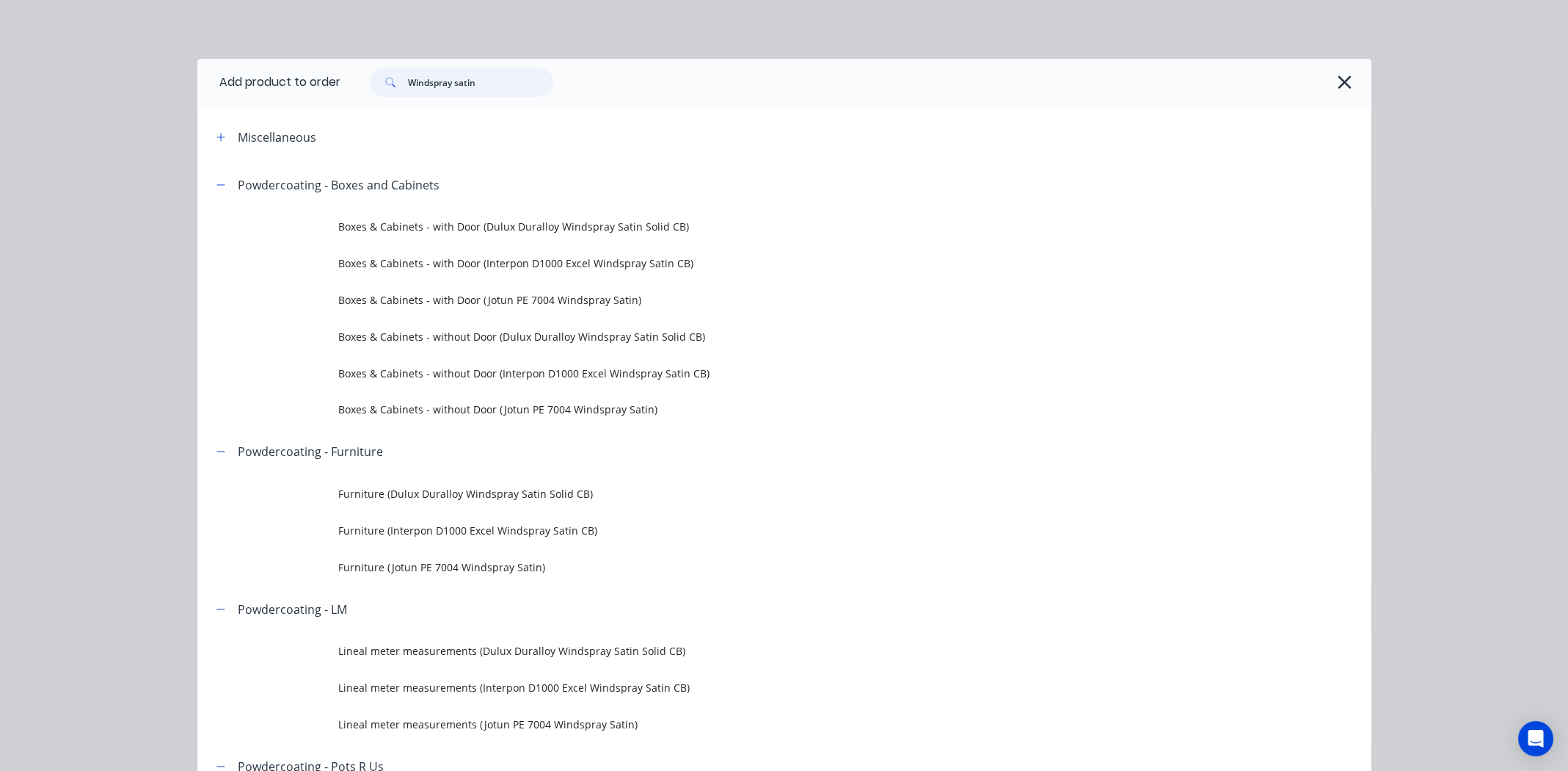
click at [476, 90] on input "Windspray satin" at bounding box center [481, 82] width 145 height 29
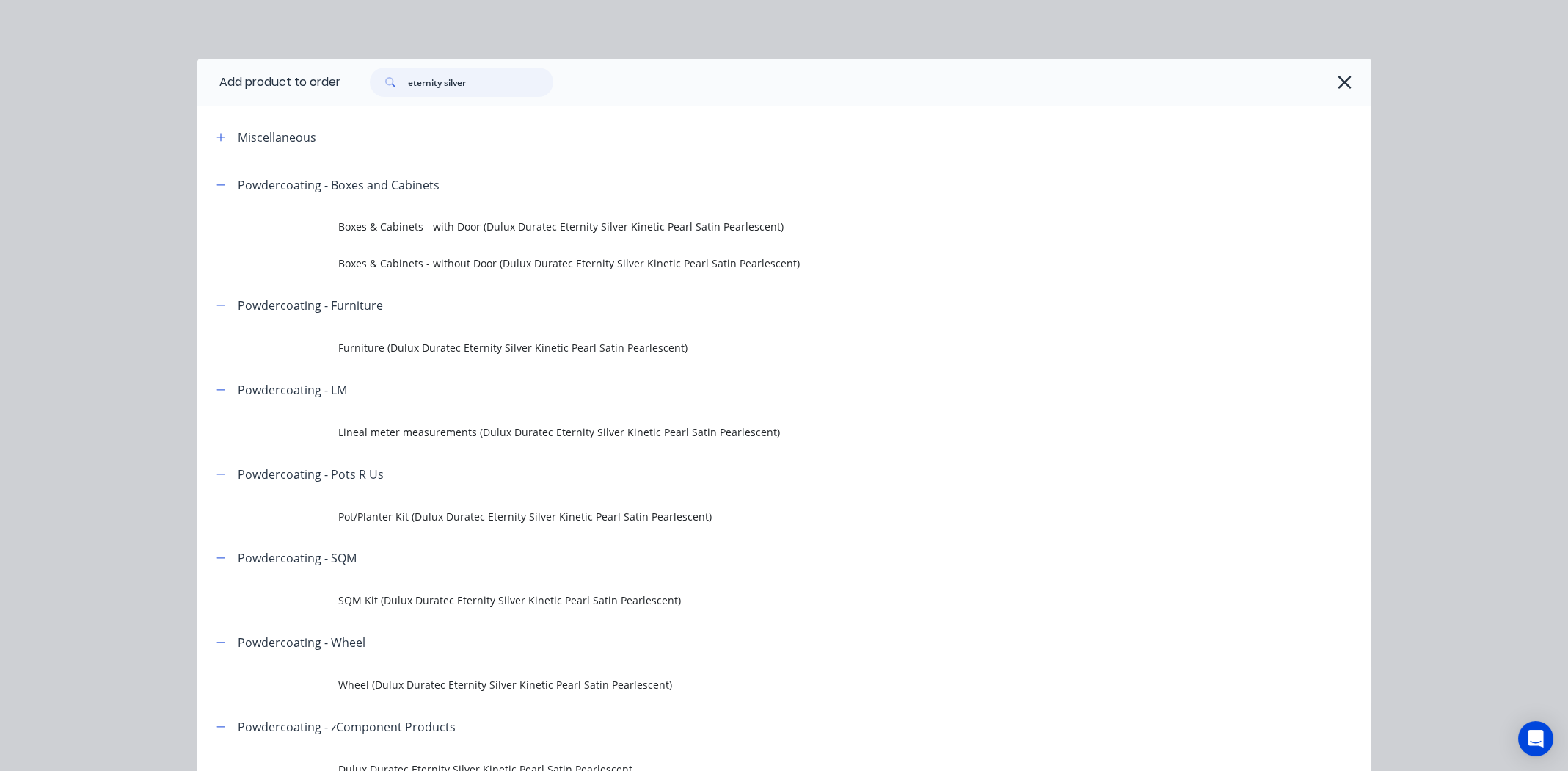
type input "eternity silver"
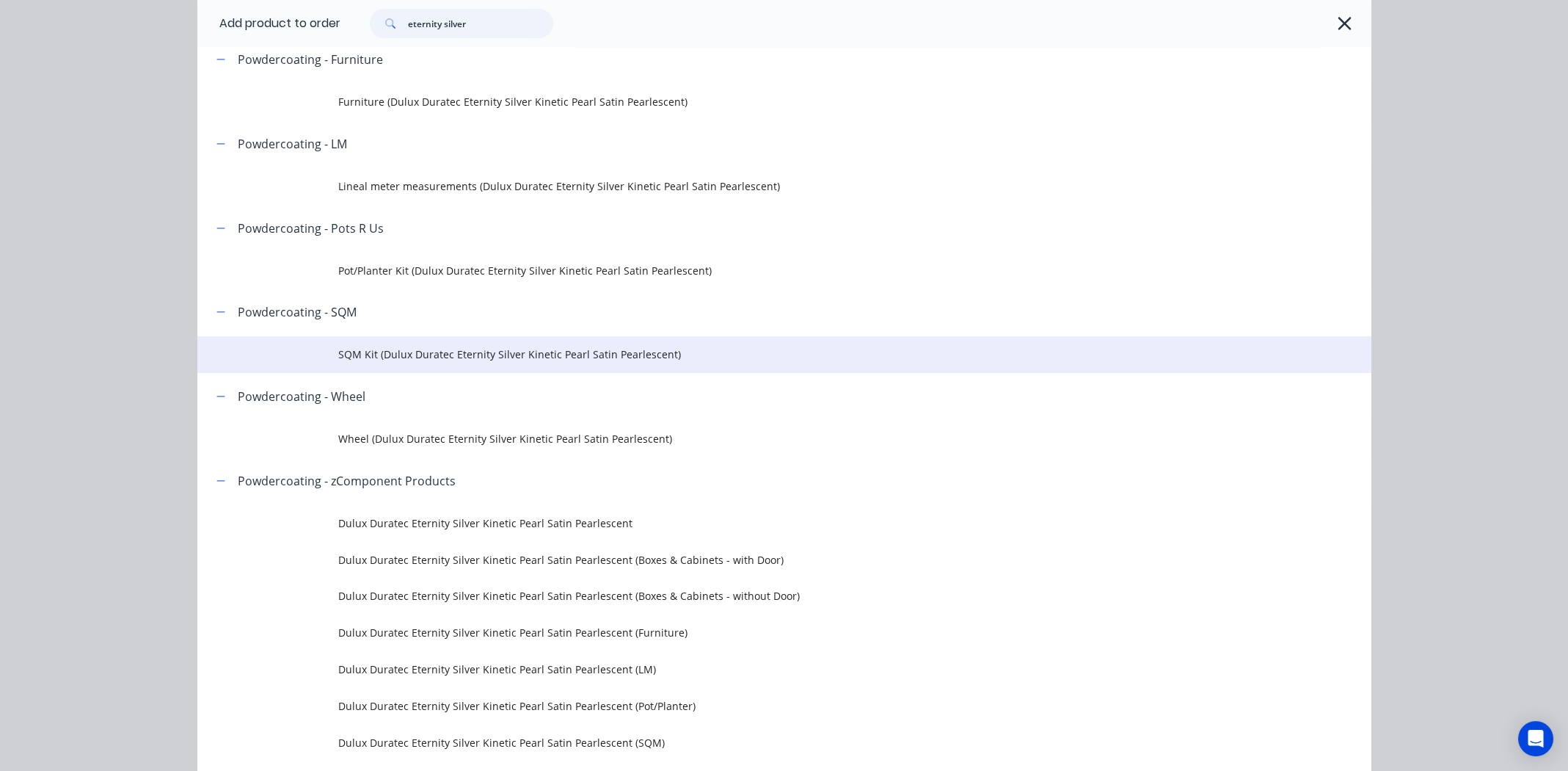
scroll to position [220, 0]
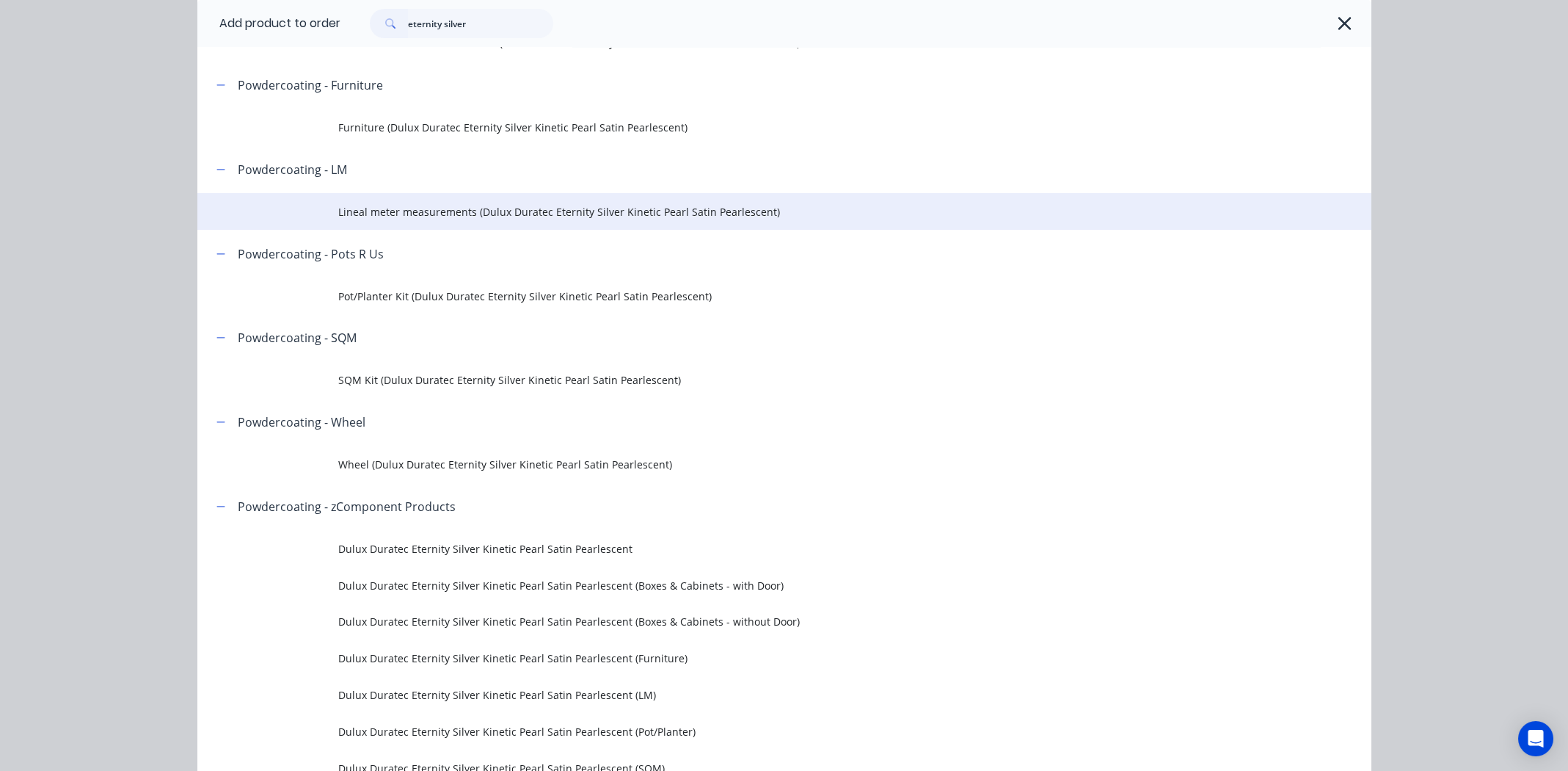
click at [616, 213] on span "Lineal meter measurements (Dulux Duratec Eternity Silver Kinetic Pearl Satin Pe…" at bounding box center [751, 211] width 826 height 16
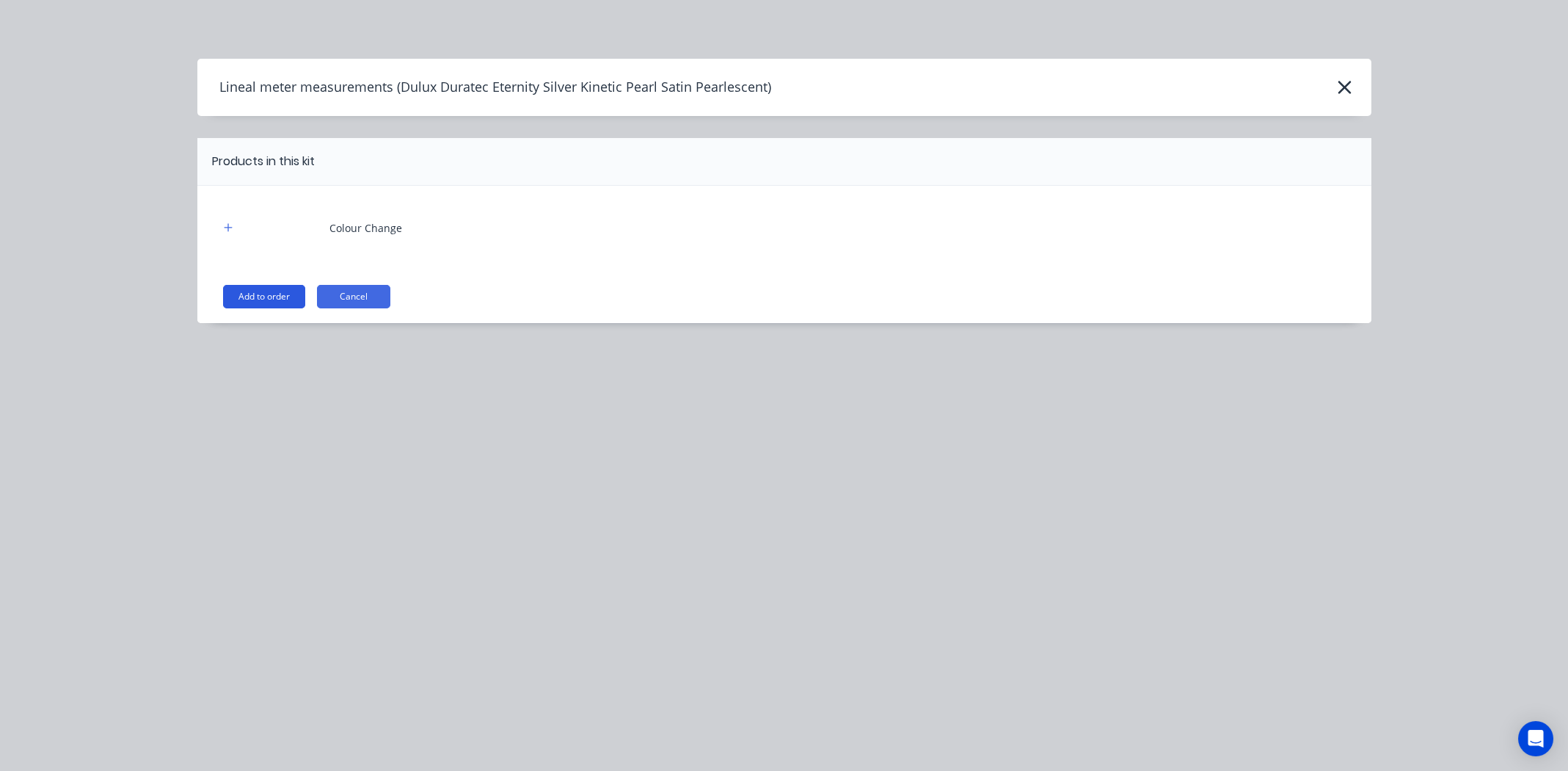
click at [271, 300] on button "Add to order" at bounding box center [264, 296] width 82 height 23
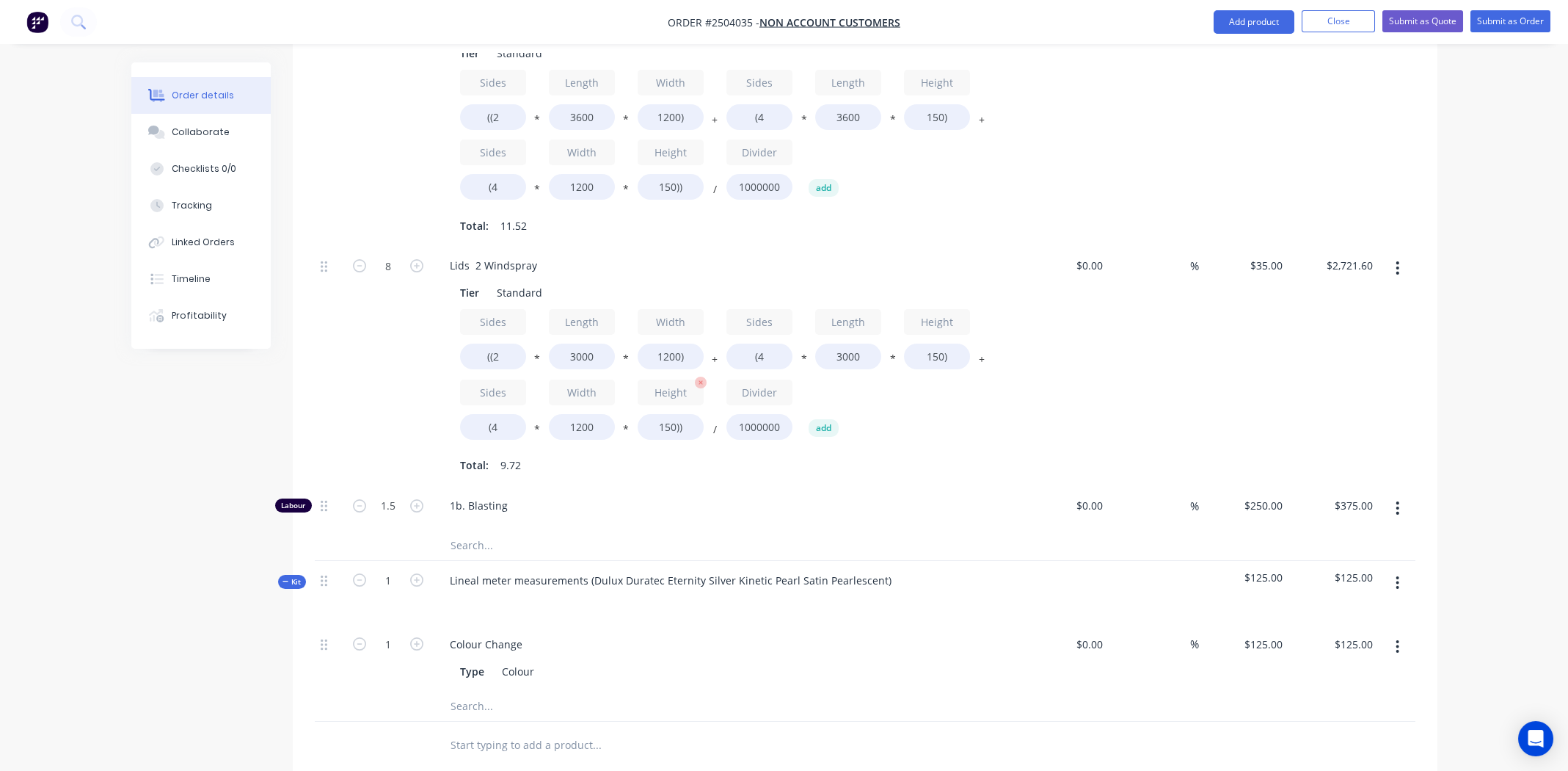
scroll to position [1367, 0]
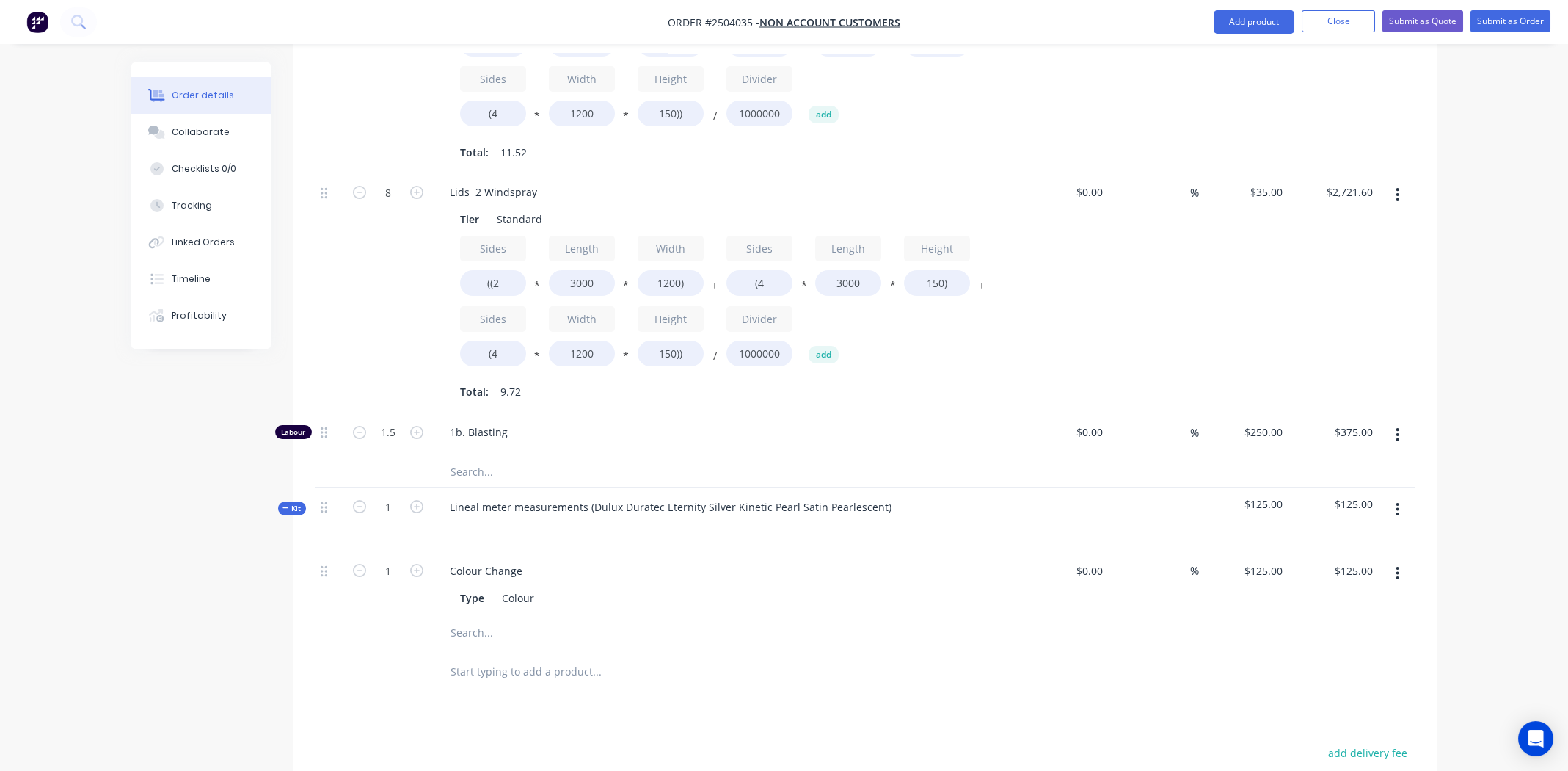
click at [1394, 496] on button "button" at bounding box center [1397, 509] width 34 height 26
click at [1363, 537] on div "Add product to kit" at bounding box center [1345, 548] width 113 height 21
click at [1328, 596] on div "Product catalogue" at bounding box center [1345, 607] width 113 height 21
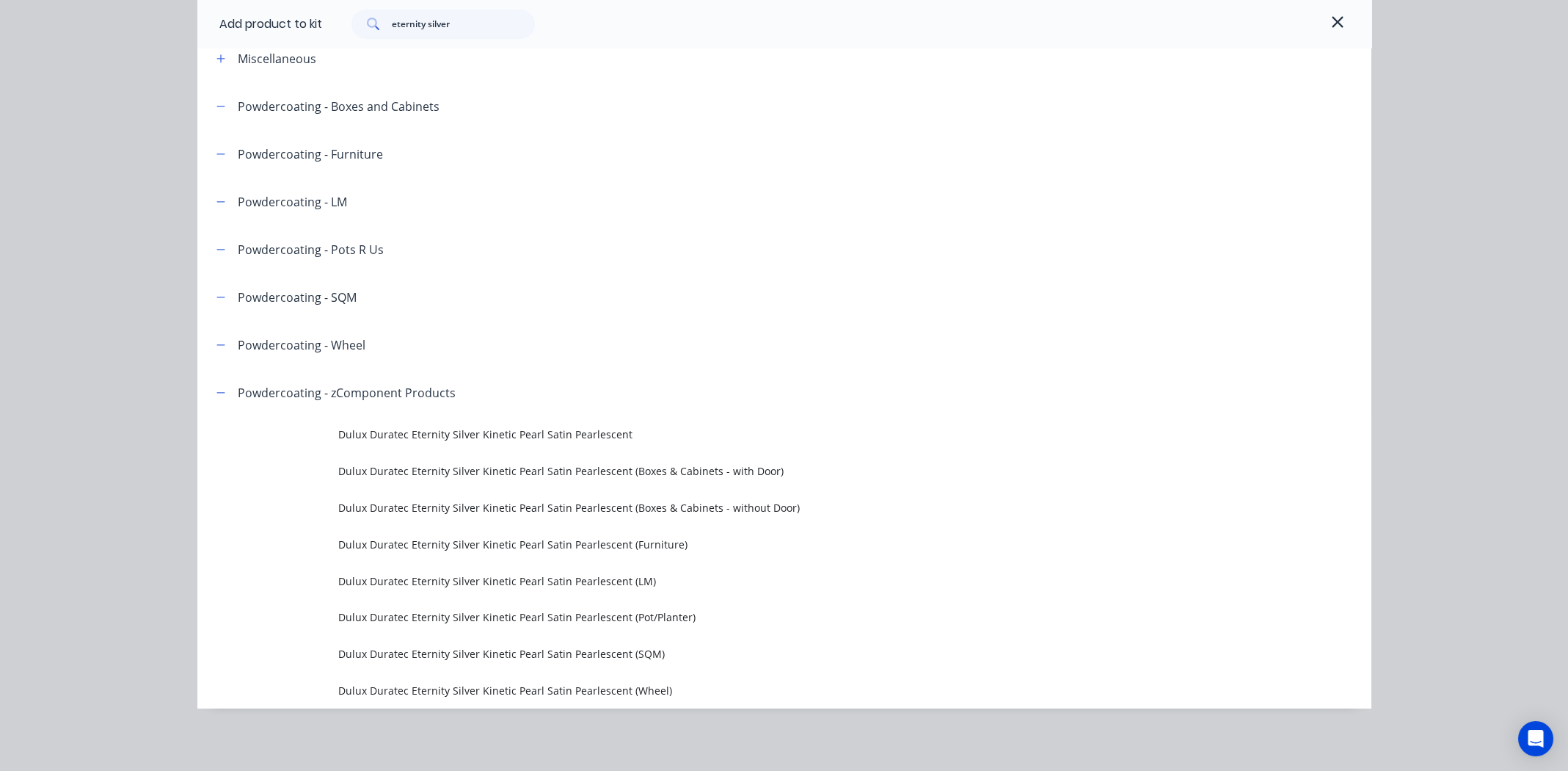
scroll to position [82, 0]
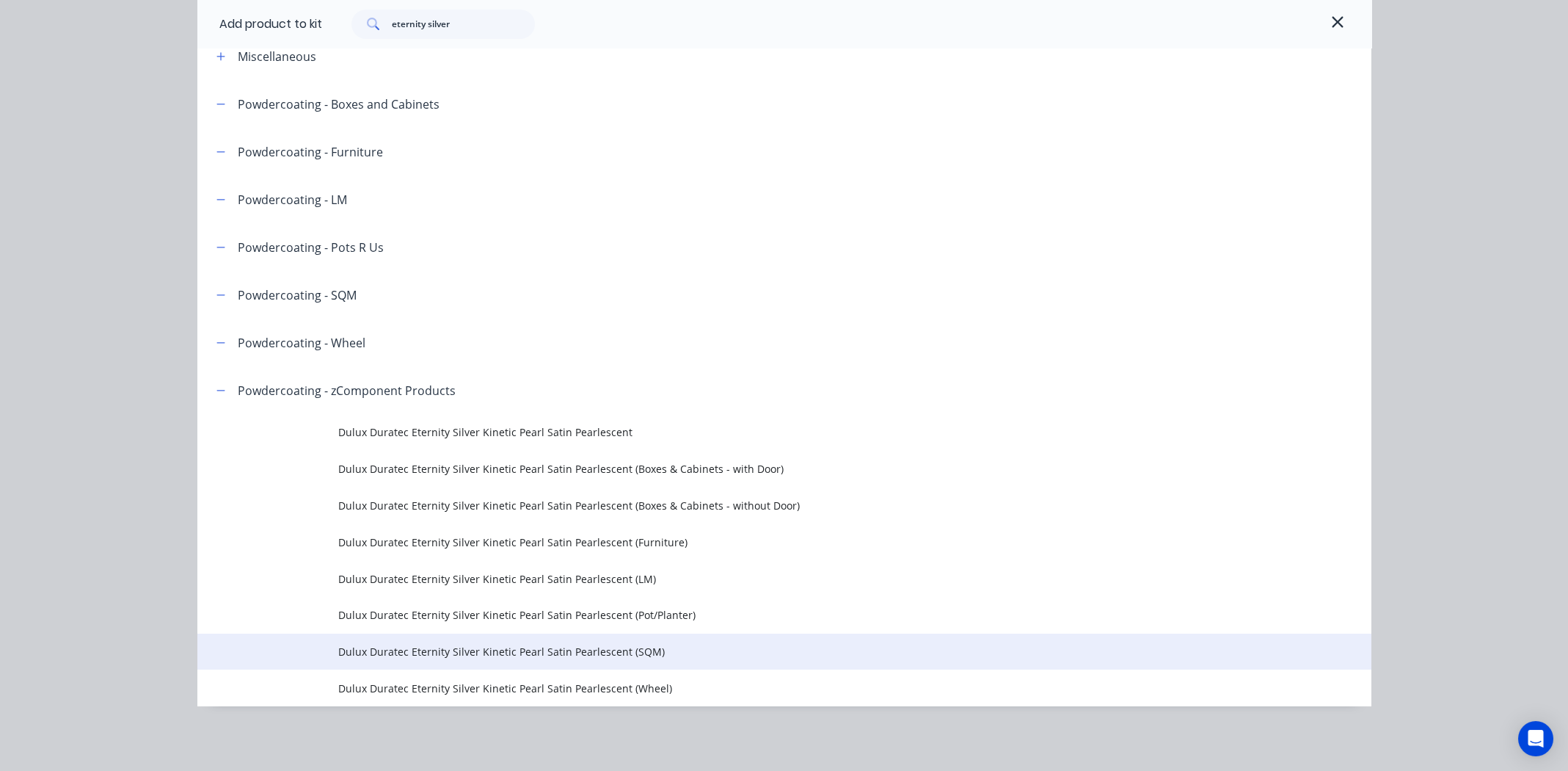
click at [455, 649] on span "Dulux Duratec Eternity Silver Kinetic Pearl Satin Pearlescent (SQM)" at bounding box center [751, 651] width 826 height 16
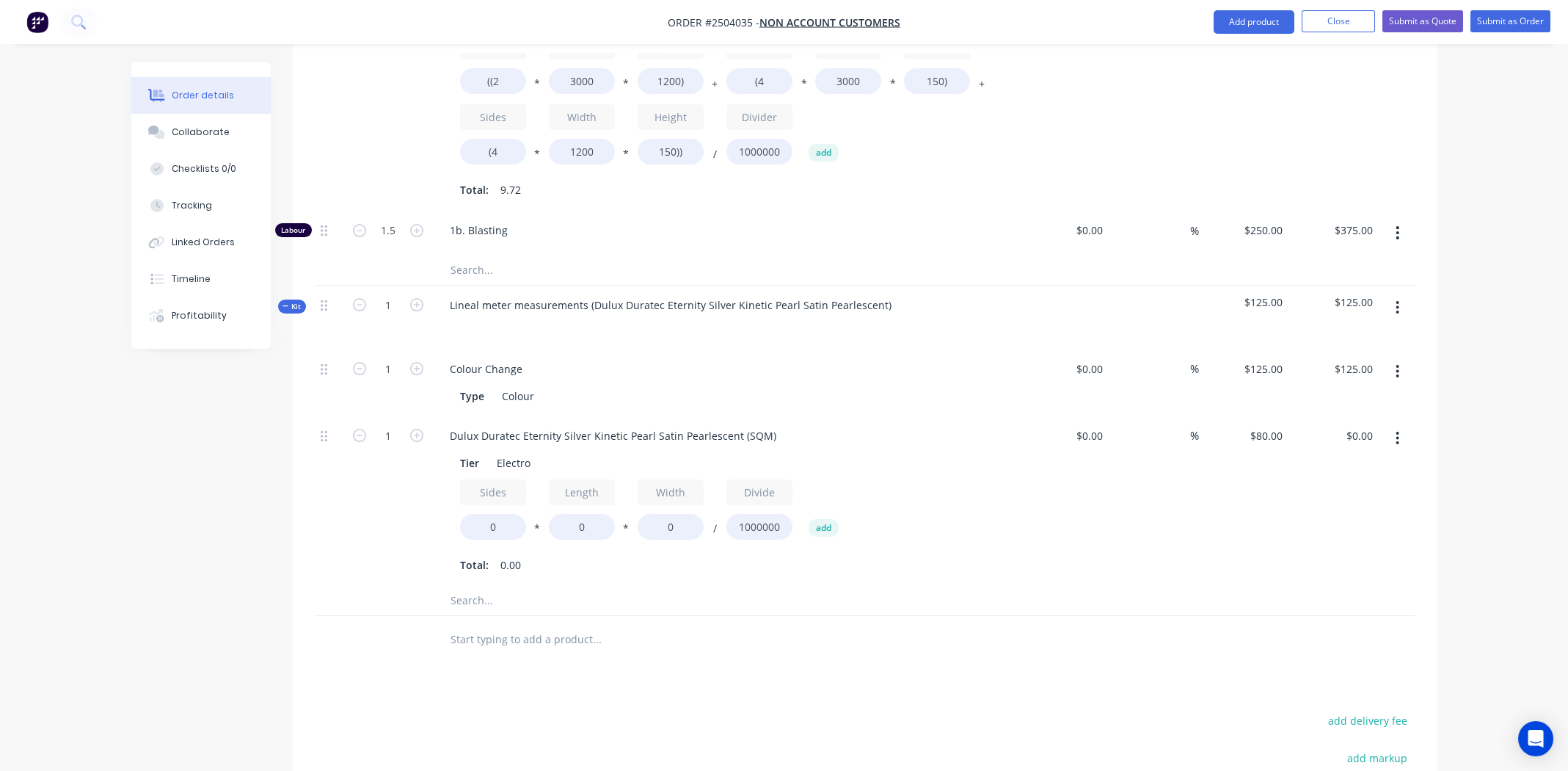
scroll to position [1660, 0]
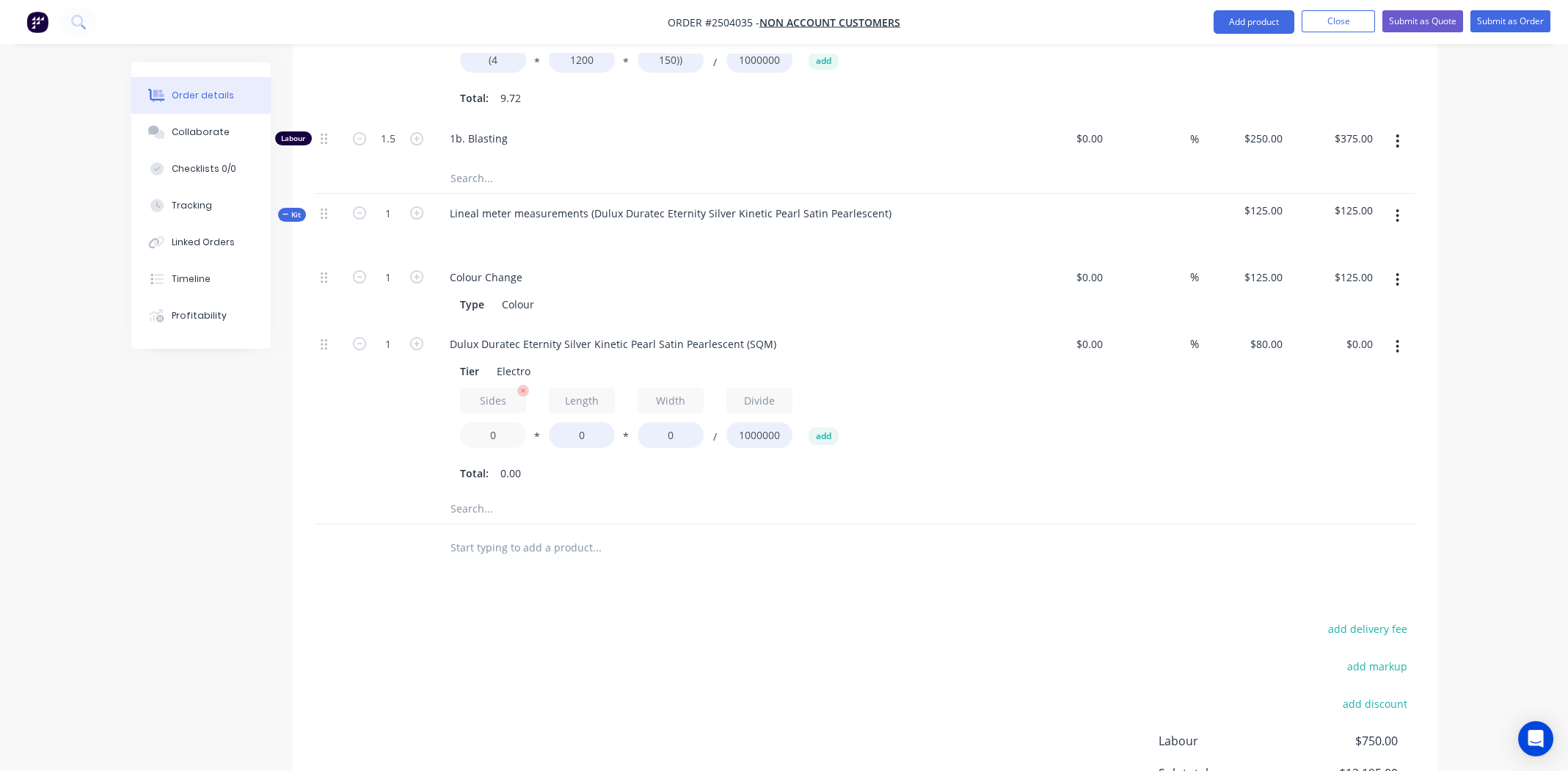
click at [492, 422] on input "0" at bounding box center [493, 435] width 66 height 25
type input "2"
type input "1200"
click at [668, 422] on input "0" at bounding box center [670, 435] width 66 height 25
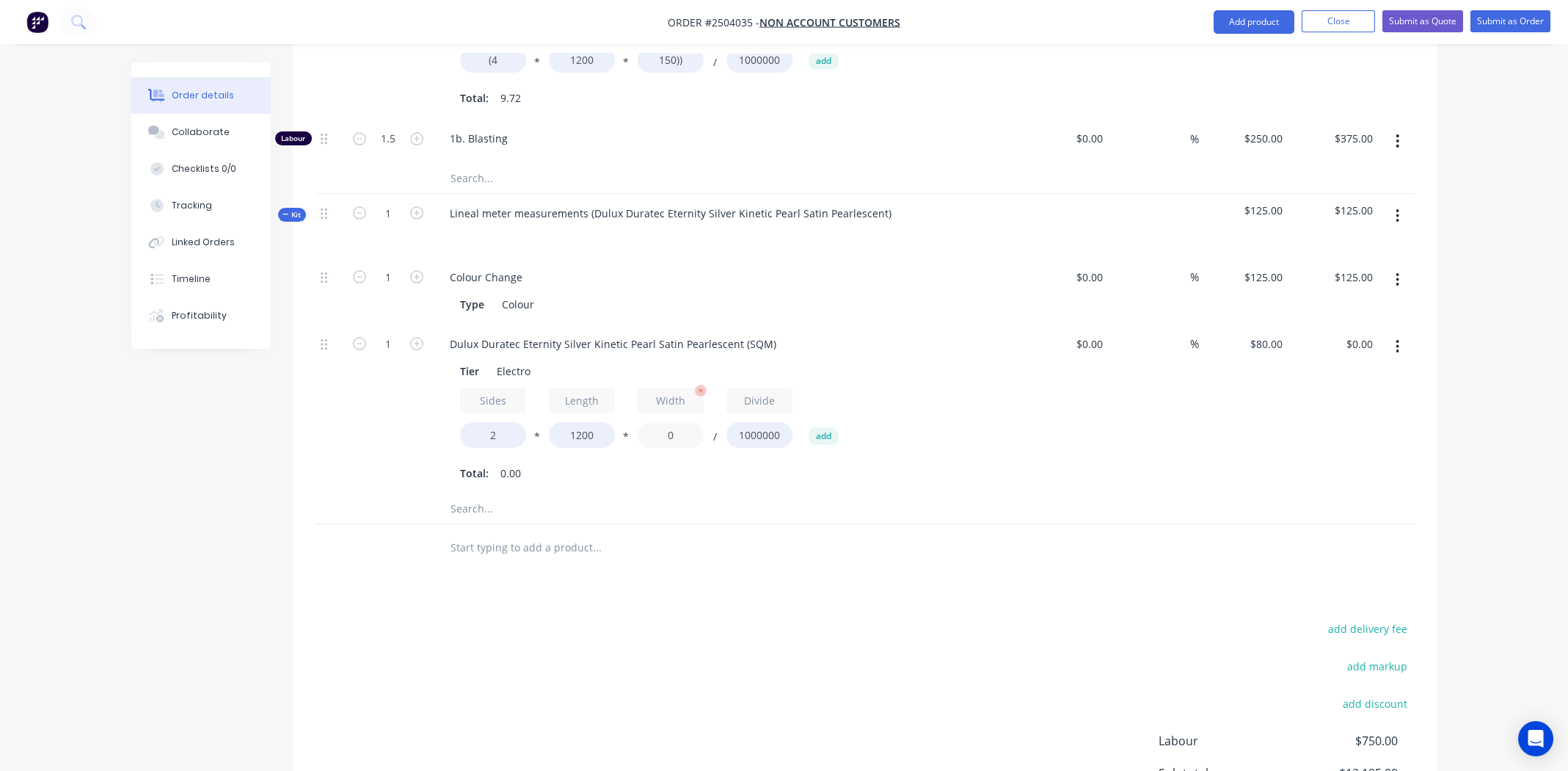
click at [668, 422] on input "0" at bounding box center [670, 435] width 66 height 25
type input "1200"
type input "$230.40"
click at [394, 333] on input "1" at bounding box center [388, 344] width 38 height 22
type input "8"
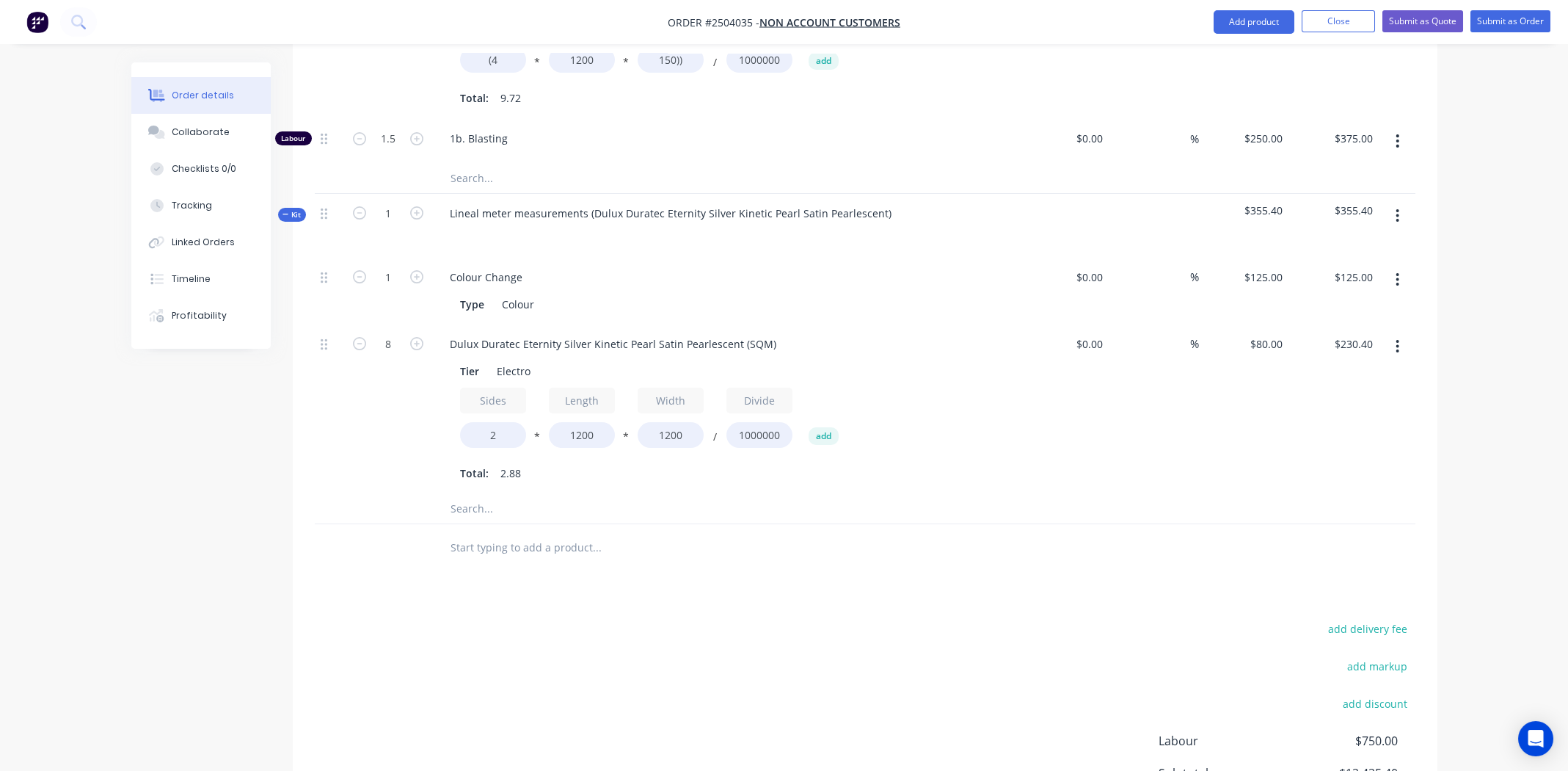
type input "$1,843.20"
click at [964, 462] on div "Total: 2.88" at bounding box center [725, 473] width 531 height 22
click at [1397, 340] on icon "button" at bounding box center [1397, 347] width 3 height 13
click at [1362, 375] on div "Duplicate" at bounding box center [1345, 385] width 113 height 21
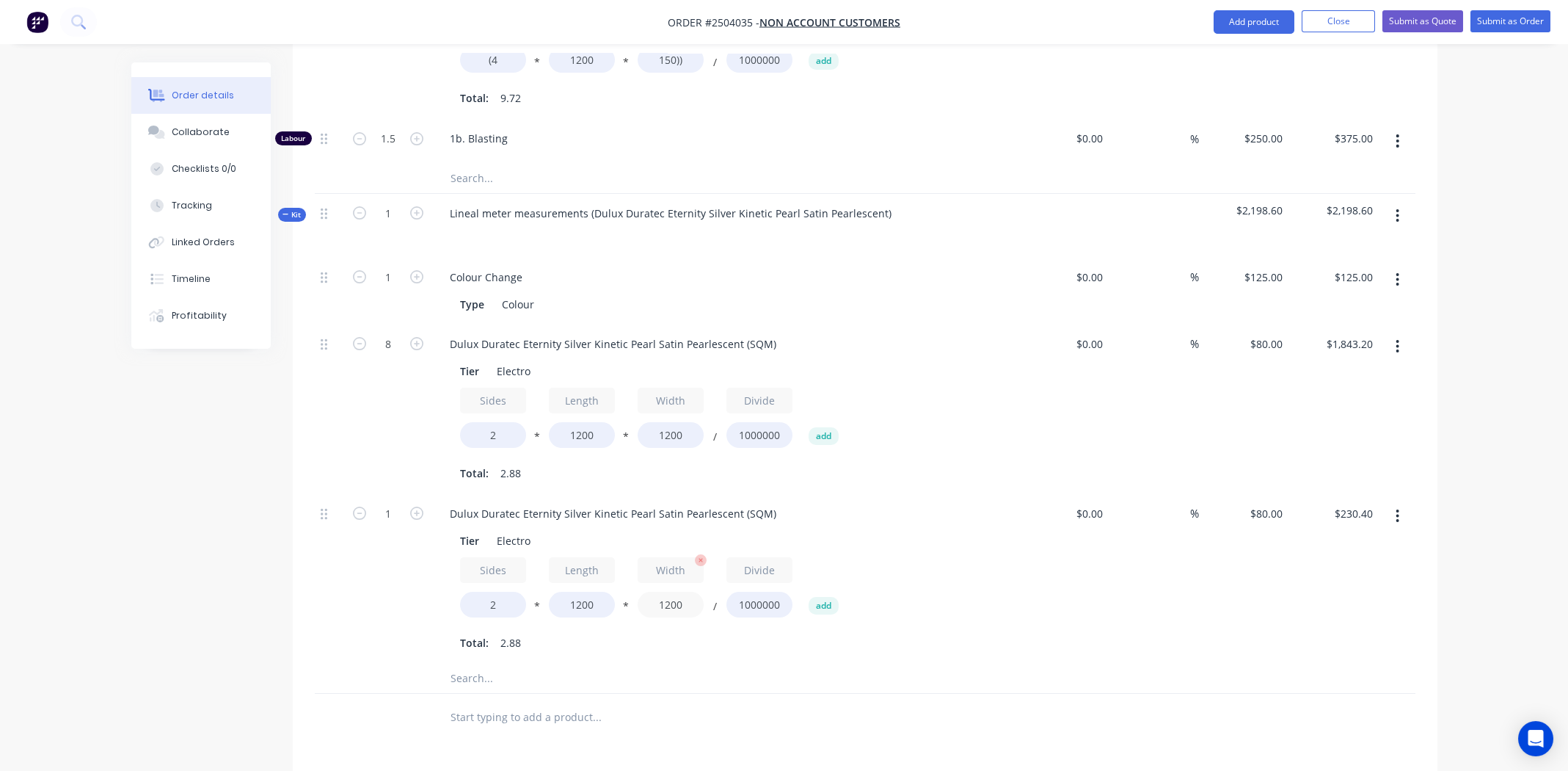
click at [669, 592] on input "1200" at bounding box center [670, 605] width 66 height 25
type input "3600"
type input "$691.20"
click at [389, 503] on input "1" at bounding box center [388, 513] width 38 height 22
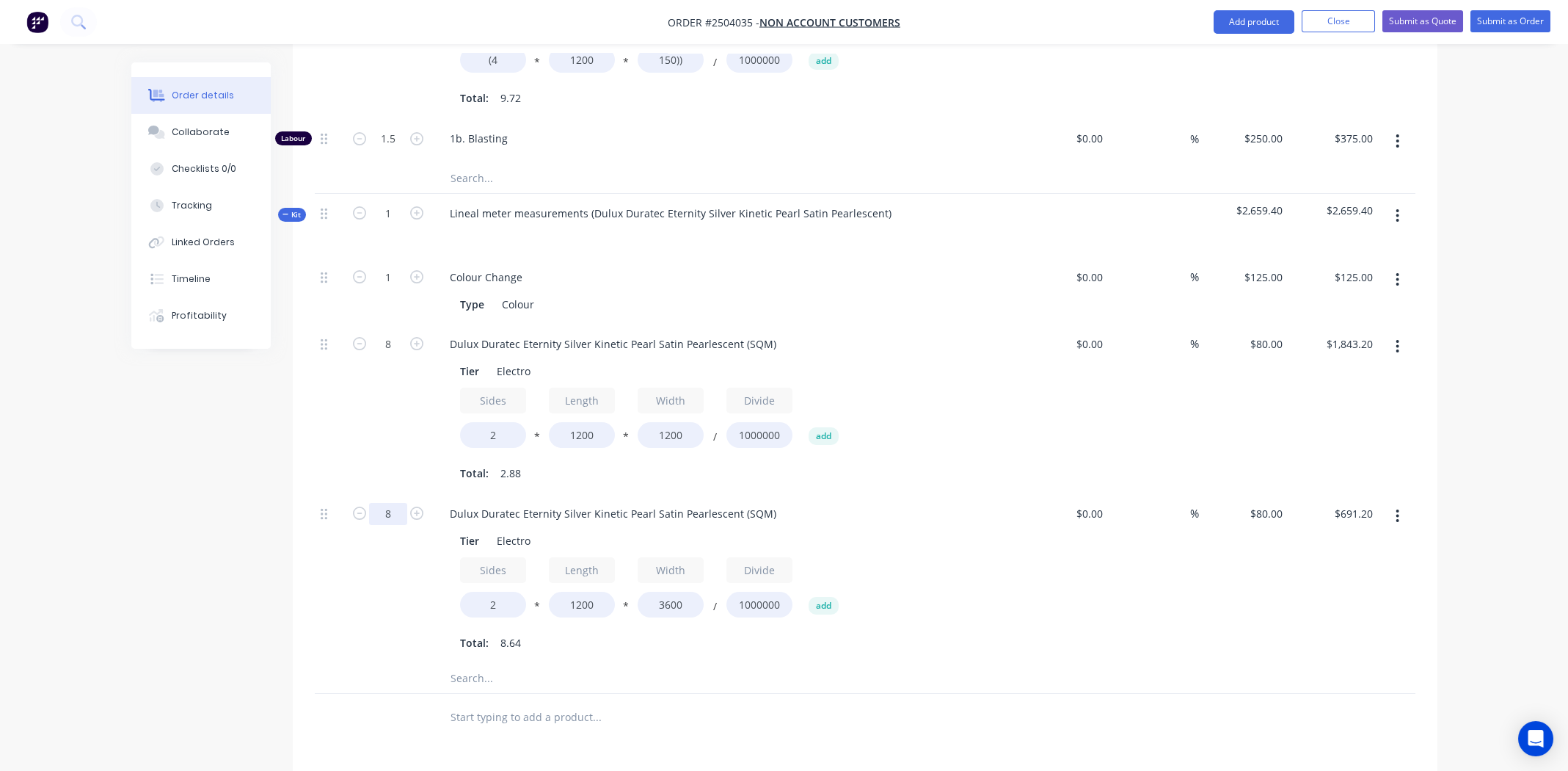
type input "8"
type input "$5,529.60"
click at [958, 557] on div "Sides 2 * Length 1200 * Width 3600 / Divide 1000000 add" at bounding box center [725, 590] width 531 height 66
click at [1395, 508] on icon "button" at bounding box center [1397, 516] width 4 height 16
click at [1352, 544] on div "Duplicate" at bounding box center [1345, 554] width 113 height 21
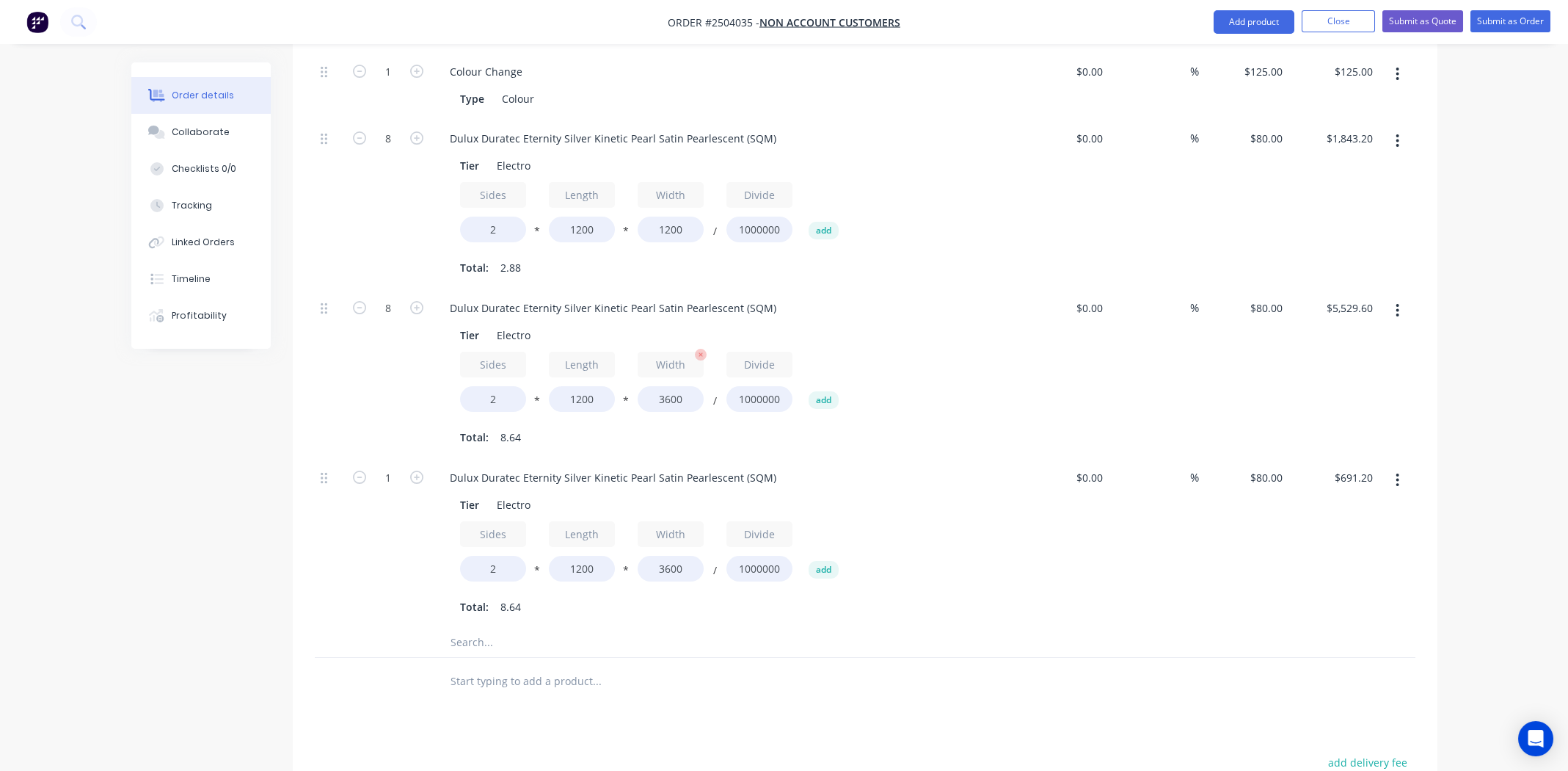
scroll to position [1881, 0]
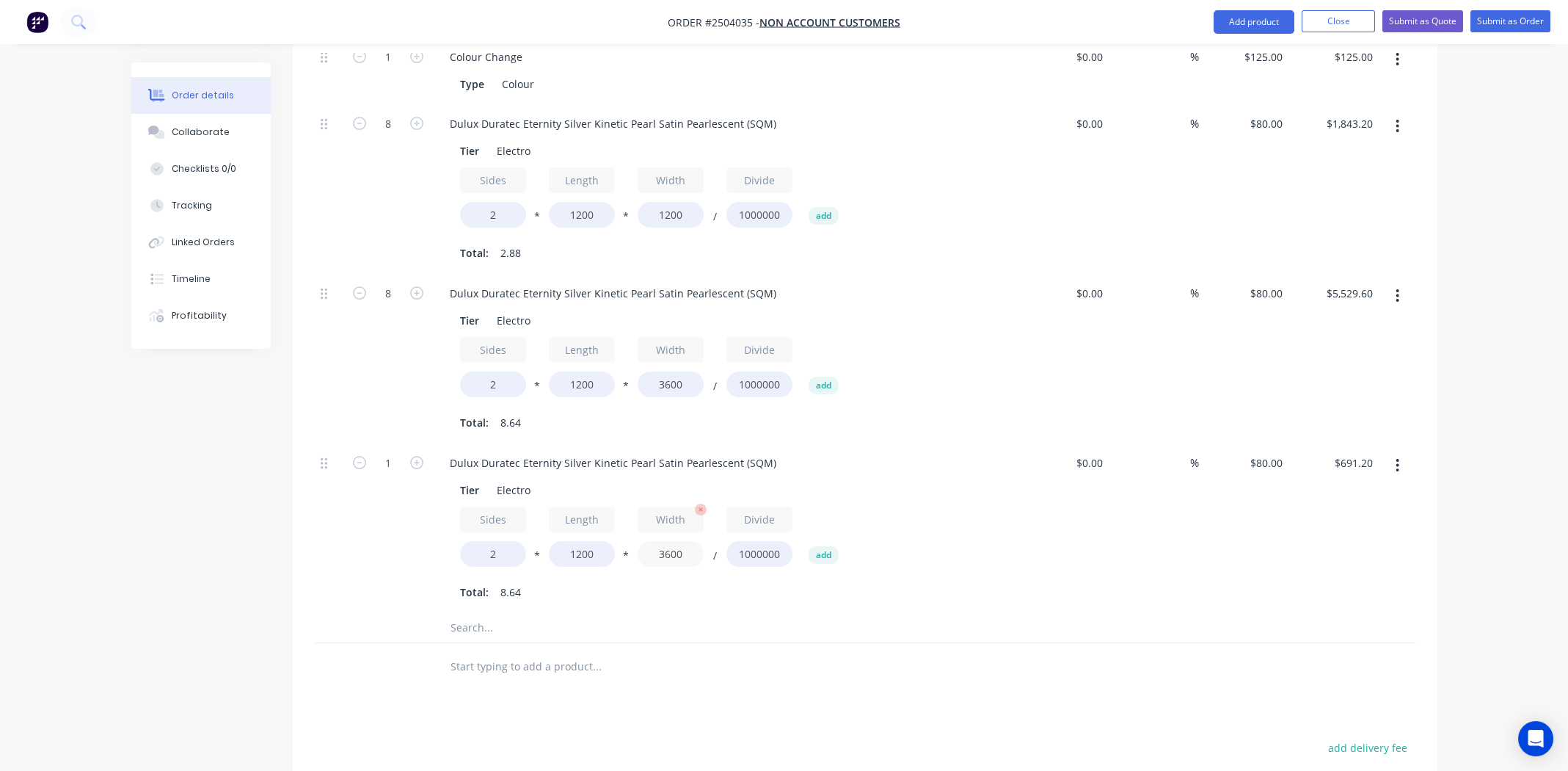
click at [668, 541] on input "3600" at bounding box center [670, 554] width 66 height 25
type input "3000"
type input "$576.00"
click at [671, 372] on input "3600" at bounding box center [670, 384] width 66 height 25
type input "3000"
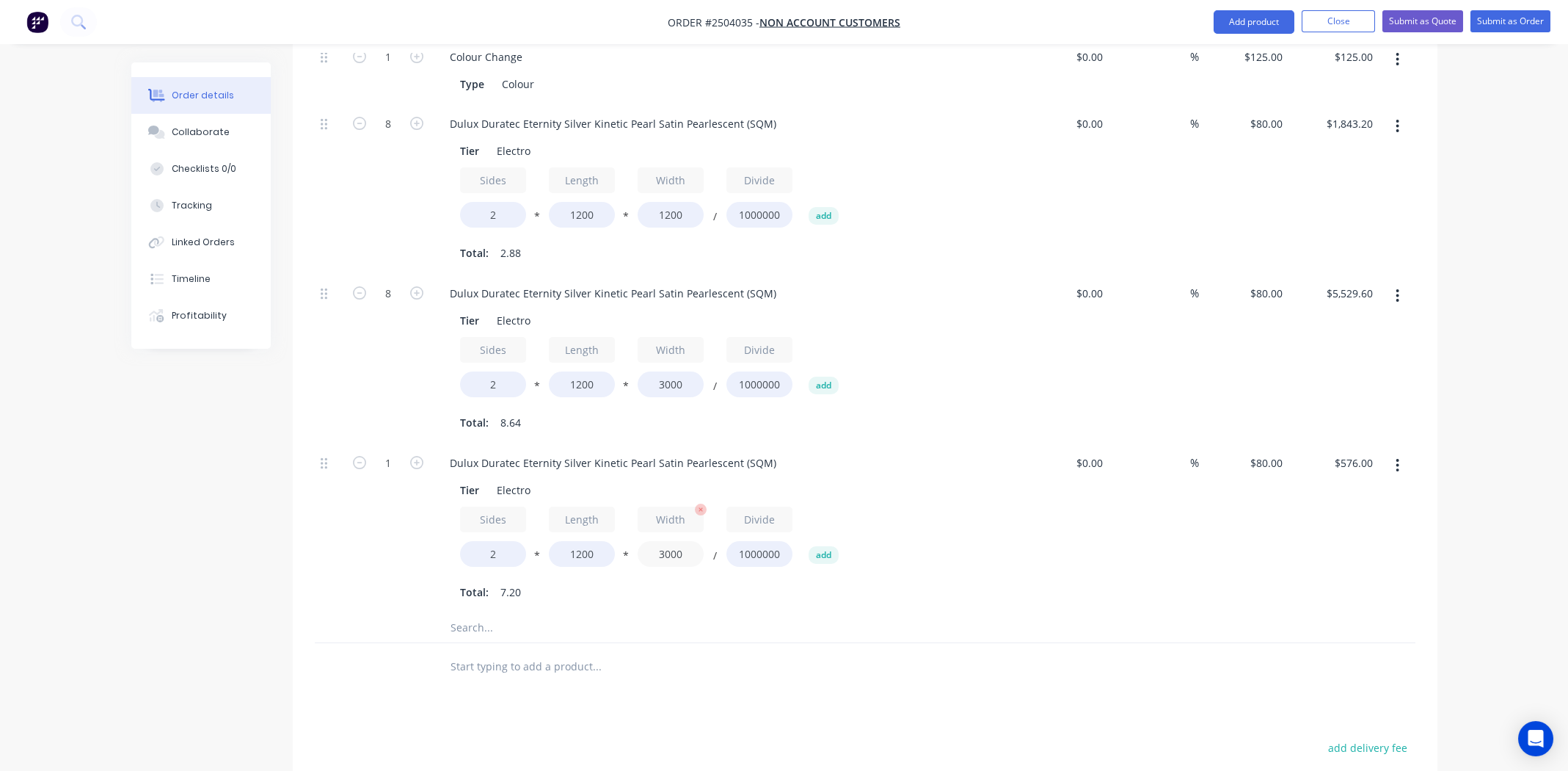
type input "$4,608.00"
click at [669, 541] on input "3000" at bounding box center [670, 554] width 66 height 25
type input "3600"
type input "$691.20"
click at [828, 613] on div at bounding box center [658, 627] width 440 height 29
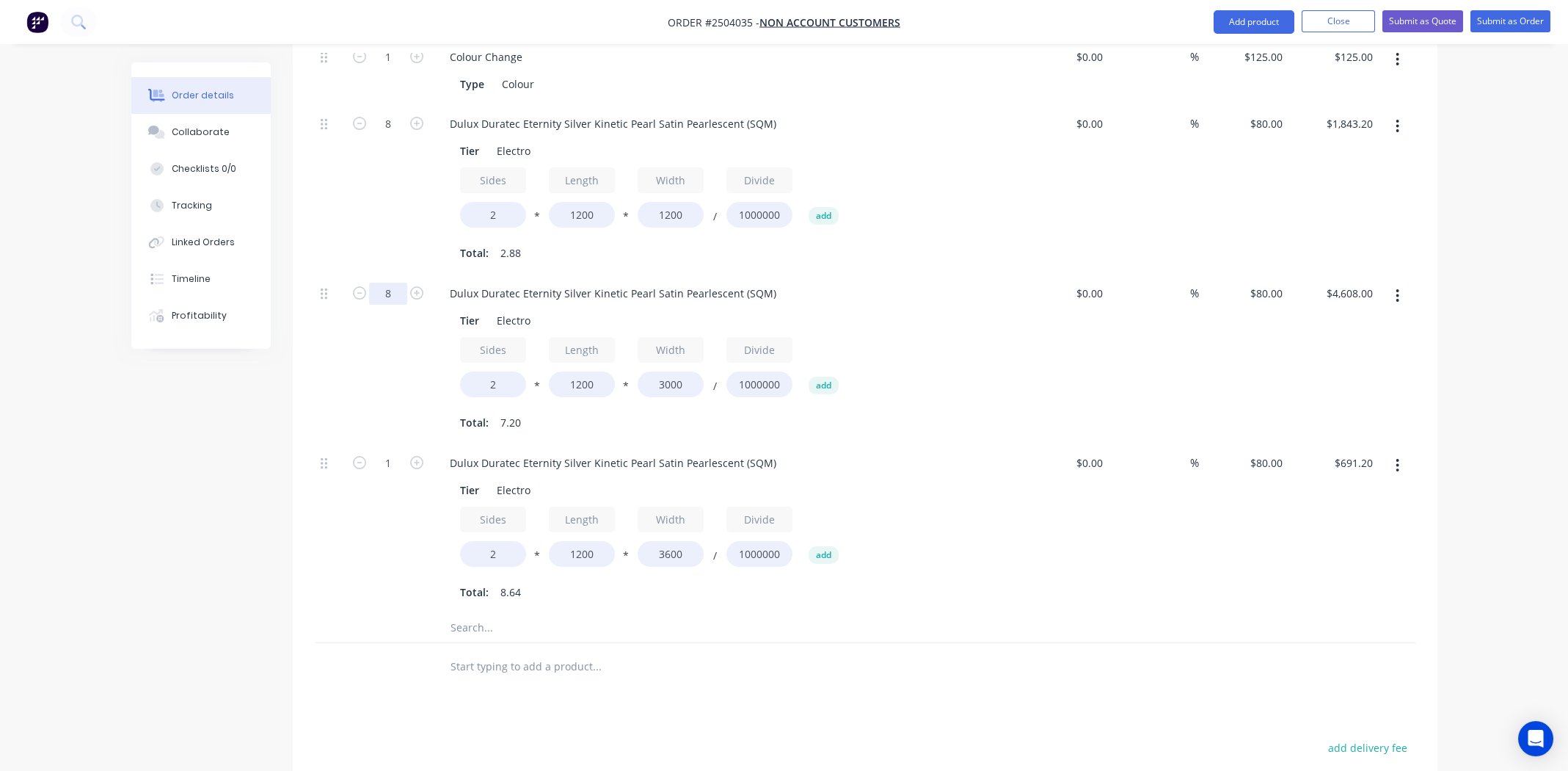
click at [388, 282] on input "8" at bounding box center [388, 293] width 38 height 22
type input "4"
type input "$2,304.00"
click at [386, 452] on input "1" at bounding box center [388, 462] width 38 height 22
type input "4"
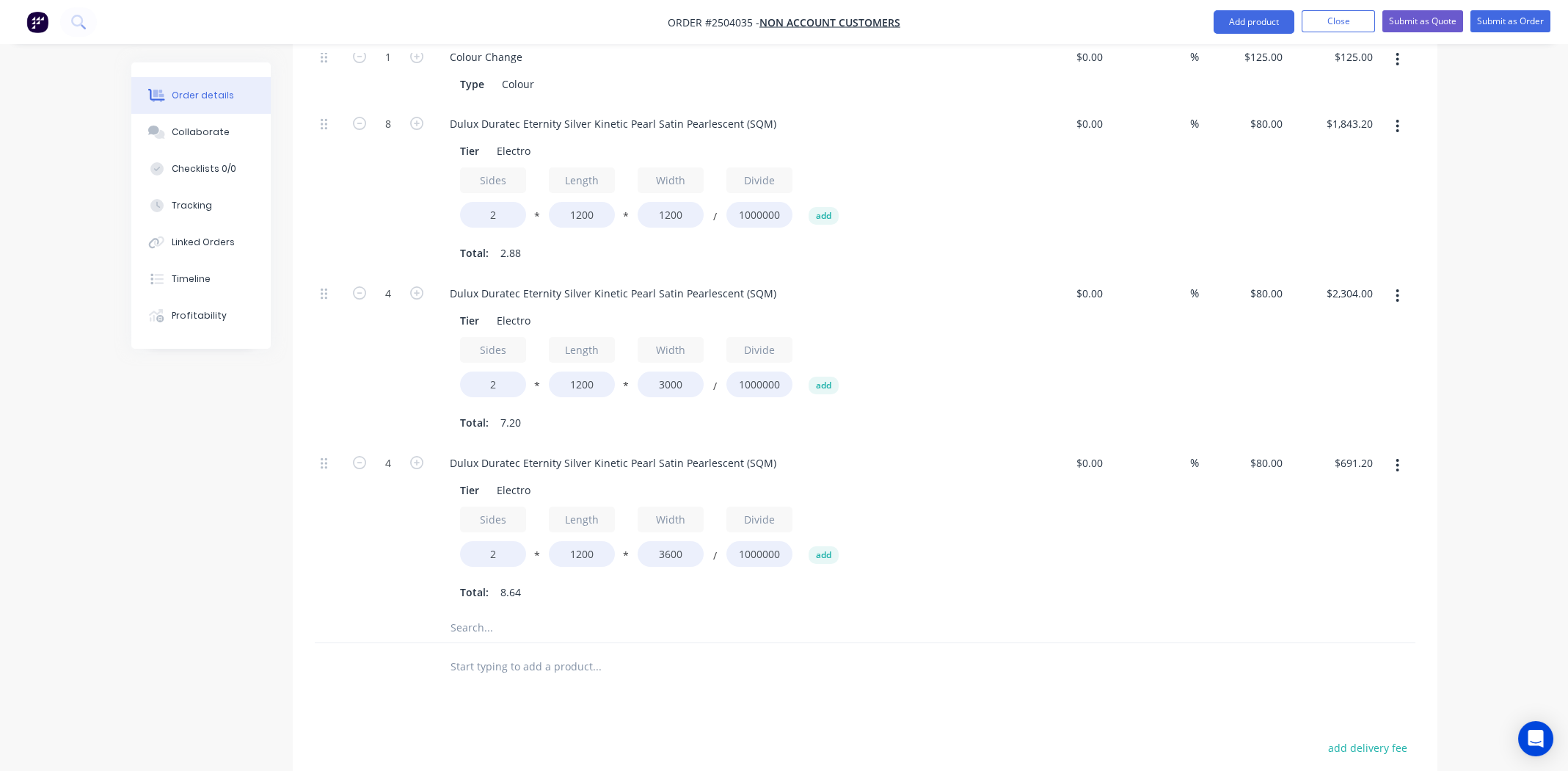
click at [952, 581] on div "Total: 8.64" at bounding box center [725, 592] width 531 height 22
type input "$2,764.80"
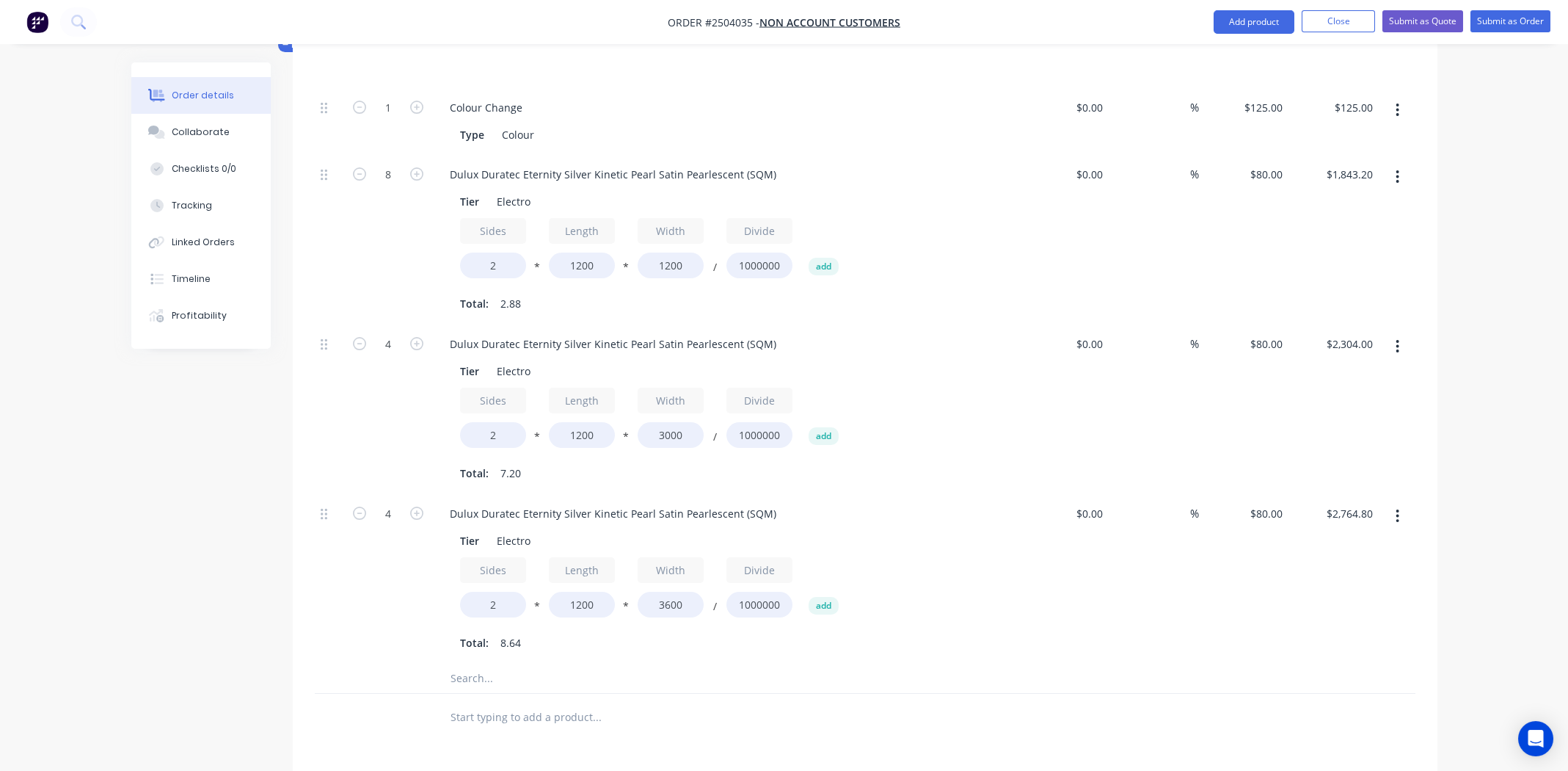
scroll to position [1660, 0]
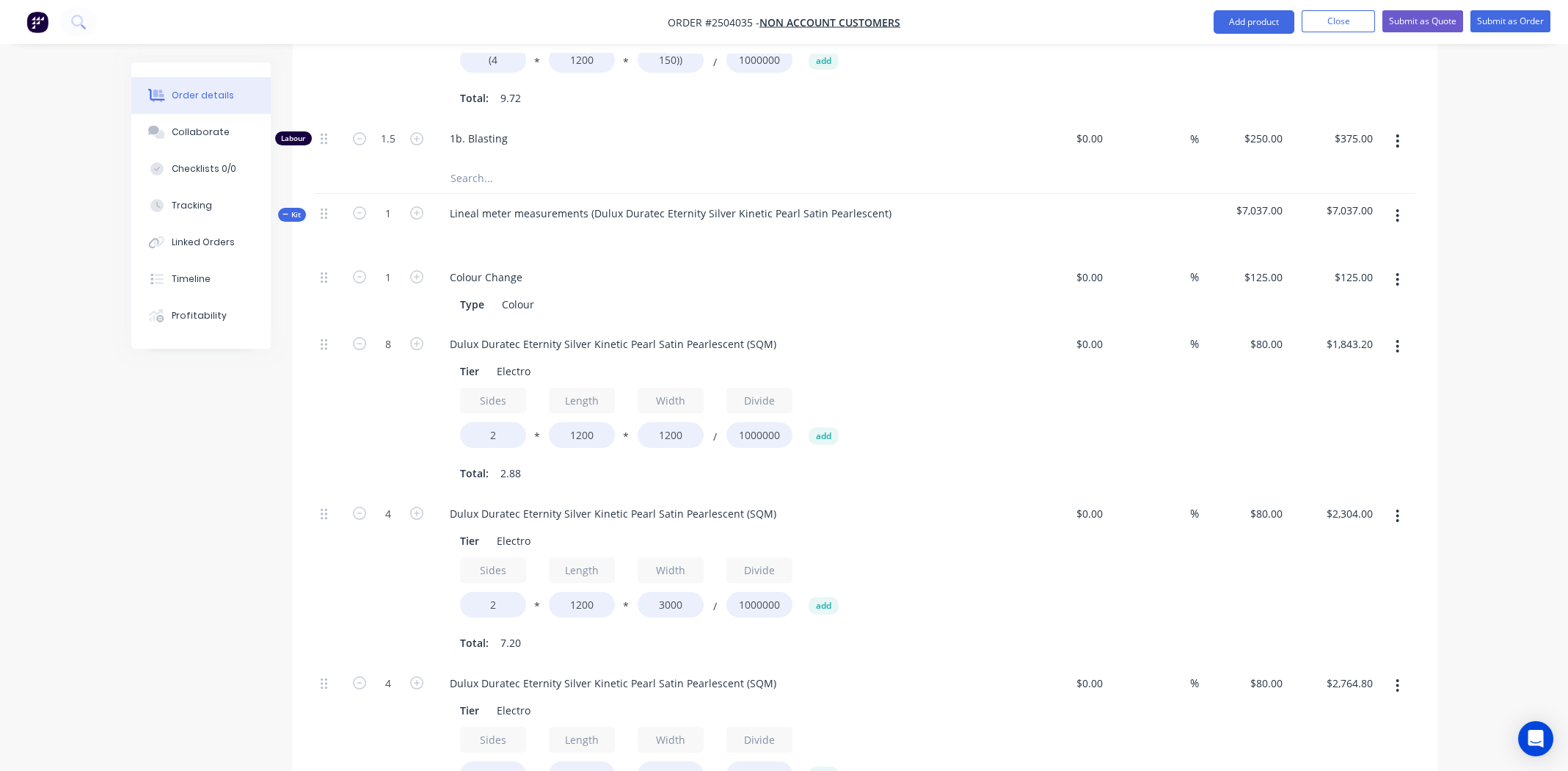
click at [1398, 208] on icon "button" at bounding box center [1397, 216] width 4 height 16
click at [1361, 244] on div "Add product to kit" at bounding box center [1345, 254] width 113 height 21
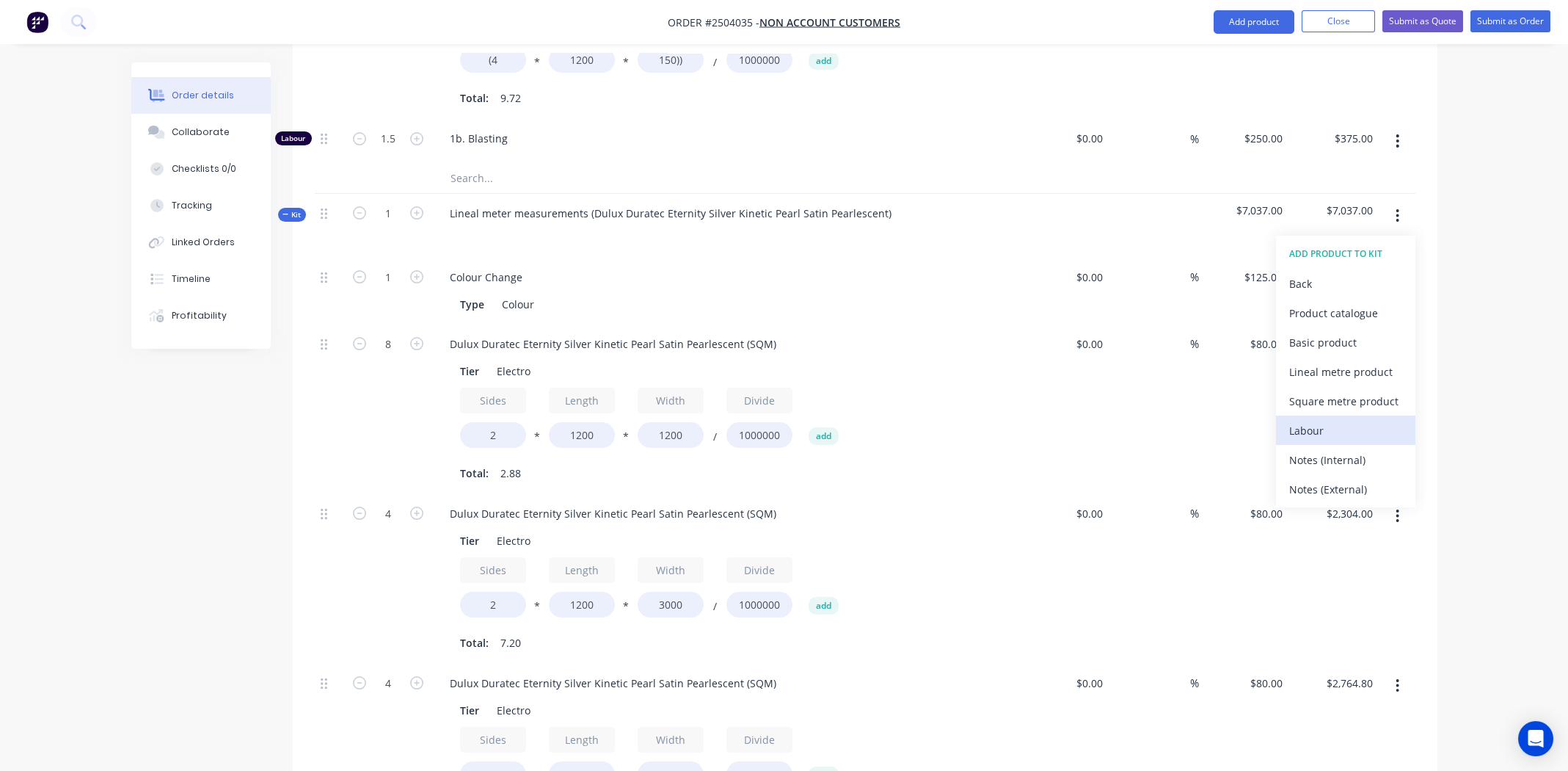
click at [1320, 420] on div "Labour" at bounding box center [1345, 430] width 113 height 21
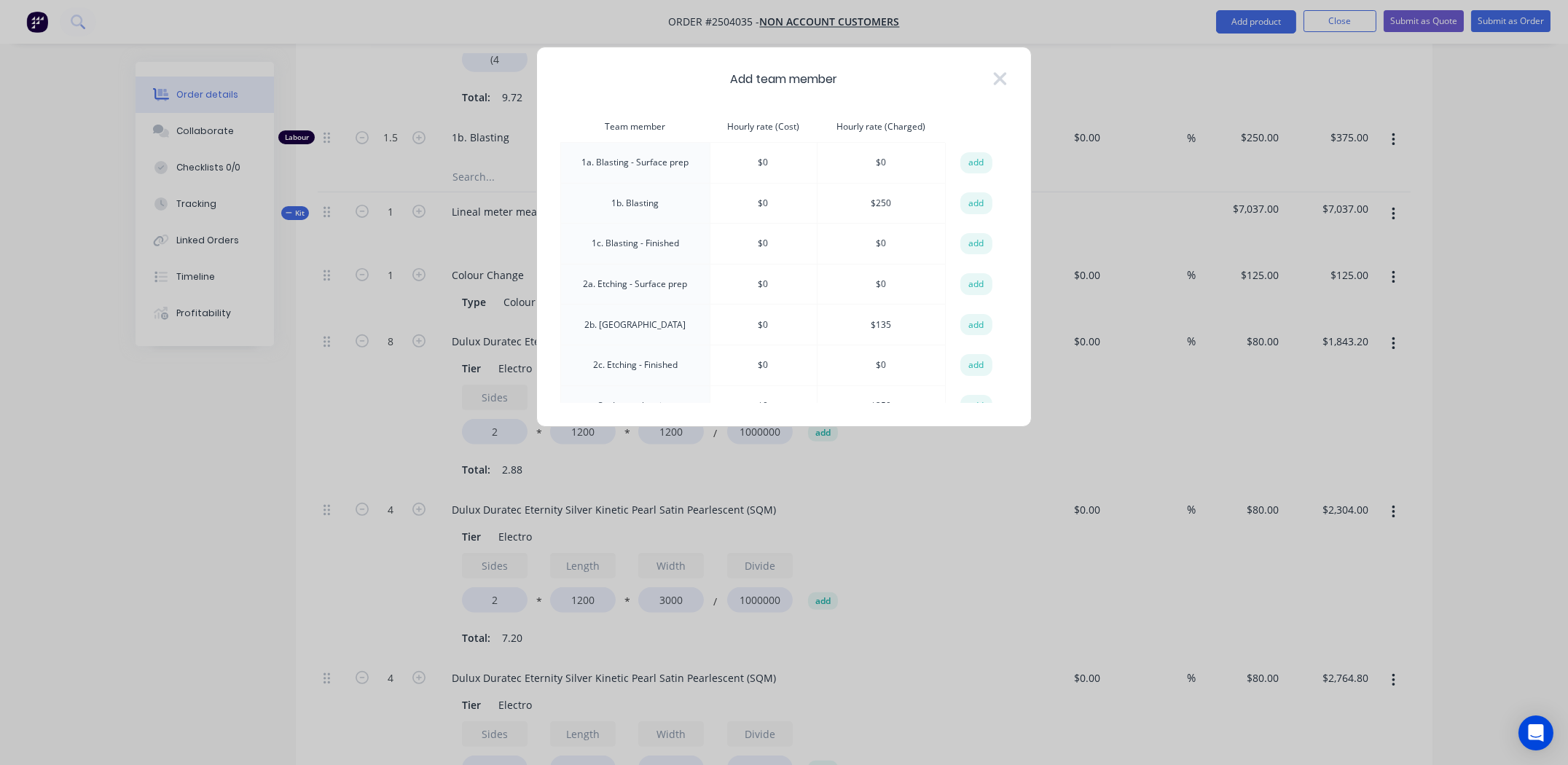
click at [970, 198] on button "add" at bounding box center [976, 203] width 32 height 22
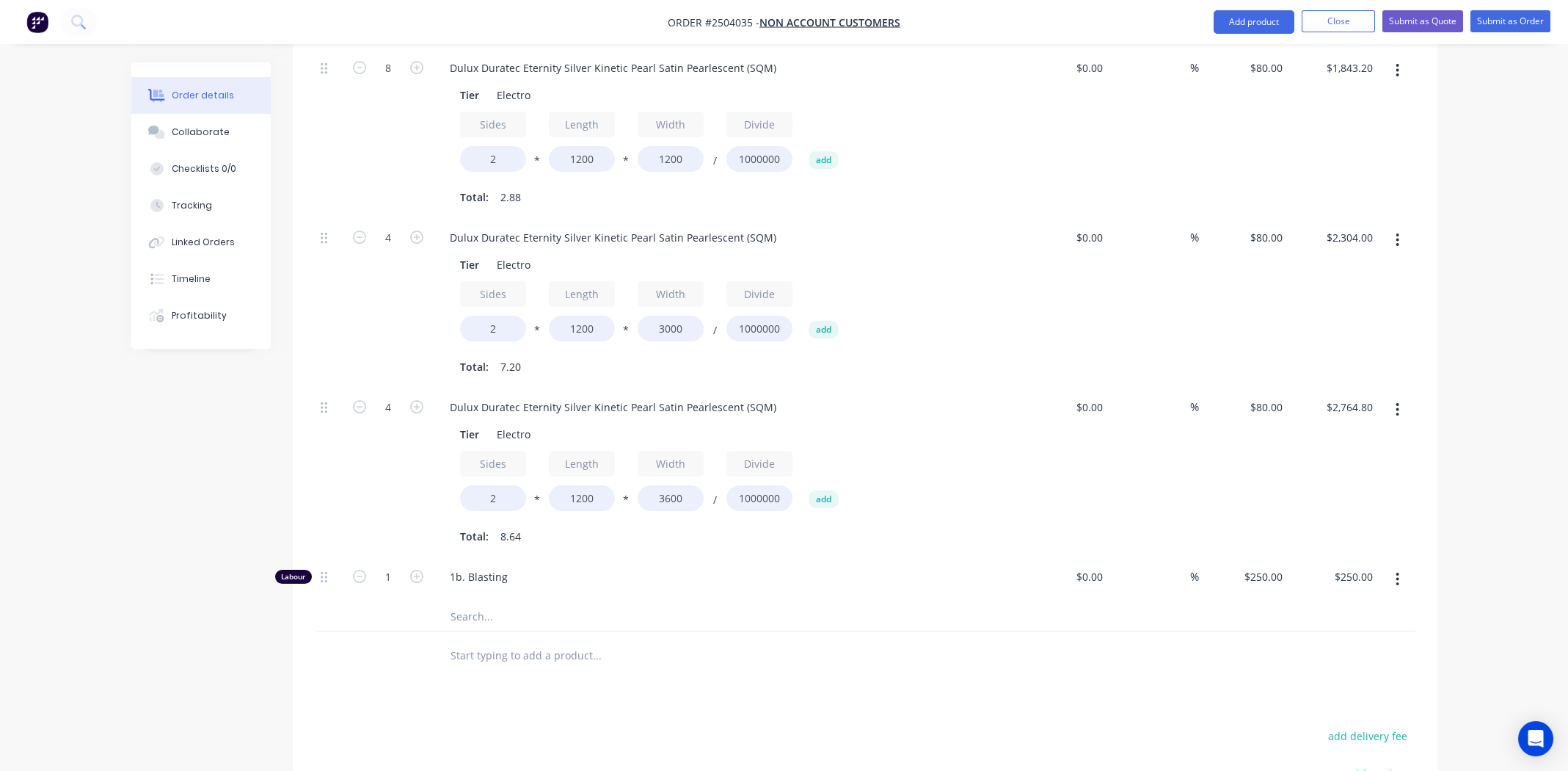
scroll to position [2153, 0]
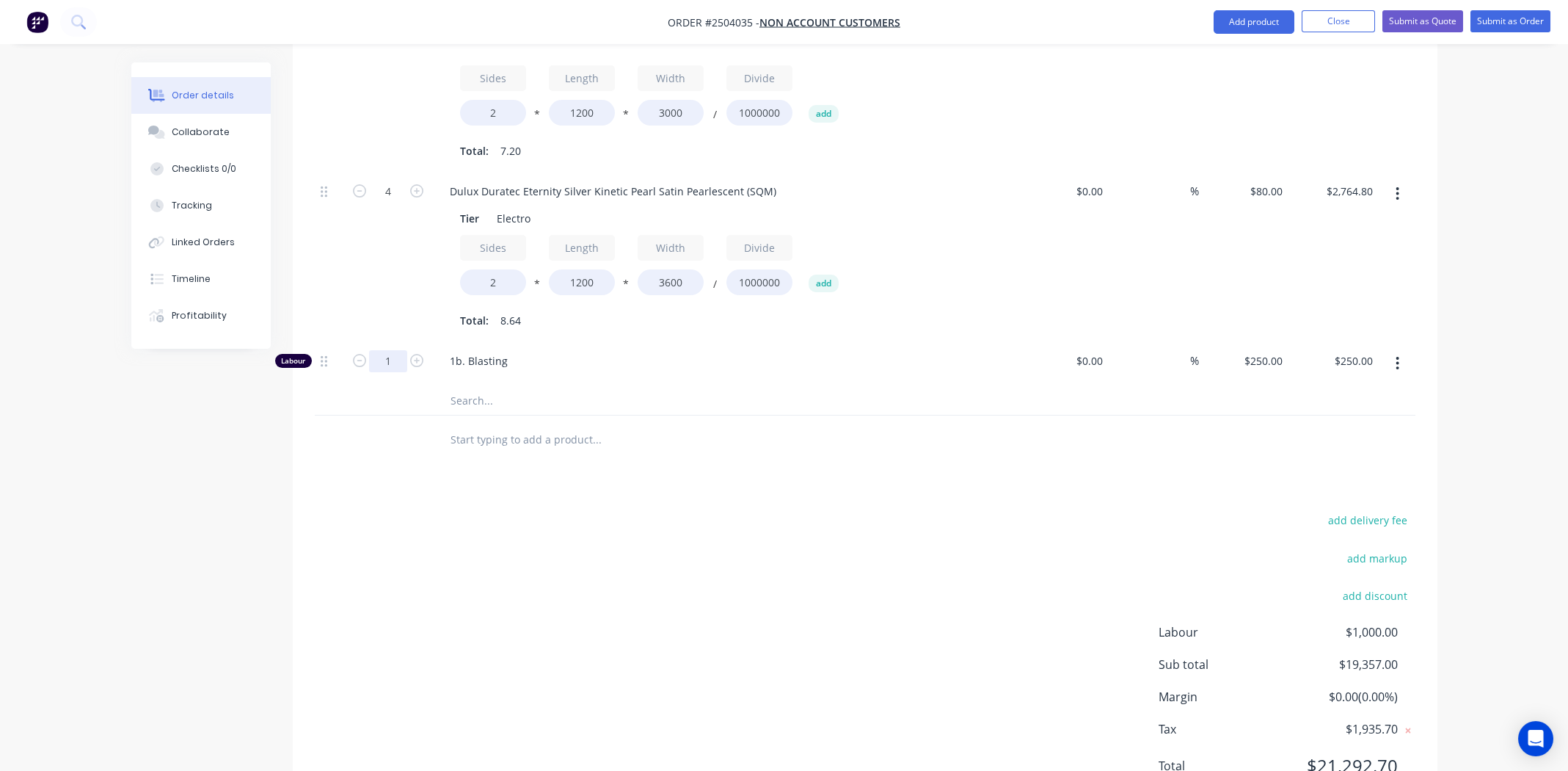
click at [387, 350] on input "1" at bounding box center [388, 360] width 38 height 22
type input "1.5"
type input "$375.00"
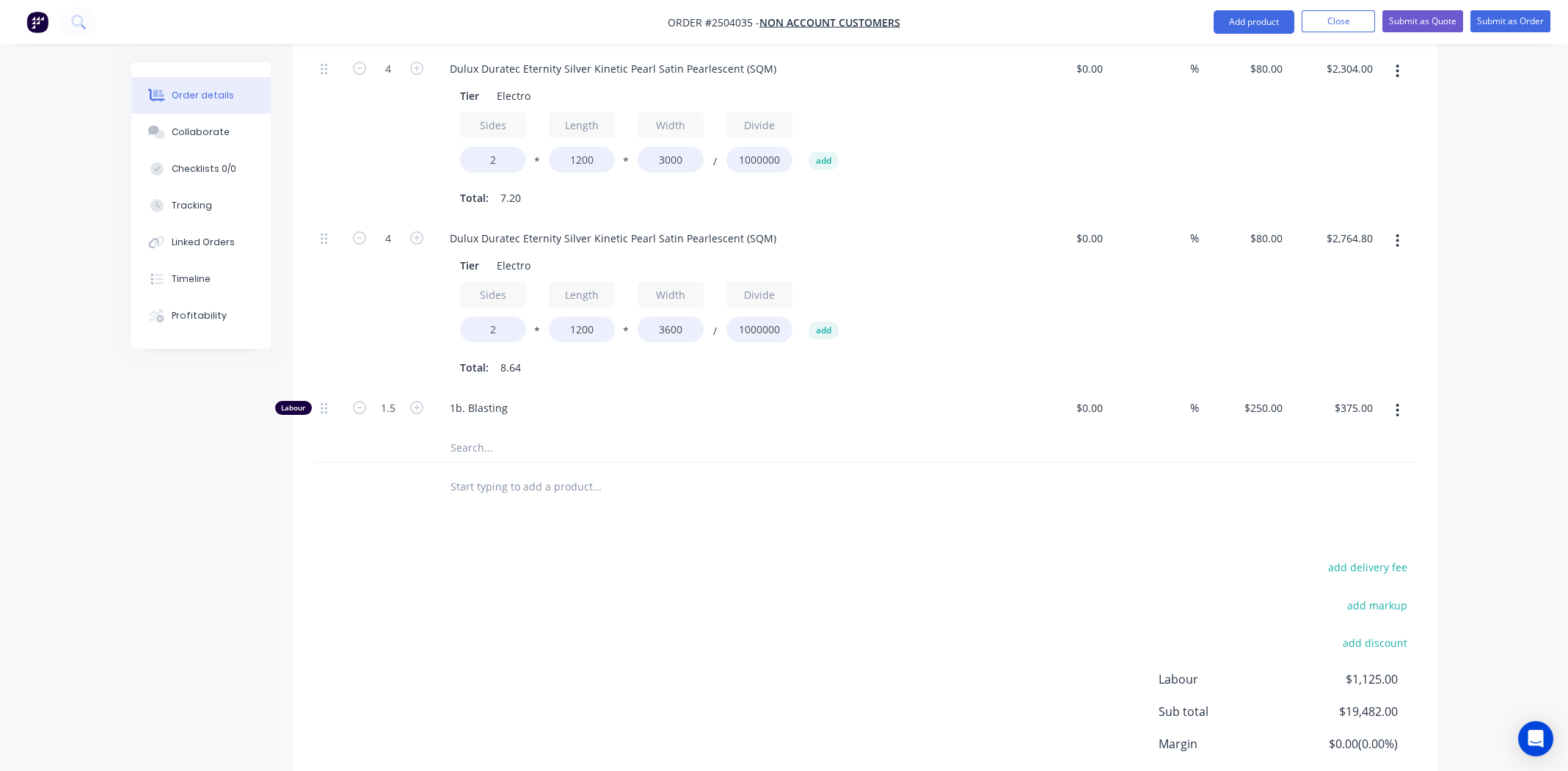
scroll to position [2079, 0]
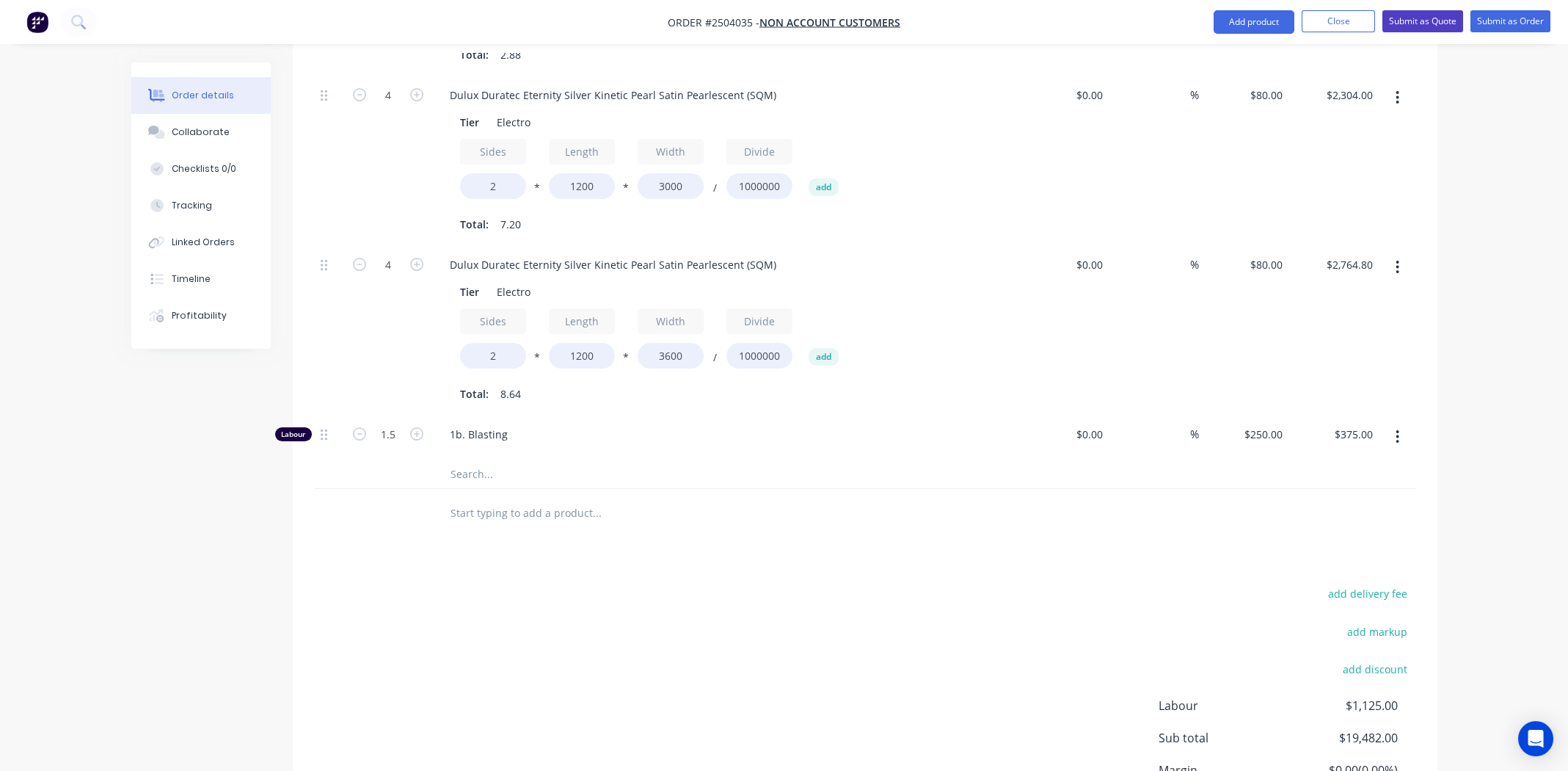
click at [1435, 18] on button "Submit as Quote" at bounding box center [1423, 21] width 81 height 22
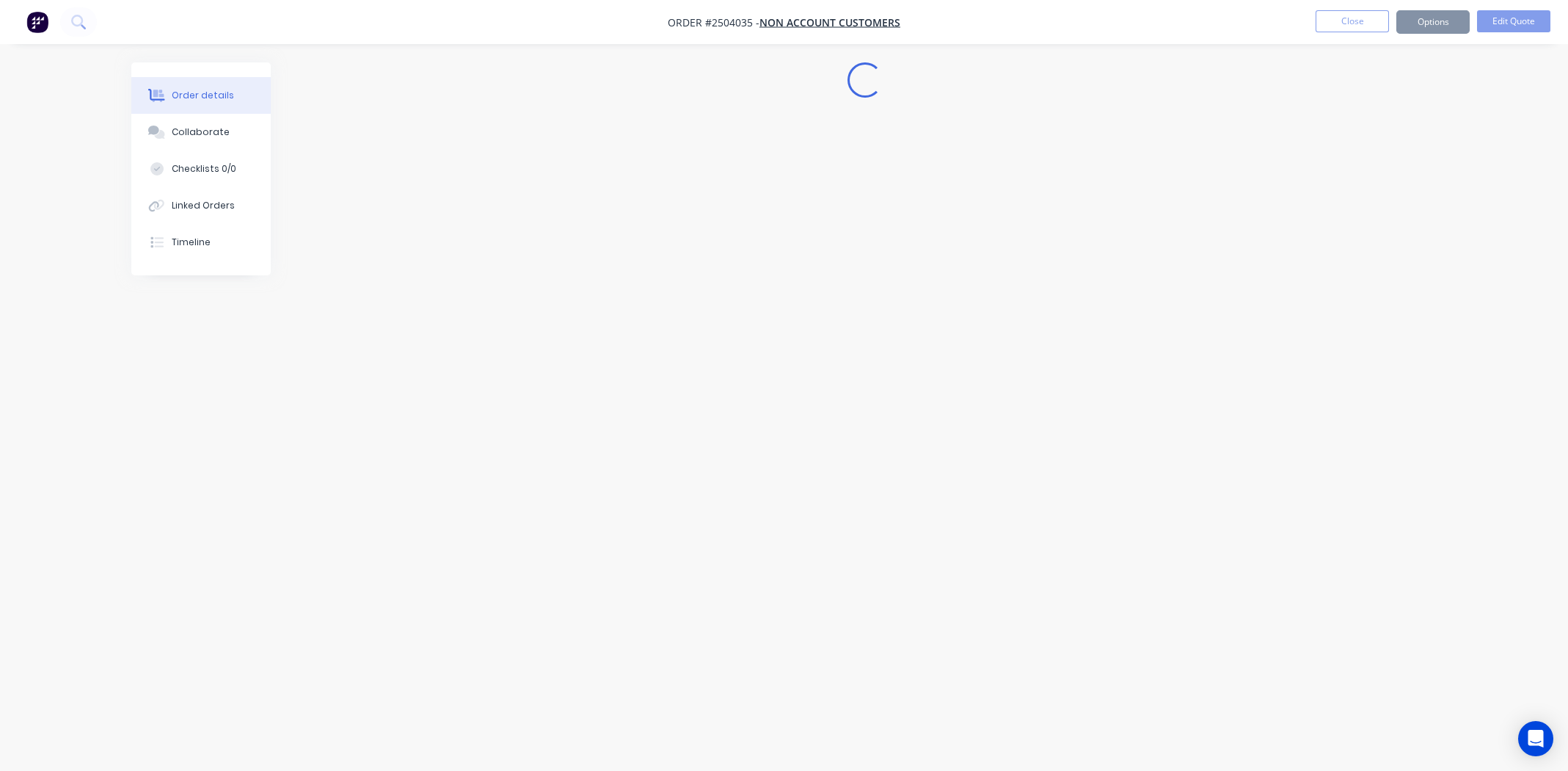
scroll to position [0, 0]
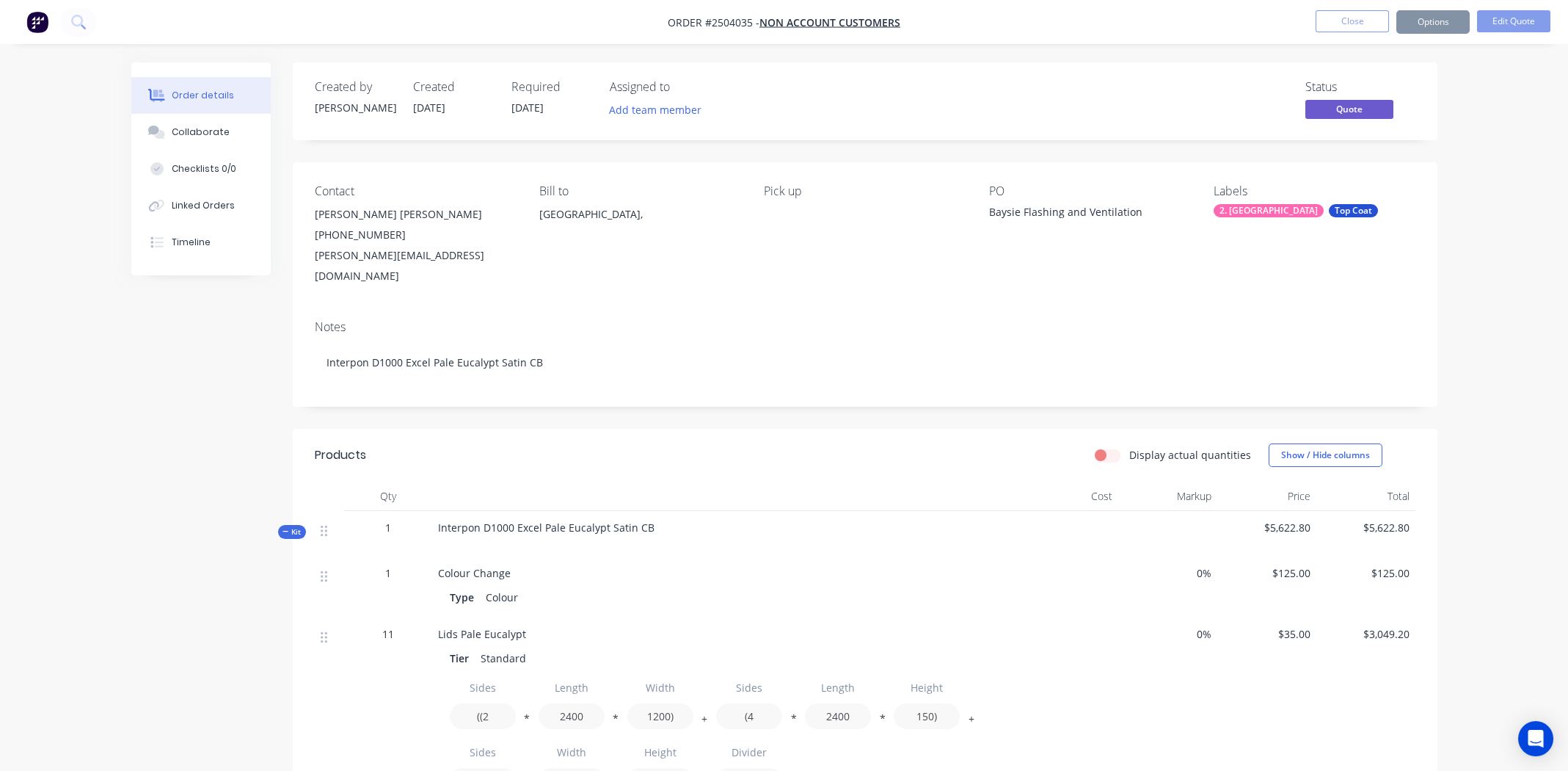
click at [1438, 20] on button "Options" at bounding box center [1432, 22] width 73 height 23
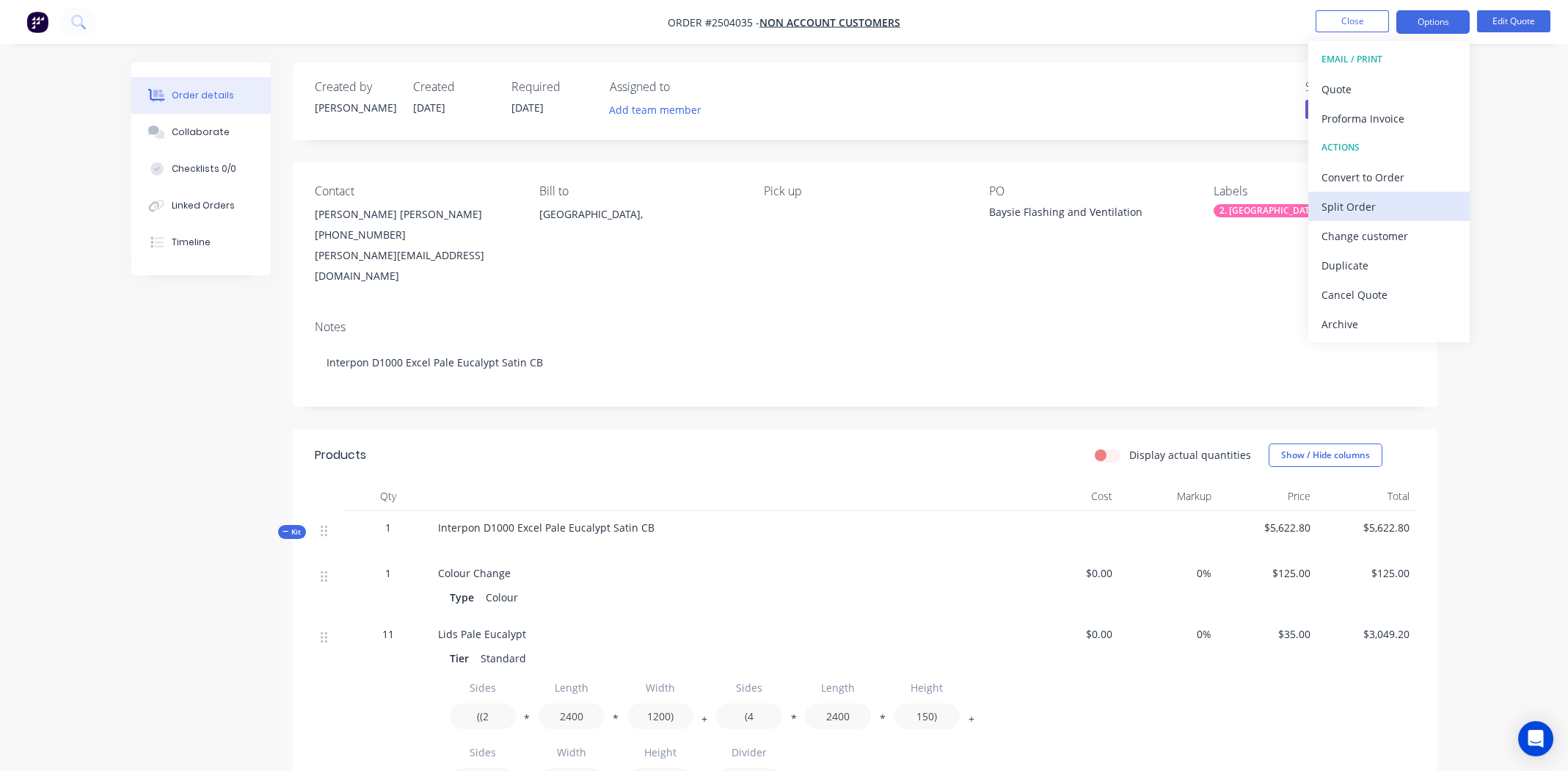
click at [1348, 202] on div "Split Order" at bounding box center [1388, 207] width 135 height 21
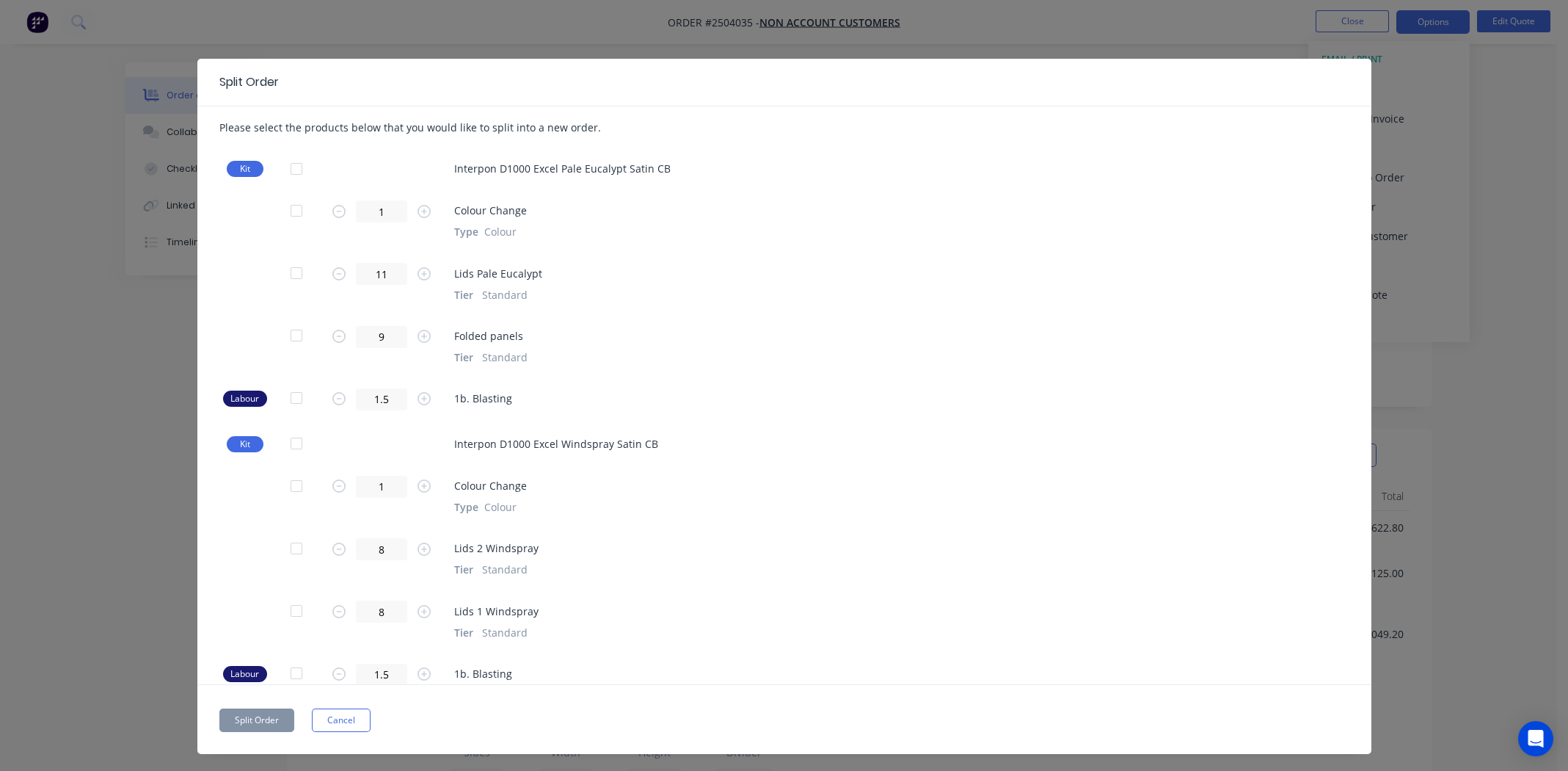
click at [288, 398] on div at bounding box center [296, 397] width 29 height 29
click at [291, 393] on div at bounding box center [296, 397] width 29 height 29
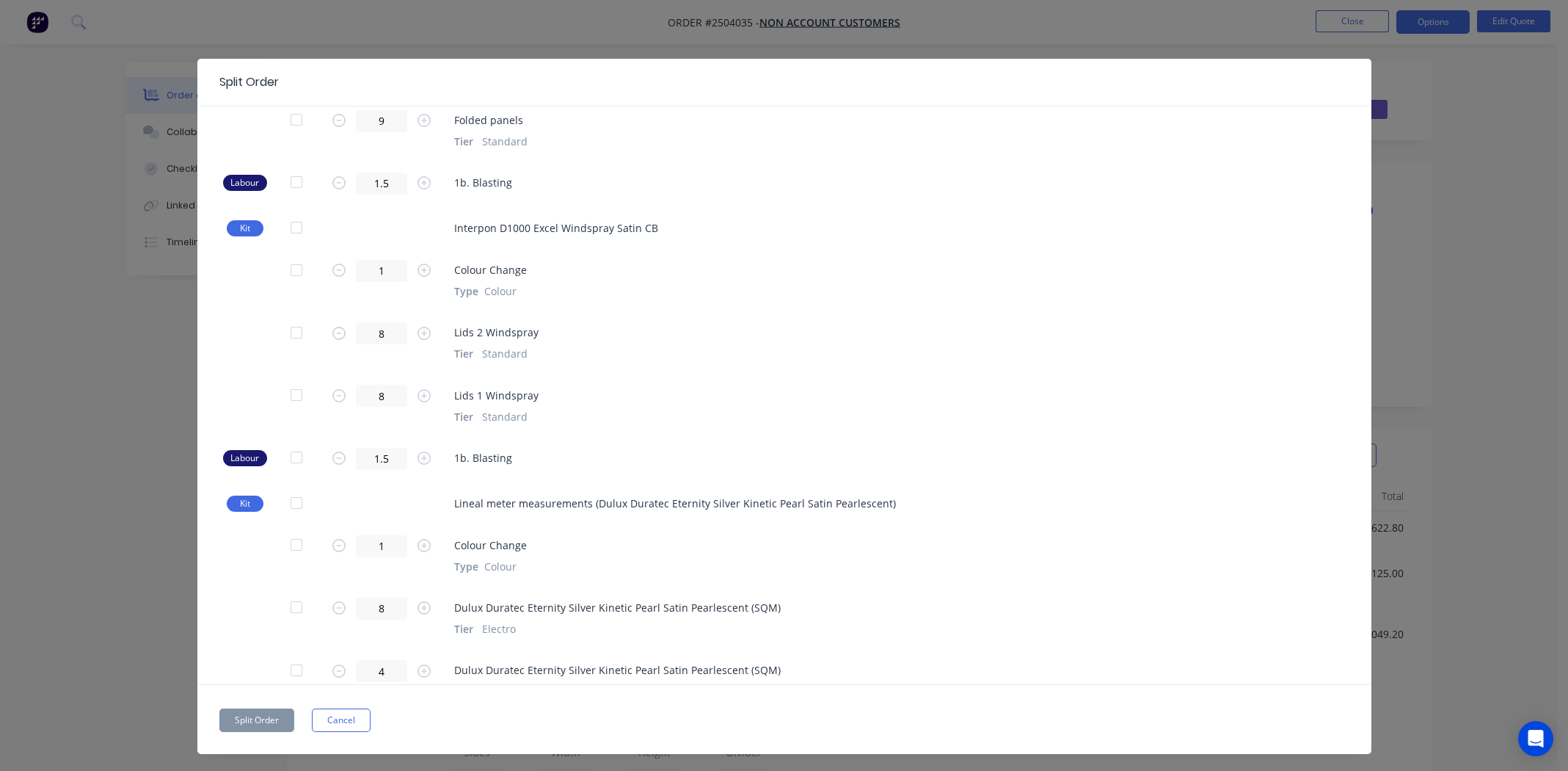
scroll to position [220, 0]
click at [293, 222] on div at bounding box center [296, 223] width 29 height 29
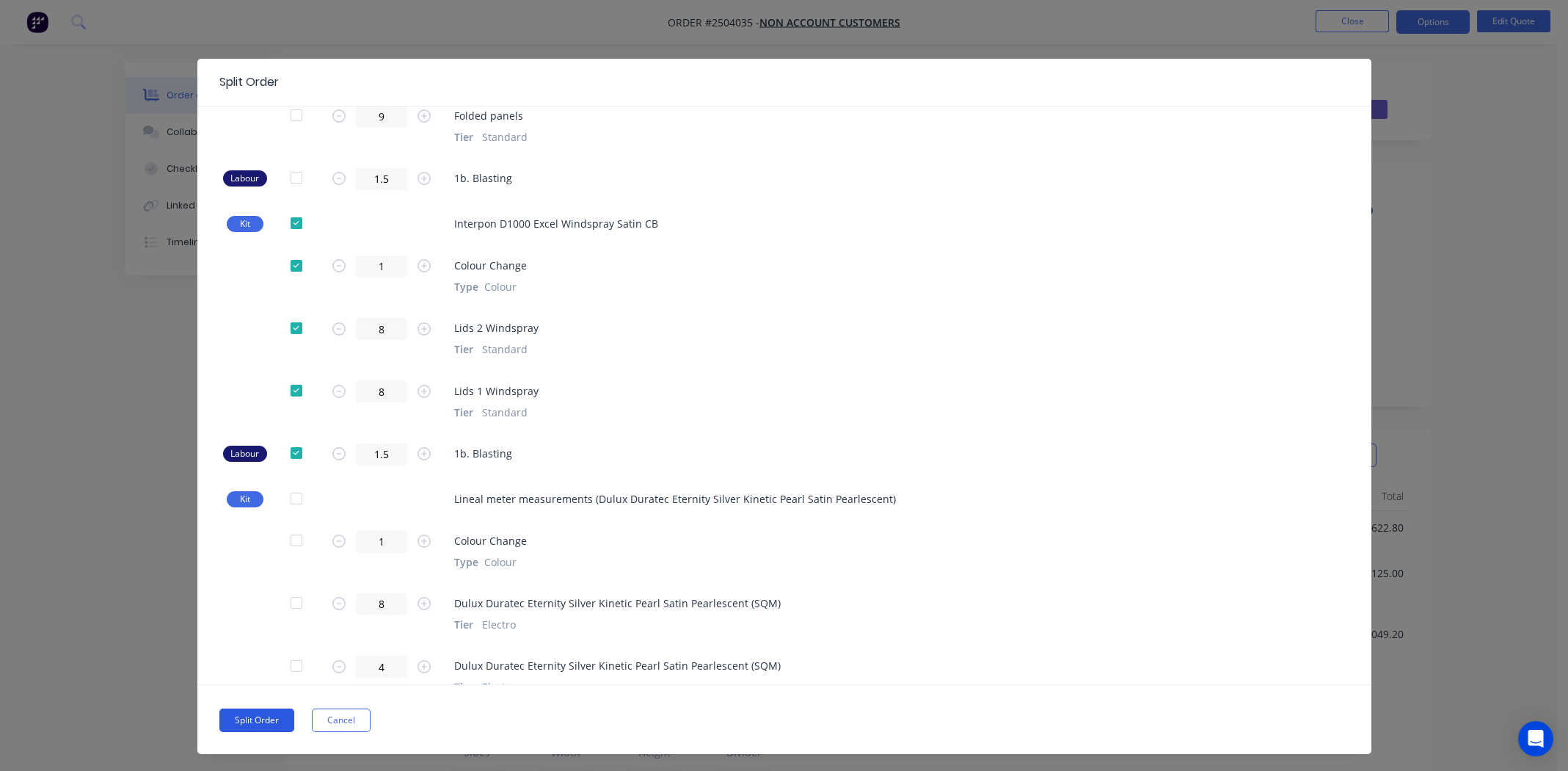
click at [251, 716] on button "Split Order" at bounding box center [257, 719] width 75 height 23
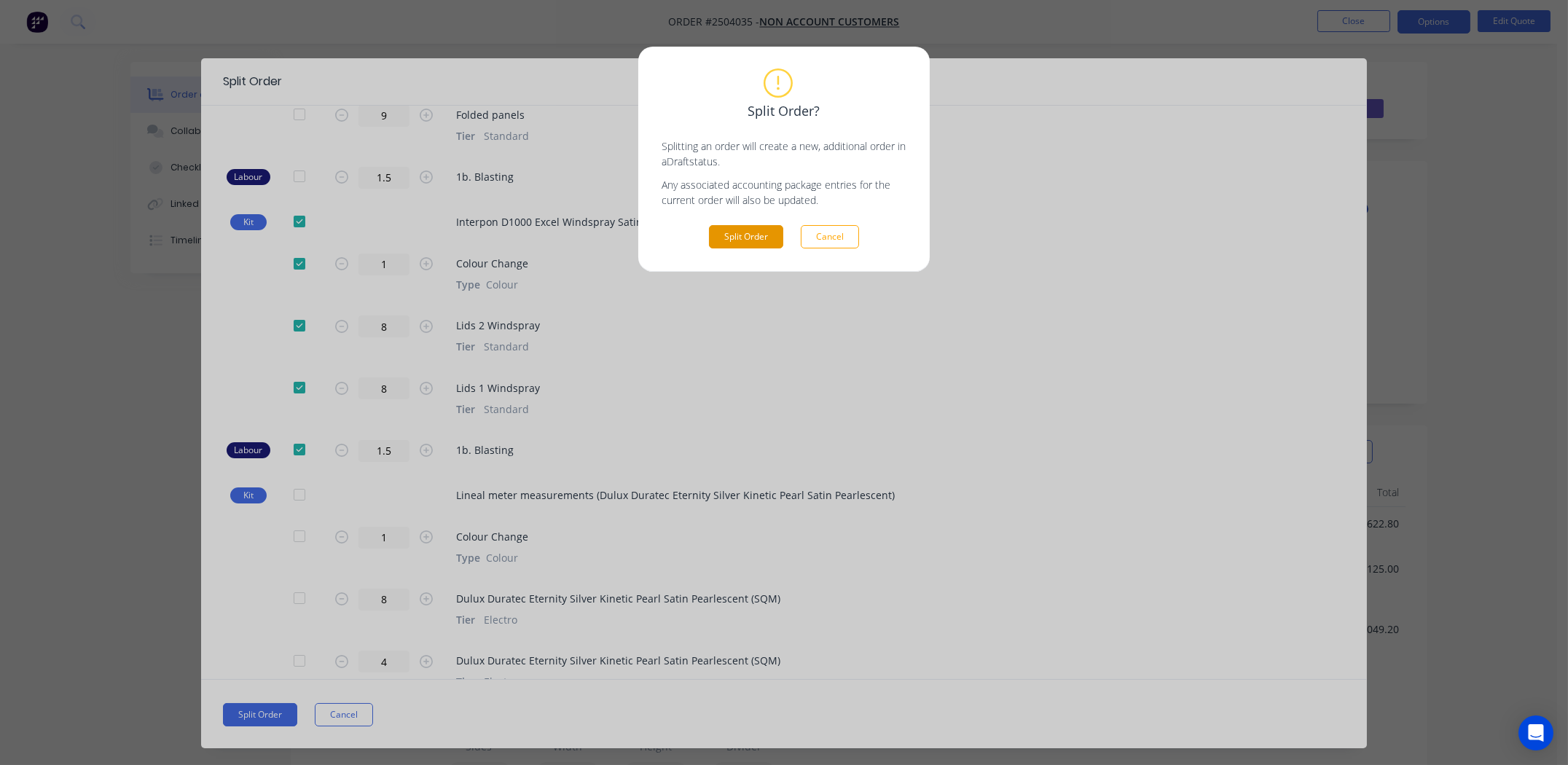
click at [745, 233] on button "Split Order" at bounding box center [746, 236] width 74 height 23
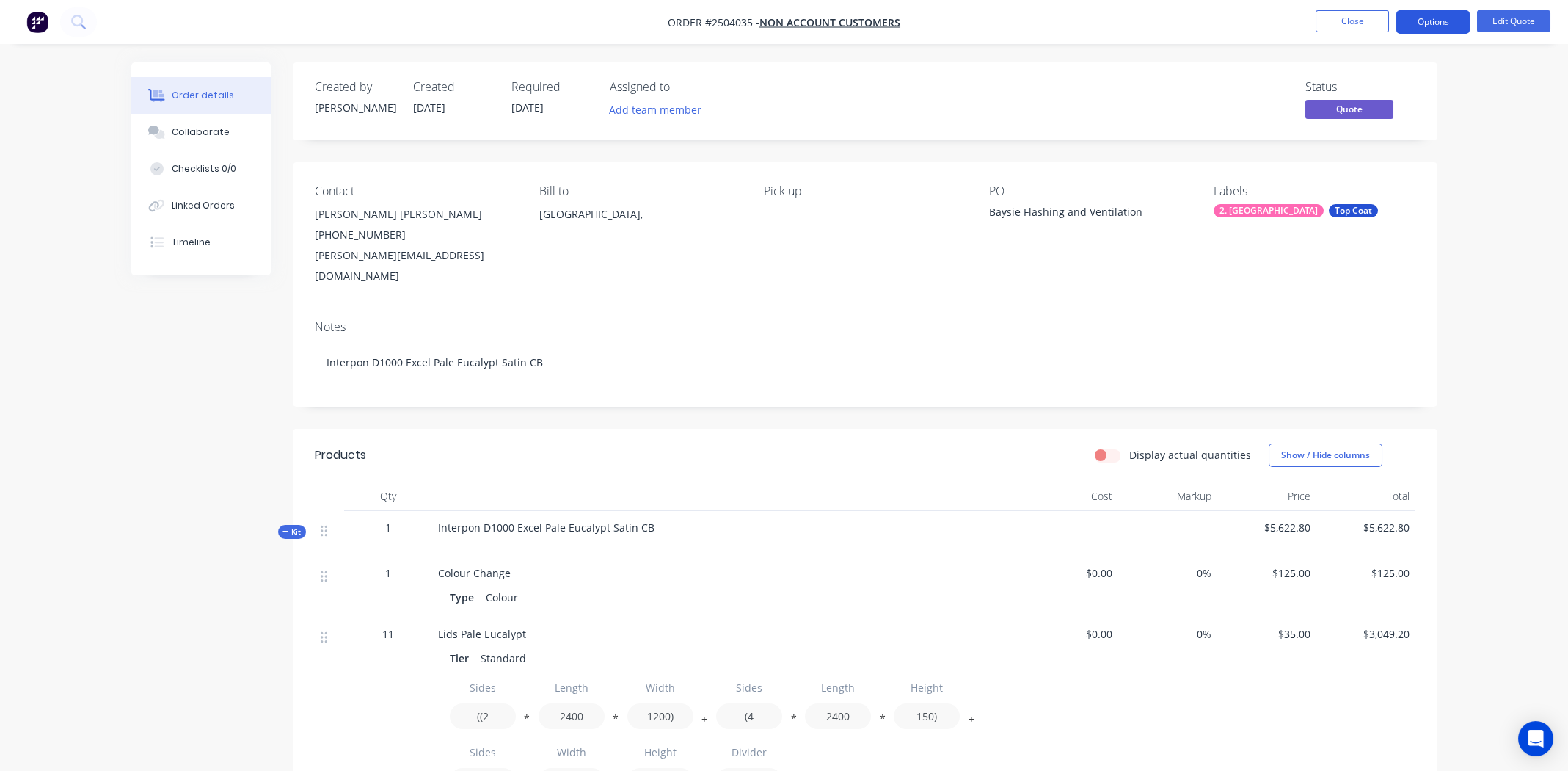
click at [1435, 16] on button "Options" at bounding box center [1432, 22] width 73 height 23
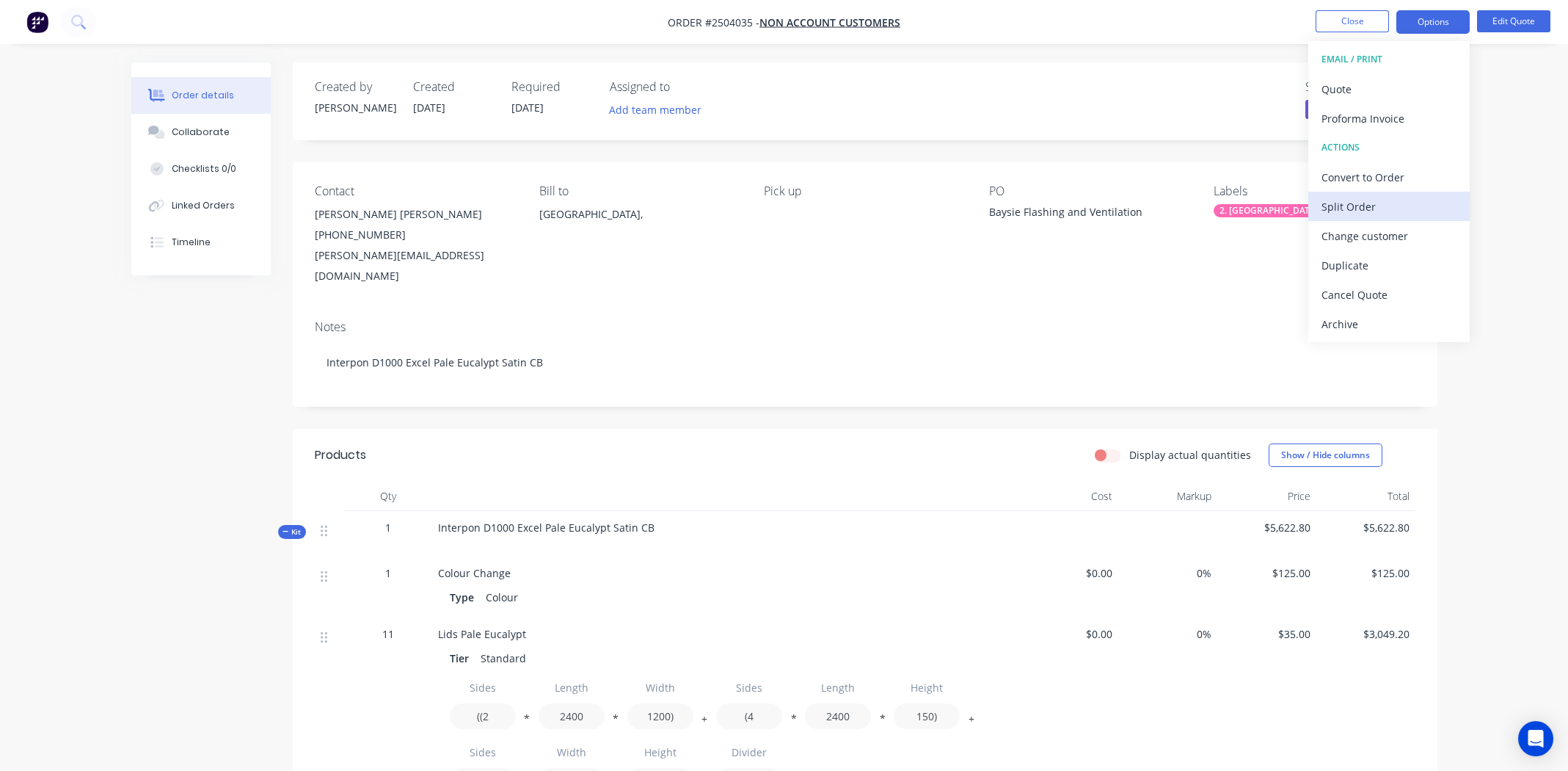
click at [1340, 197] on div "Split Order" at bounding box center [1388, 207] width 135 height 21
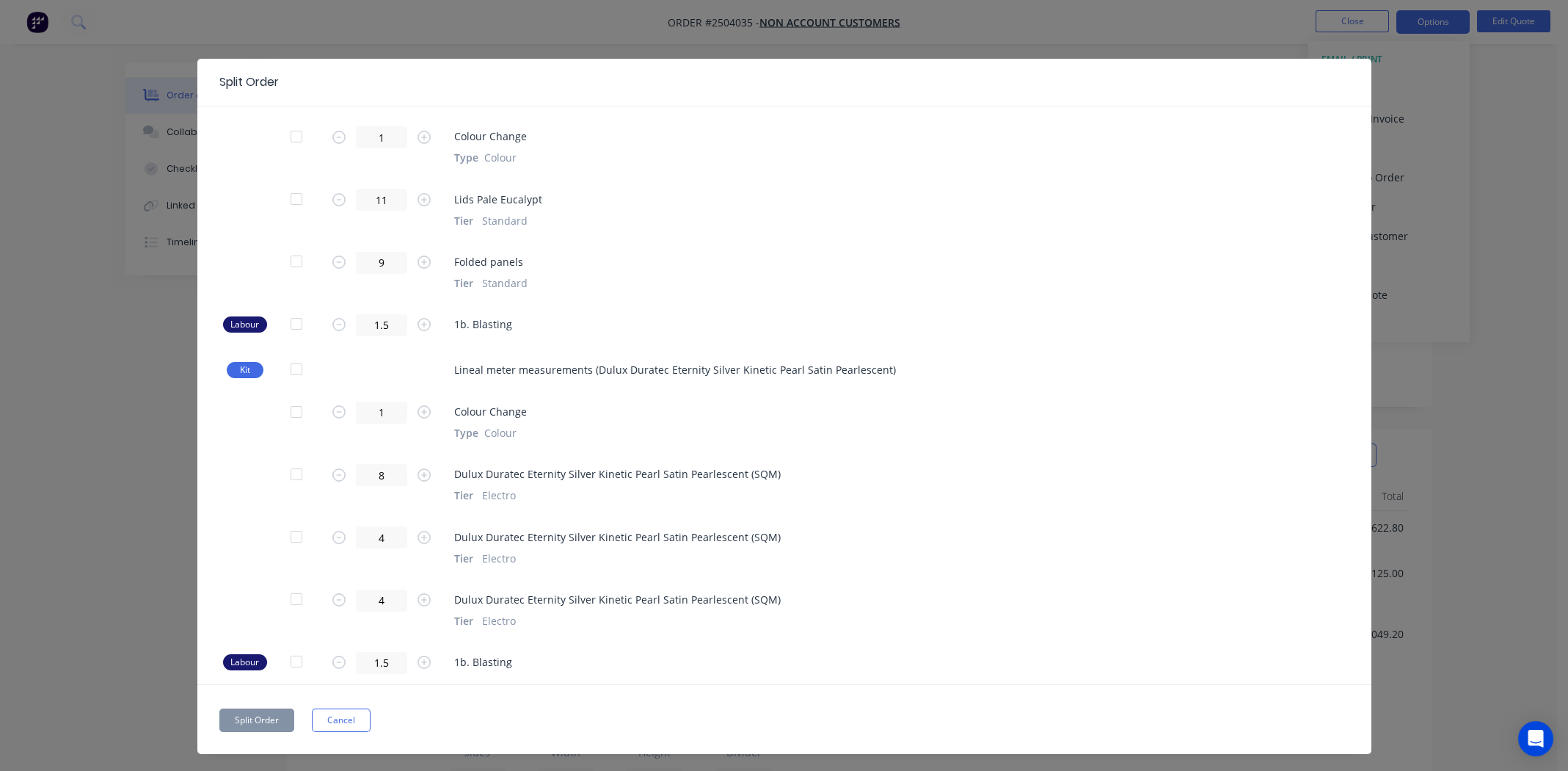
scroll to position [75, 0]
click at [285, 368] on div at bounding box center [296, 368] width 29 height 29
click at [246, 715] on button "Split Order" at bounding box center [257, 719] width 75 height 23
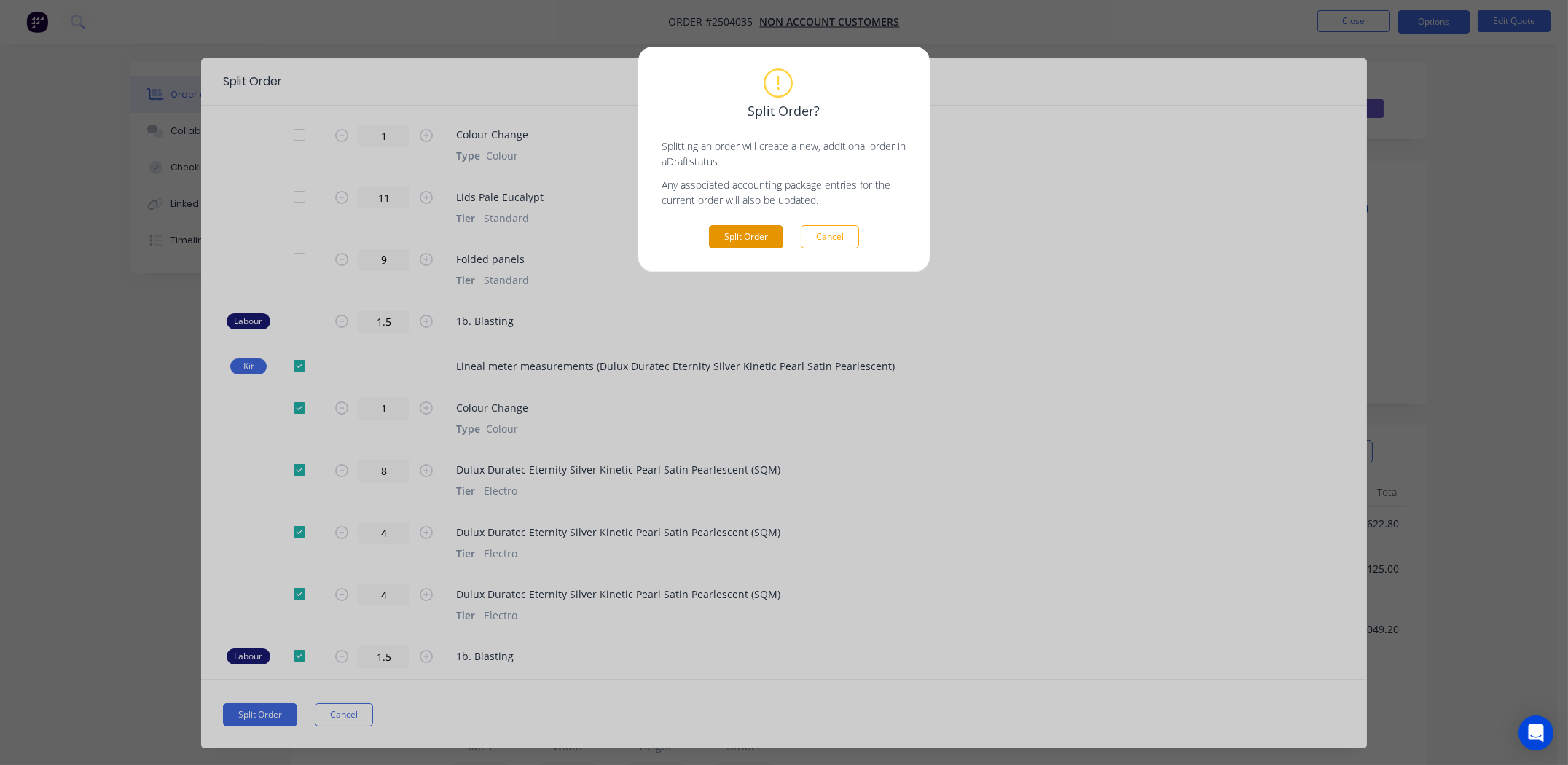
click at [736, 227] on button "Split Order" at bounding box center [746, 236] width 74 height 23
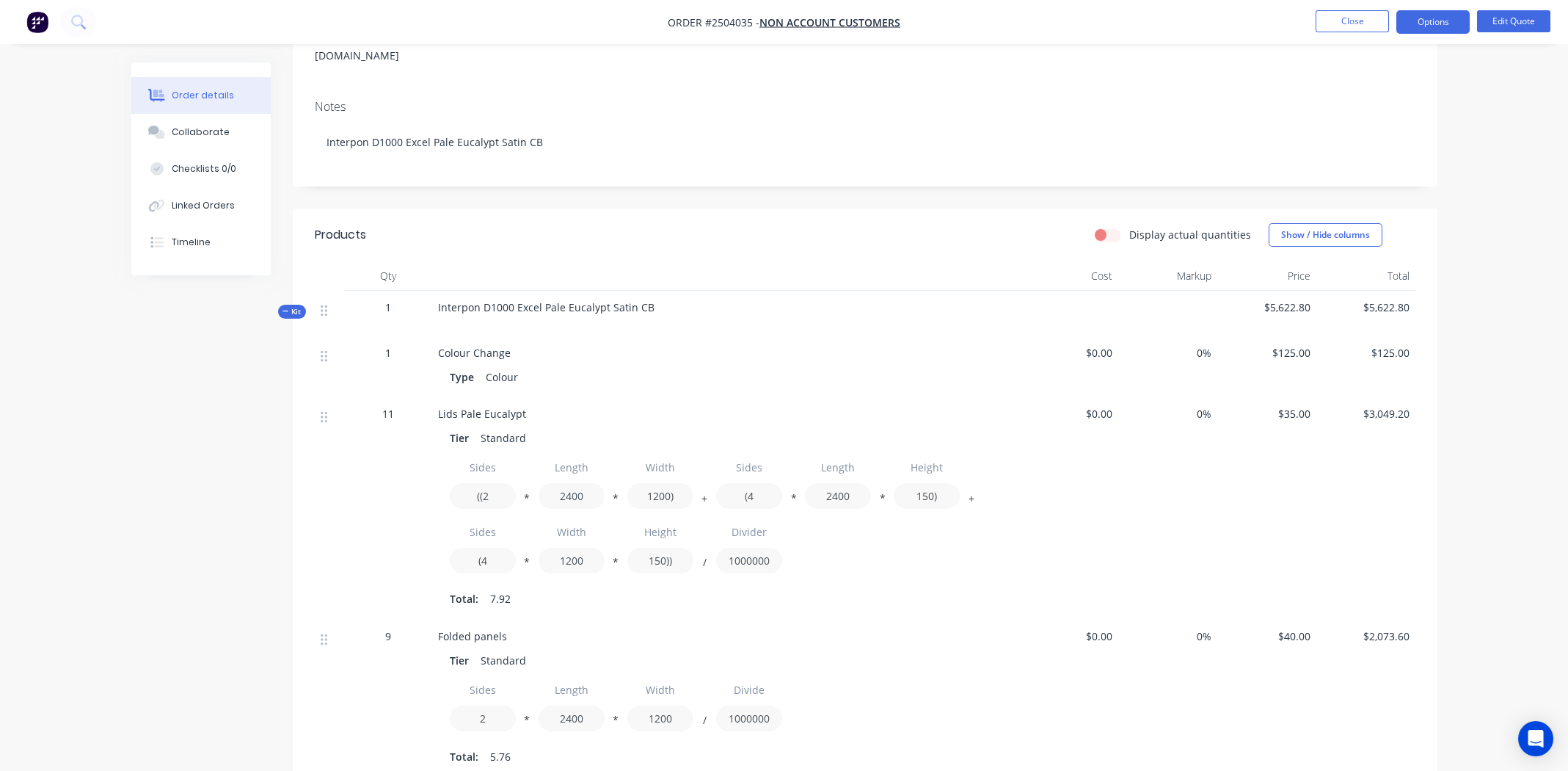
scroll to position [220, 0]
click at [1352, 18] on button "Close" at bounding box center [1352, 21] width 73 height 22
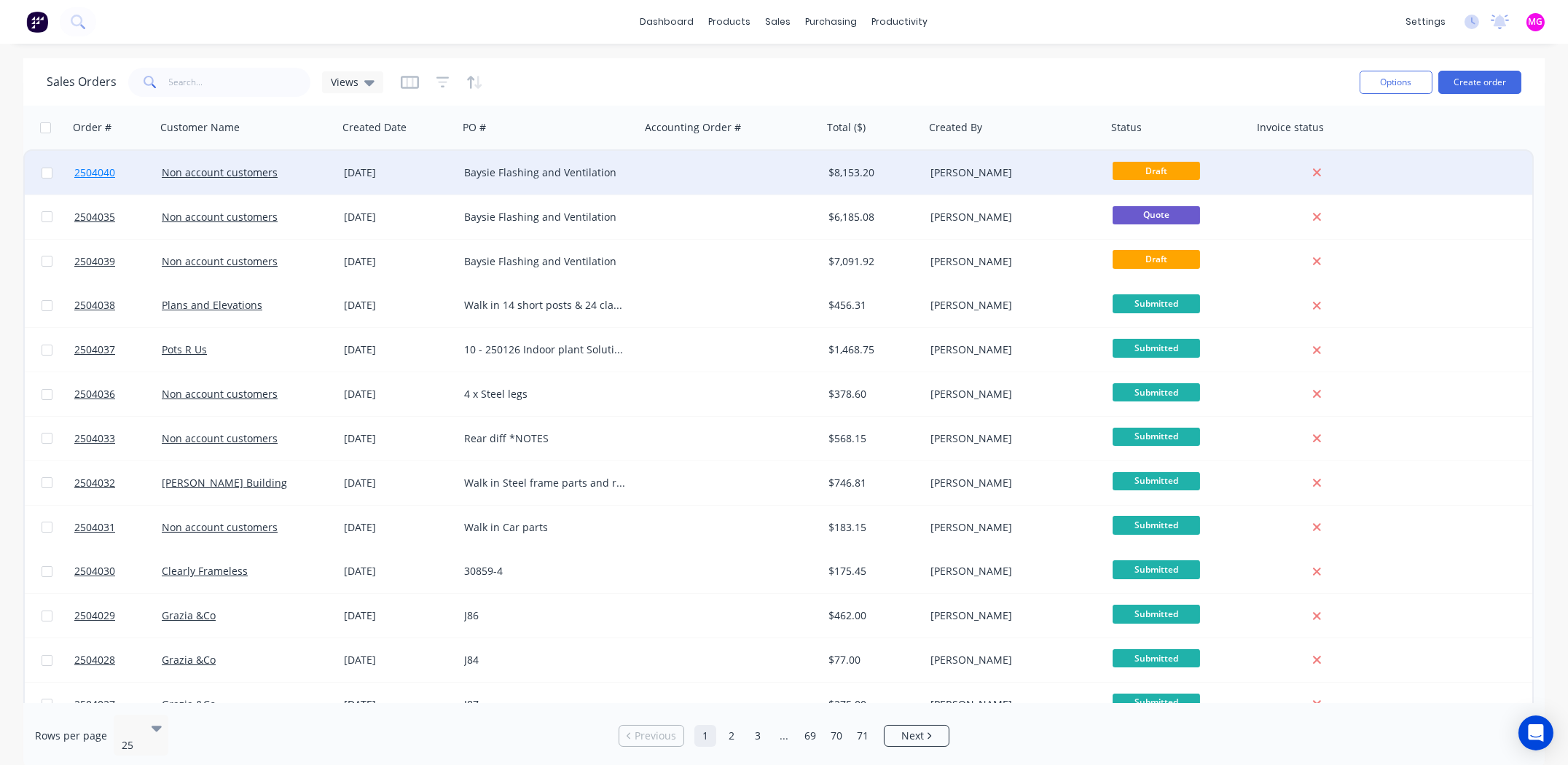
click at [90, 172] on span "2504040" at bounding box center [94, 172] width 41 height 15
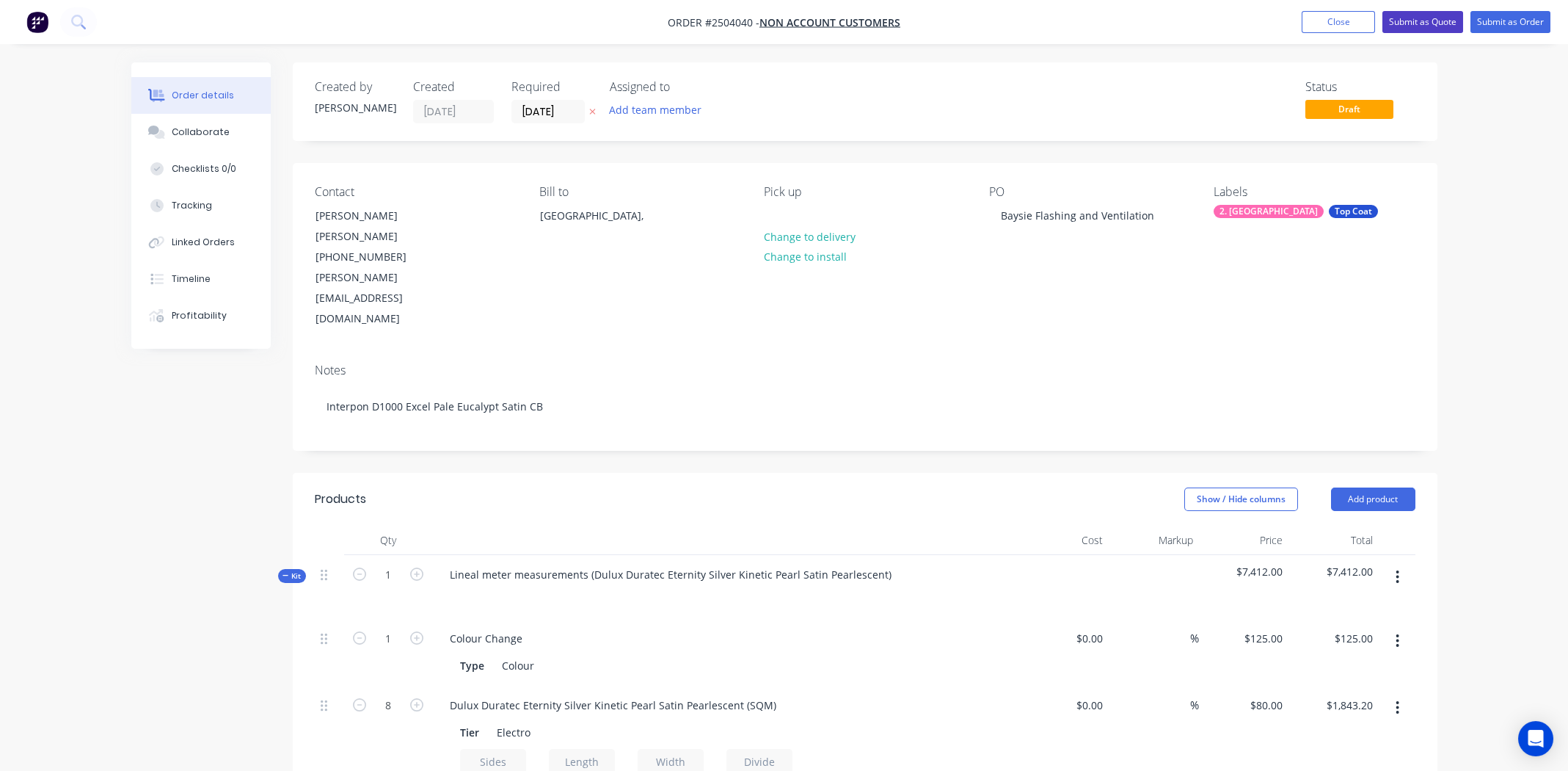
click at [1426, 22] on button "Submit as Quote" at bounding box center [1423, 22] width 81 height 22
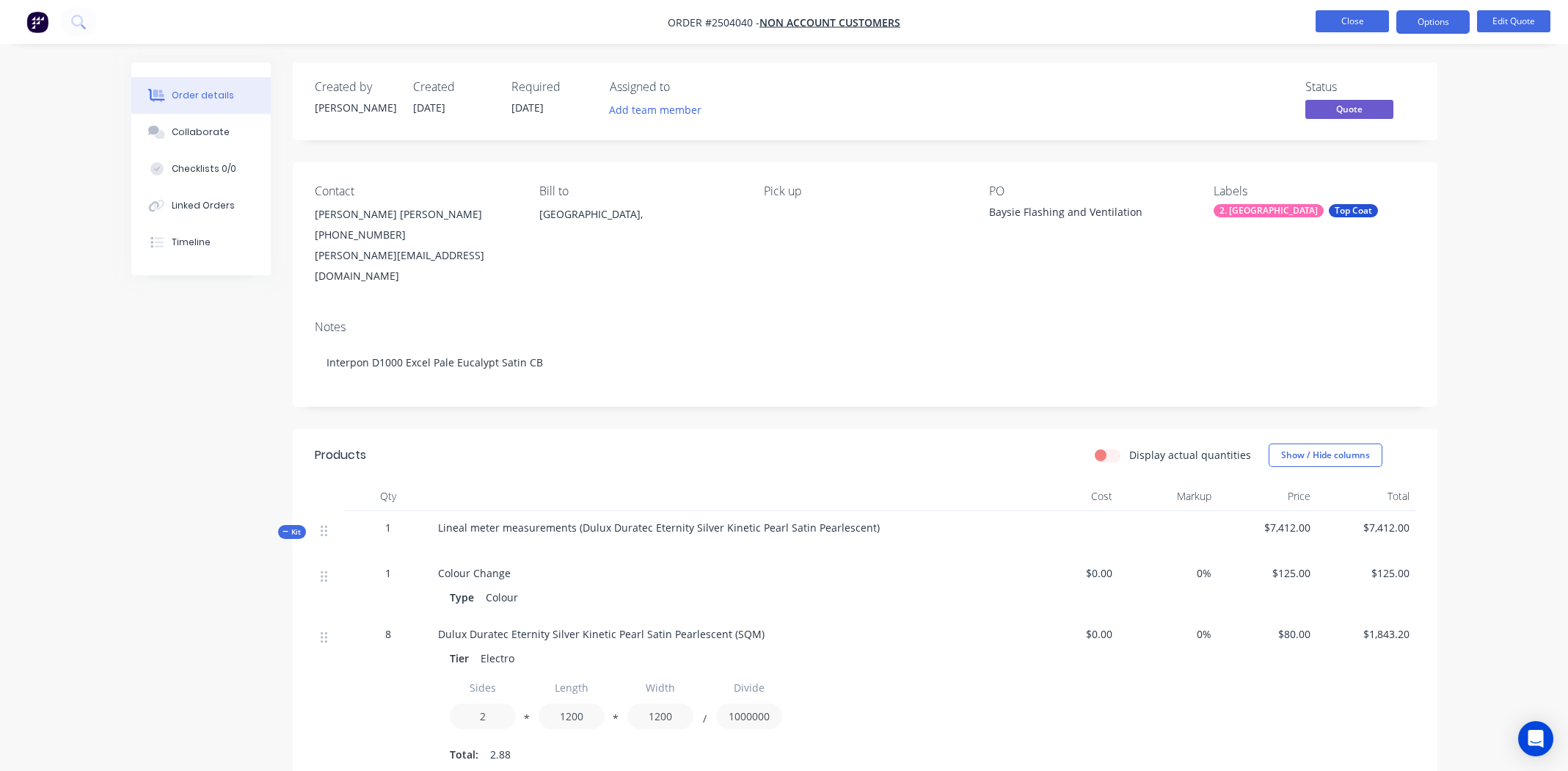
click at [1360, 17] on button "Close" at bounding box center [1352, 21] width 73 height 22
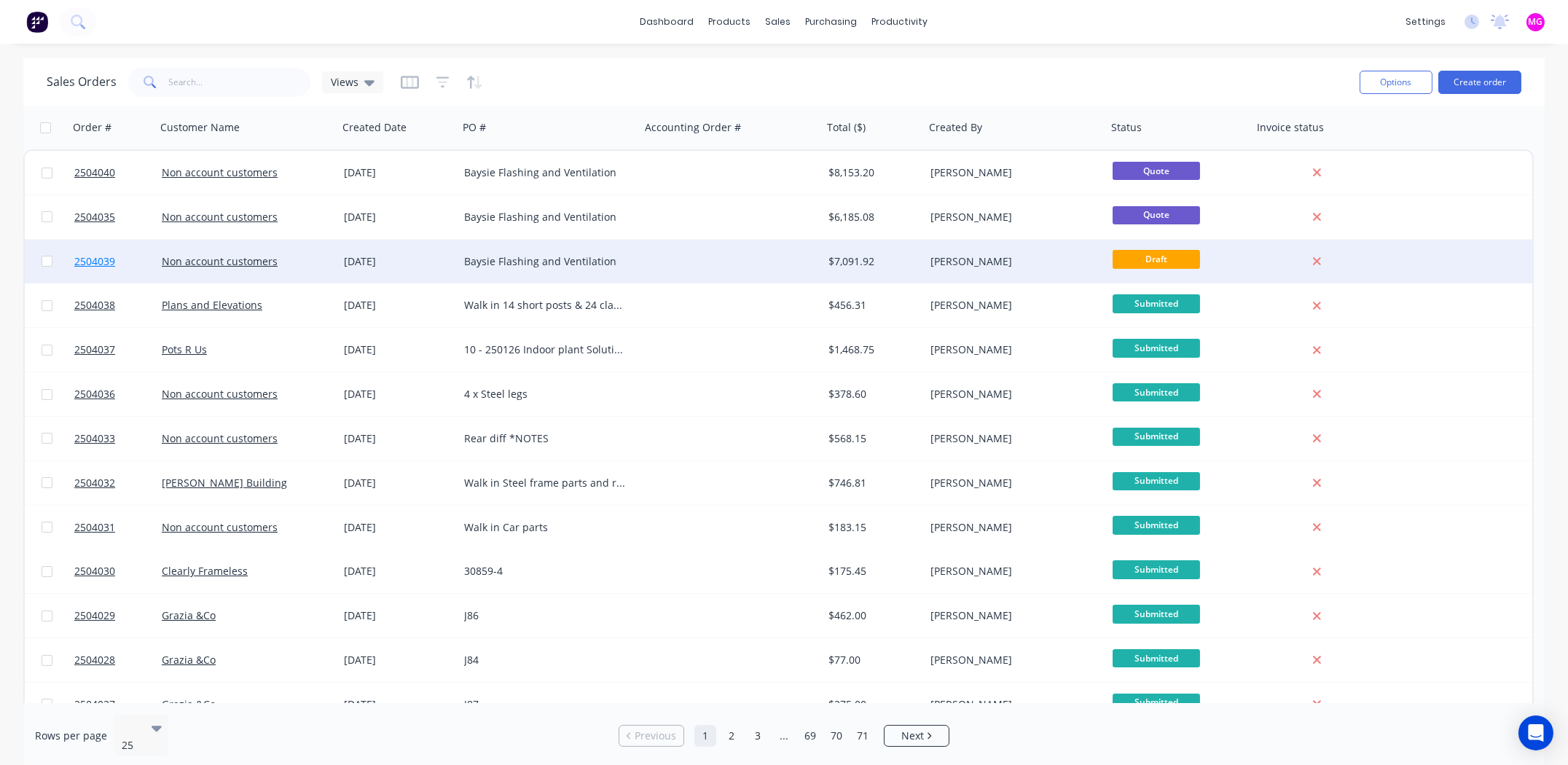
click at [89, 260] on span "2504039" at bounding box center [94, 262] width 41 height 15
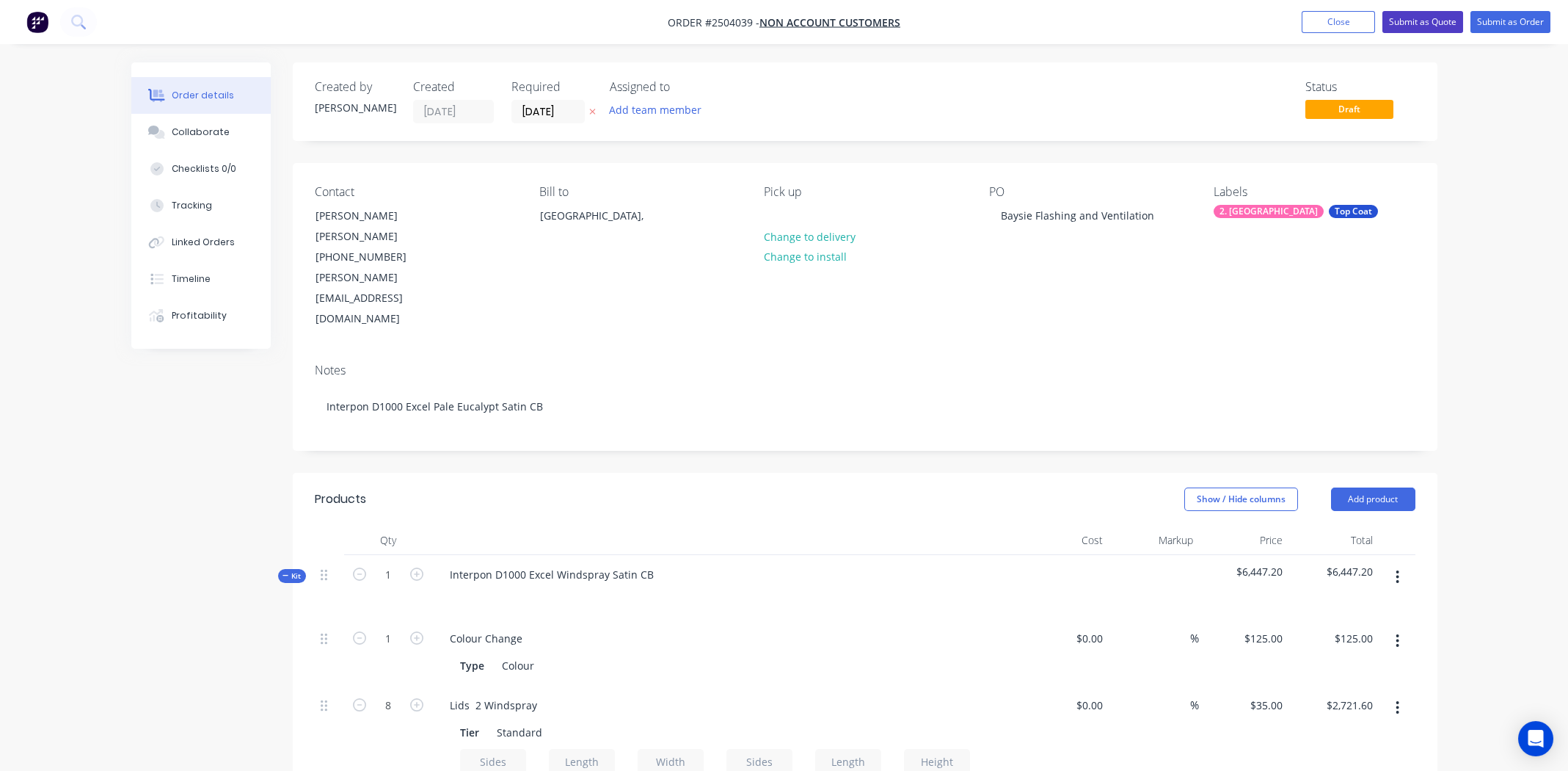
click at [1416, 21] on button "Submit as Quote" at bounding box center [1423, 22] width 81 height 22
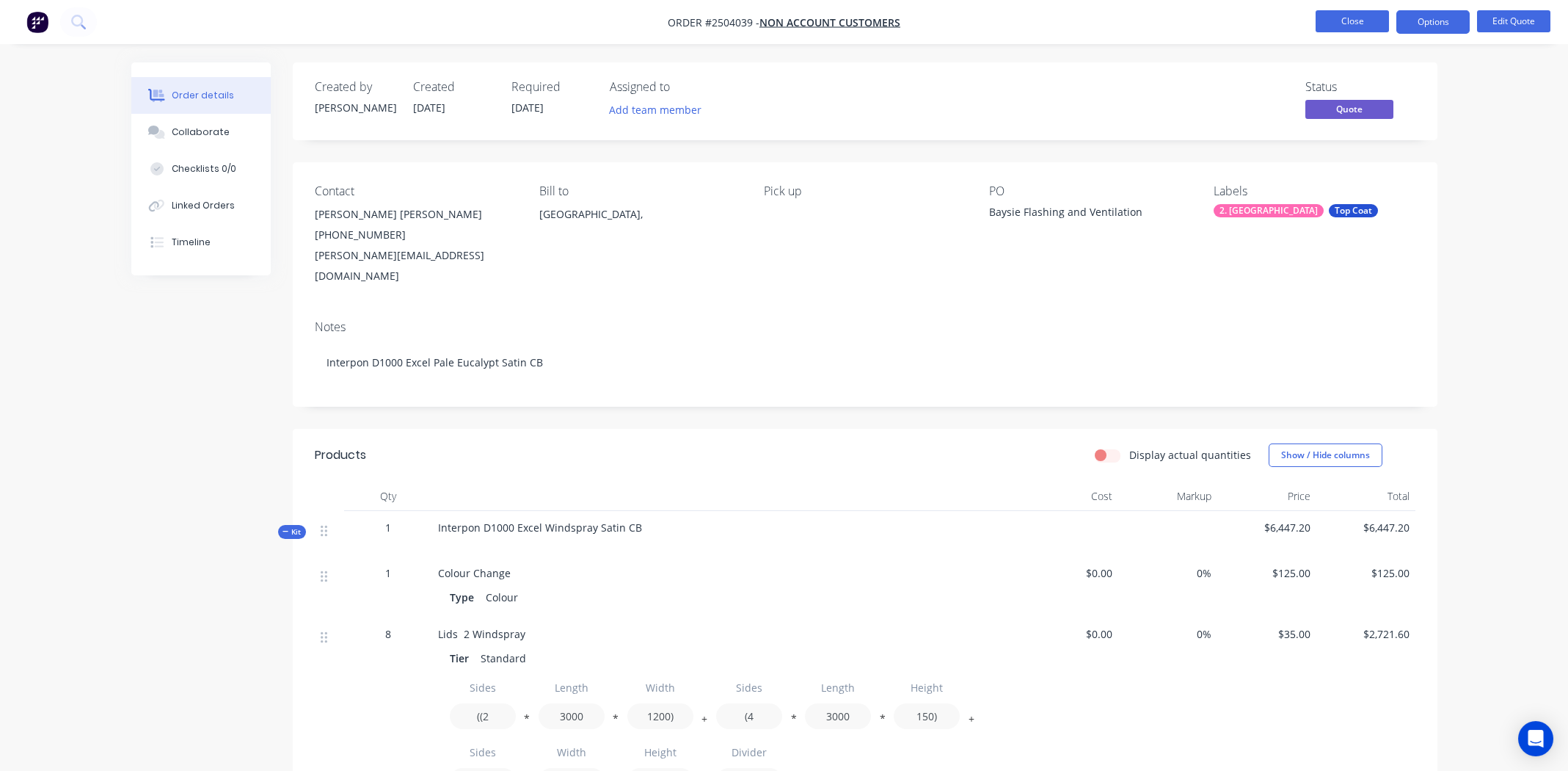
click at [1349, 20] on button "Close" at bounding box center [1352, 21] width 73 height 22
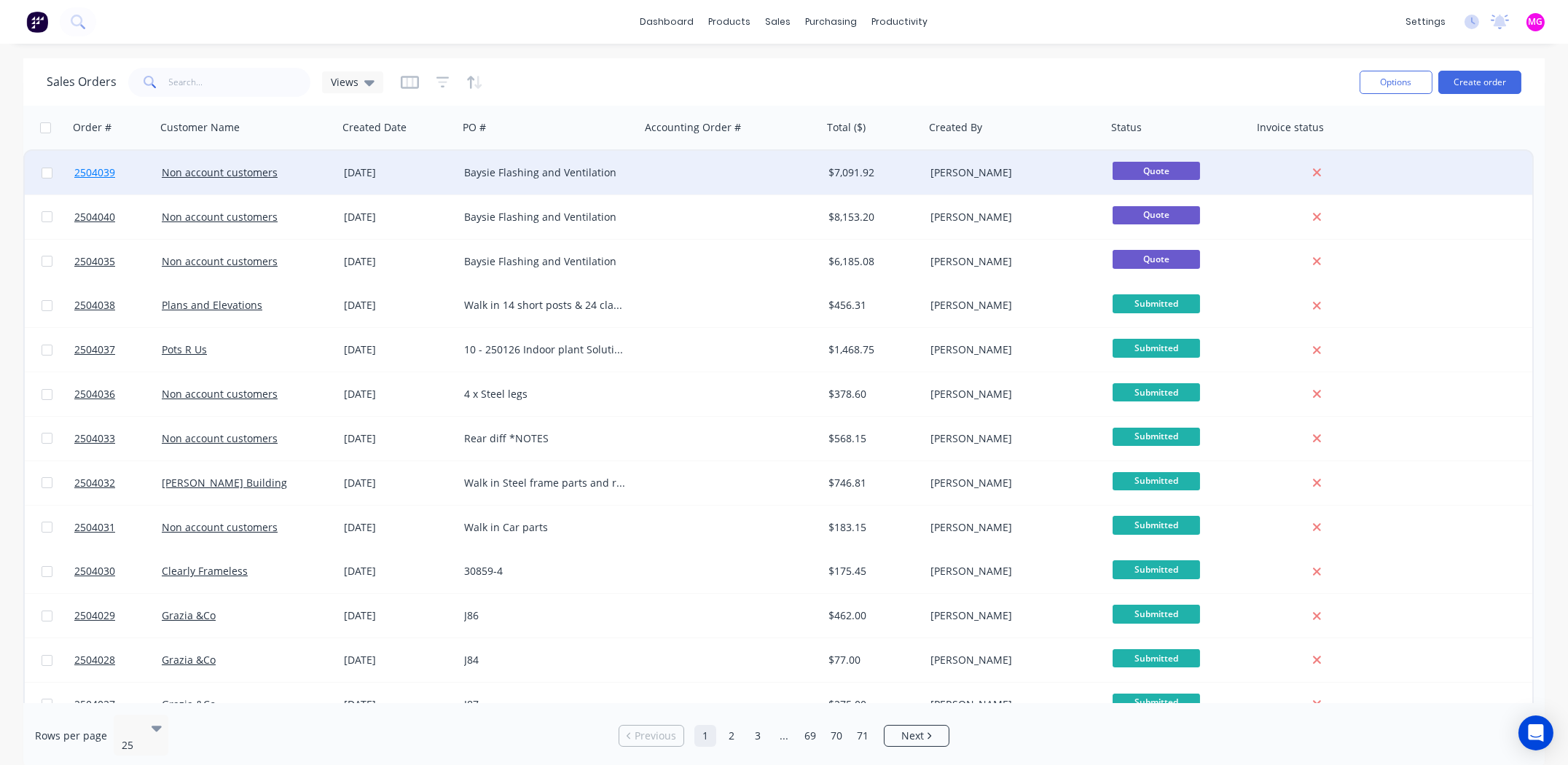
click at [91, 171] on span "2504039" at bounding box center [94, 172] width 41 height 15
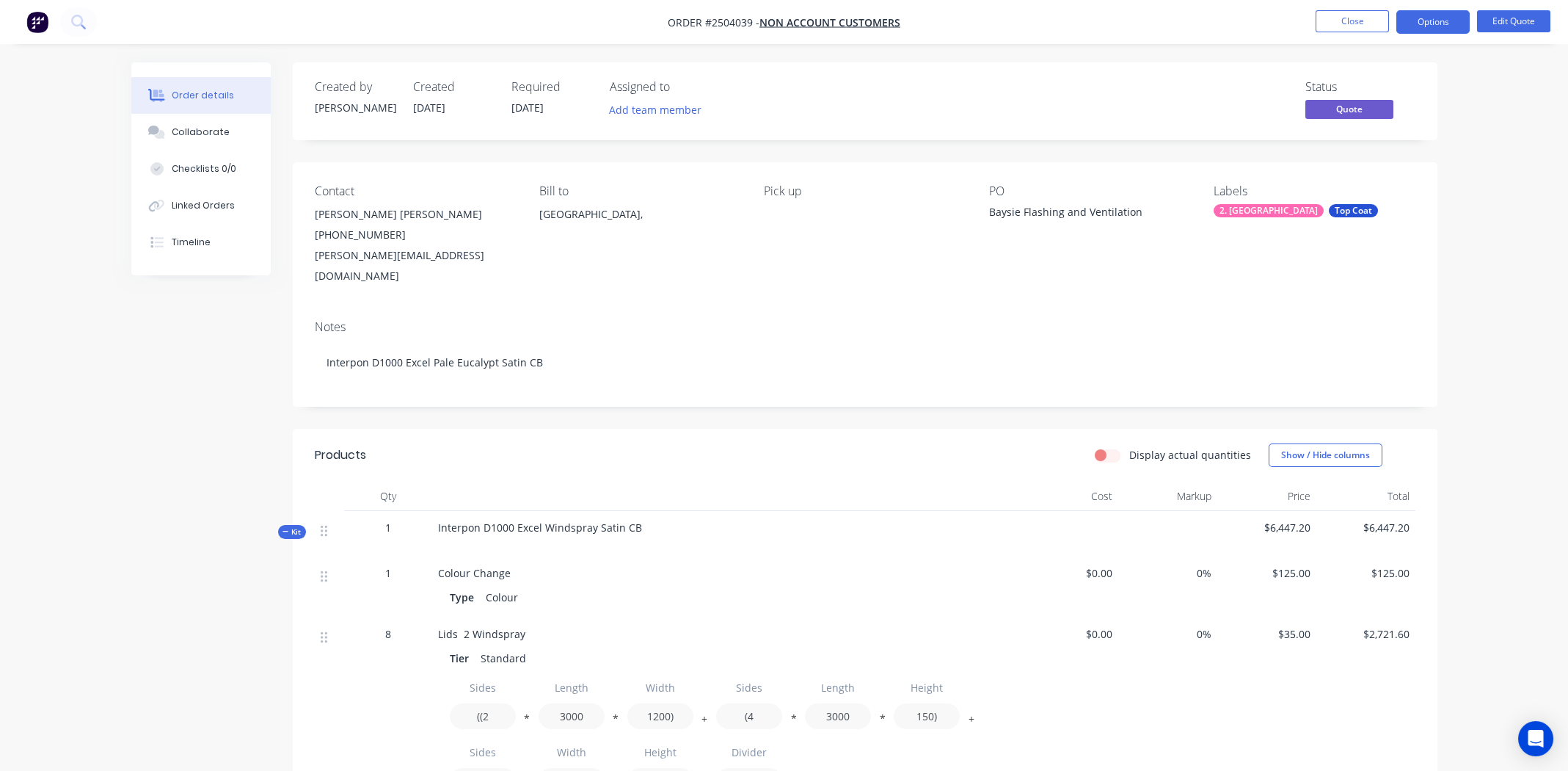
click at [989, 214] on div "Baysie Flashing and Ventilation" at bounding box center [1081, 214] width 183 height 20
click at [1501, 18] on button "Edit Quote" at bounding box center [1513, 21] width 73 height 22
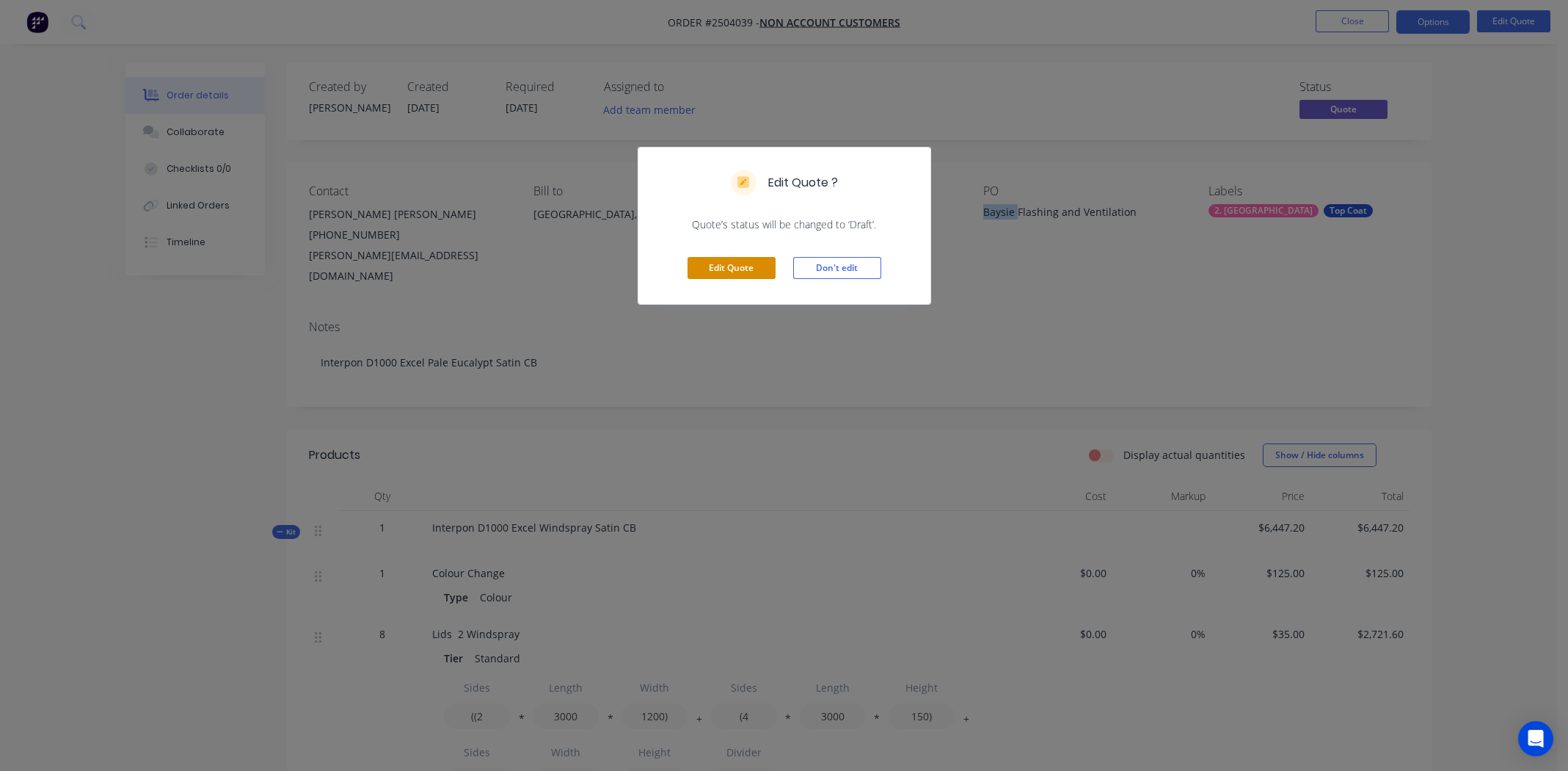
click at [725, 264] on button "Edit Quote" at bounding box center [732, 267] width 88 height 22
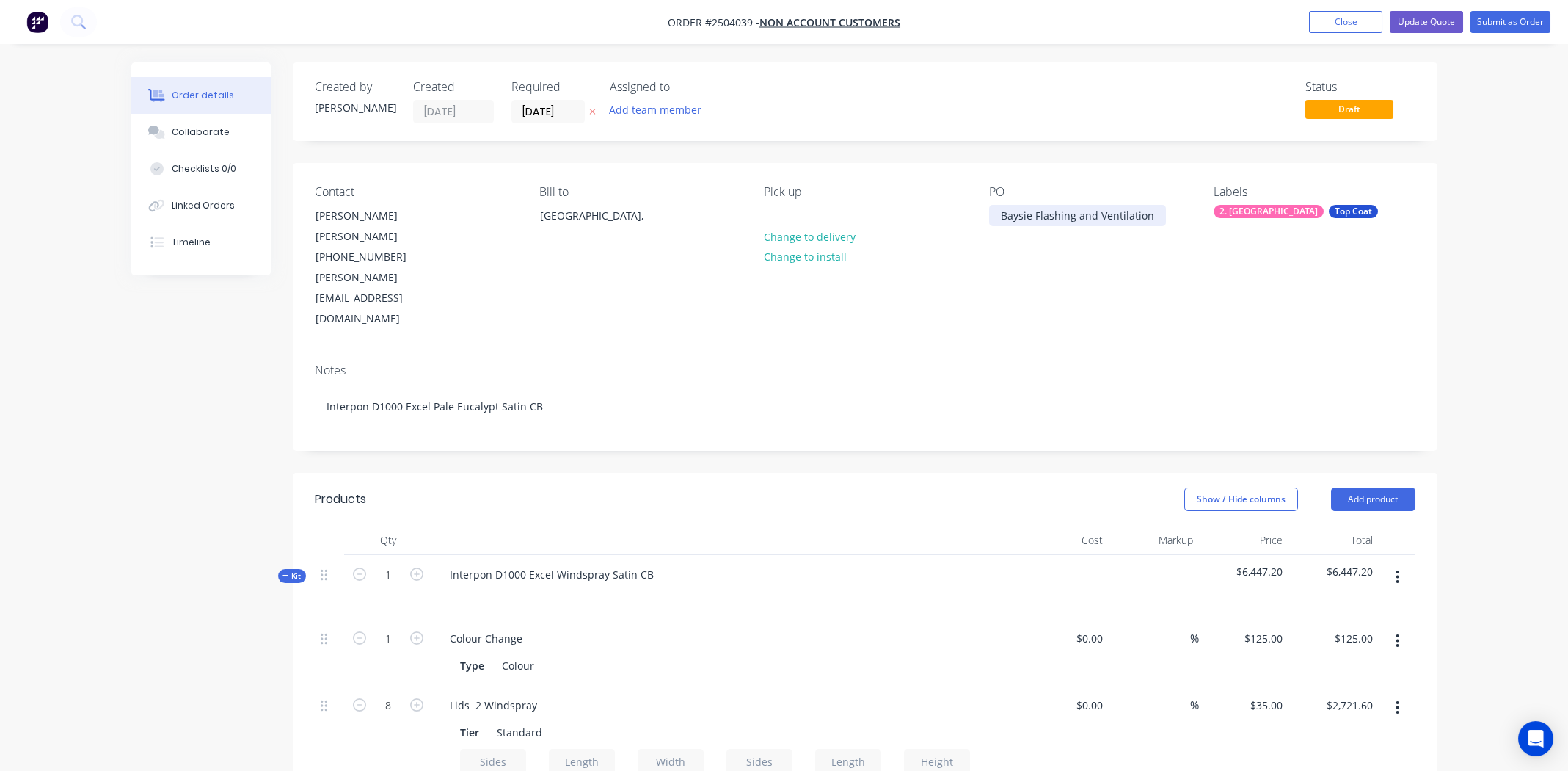
click at [1000, 217] on div "Baysie Flashing and Ventilation" at bounding box center [1078, 215] width 177 height 21
click at [1084, 216] on div "Quote Baysie Flashing and Ventilation" at bounding box center [1078, 223] width 177 height 37
click at [1435, 18] on button "Update Quote" at bounding box center [1426, 22] width 73 height 22
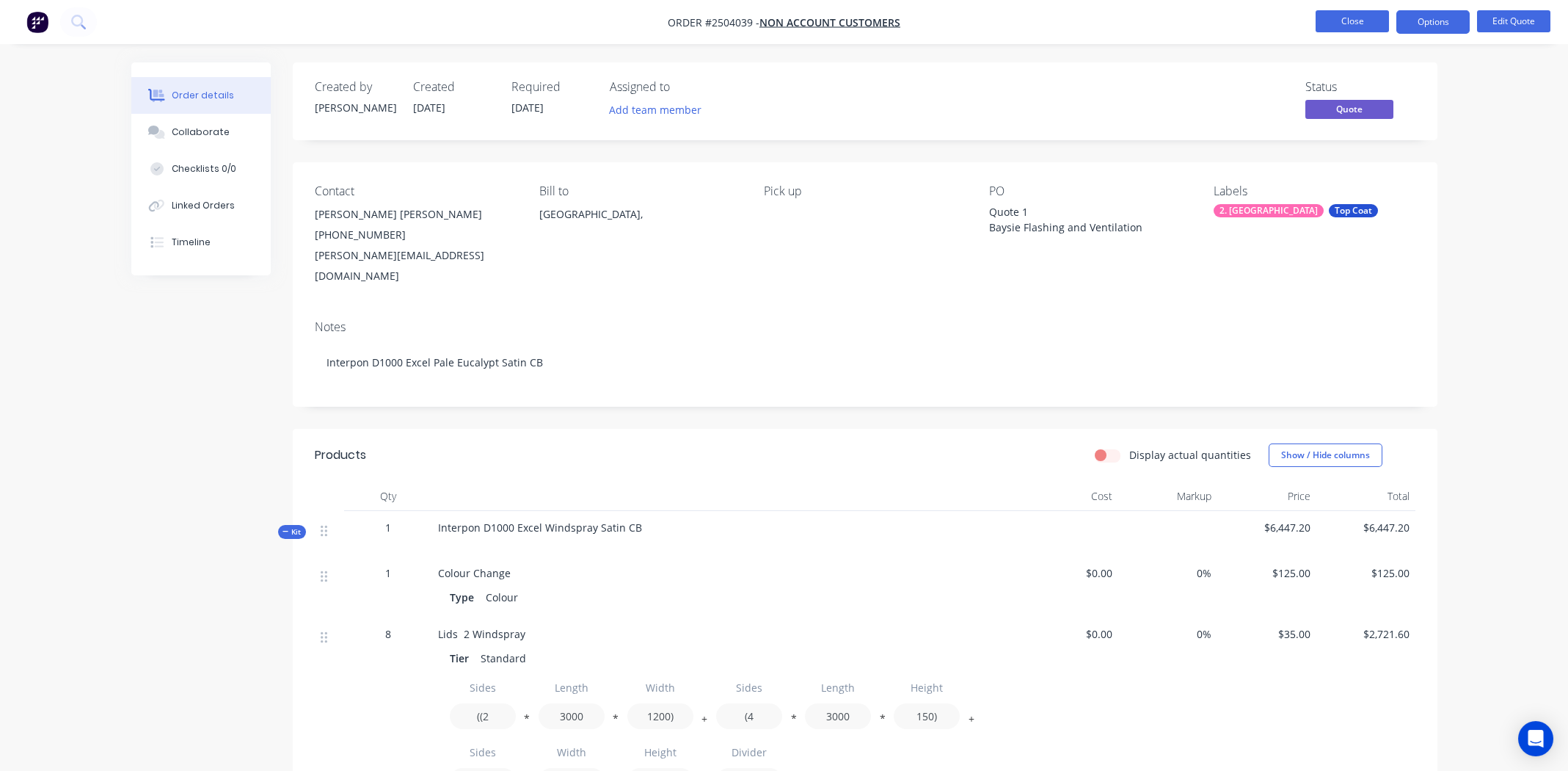
click at [1353, 19] on button "Close" at bounding box center [1352, 21] width 73 height 22
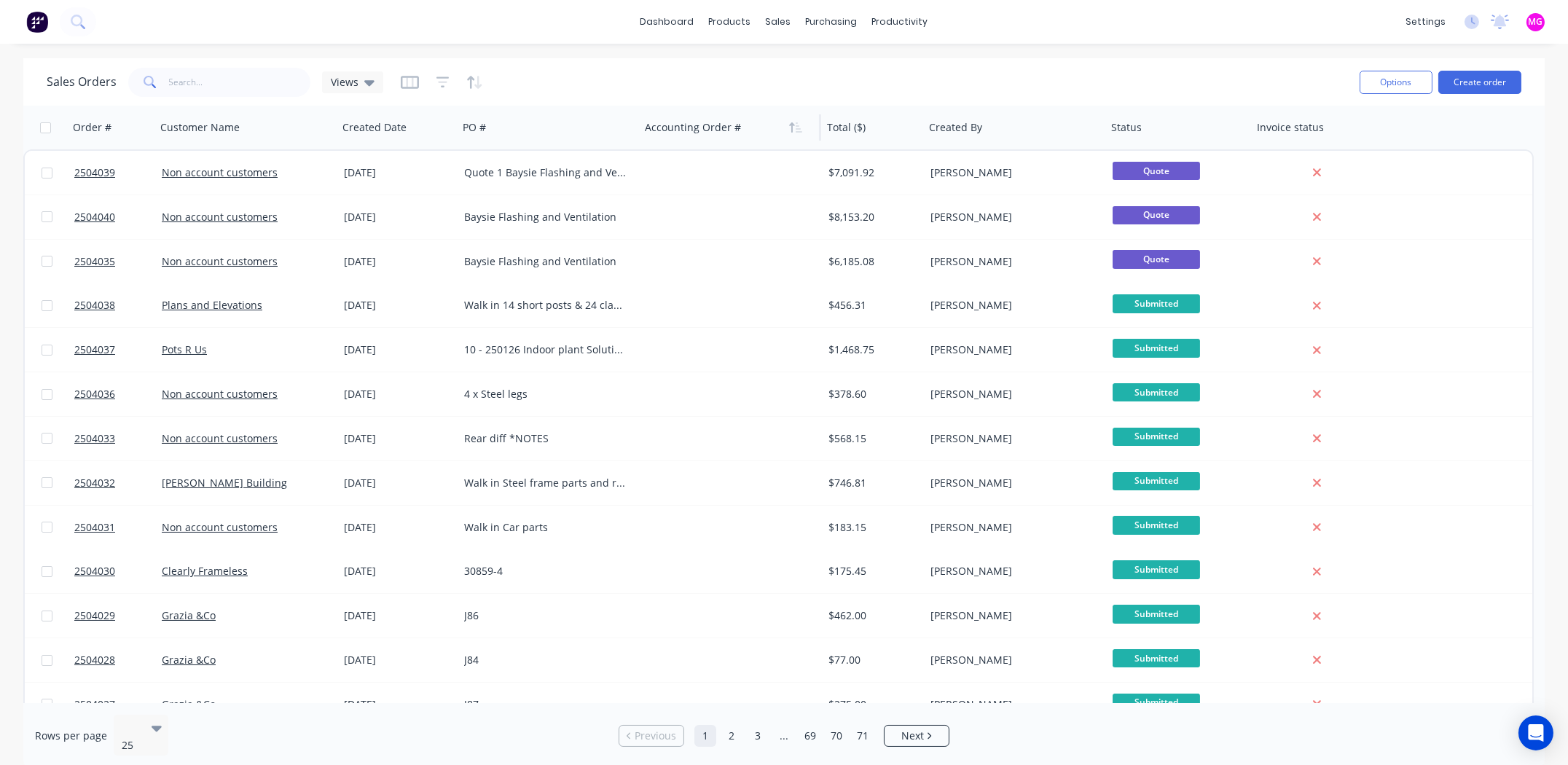
drag, startPoint x: 638, startPoint y: 131, endPoint x: 662, endPoint y: 136, distance: 24.5
click at [662, 136] on div "Accounting Order #" at bounding box center [730, 127] width 182 height 44
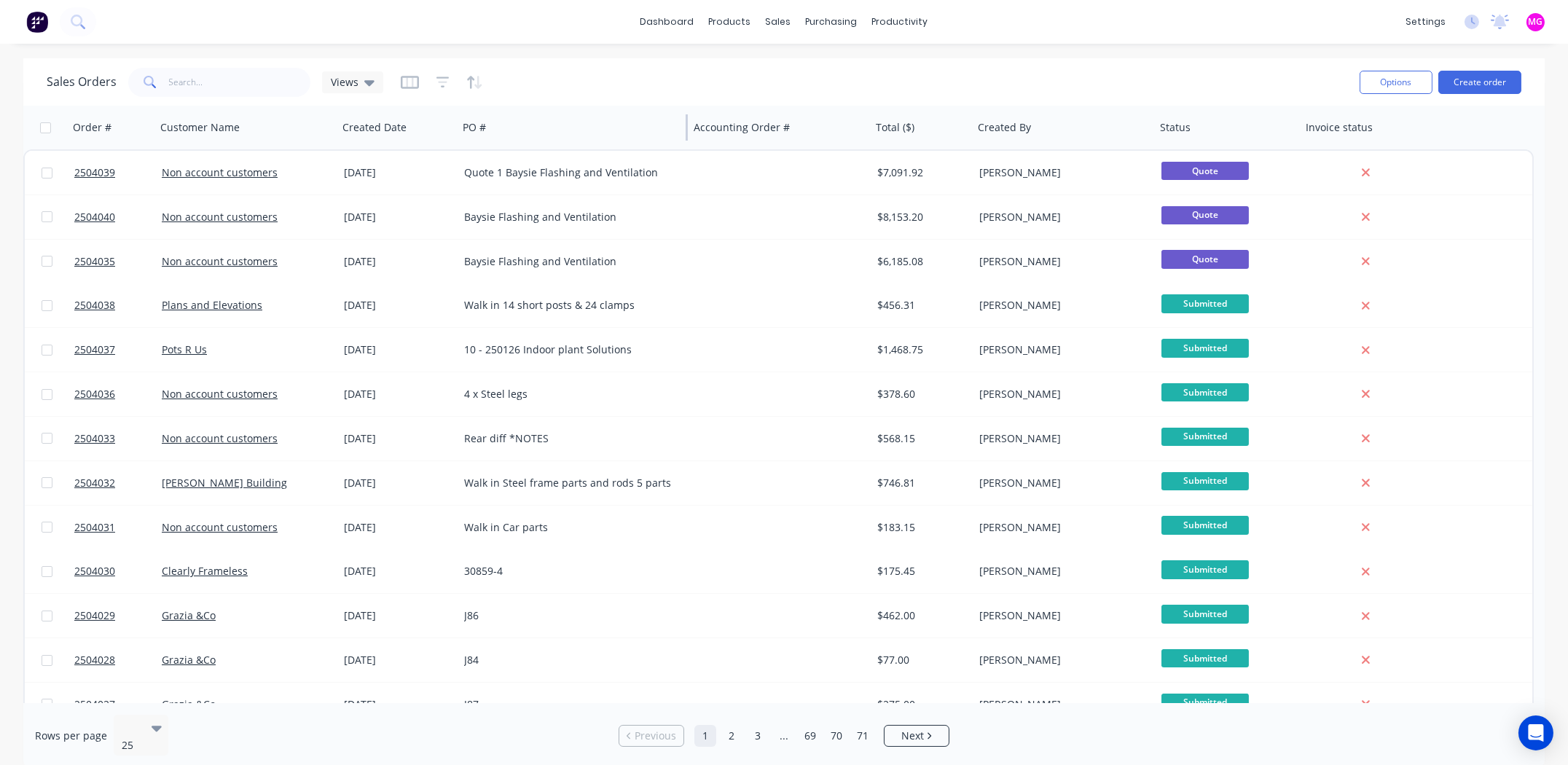
drag, startPoint x: 636, startPoint y: 128, endPoint x: 685, endPoint y: 138, distance: 50.0
click at [686, 138] on div at bounding box center [687, 127] width 2 height 26
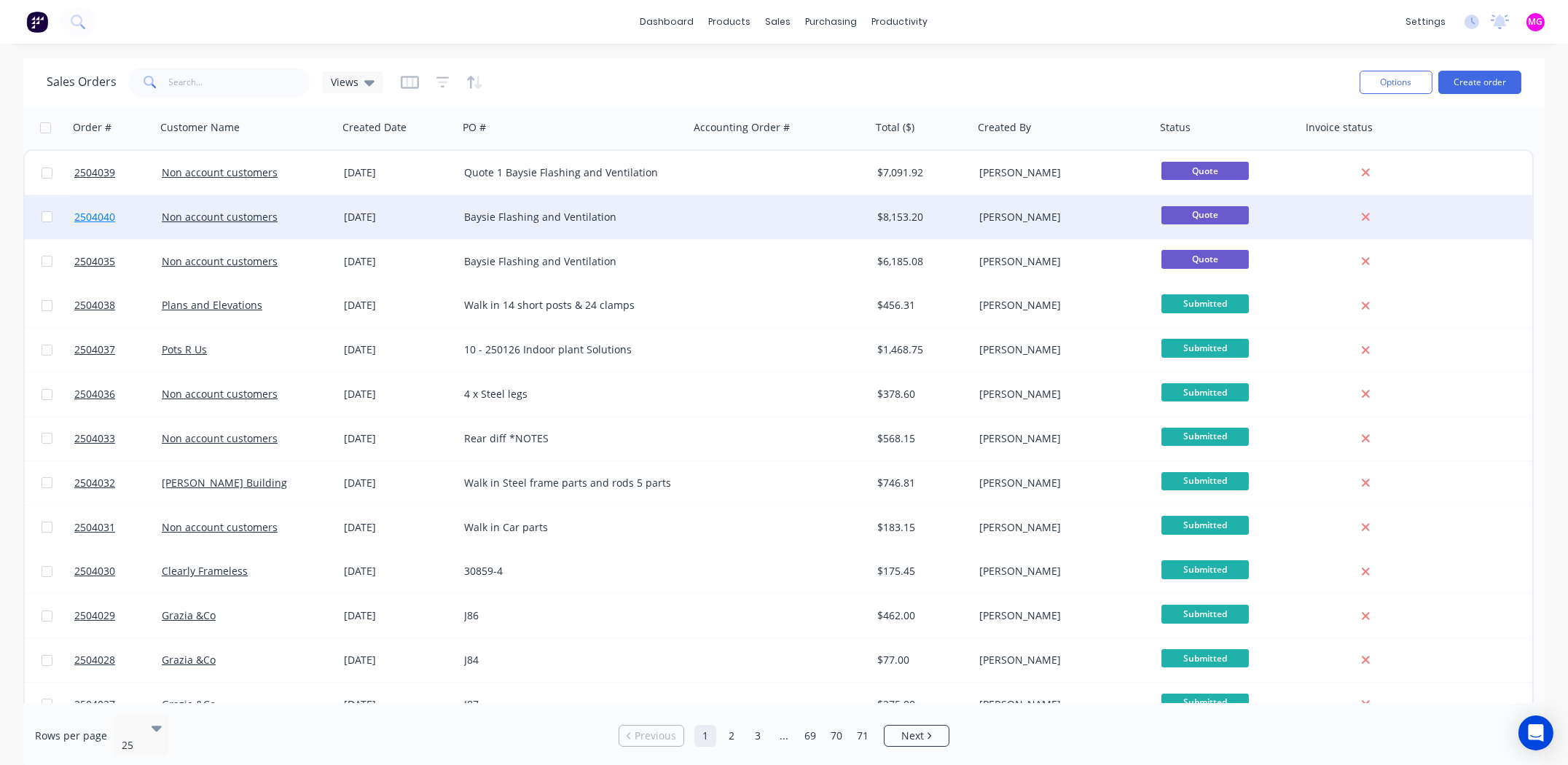
click at [101, 215] on span "2504040" at bounding box center [94, 217] width 41 height 15
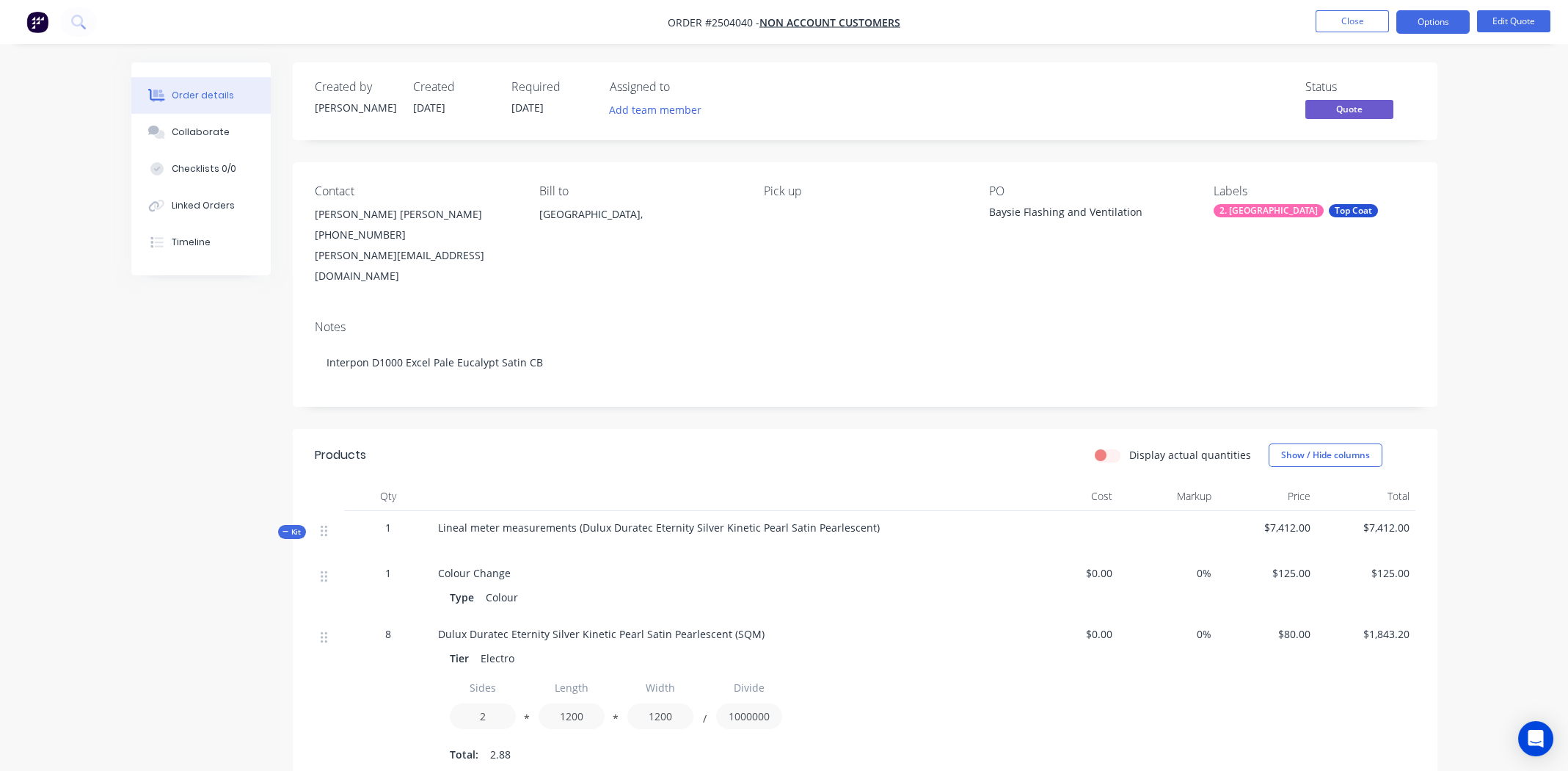
click at [991, 211] on div "Baysie Flashing and Ventilation" at bounding box center [1081, 214] width 183 height 20
click at [1522, 20] on button "Edit Quote" at bounding box center [1513, 21] width 73 height 22
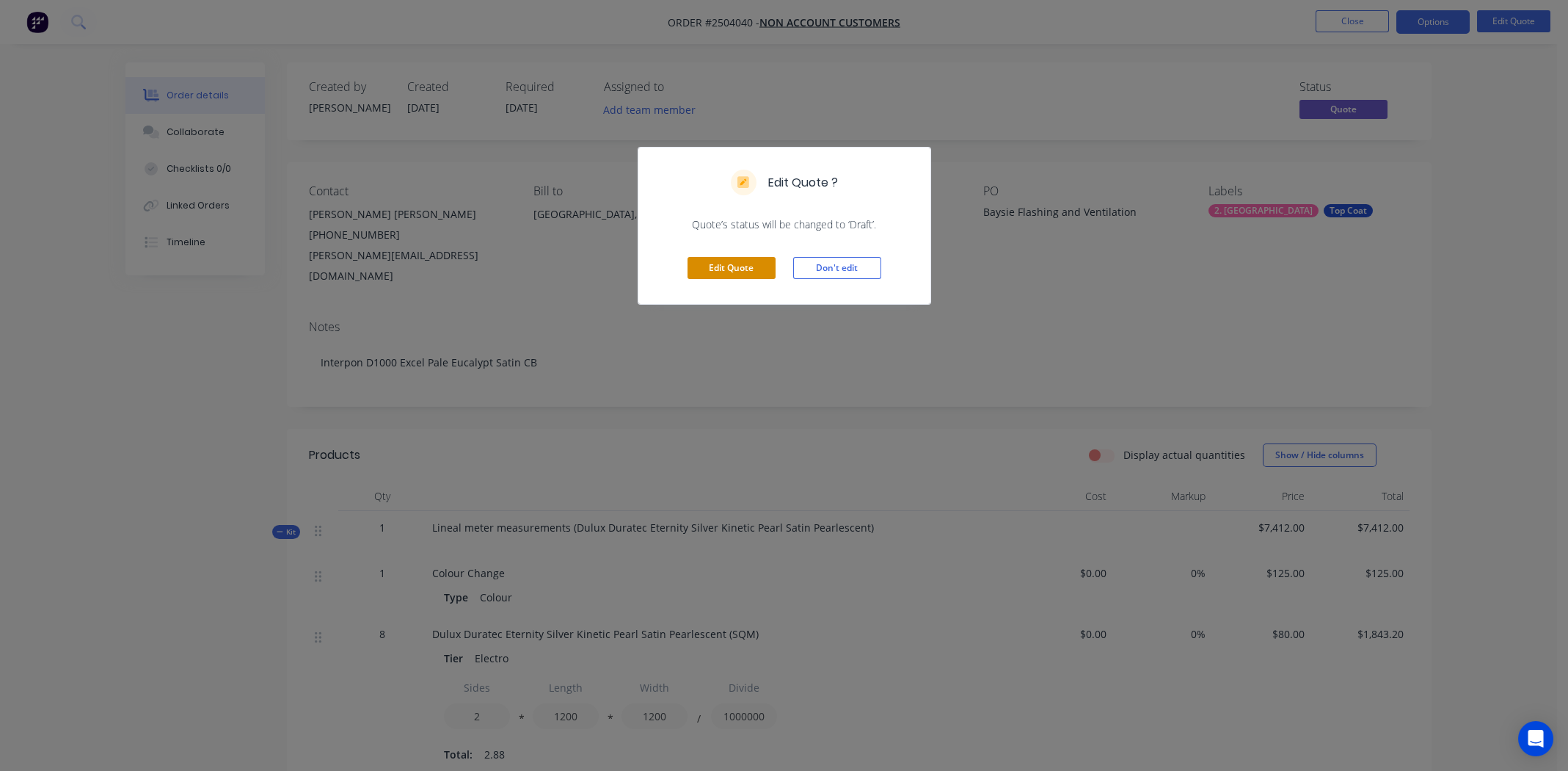
click at [717, 271] on button "Edit Quote" at bounding box center [732, 267] width 88 height 22
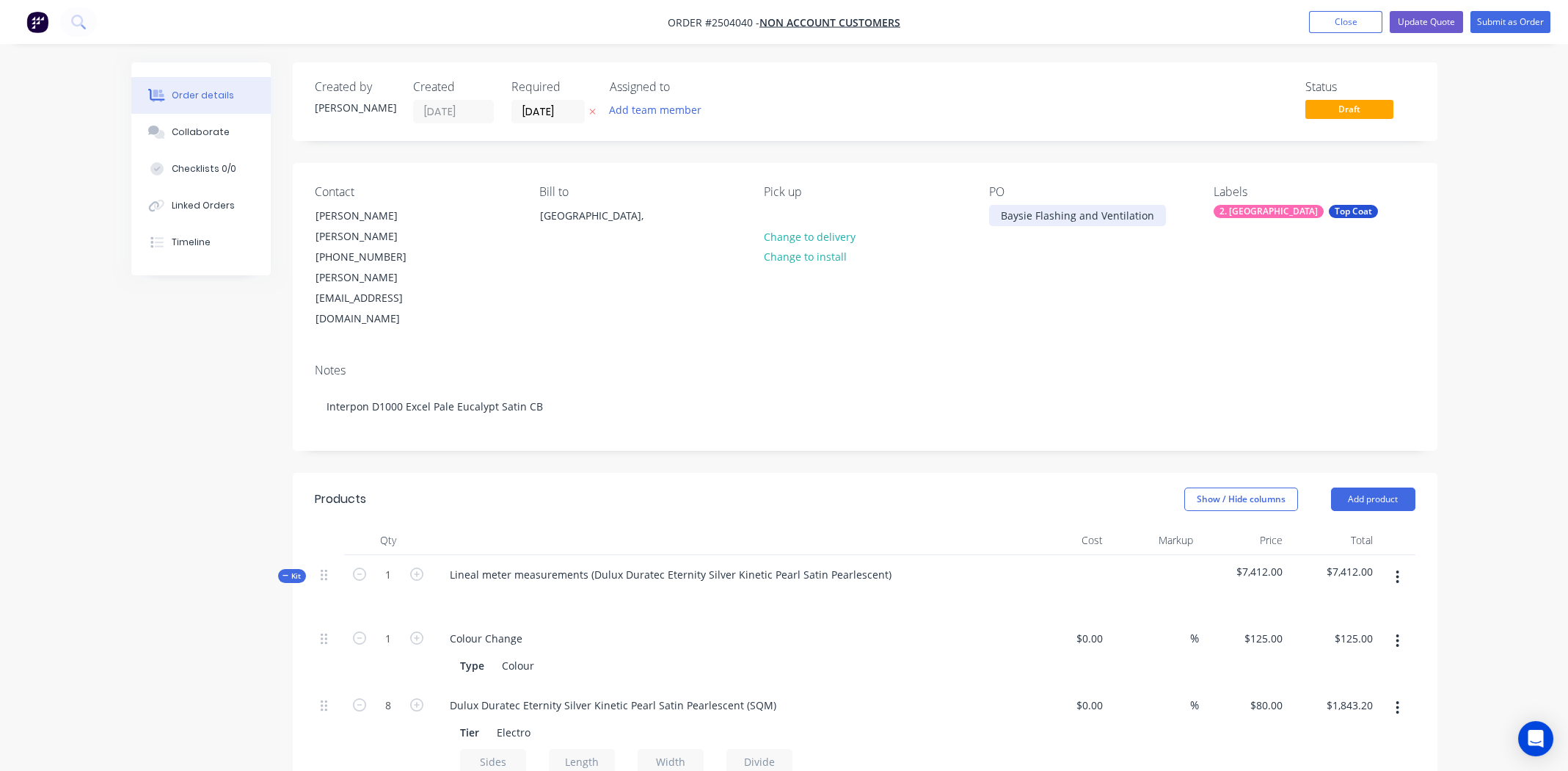
click at [996, 218] on div "Baysie Flashing and Ventilation" at bounding box center [1078, 215] width 177 height 21
click at [1421, 19] on button "Update Quote" at bounding box center [1426, 22] width 73 height 22
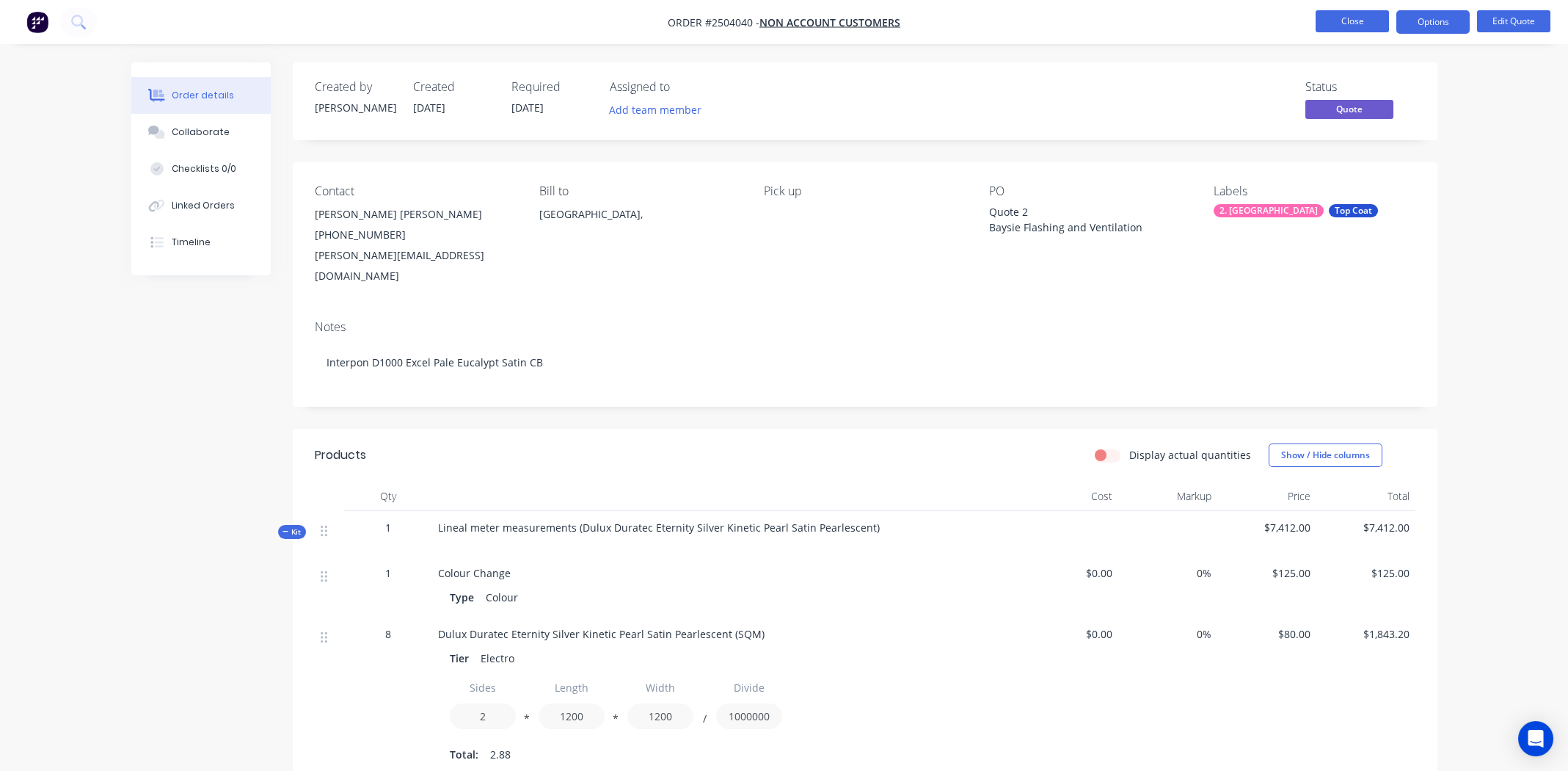
click at [1346, 19] on button "Close" at bounding box center [1352, 21] width 73 height 22
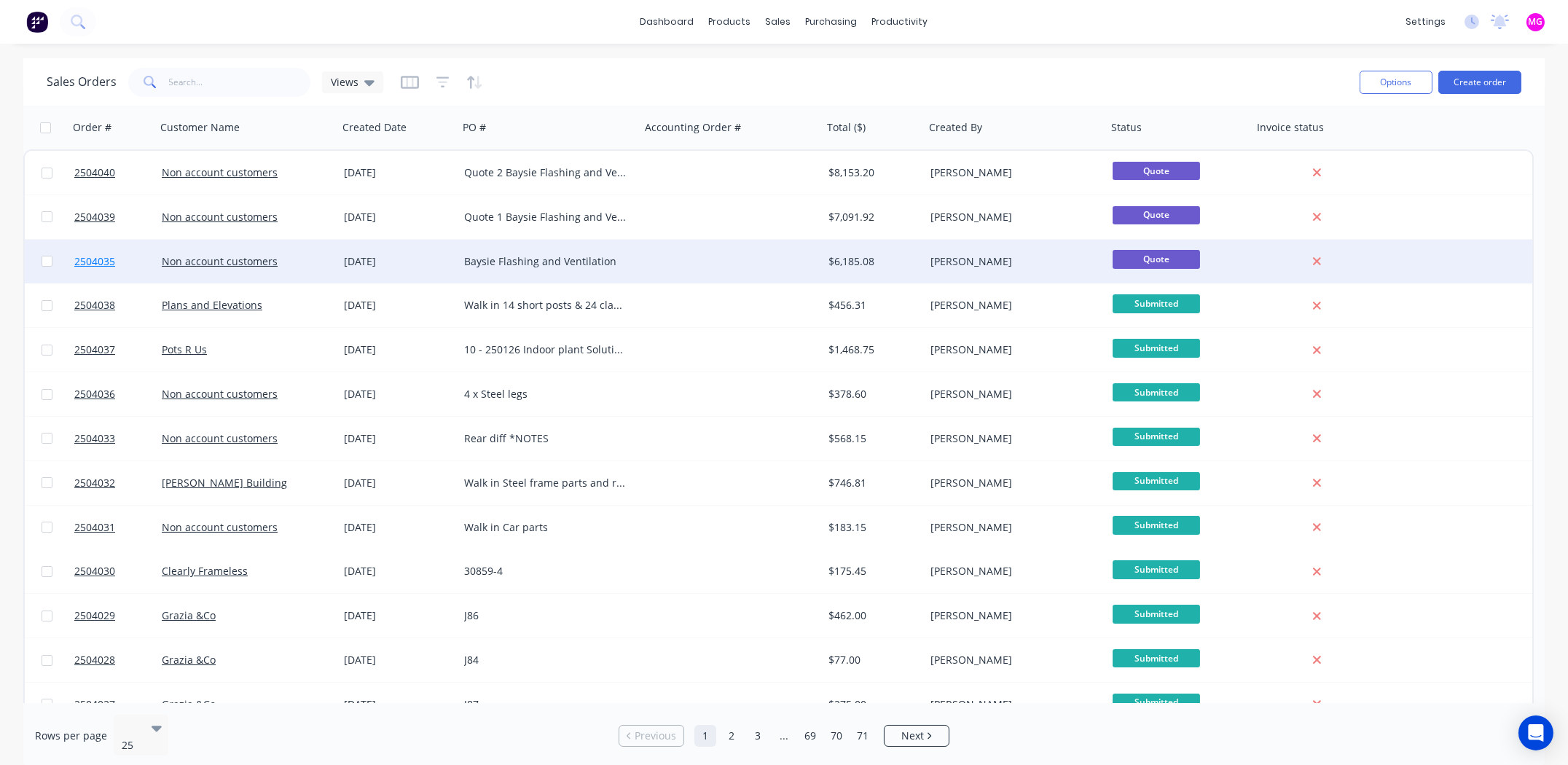
click at [91, 261] on span "2504035" at bounding box center [94, 262] width 41 height 15
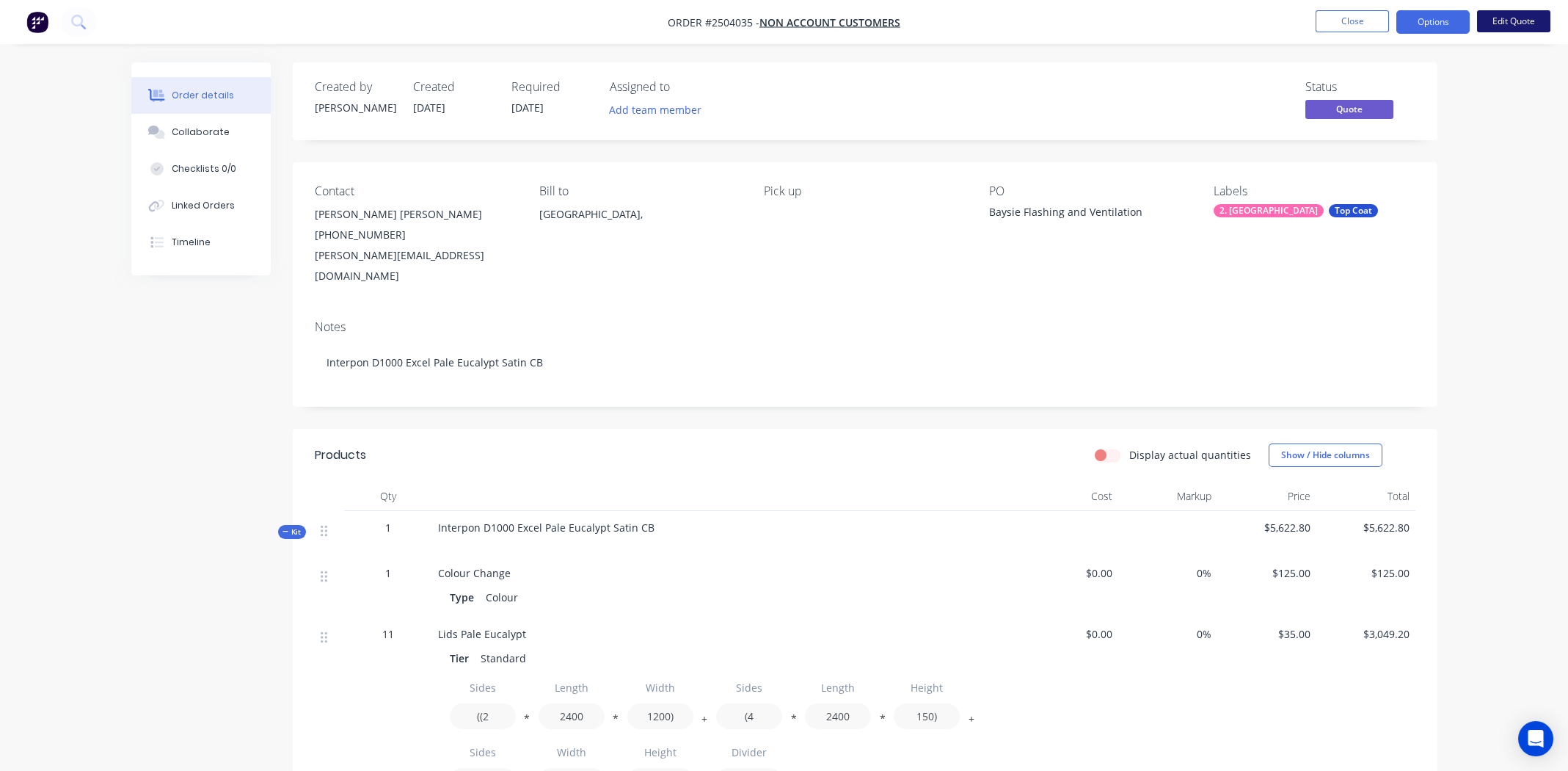
click at [1516, 19] on button "Edit Quote" at bounding box center [1513, 21] width 73 height 22
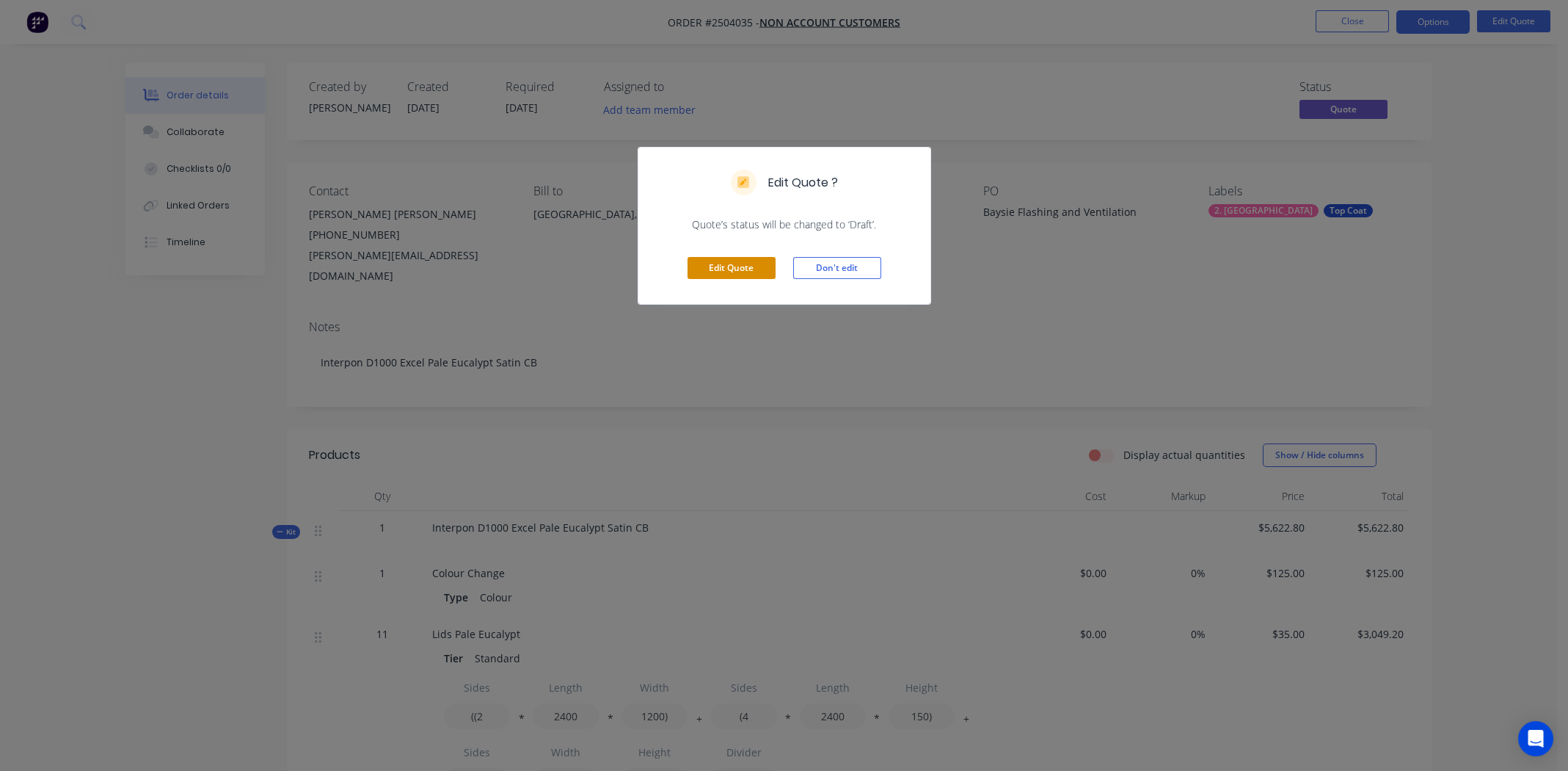
click at [717, 261] on button "Edit Quote" at bounding box center [732, 267] width 88 height 22
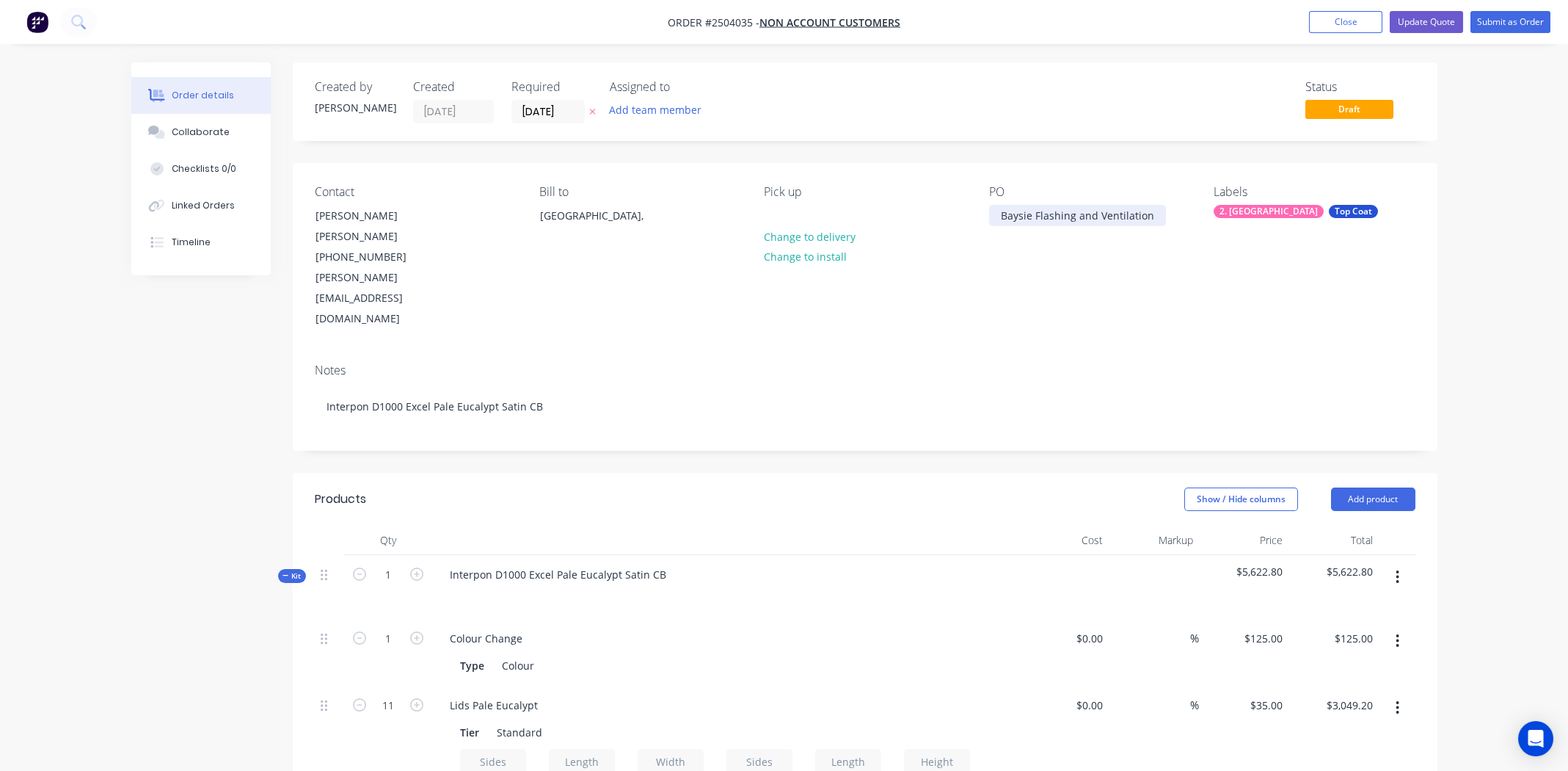
click at [1002, 212] on div "Baysie Flashing and Ventilation" at bounding box center [1078, 215] width 177 height 21
click at [1439, 16] on button "Update Quote" at bounding box center [1426, 22] width 73 height 22
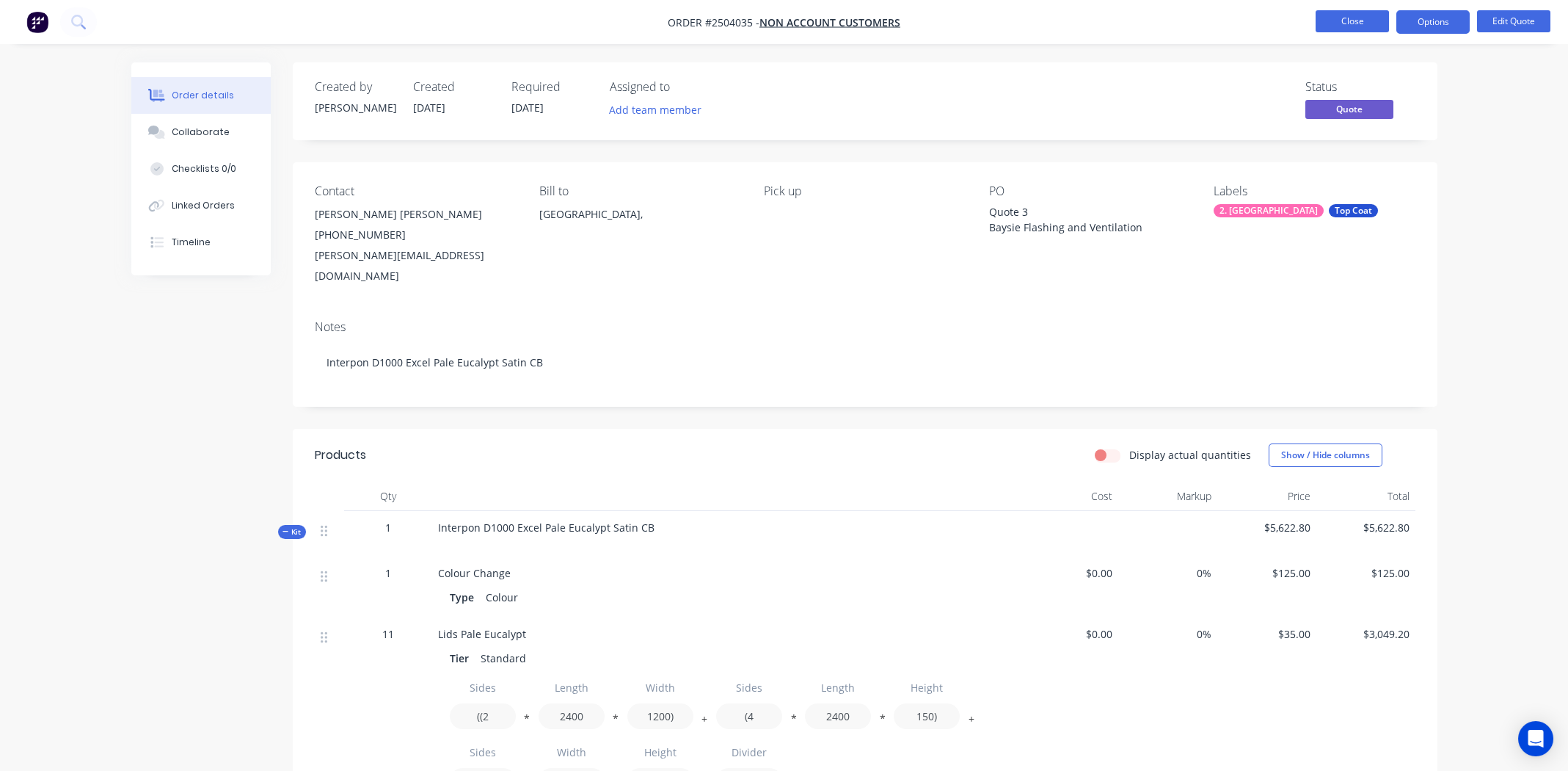
click at [1343, 19] on button "Close" at bounding box center [1352, 21] width 73 height 22
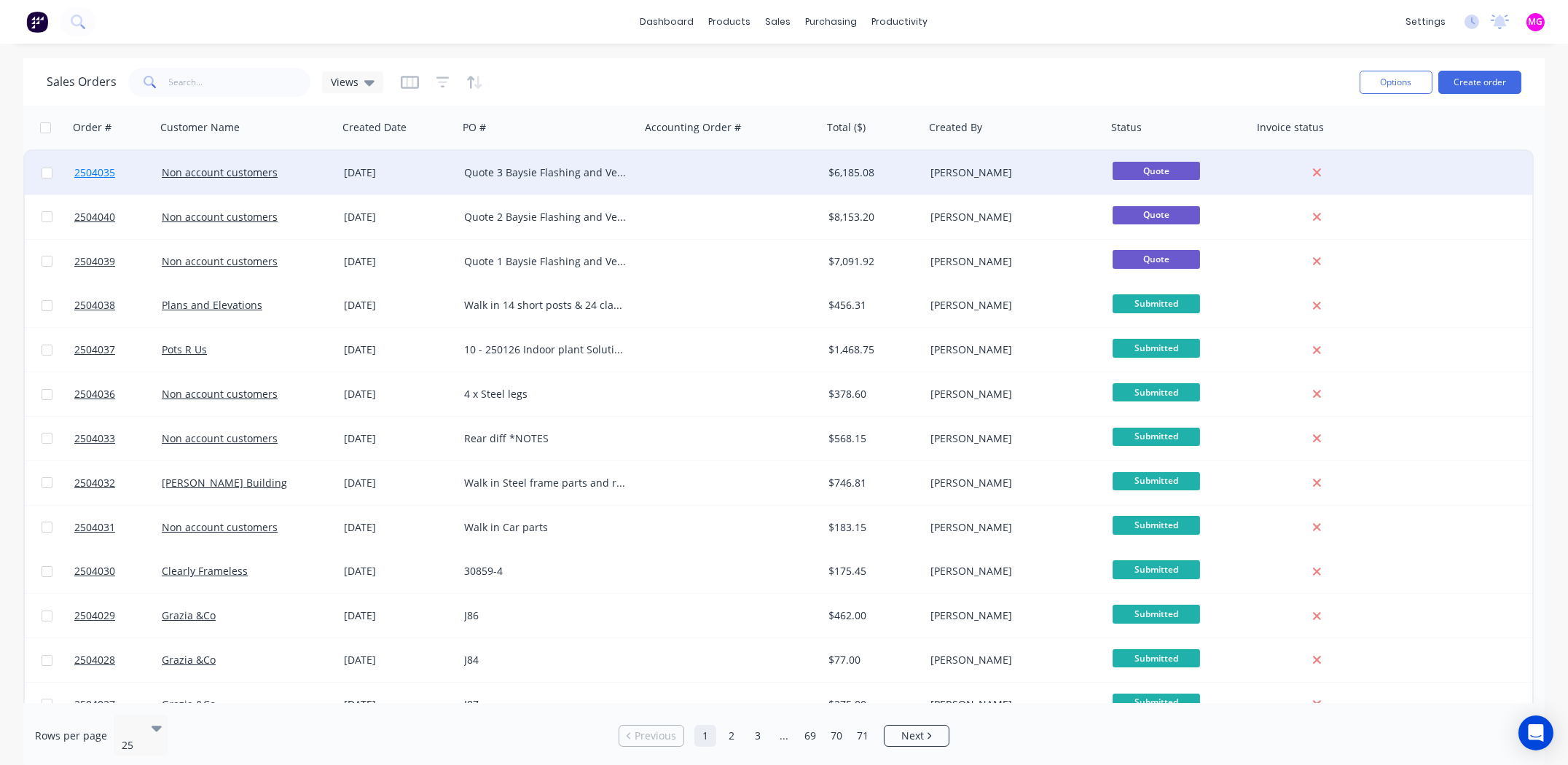
click at [89, 169] on span "2504035" at bounding box center [94, 172] width 41 height 15
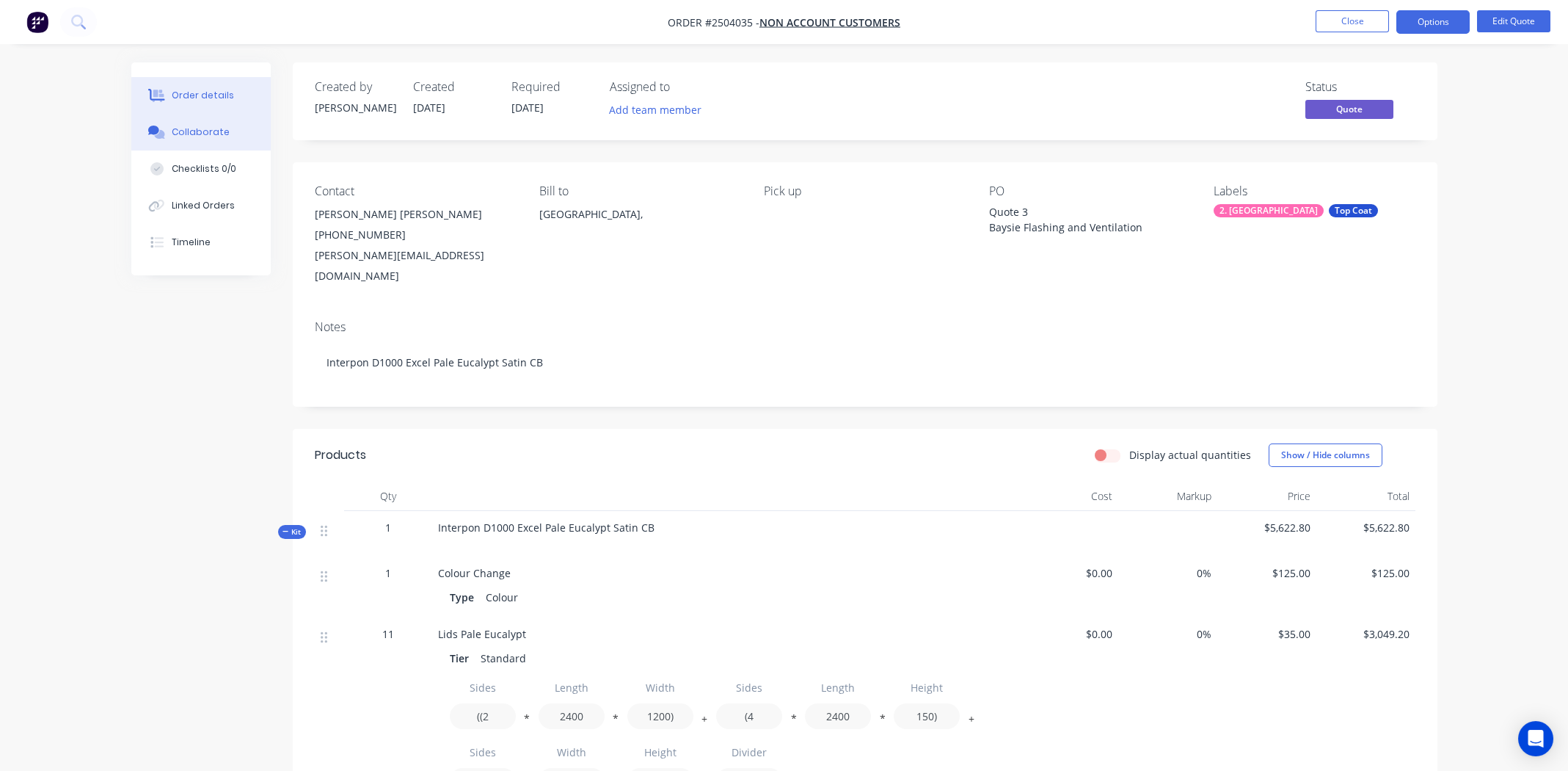
click at [173, 133] on div "Collaborate" at bounding box center [200, 133] width 58 height 13
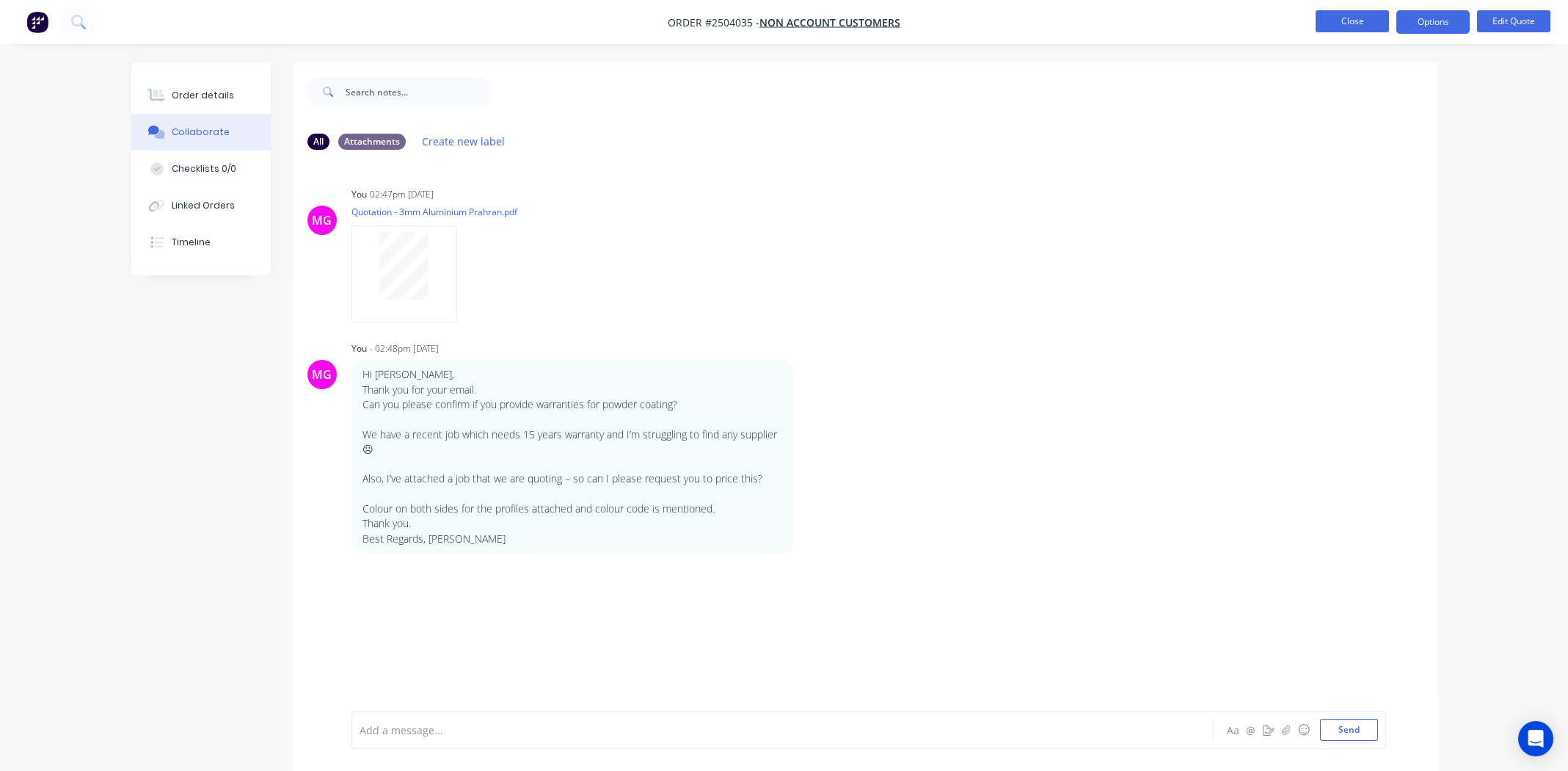
click at [1350, 22] on button "Close" at bounding box center [1352, 21] width 73 height 22
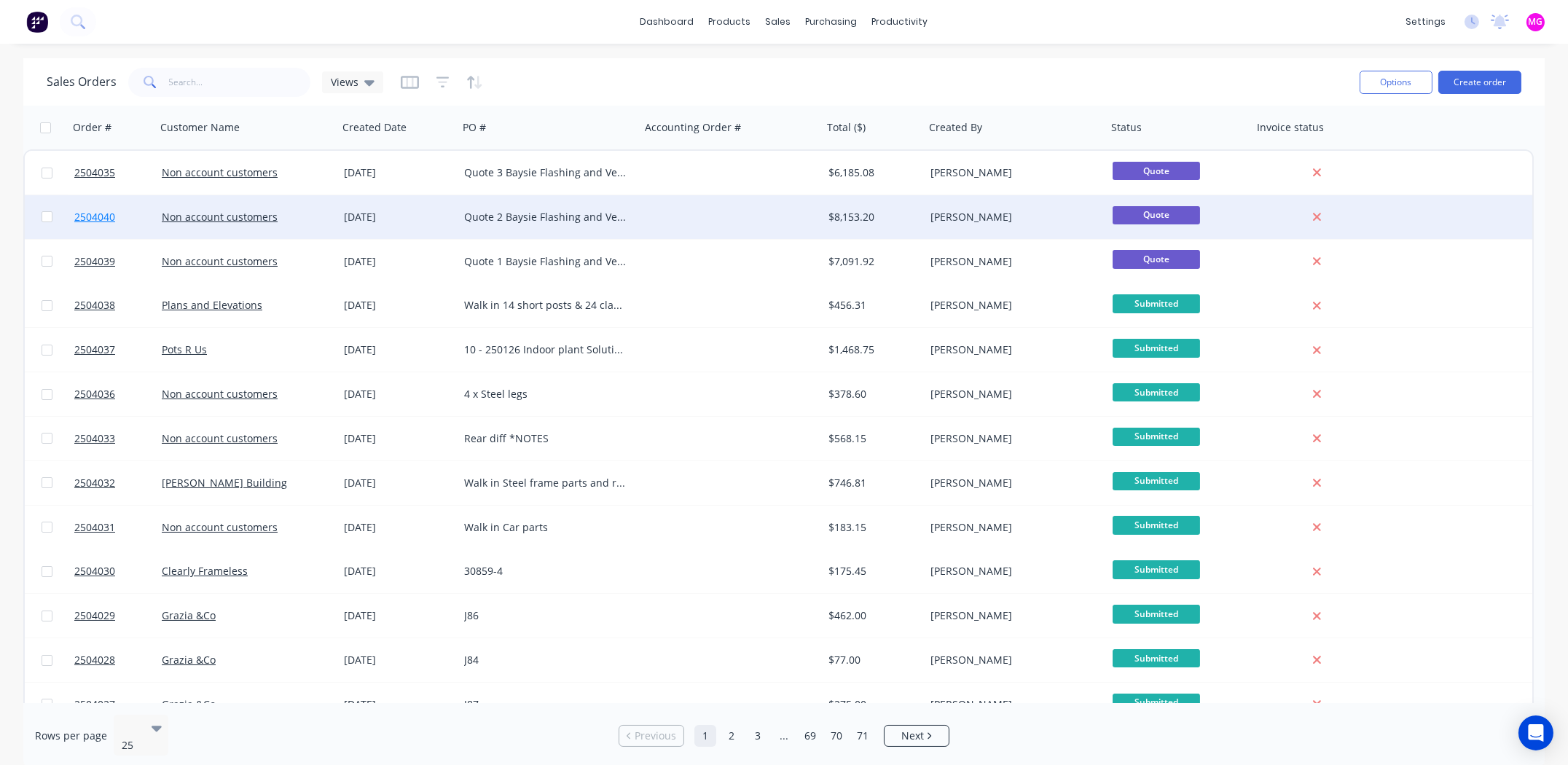
click at [100, 216] on span "2504040" at bounding box center [94, 217] width 41 height 15
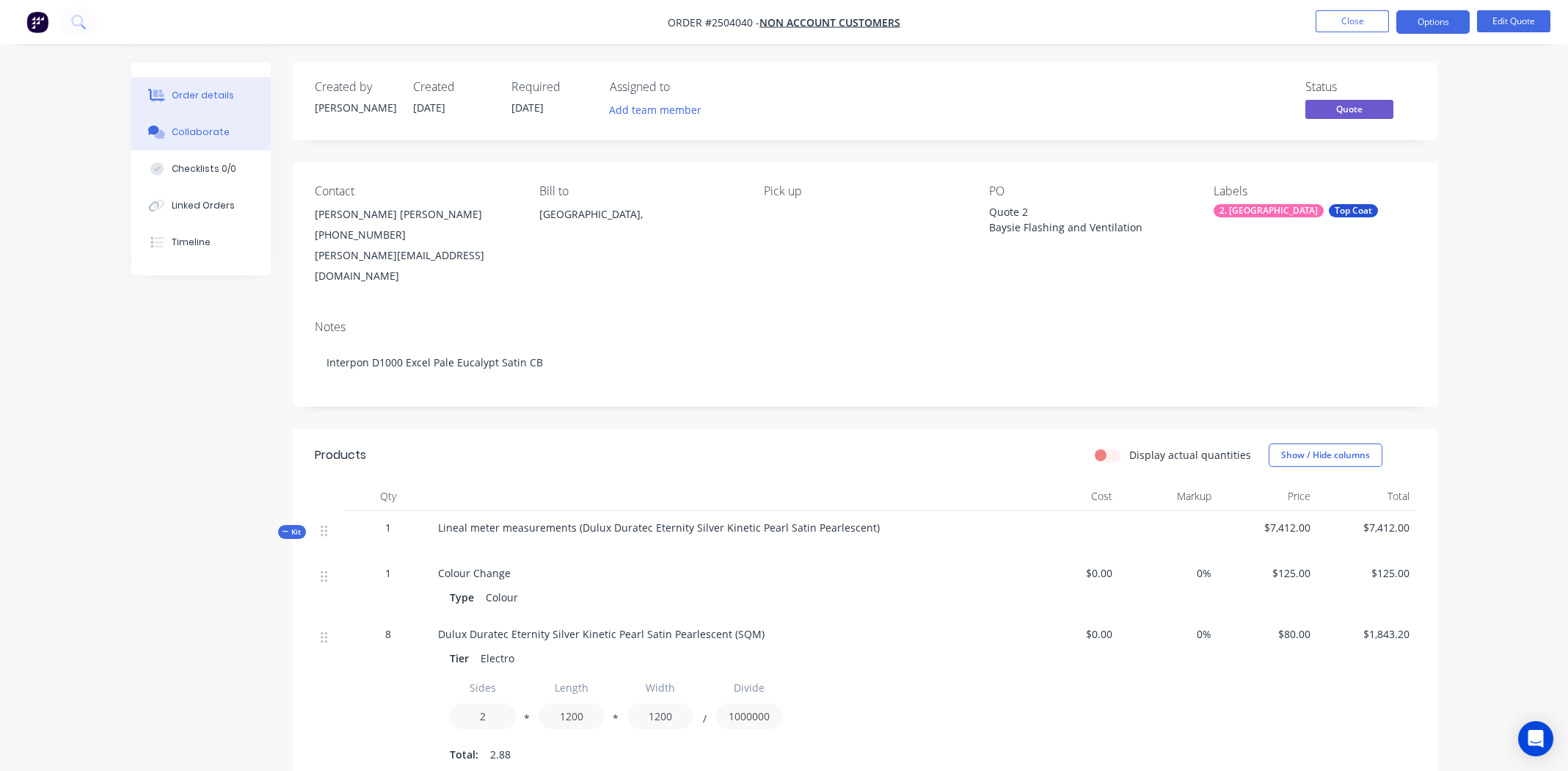
click at [201, 127] on div "Collaborate" at bounding box center [200, 133] width 58 height 13
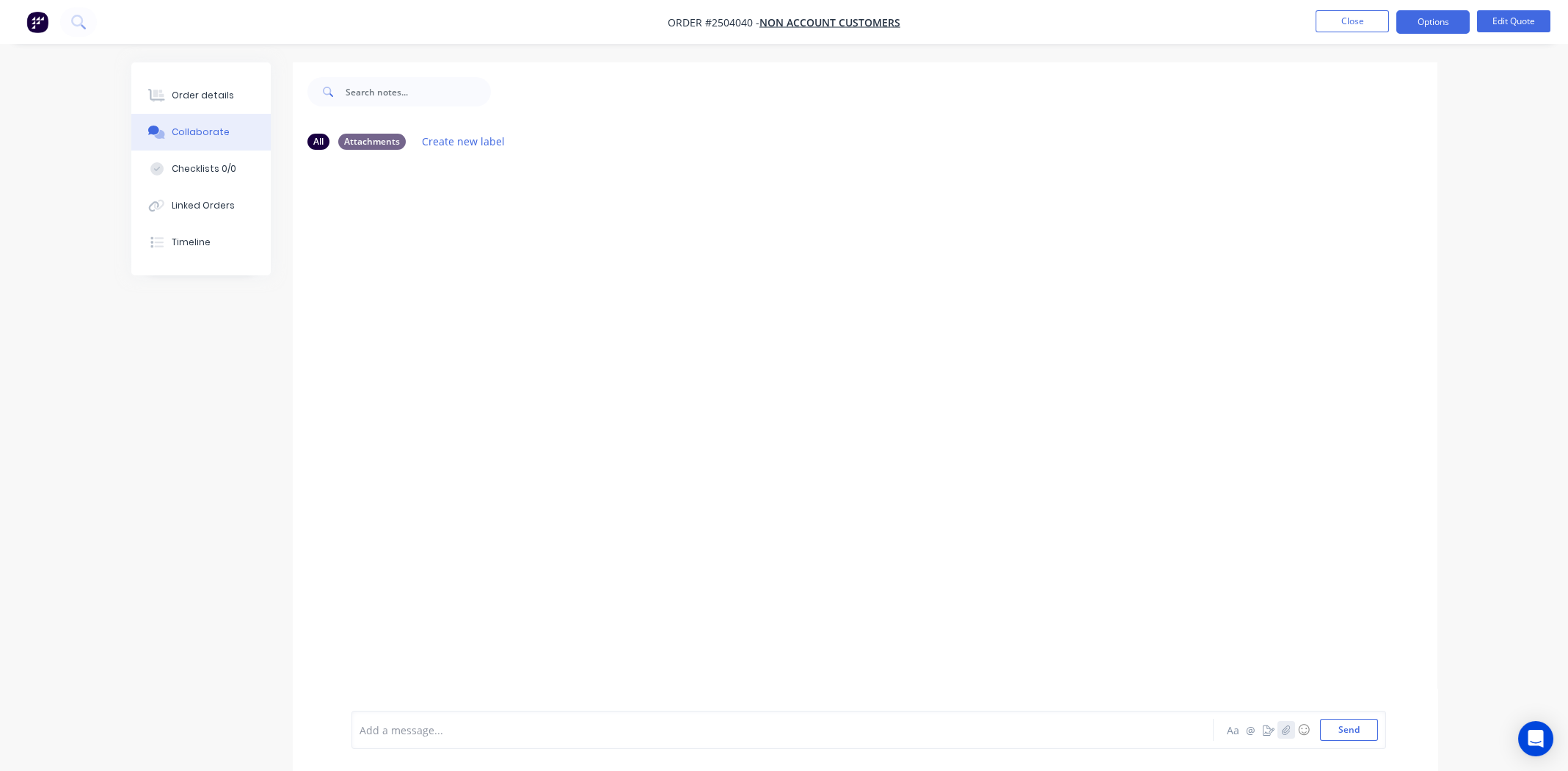
click at [1285, 734] on button "button" at bounding box center [1286, 730] width 18 height 18
click at [1342, 731] on button "Send" at bounding box center [1348, 729] width 58 height 22
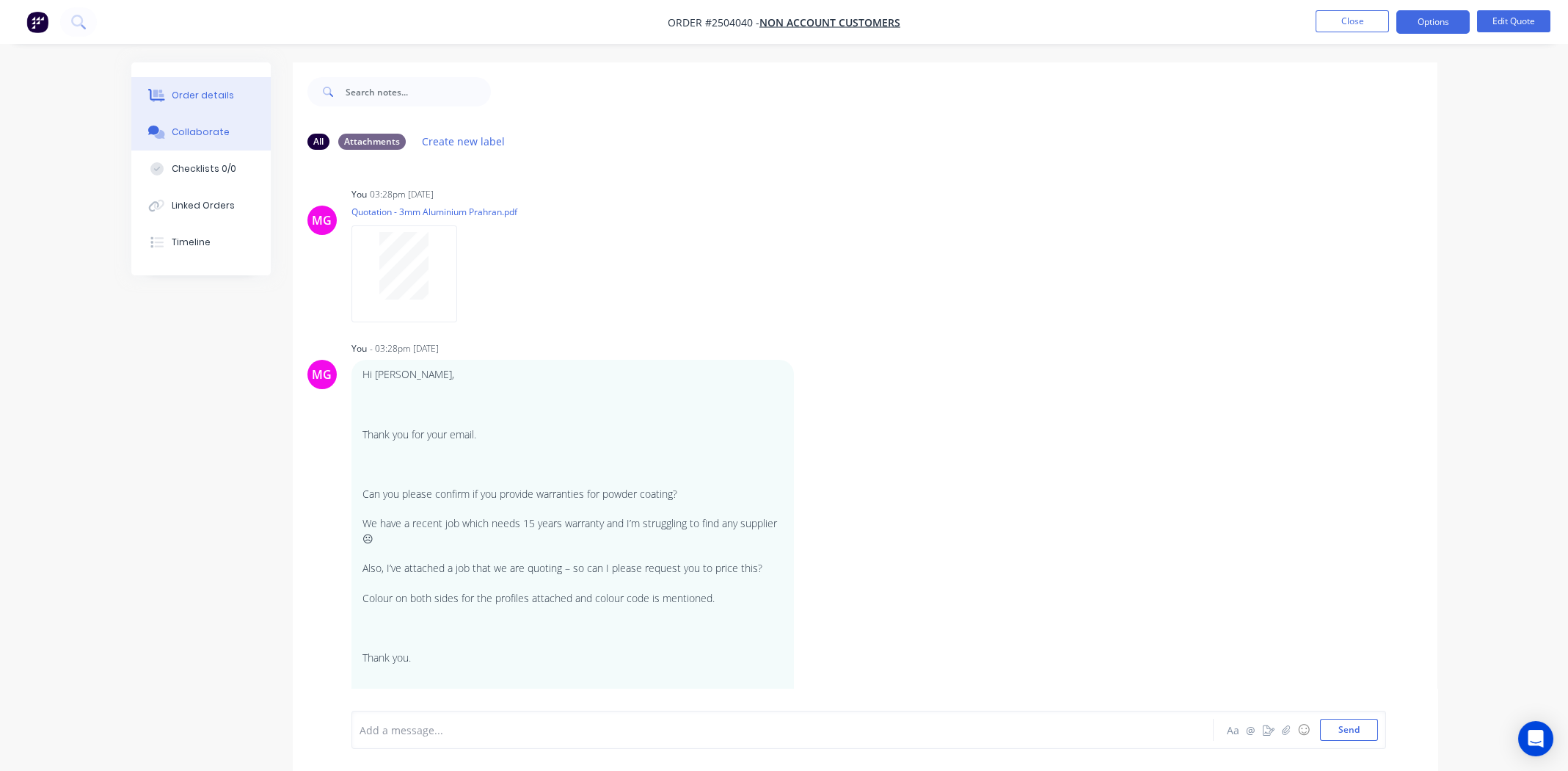
click at [192, 91] on div "Order details" at bounding box center [202, 96] width 62 height 13
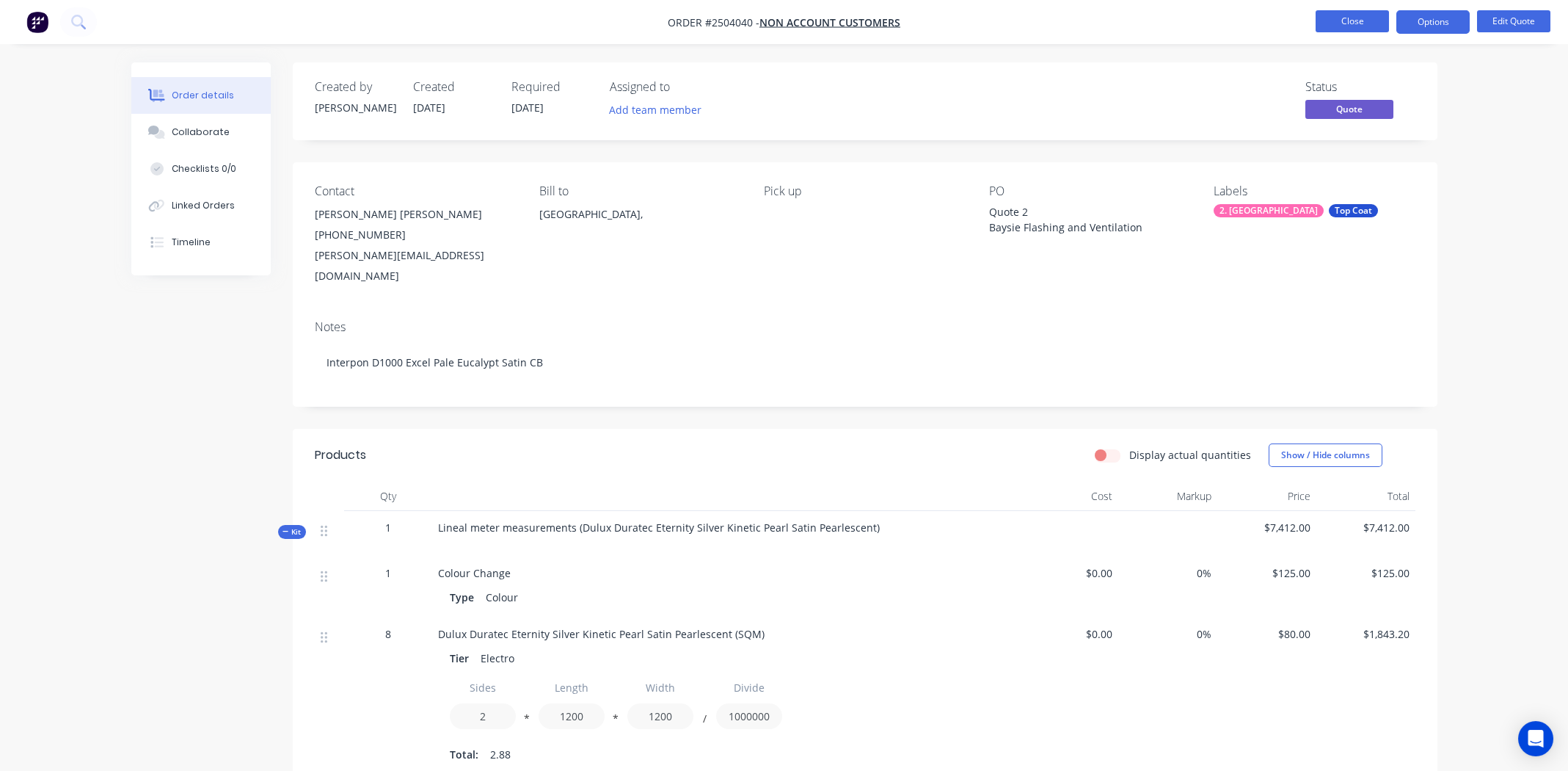
click at [1363, 19] on button "Close" at bounding box center [1352, 21] width 73 height 22
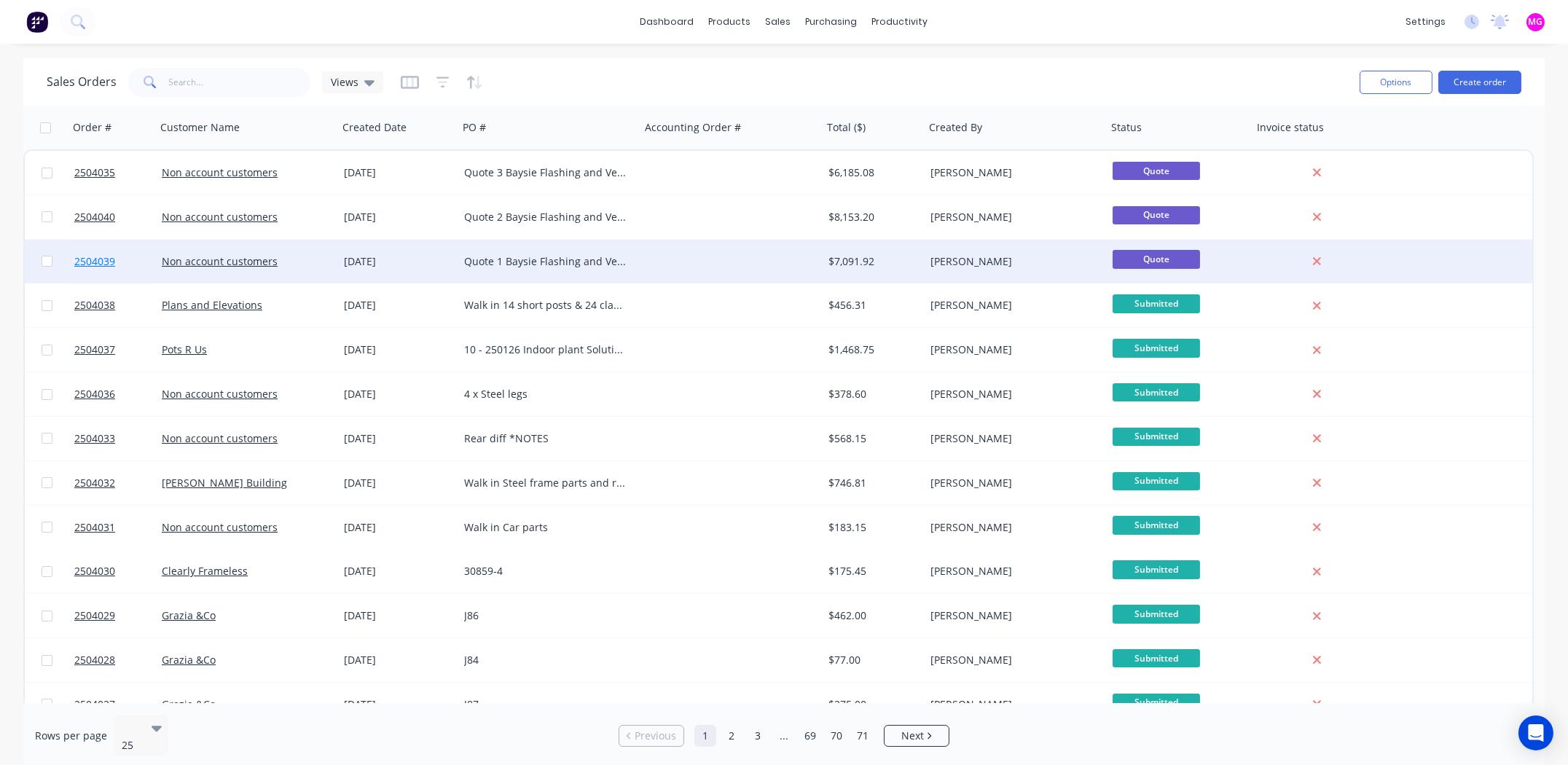
click at [99, 258] on span "2504039" at bounding box center [94, 262] width 41 height 15
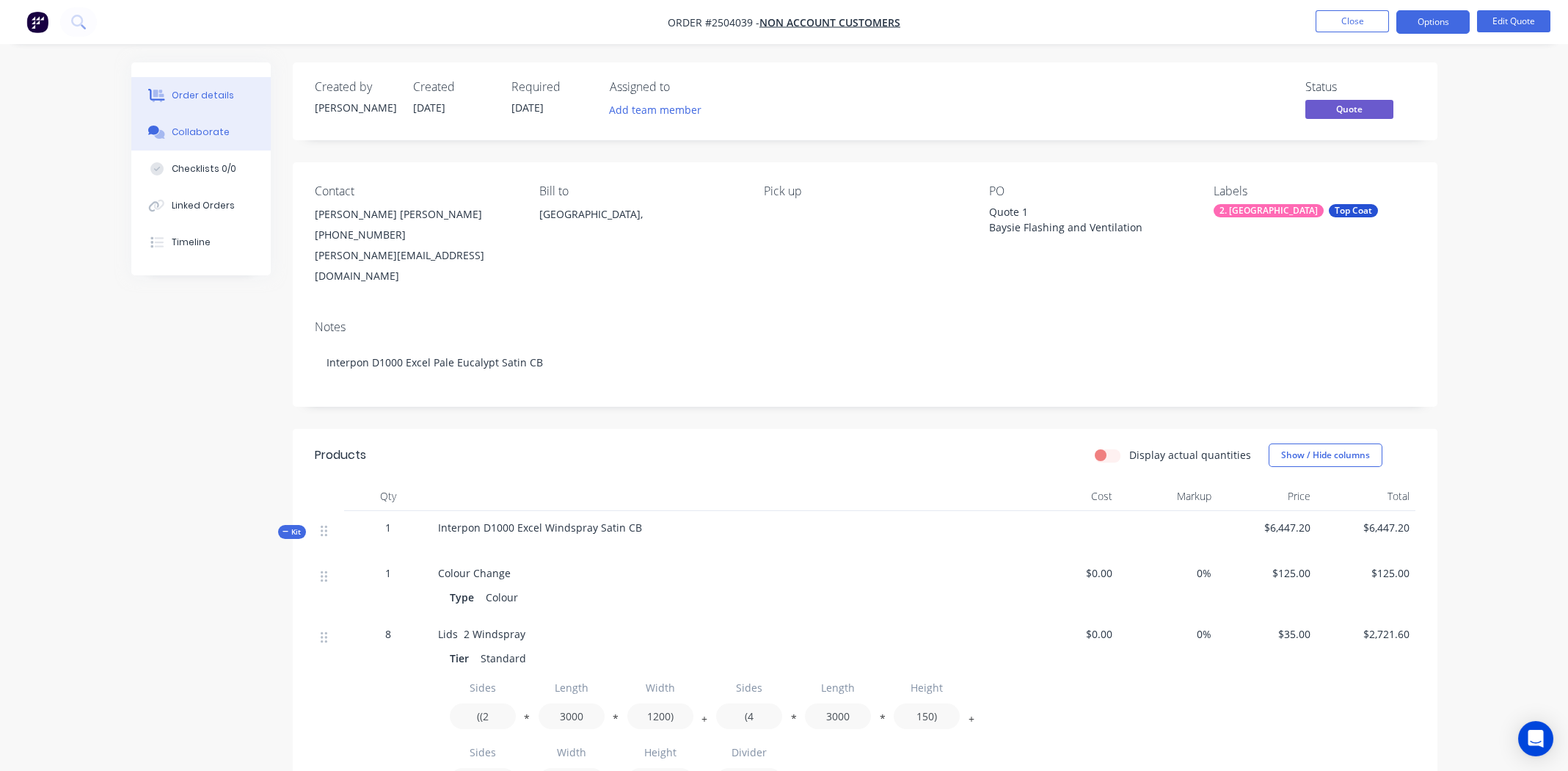
click at [211, 132] on div "Collaborate" at bounding box center [200, 133] width 58 height 13
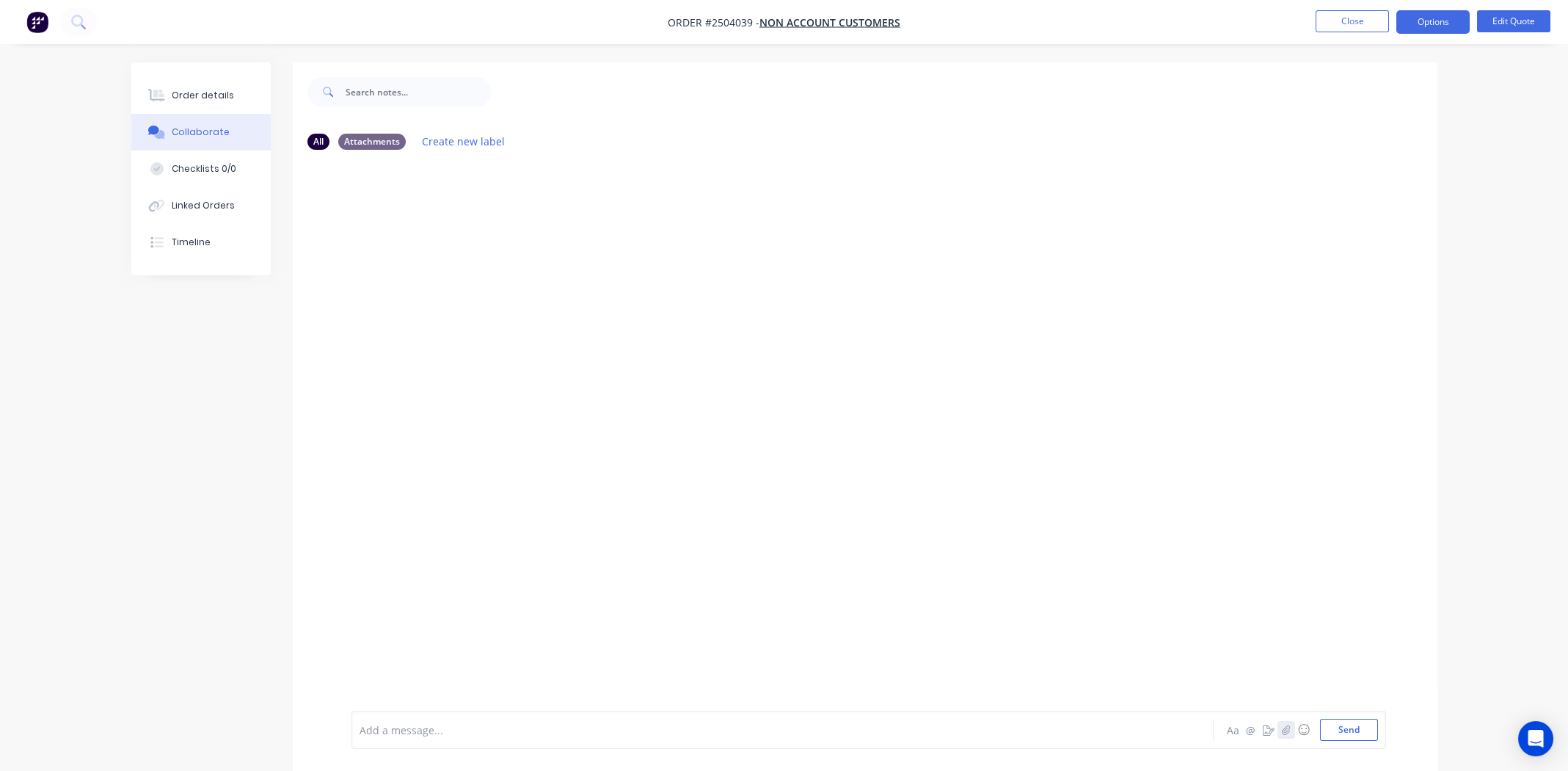
click at [1286, 731] on icon "button" at bounding box center [1286, 730] width 9 height 10
click at [1361, 727] on button "Send" at bounding box center [1348, 729] width 58 height 22
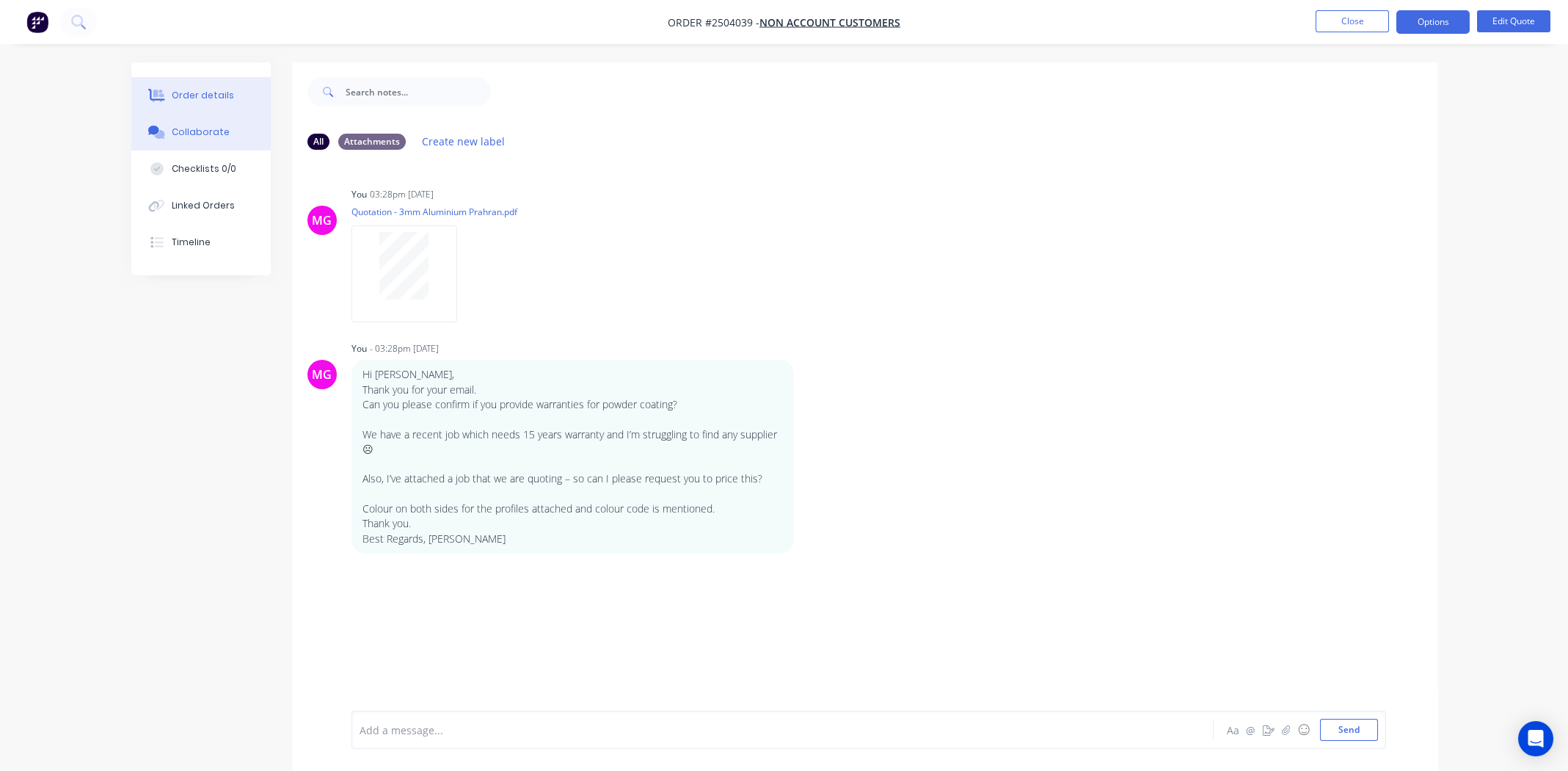
click at [193, 85] on button "Order details" at bounding box center [201, 95] width 139 height 37
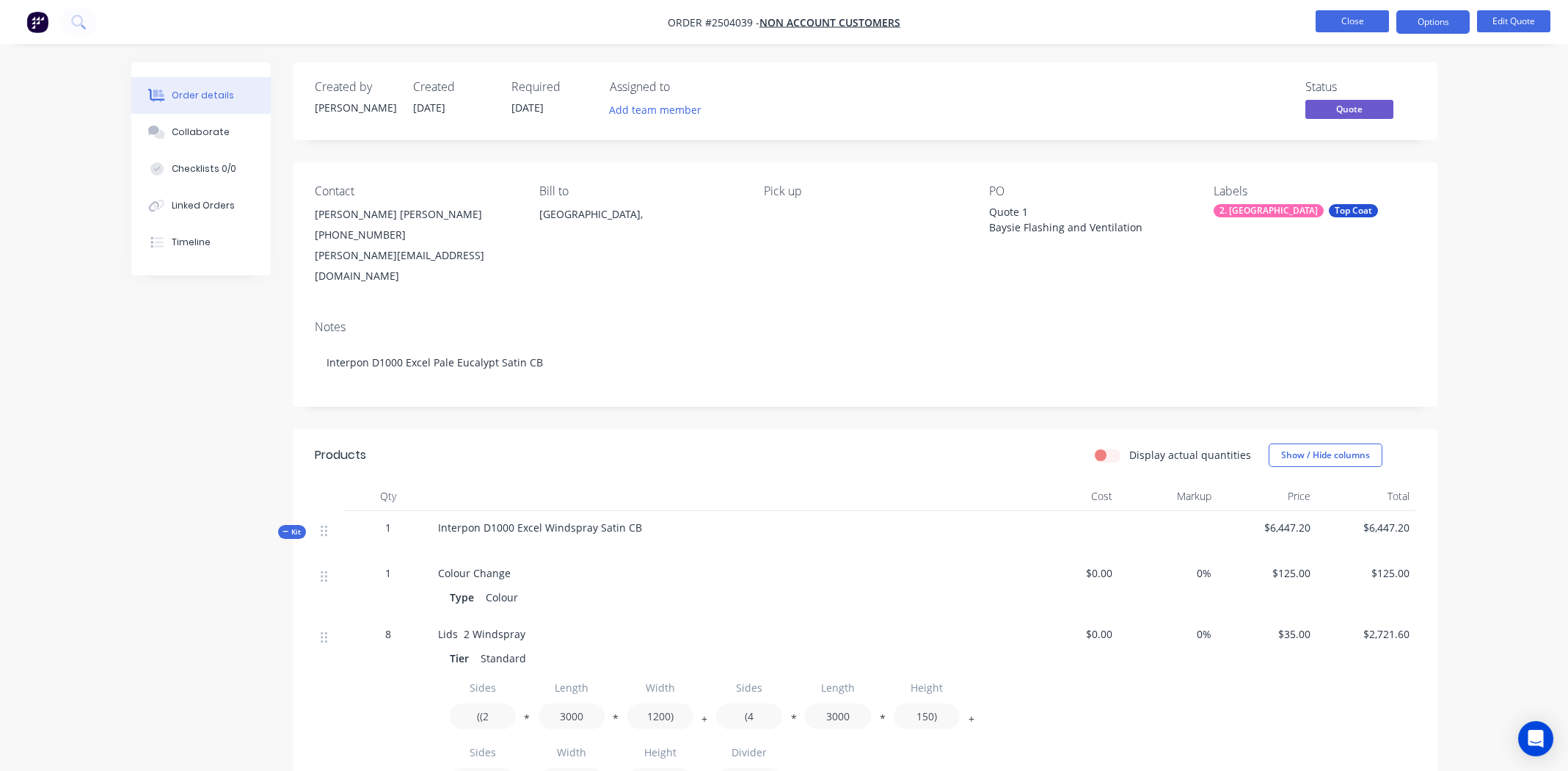
click at [1358, 14] on button "Close" at bounding box center [1352, 21] width 73 height 22
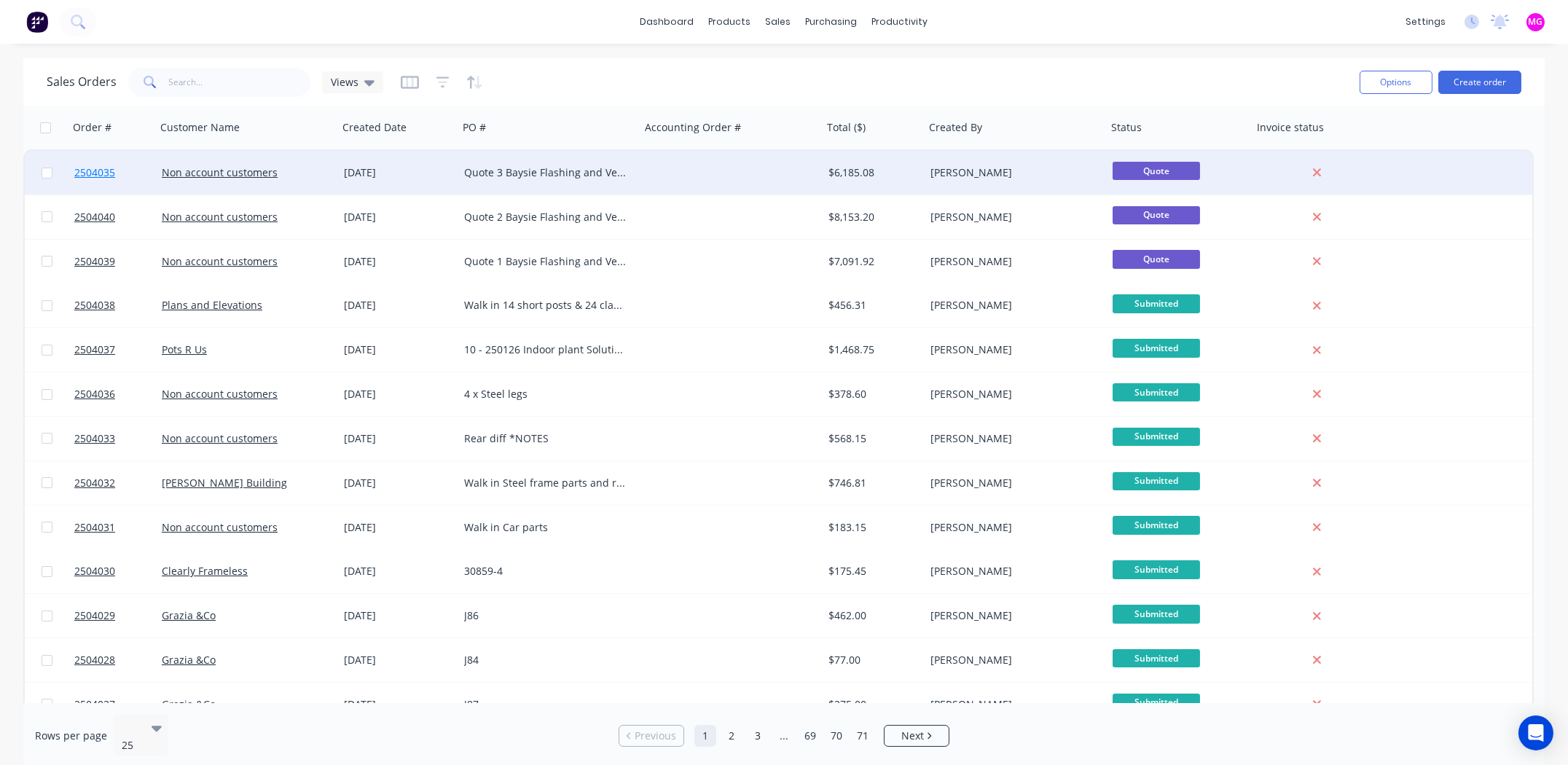
click at [77, 171] on span "2504035" at bounding box center [94, 172] width 41 height 15
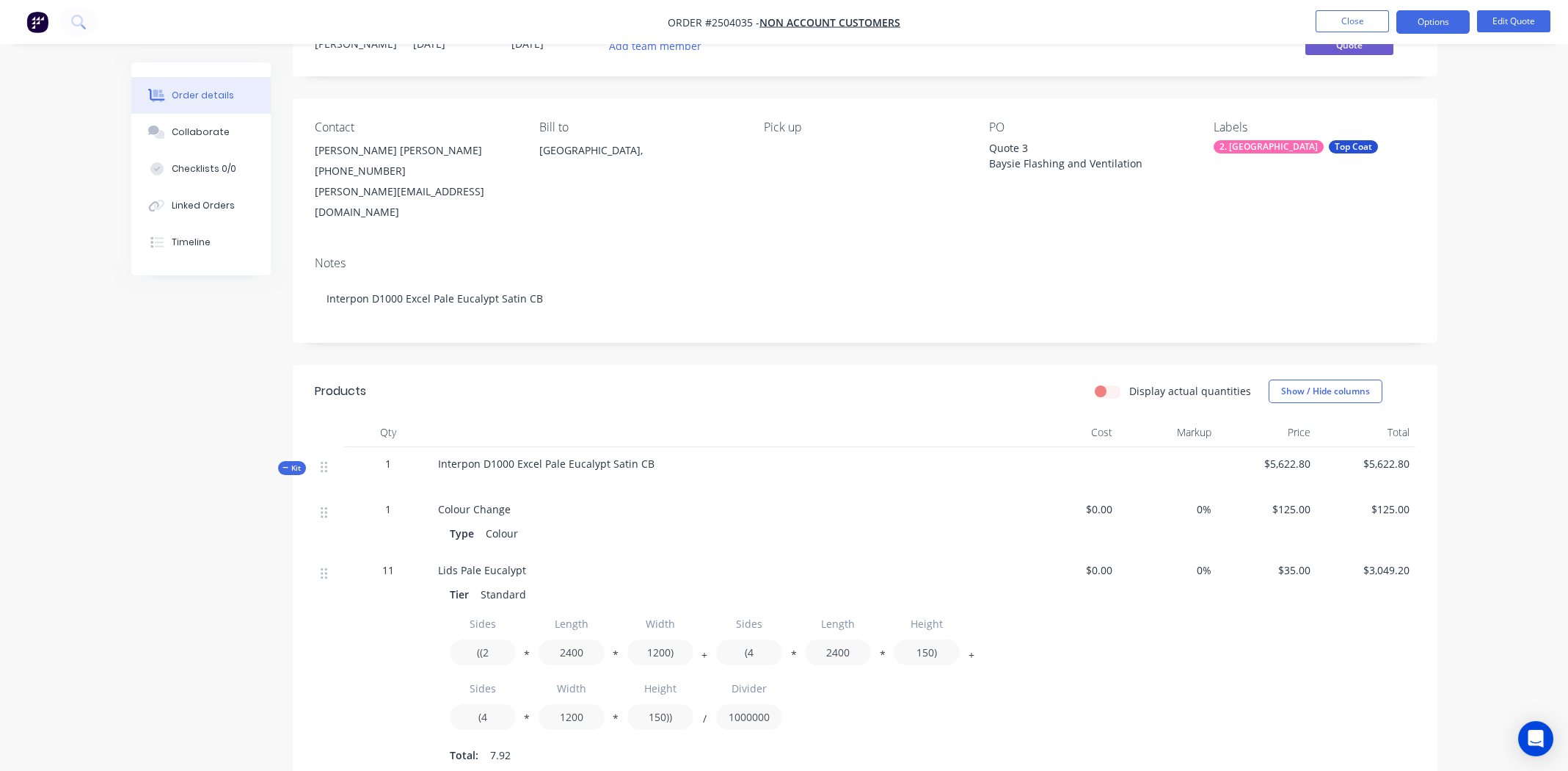
scroll to position [220, 0]
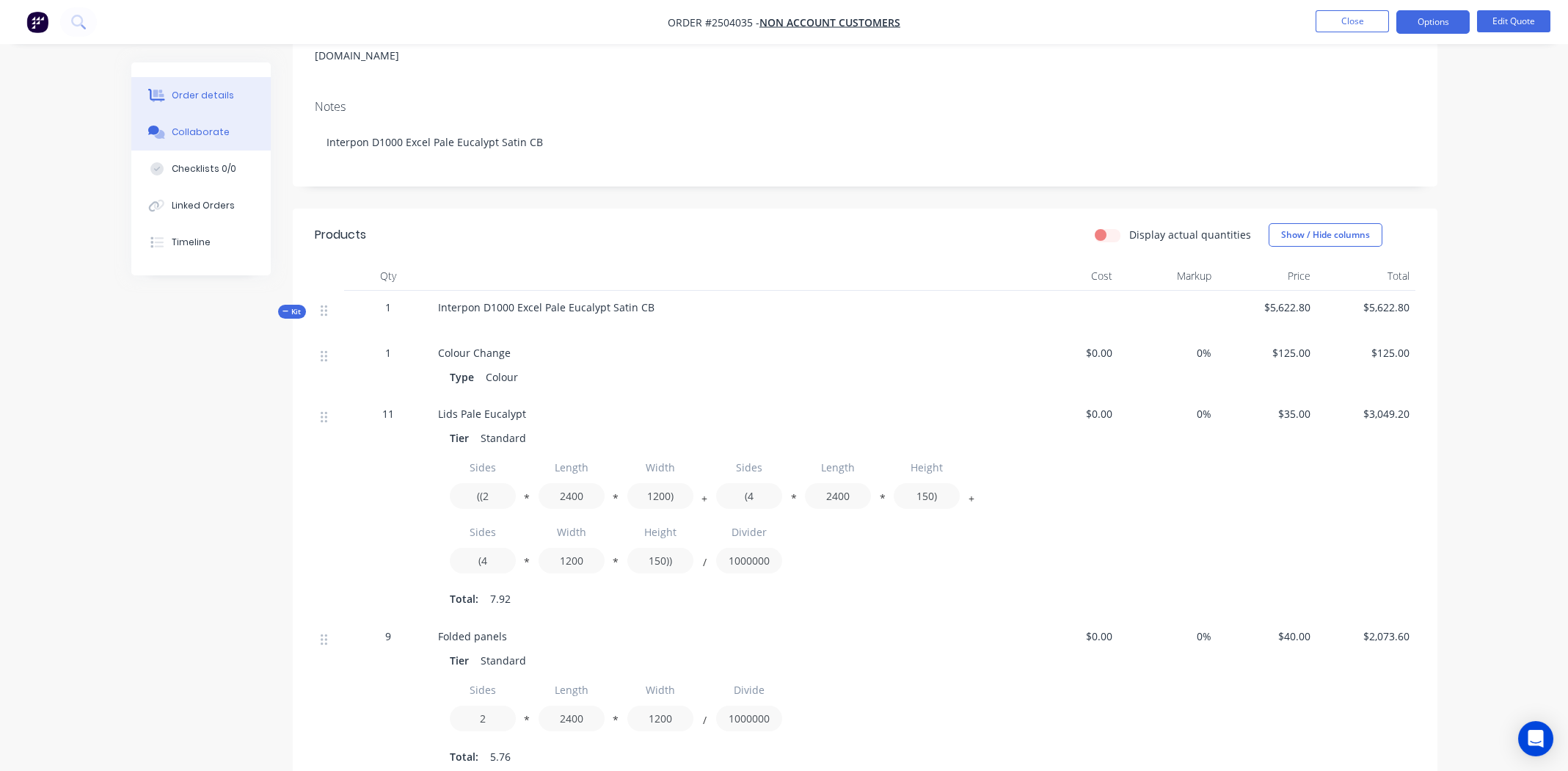
click at [199, 130] on div "Collaborate" at bounding box center [200, 133] width 58 height 13
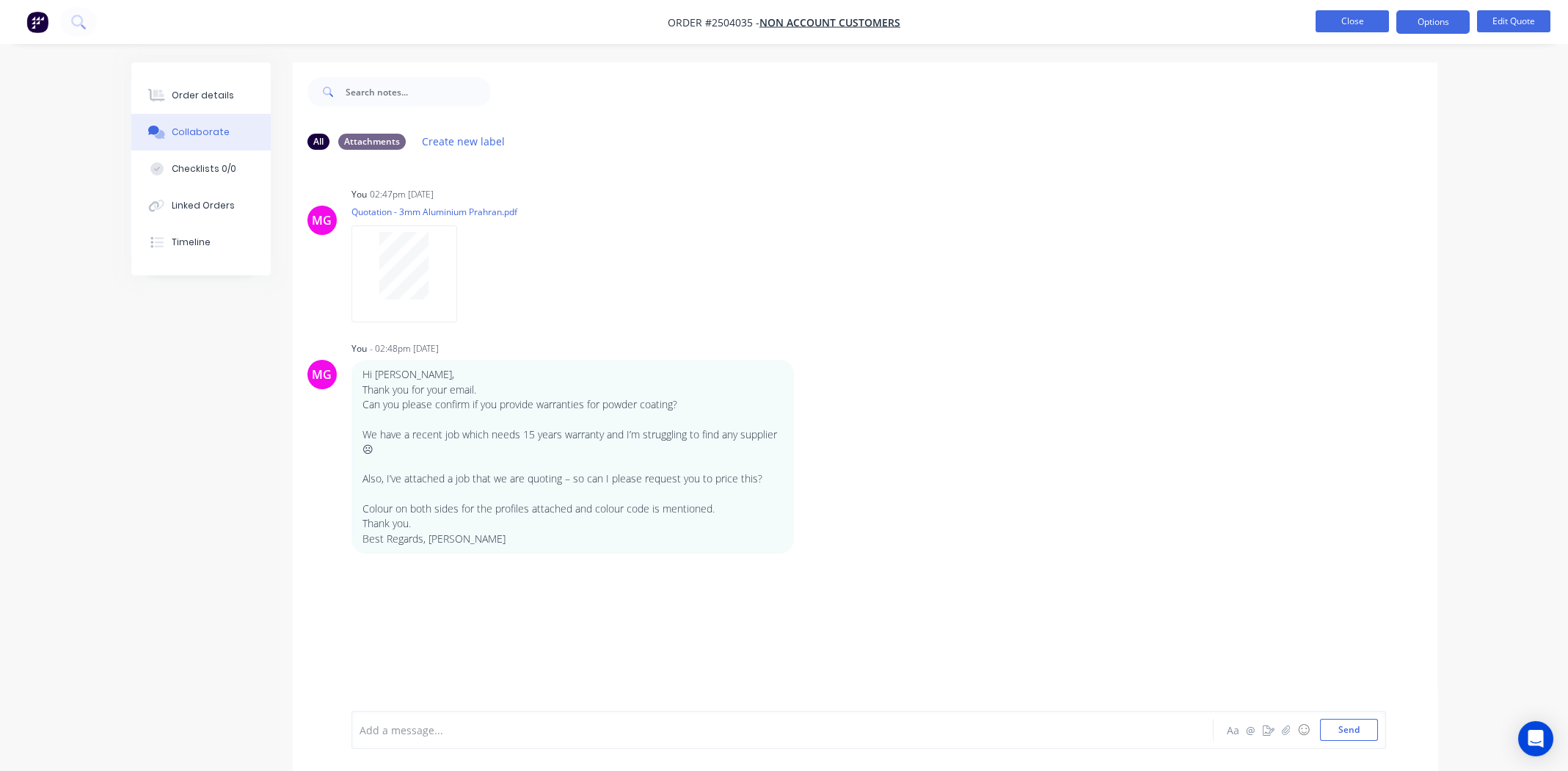
click at [1343, 19] on button "Close" at bounding box center [1352, 21] width 73 height 22
